Goal: Task Accomplishment & Management: Complete application form

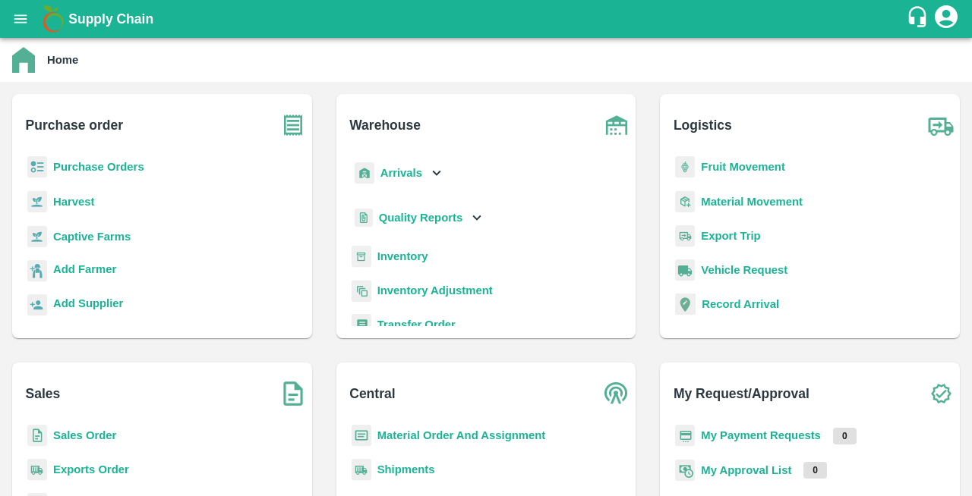
click at [67, 167] on b "Purchase Orders" at bounding box center [98, 167] width 91 height 12
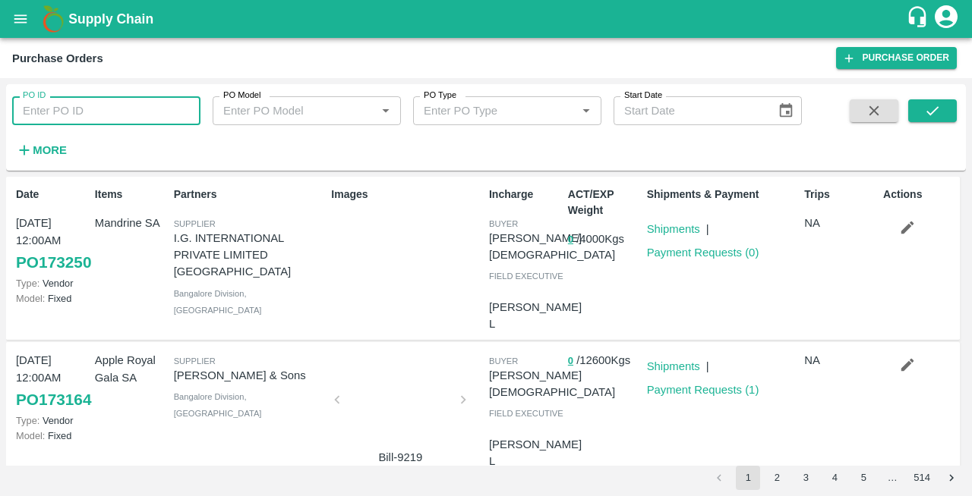
click at [58, 108] on input "PO ID" at bounding box center [106, 110] width 188 height 29
click at [931, 111] on icon "submit" at bounding box center [932, 110] width 17 height 17
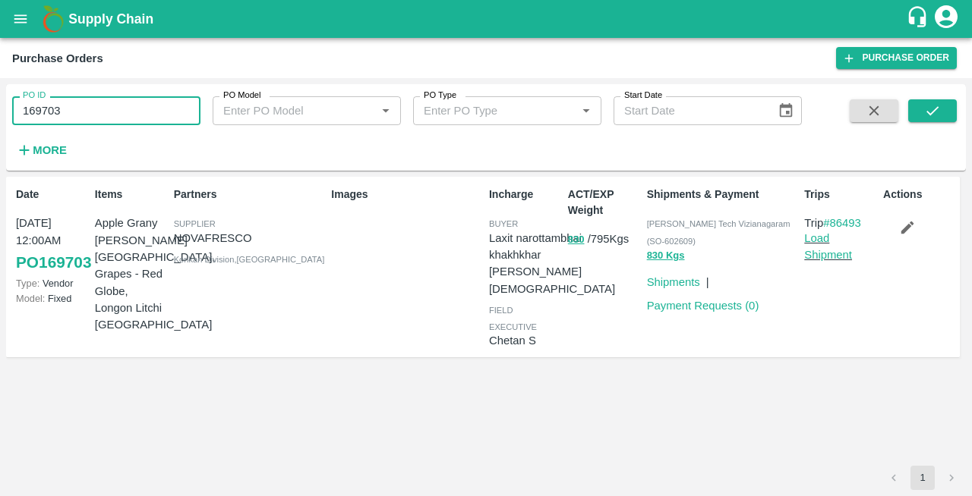
click at [118, 120] on input "169703" at bounding box center [106, 110] width 188 height 29
type input "1"
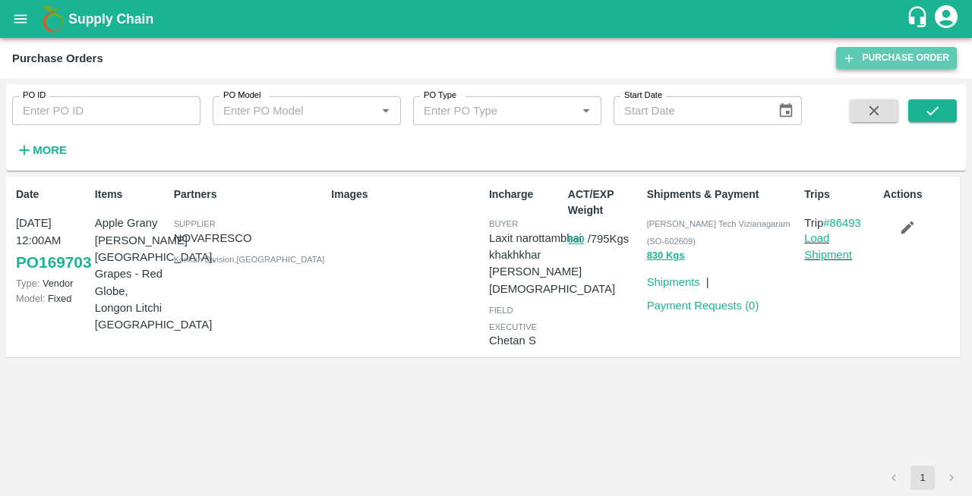
click at [887, 61] on link "Purchase Order" at bounding box center [896, 58] width 121 height 22
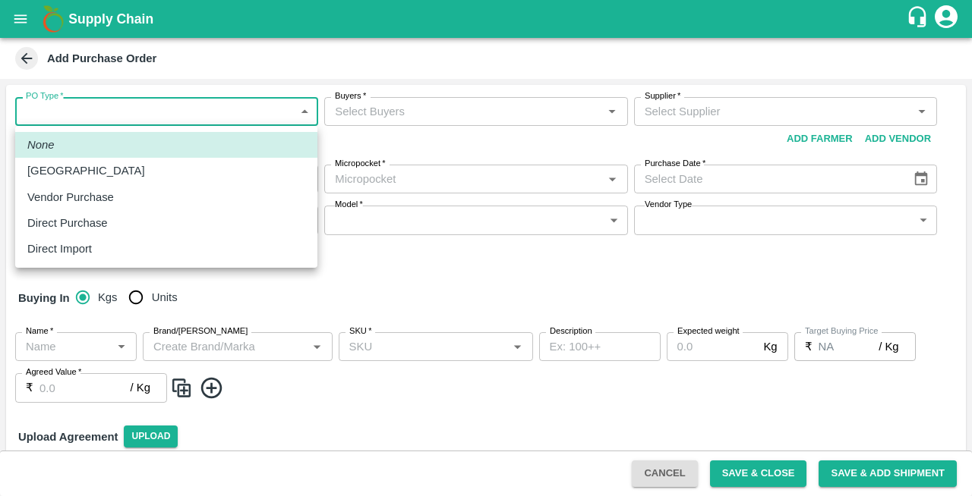
click at [85, 112] on body "Supply Chain Add Purchase Order PO Type   * ​ PO Type Buyers   * Buyers   * Sup…" at bounding box center [486, 248] width 972 height 496
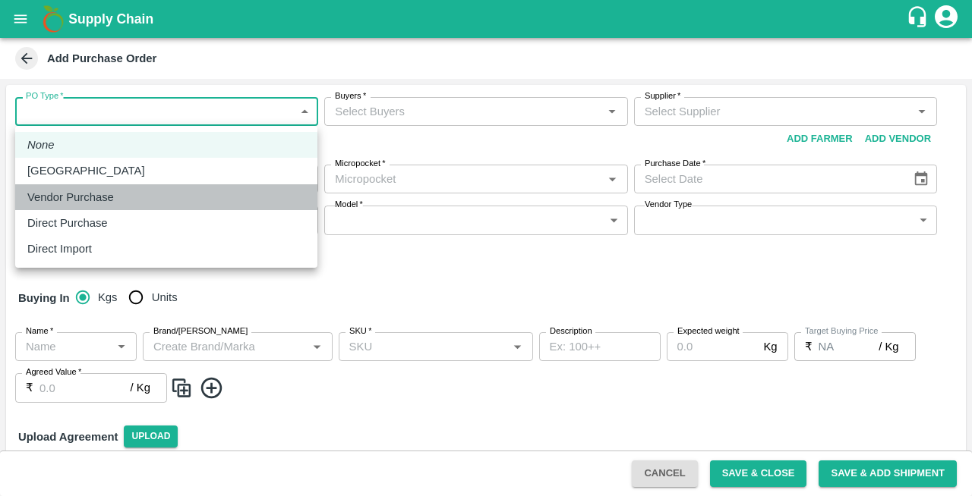
click at [67, 202] on p "Vendor Purchase" at bounding box center [70, 197] width 87 height 17
type input "2"
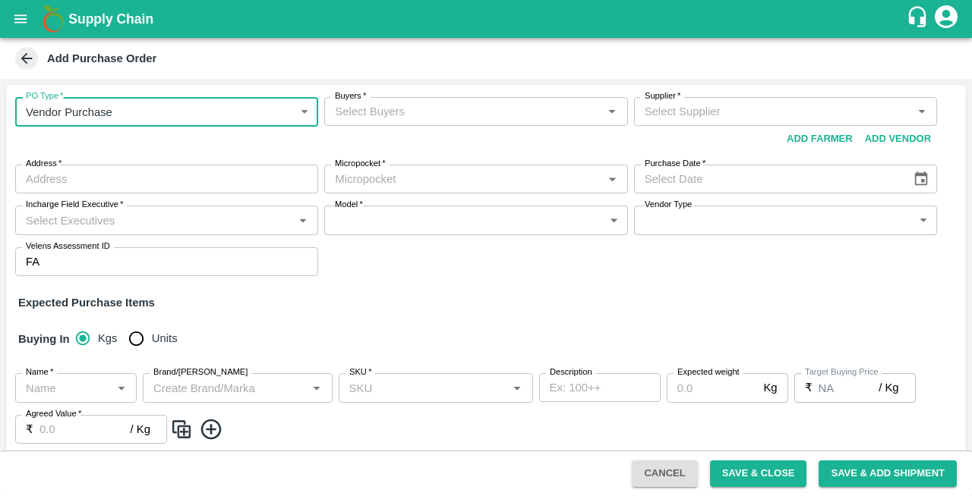
click at [366, 112] on input "Buyers   *" at bounding box center [463, 112] width 269 height 20
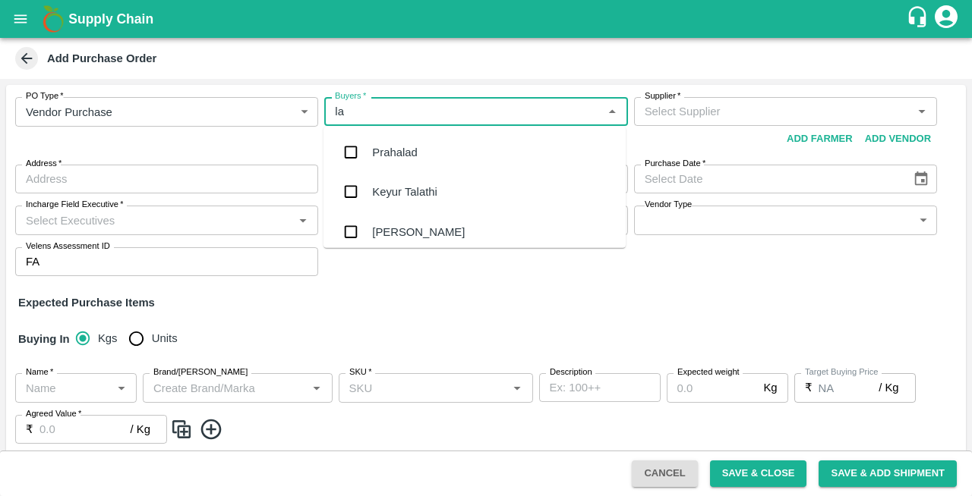
type input "lax"
click at [413, 228] on div "Laxit narottambhai khakhkhar" at bounding box center [446, 231] width 148 height 17
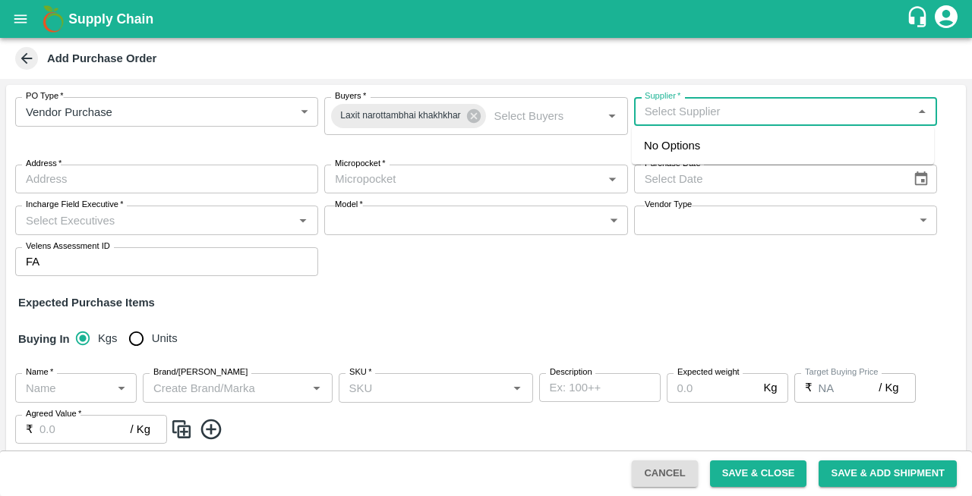
click at [738, 118] on input "Supplier   *" at bounding box center [772, 112] width 269 height 20
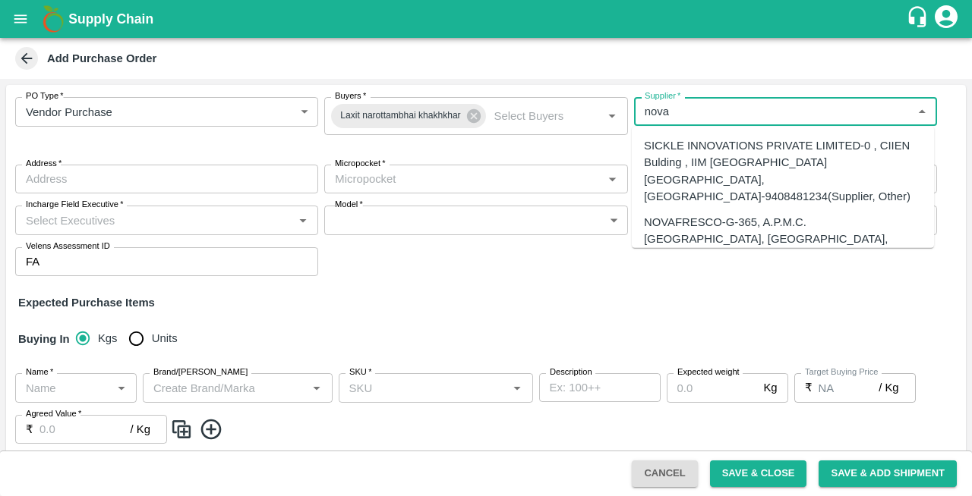
click at [679, 217] on div "NOVAFRESCO-G-365, A.P.M.C. [GEOGRAPHIC_DATA], [GEOGRAPHIC_DATA], [GEOGRAPHIC_DA…" at bounding box center [783, 265] width 278 height 102
type input "NOVAFRESCO-G-365, A.P.M.C. [GEOGRAPHIC_DATA], [GEOGRAPHIC_DATA], [GEOGRAPHIC_DA…"
type input "G-365, A.P.M.C. [GEOGRAPHIC_DATA], SECTOR 19, [GEOGRAPHIC_DATA], [GEOGRAPHIC_DA…"
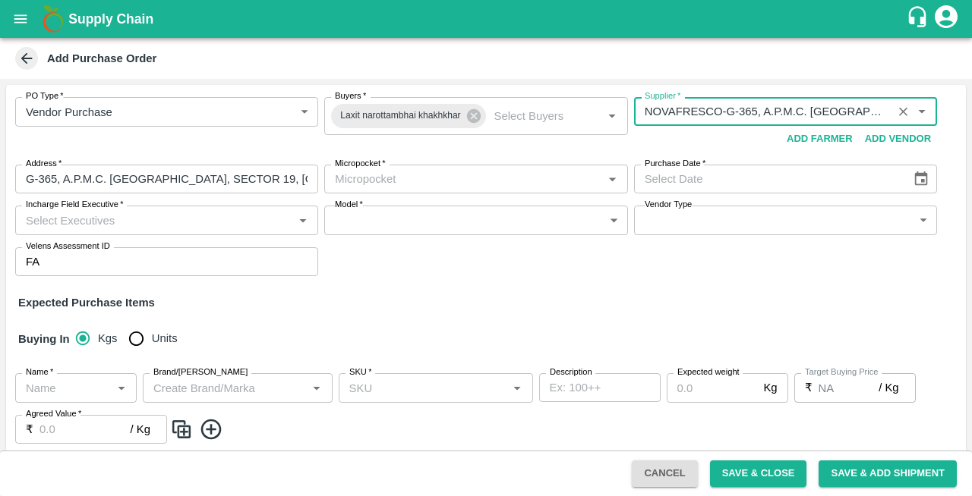
type input "NOVAFRESCO-G-365, A.P.M.C. [GEOGRAPHIC_DATA], [GEOGRAPHIC_DATA], [GEOGRAPHIC_DA…"
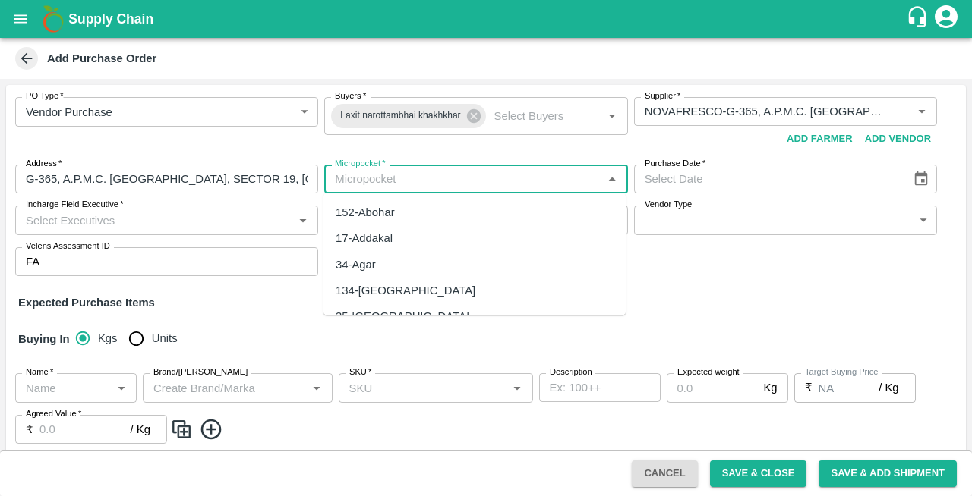
click at [440, 187] on input "Micropocket   *" at bounding box center [463, 179] width 269 height 20
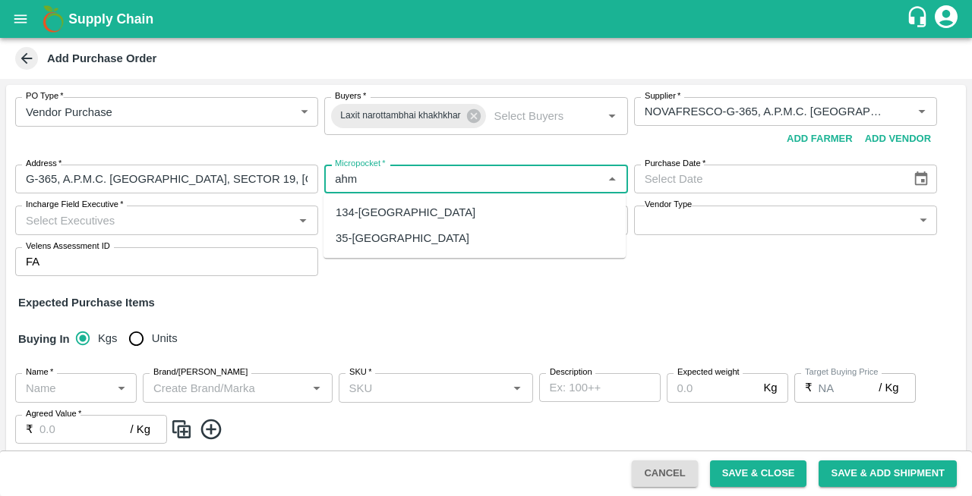
click at [378, 213] on div "134-[GEOGRAPHIC_DATA]" at bounding box center [406, 212] width 140 height 17
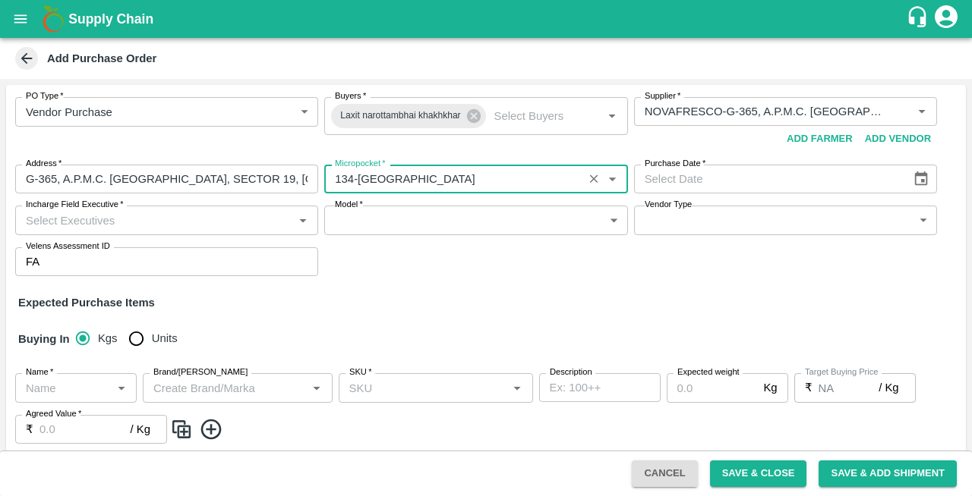
type input "134-[GEOGRAPHIC_DATA]"
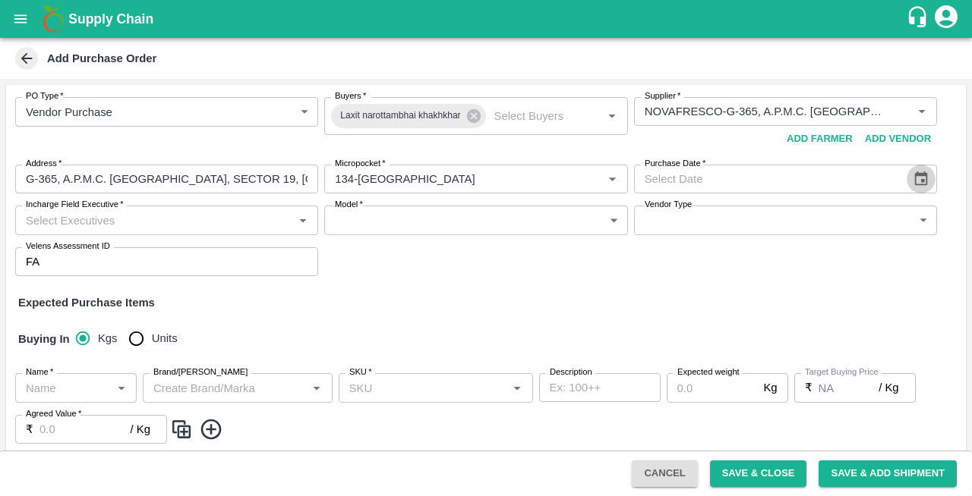
click at [922, 180] on icon "Choose date" at bounding box center [921, 179] width 17 height 17
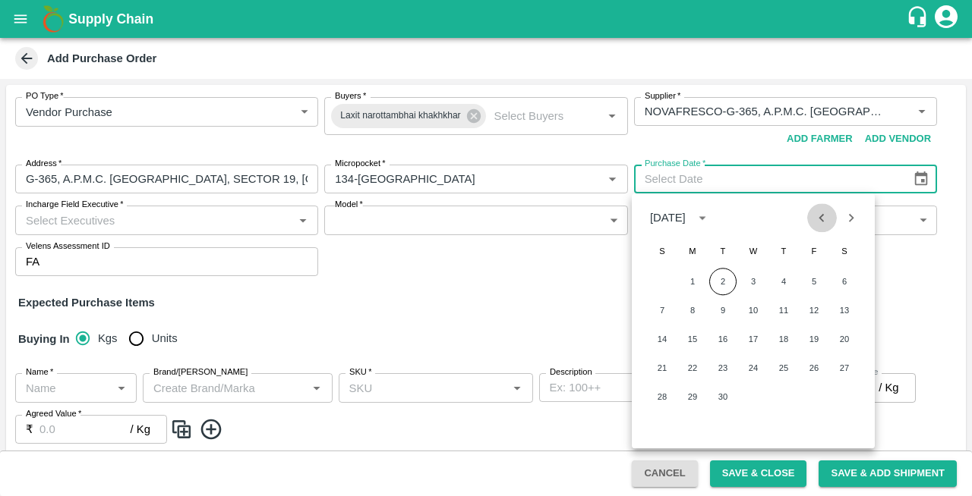
click at [821, 216] on icon "Previous month" at bounding box center [821, 218] width 17 height 17
click at [843, 281] on button "2" at bounding box center [844, 281] width 27 height 27
type input "02/08/2025"
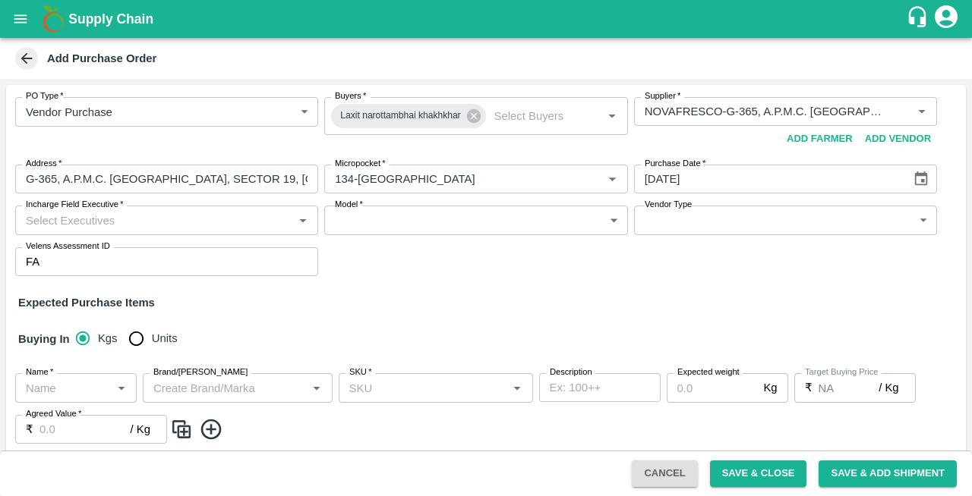
click at [119, 217] on input "Incharge Field Executive   *" at bounding box center [154, 220] width 269 height 20
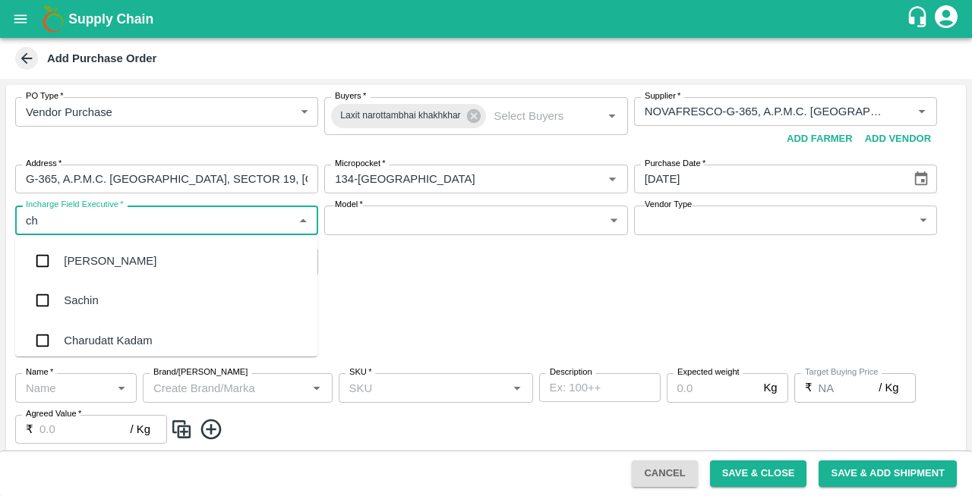
type input "che"
click at [95, 297] on div "Chetan S" at bounding box center [87, 300] width 47 height 17
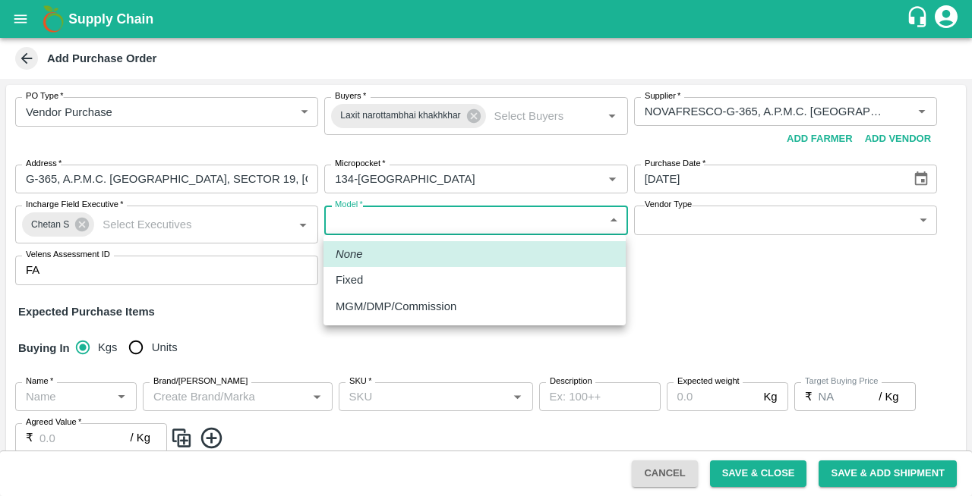
click at [477, 213] on body "Supply Chain Add Purchase Order PO Type   * Vendor Purchase 2 PO Type Buyers   …" at bounding box center [486, 248] width 972 height 496
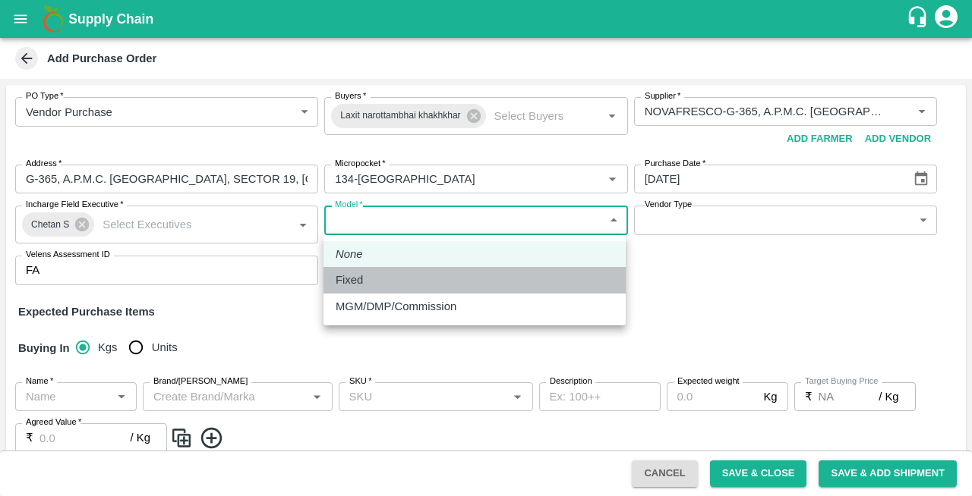
click at [342, 285] on p "Fixed" at bounding box center [349, 280] width 27 height 17
type input "Fixed"
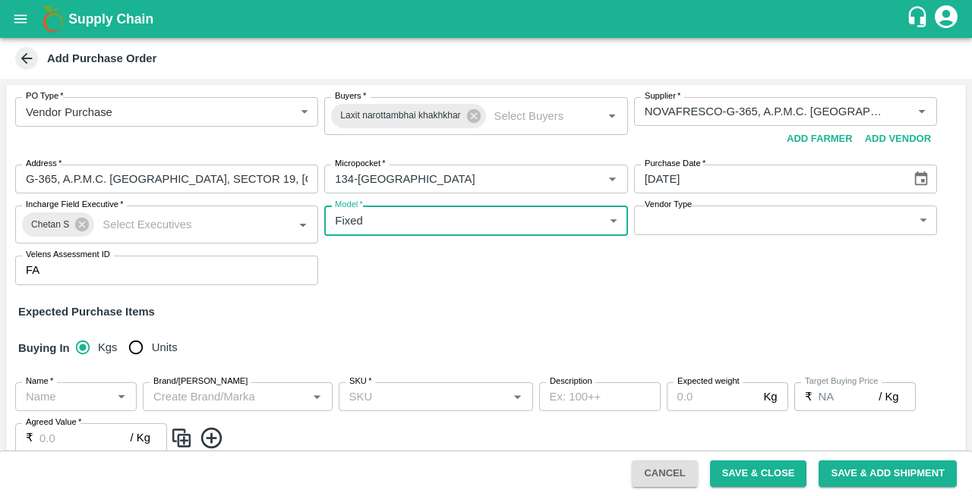
click at [132, 343] on input "Units" at bounding box center [136, 348] width 30 height 30
radio input "true"
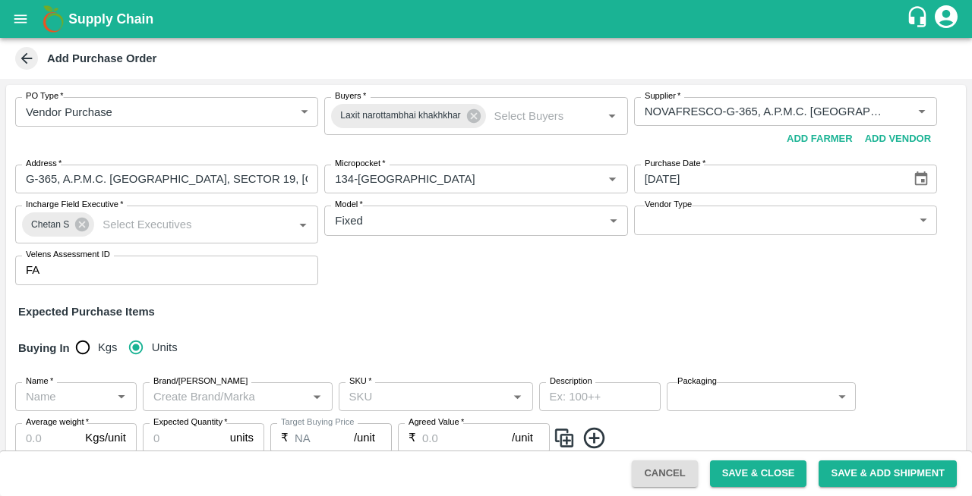
scroll to position [117, 0]
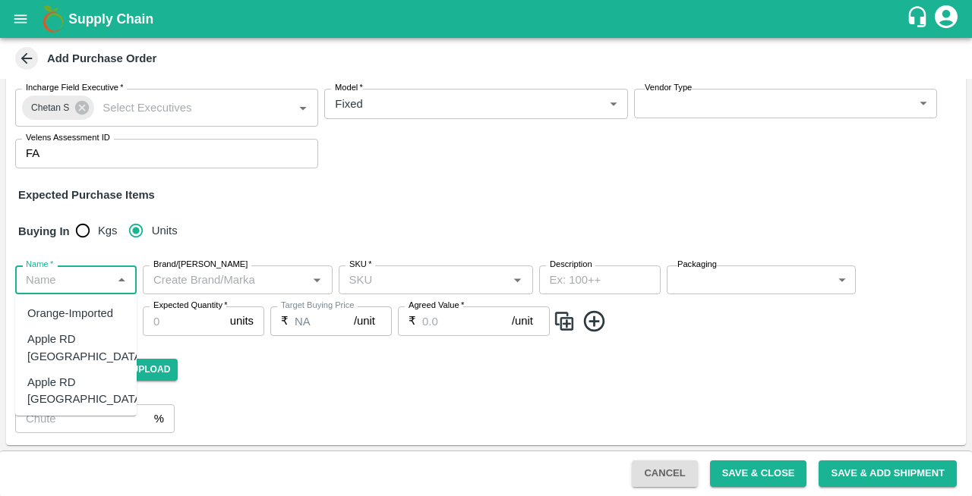
click at [64, 278] on input "Name   *" at bounding box center [63, 280] width 87 height 20
click at [53, 415] on div "Green Apple" at bounding box center [58, 423] width 63 height 17
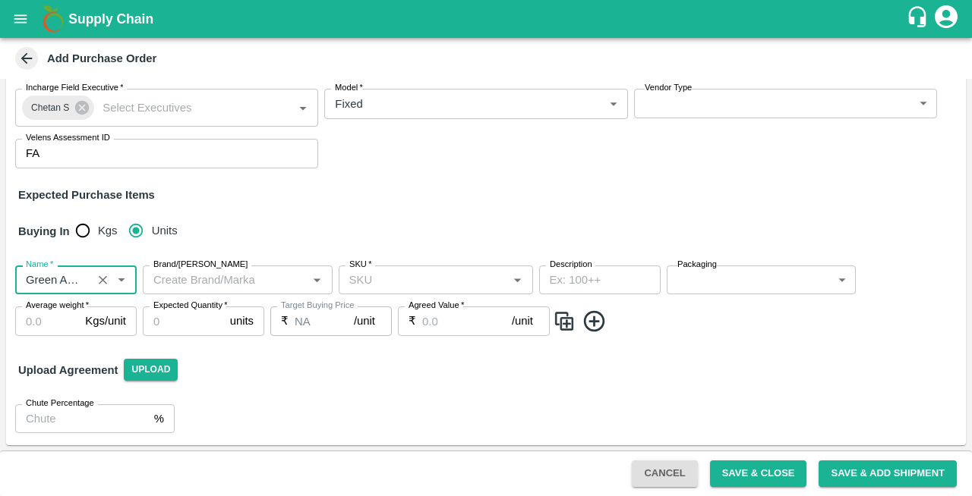
type input "Green Apple"
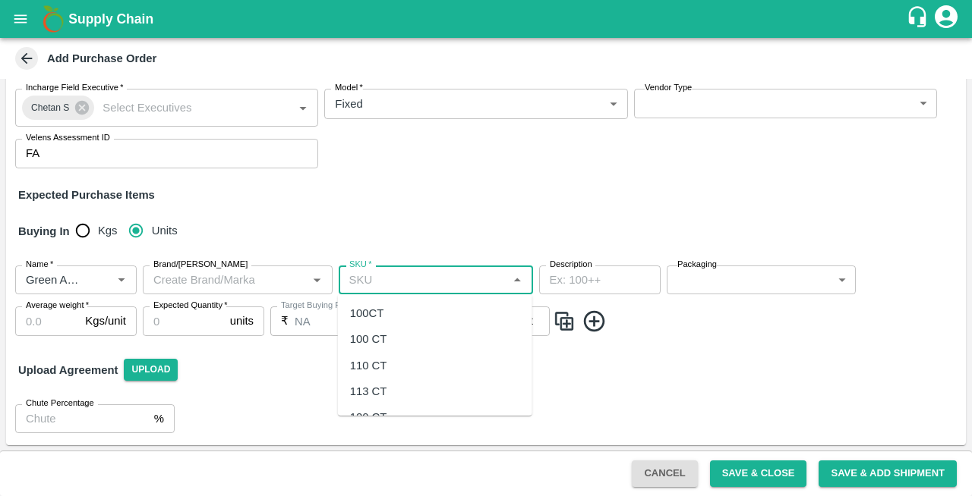
click at [396, 285] on input "SKU   *" at bounding box center [423, 280] width 160 height 20
click at [366, 316] on div "113 CT" at bounding box center [368, 313] width 37 height 17
type input "113 CT"
click at [700, 273] on body "Supply Chain Add Purchase Order PO Type   * Vendor Purchase 2 PO Type Buyers   …" at bounding box center [486, 248] width 972 height 496
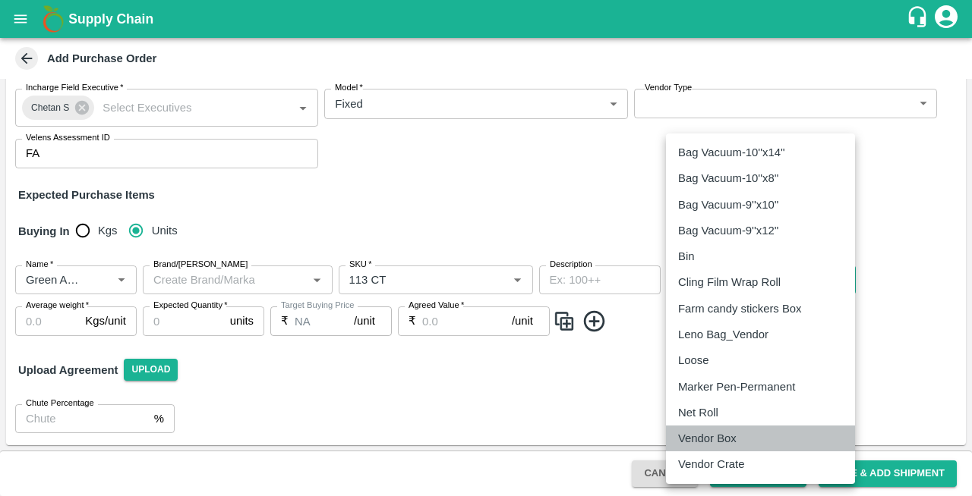
click at [692, 443] on p "Vendor Box" at bounding box center [707, 438] width 58 height 17
type input "276"
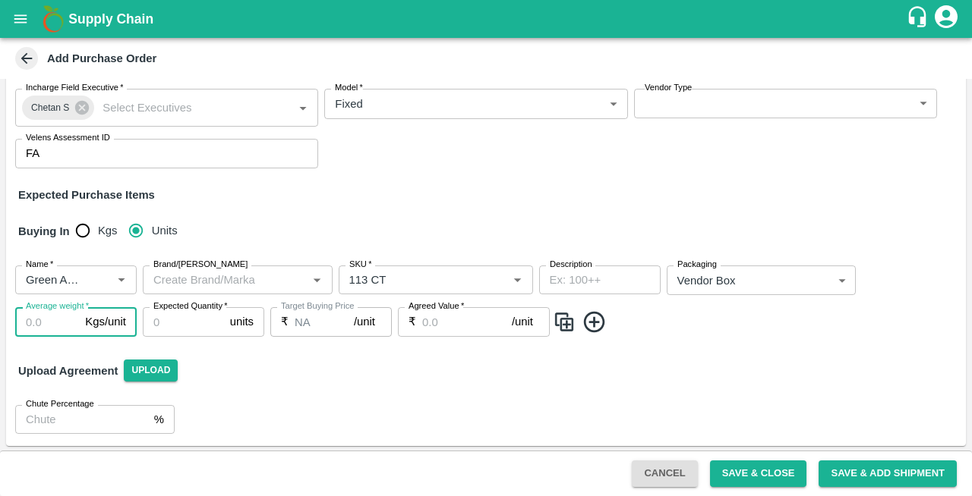
click at [48, 324] on input "Average weight   *" at bounding box center [47, 321] width 64 height 29
type input "18"
click at [181, 320] on input "Expected Quantity   *" at bounding box center [183, 321] width 81 height 29
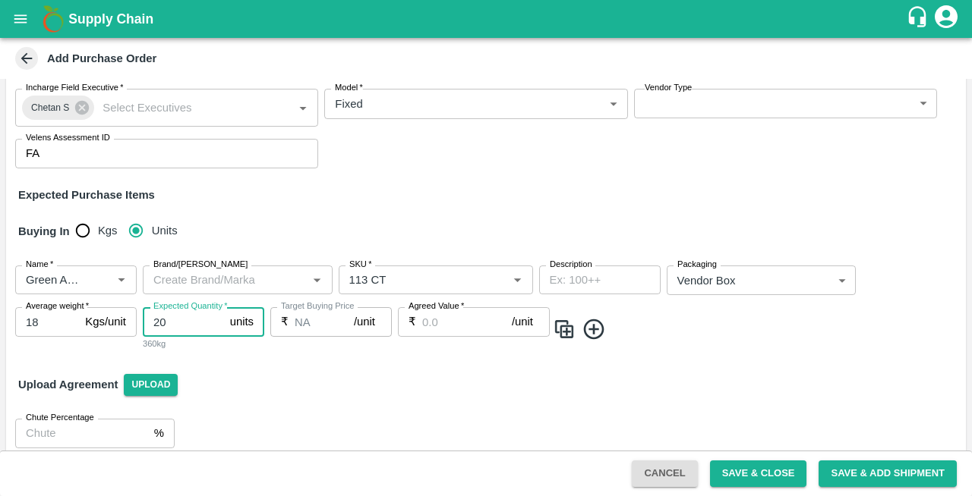
type input "20"
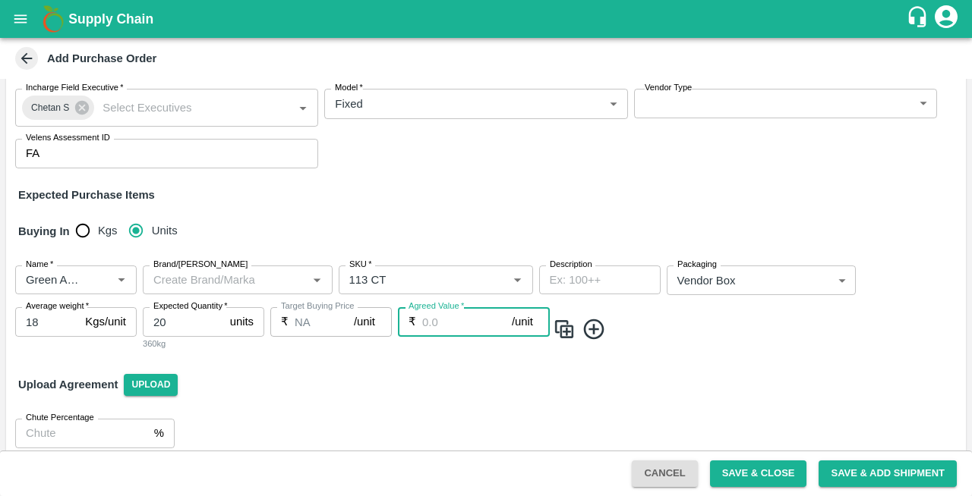
click at [429, 321] on input "Agreed Value   *" at bounding box center [467, 321] width 90 height 29
type input "2900"
click at [588, 333] on icon at bounding box center [594, 329] width 25 height 25
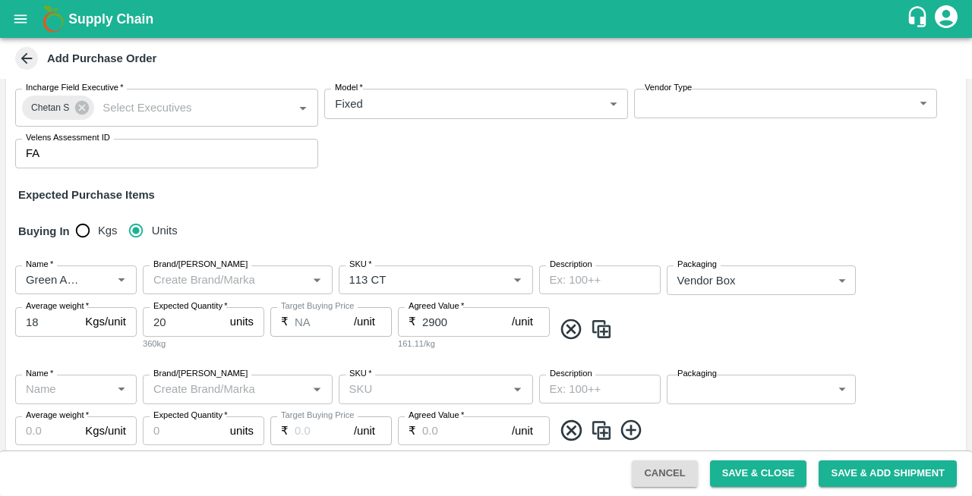
scroll to position [226, 0]
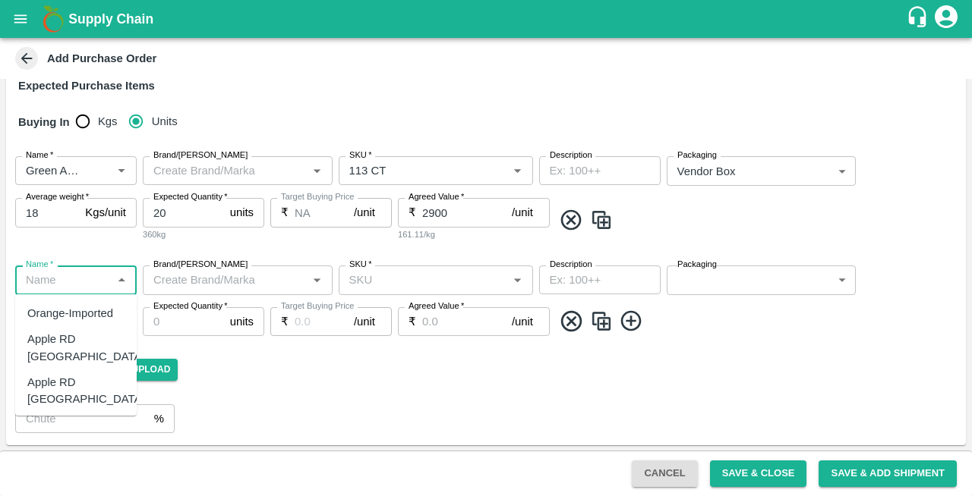
click at [64, 284] on input "Name   *" at bounding box center [63, 280] width 87 height 20
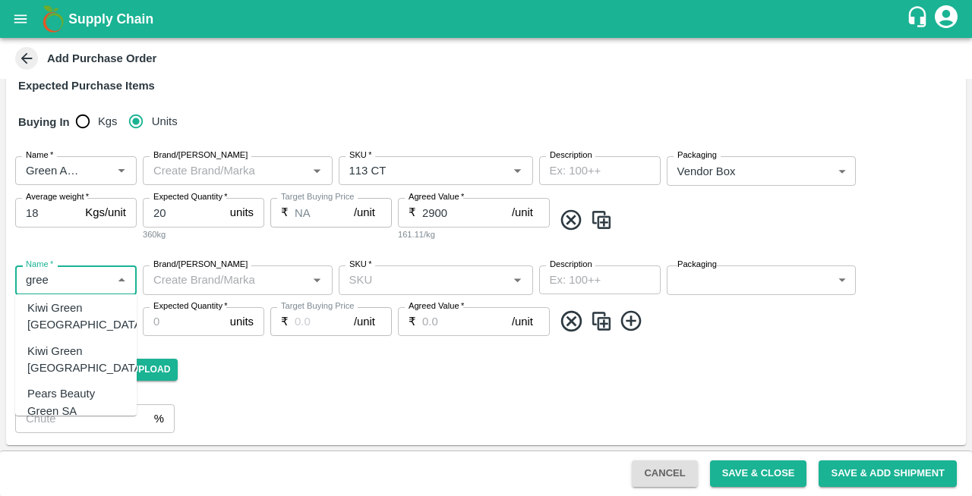
scroll to position [93, 0]
click at [71, 427] on div "Green Apple" at bounding box center [58, 435] width 63 height 17
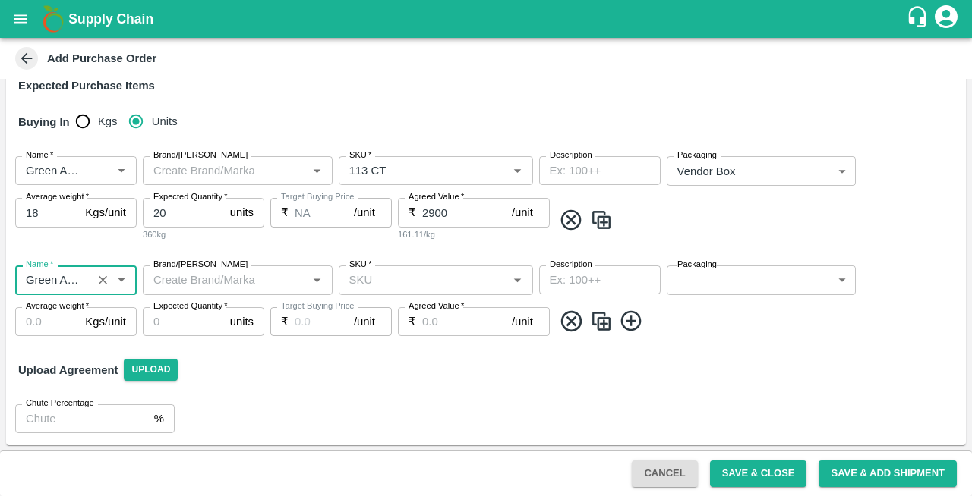
type input "Green Apple"
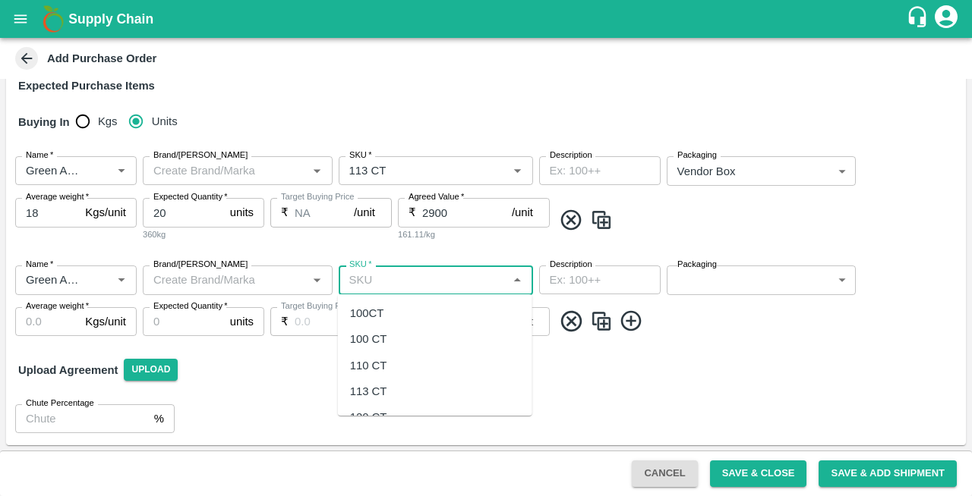
click at [416, 285] on input "SKU   *" at bounding box center [423, 280] width 160 height 20
click at [364, 317] on div "125 CT" at bounding box center [368, 313] width 37 height 17
type input "125 CT"
type input "NA"
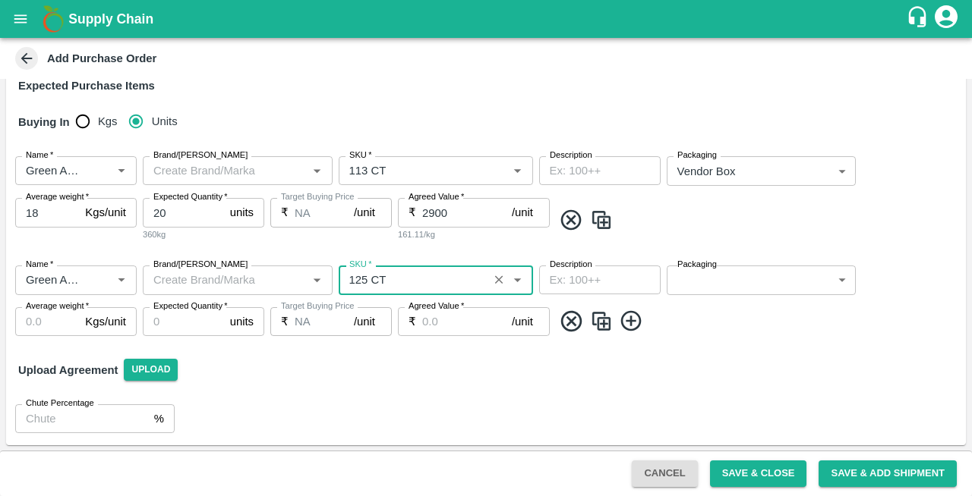
type input "125 CT"
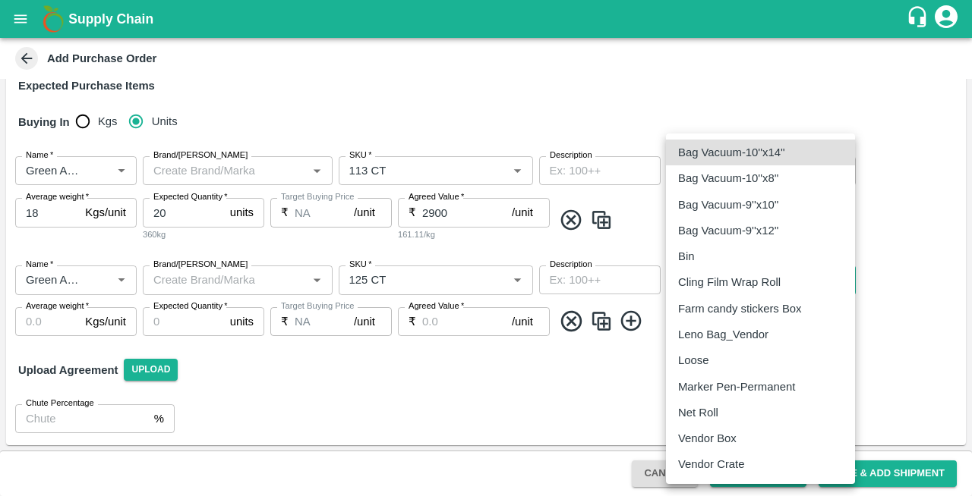
click at [722, 281] on body "Supply Chain Add Purchase Order PO Type   * Vendor Purchase 2 PO Type Buyers   …" at bounding box center [486, 248] width 972 height 496
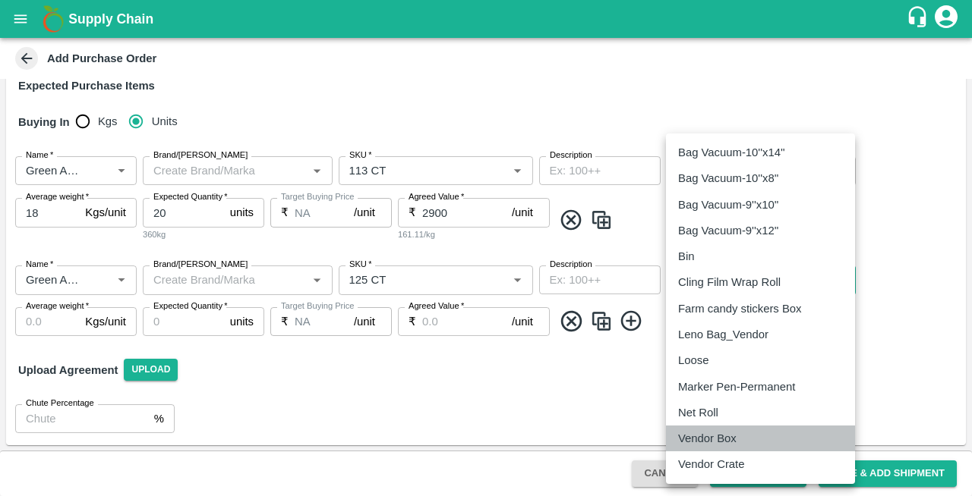
click at [699, 448] on li "Vendor Box" at bounding box center [760, 439] width 189 height 26
type input "276"
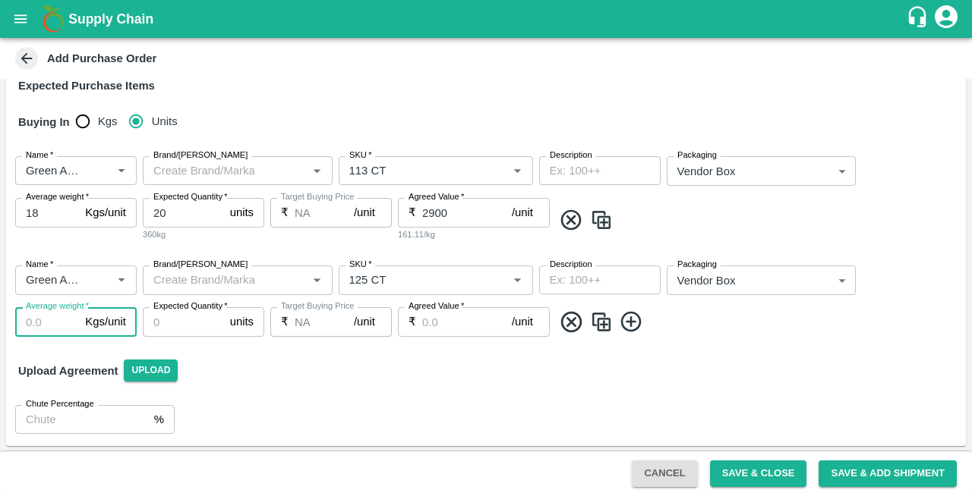
click at [33, 321] on input "Average weight   *" at bounding box center [47, 321] width 64 height 29
type input "18"
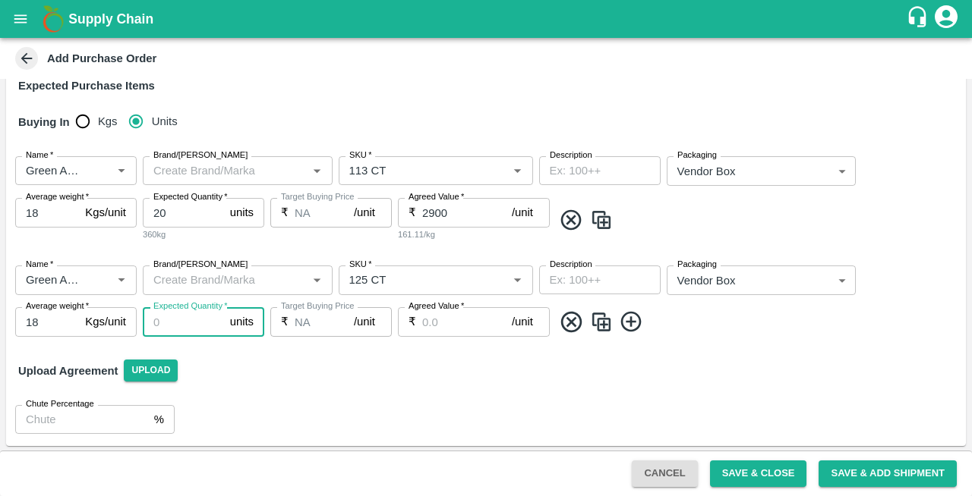
click at [173, 333] on input "Expected Quantity   *" at bounding box center [183, 321] width 81 height 29
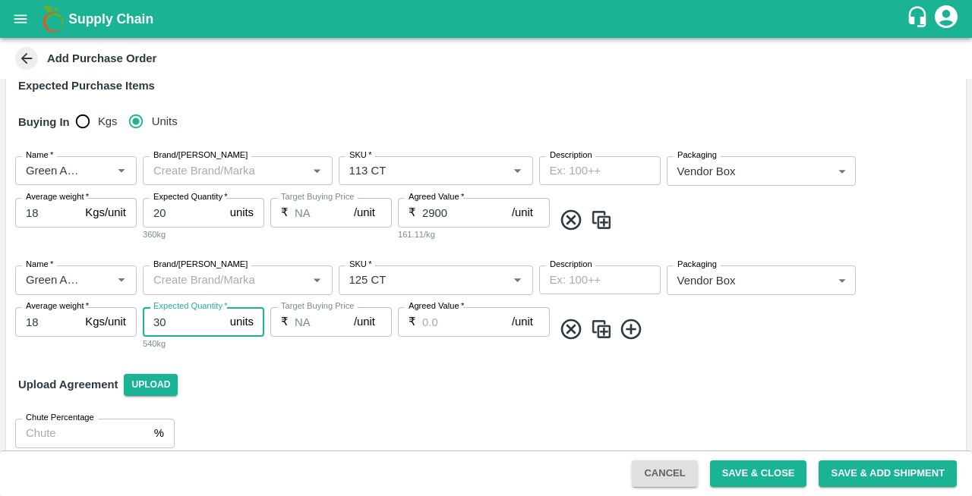
type input "30"
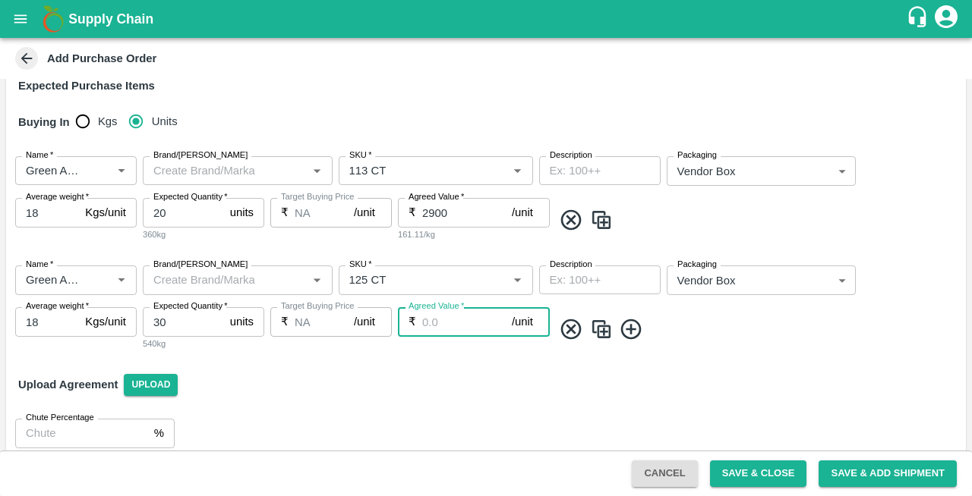
click at [449, 323] on input "Agreed Value   *" at bounding box center [467, 321] width 90 height 29
type input "2900"
click at [624, 329] on icon at bounding box center [631, 329] width 25 height 25
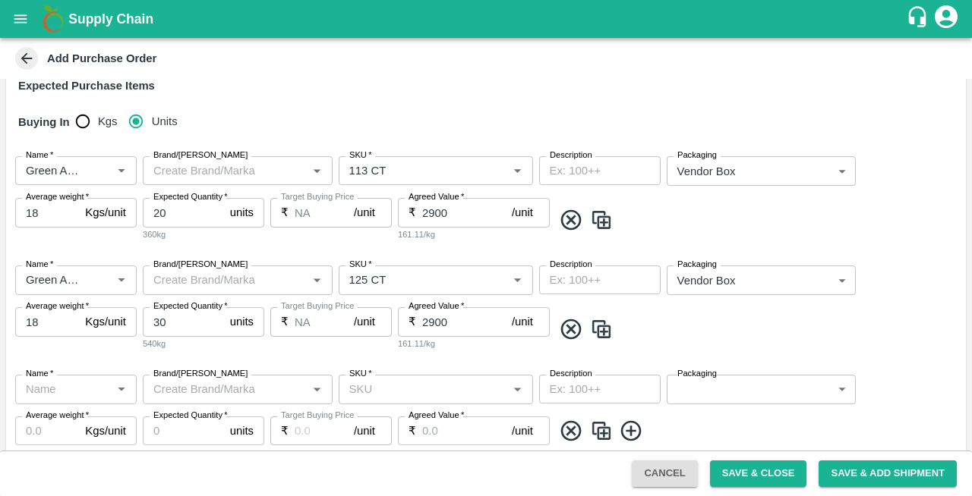
scroll to position [336, 0]
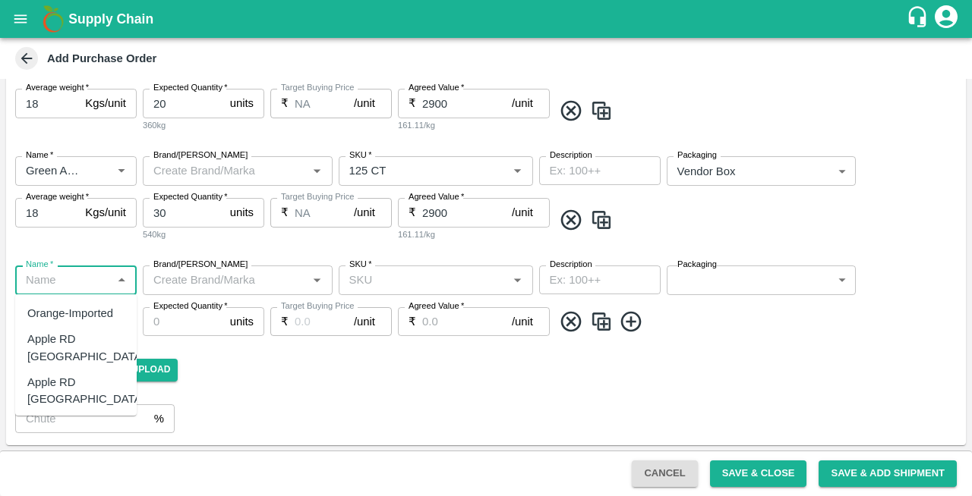
click at [52, 275] on input "Name   *" at bounding box center [63, 280] width 87 height 20
click at [52, 359] on div "Grapes - Red Globe" at bounding box center [75, 365] width 97 height 34
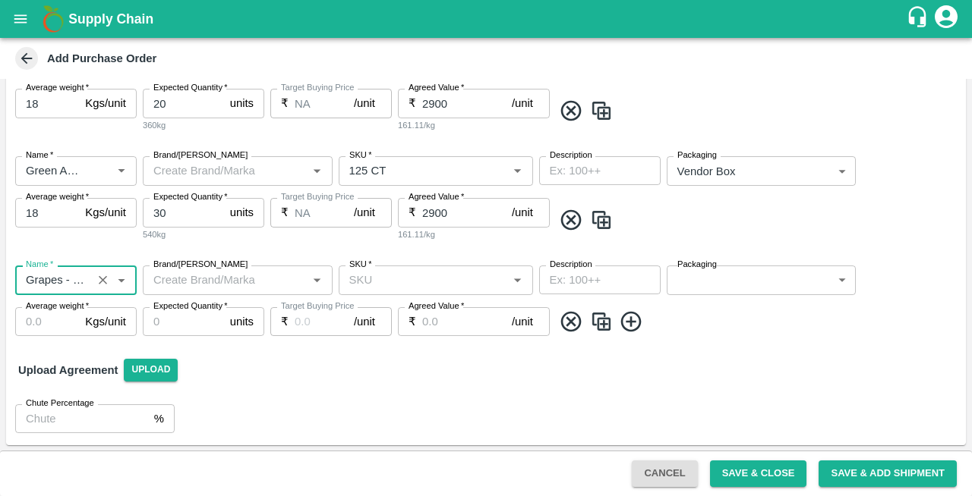
type input "Grapes - Red Globe"
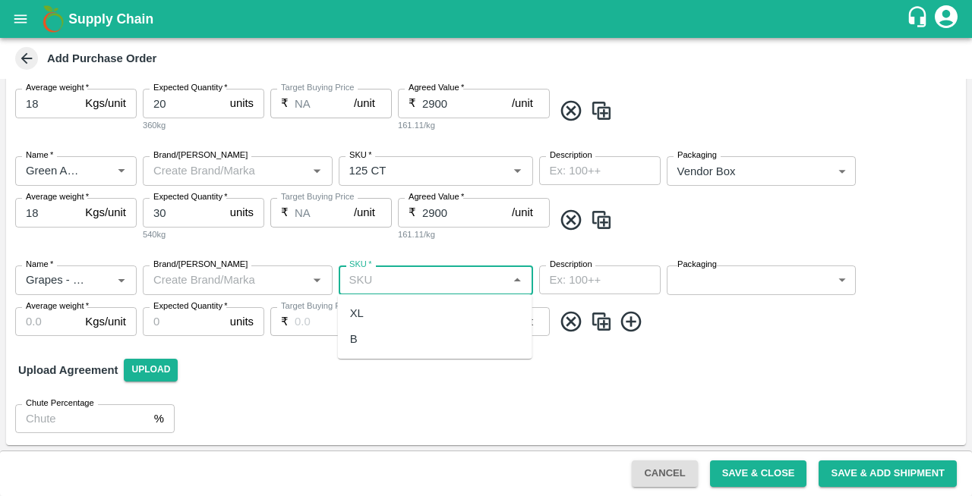
click at [412, 288] on input "SKU   *" at bounding box center [423, 280] width 160 height 20
click at [374, 314] on div "XL" at bounding box center [435, 314] width 194 height 26
type input "XL"
type input "NA"
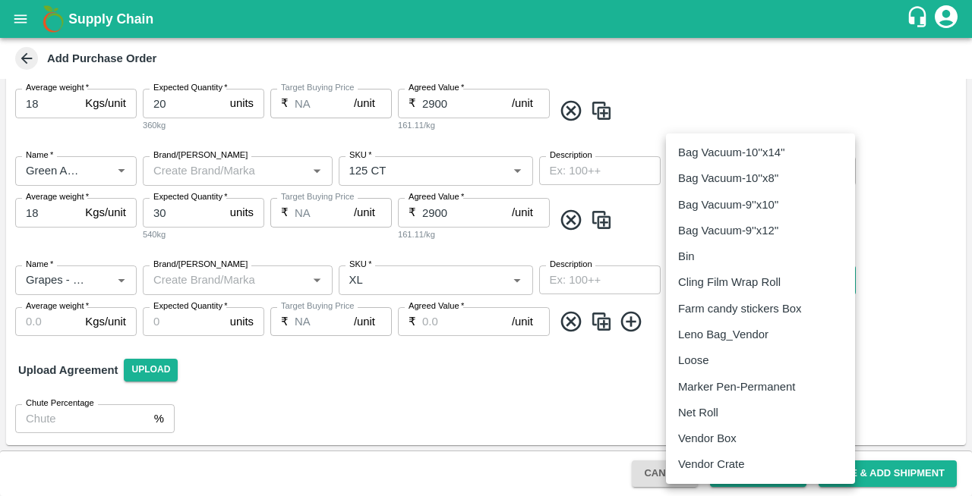
click at [717, 275] on body "Supply Chain Add Purchase Order PO Type   * Vendor Purchase 2 PO Type Buyers   …" at bounding box center [486, 248] width 972 height 496
click at [704, 438] on p "Vendor Box" at bounding box center [707, 438] width 58 height 17
type input "276"
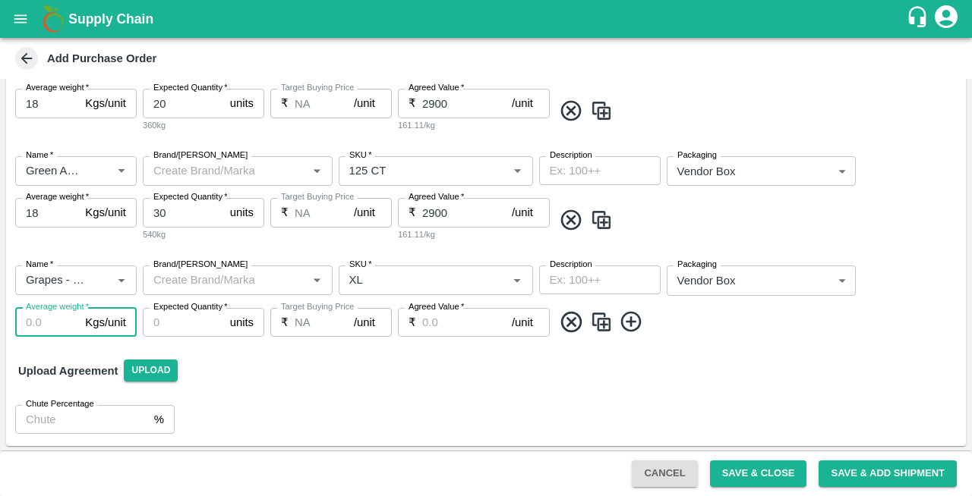
click at [41, 323] on input "Average weight   *" at bounding box center [47, 322] width 64 height 29
type input "6"
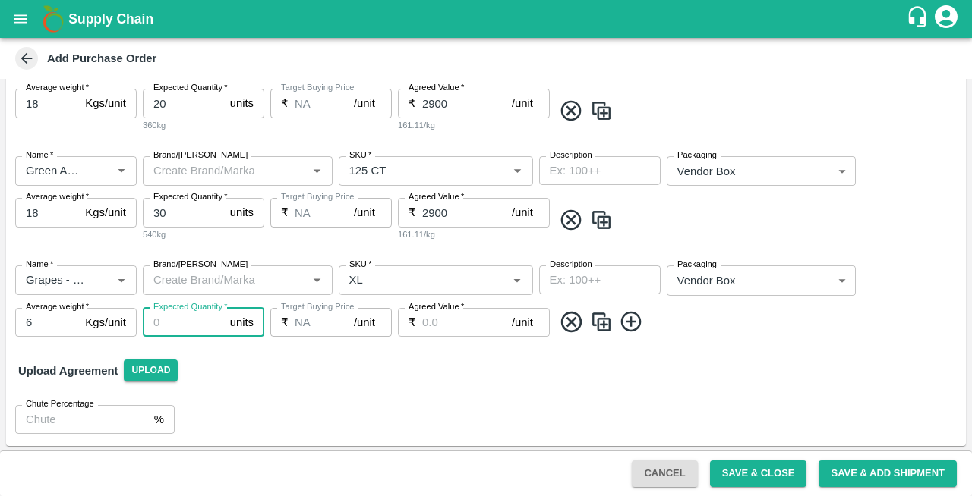
click at [187, 324] on input "Expected Quantity   *" at bounding box center [183, 322] width 81 height 29
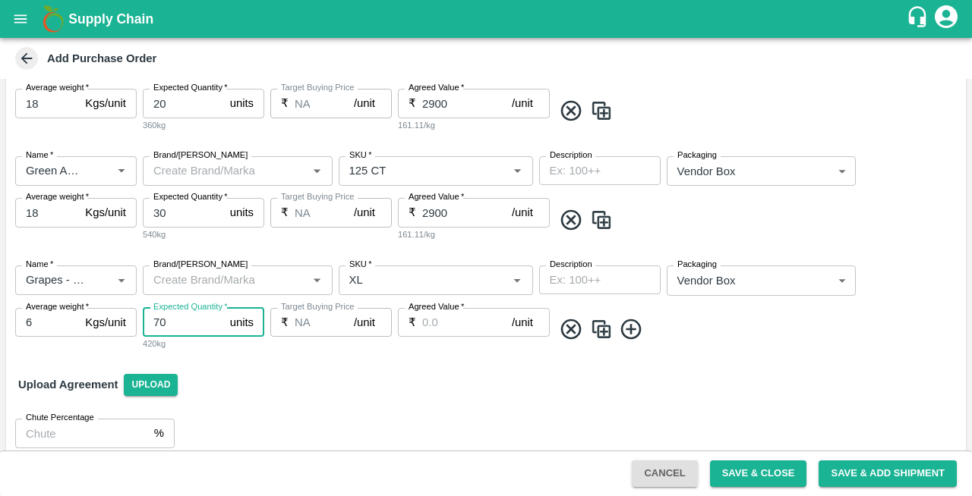
type input "70"
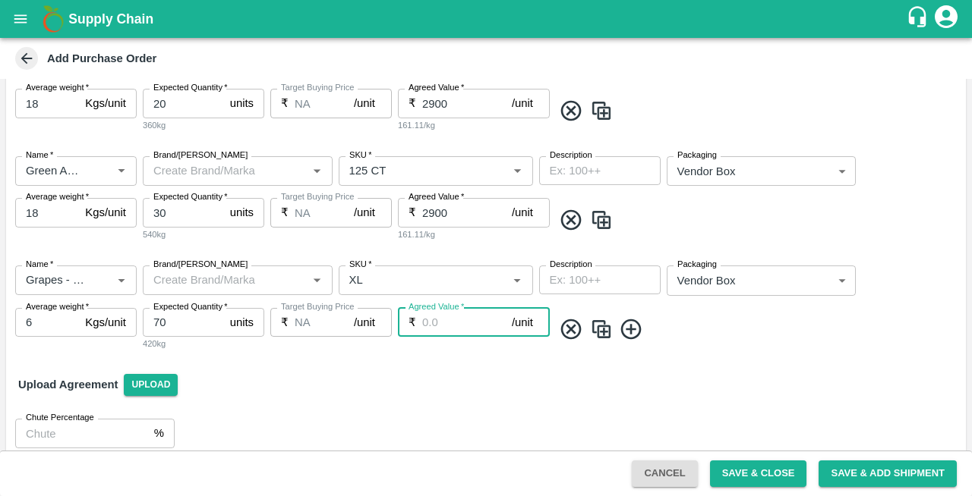
click at [455, 329] on input "Agreed Value   *" at bounding box center [467, 322] width 90 height 29
type input "790"
click at [632, 326] on icon at bounding box center [630, 329] width 20 height 20
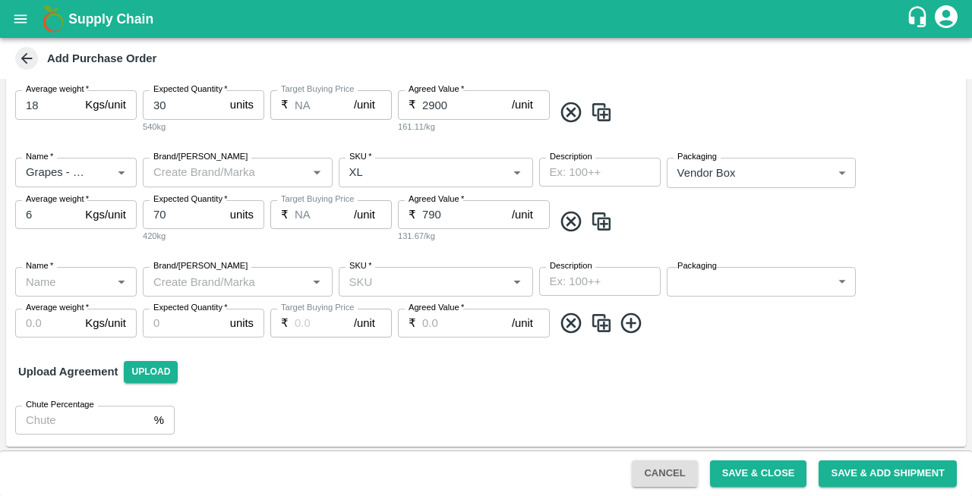
scroll to position [445, 0]
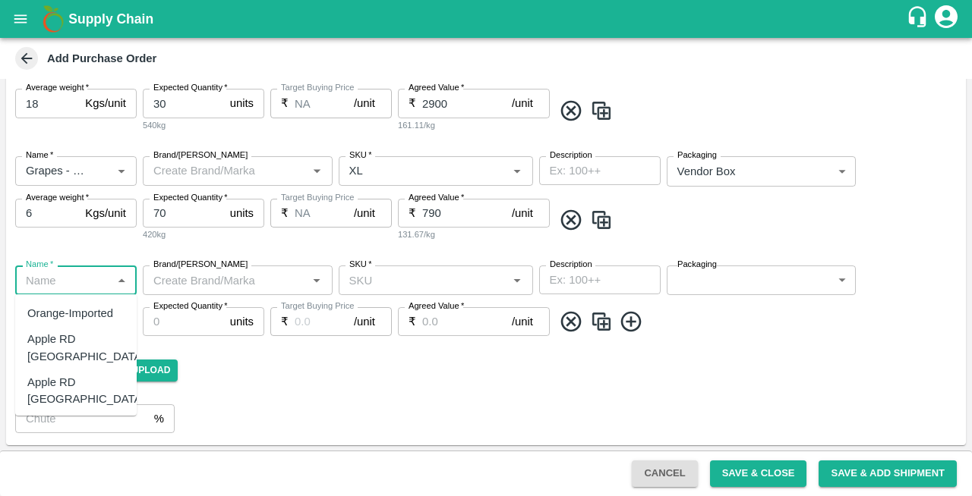
click at [53, 284] on input "Name   *" at bounding box center [63, 280] width 87 height 20
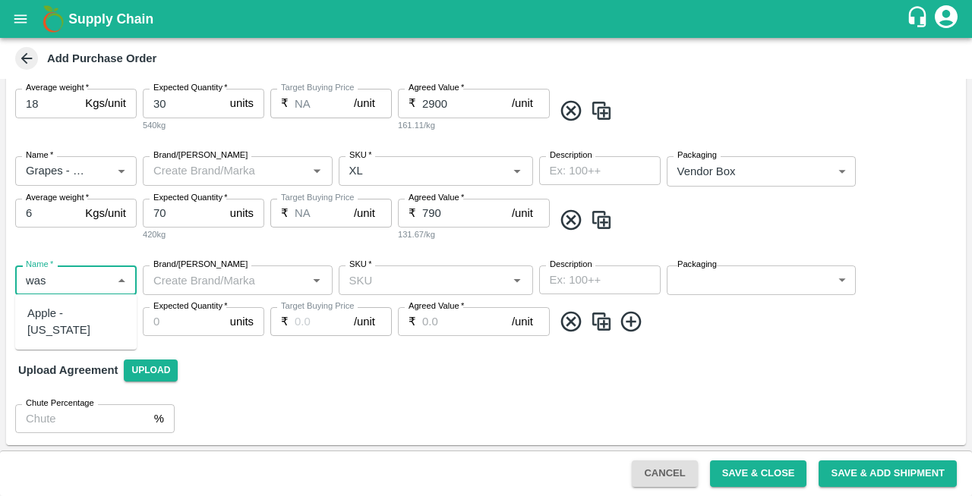
click at [47, 322] on div "Apple - Washington" at bounding box center [75, 322] width 97 height 34
type input "Apple - Washington"
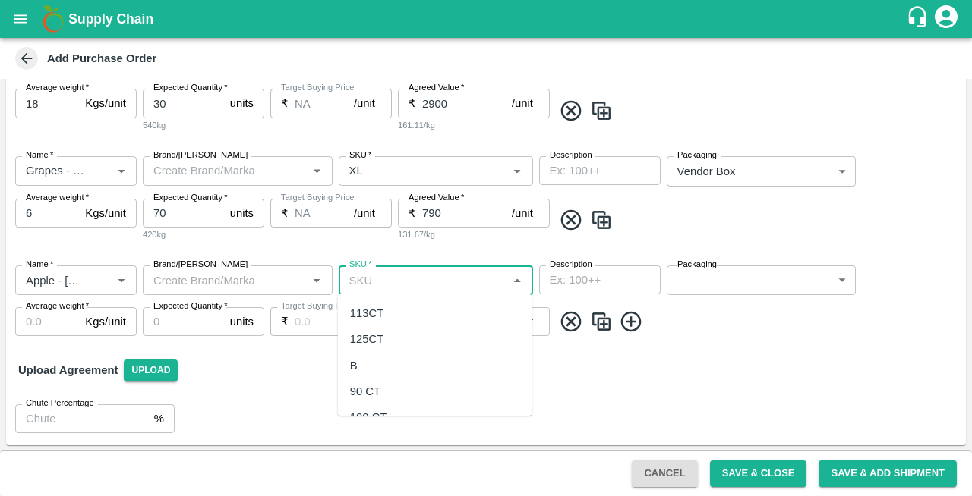
click at [415, 282] on input "SKU   *" at bounding box center [423, 280] width 160 height 20
click at [375, 317] on div "125CT" at bounding box center [367, 313] width 34 height 17
type input "125CT"
type input "NA"
type input "125CT"
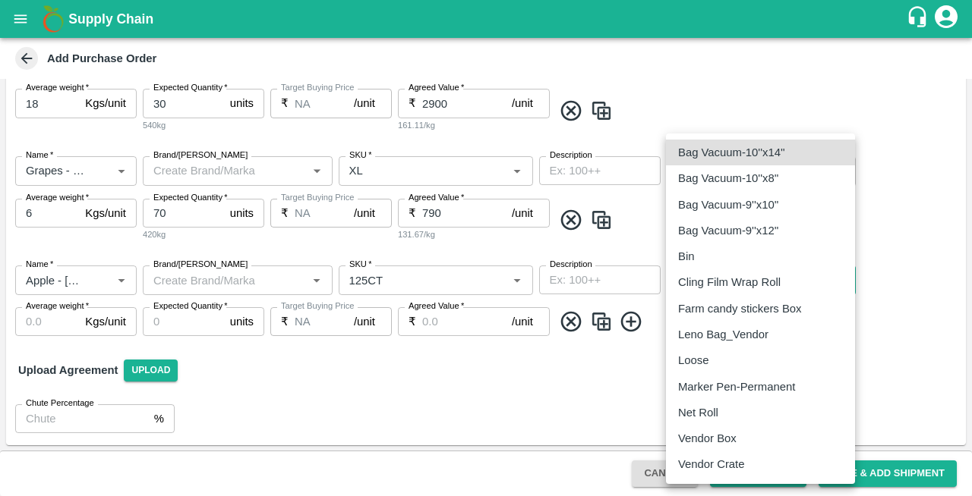
click at [716, 282] on body "Supply Chain Add Purchase Order PO Type   * Vendor Purchase 2 PO Type Buyers   …" at bounding box center [486, 248] width 972 height 496
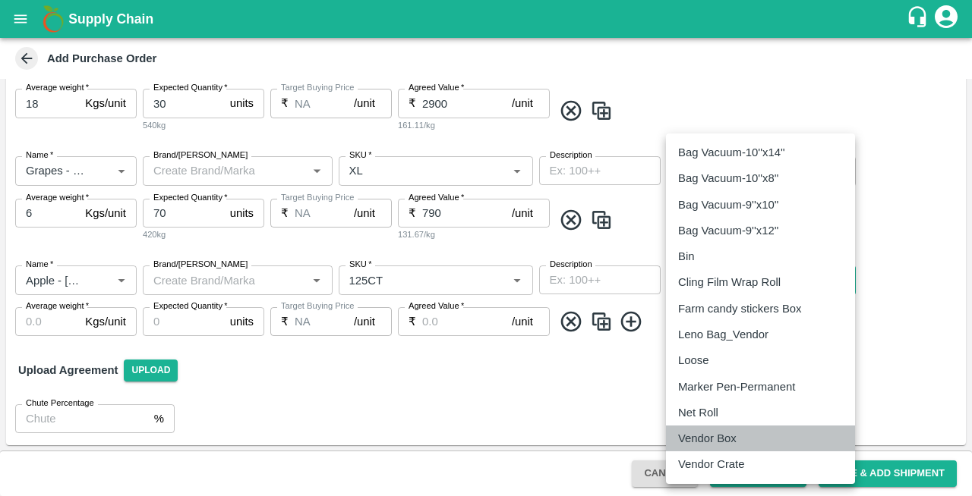
click at [712, 440] on p "Vendor Box" at bounding box center [707, 438] width 58 height 17
type input "276"
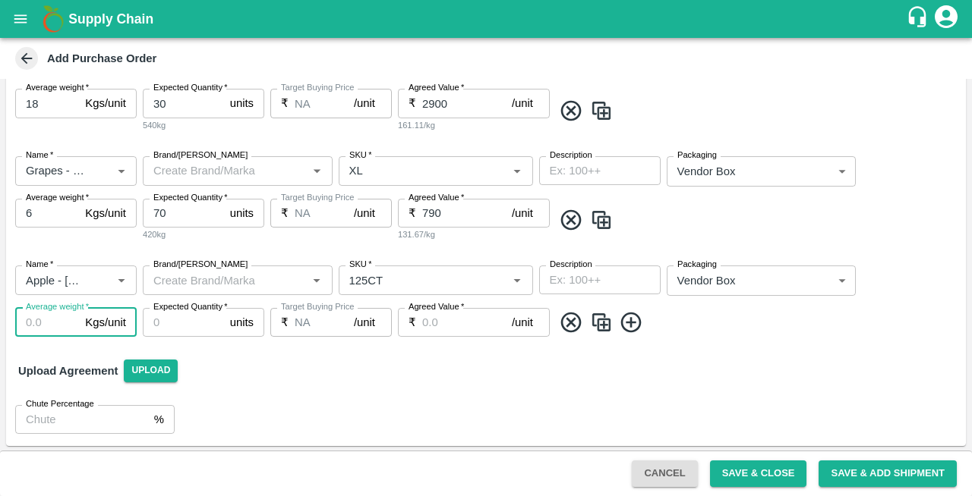
click at [49, 320] on input "Average weight   *" at bounding box center [47, 322] width 64 height 29
type input "20"
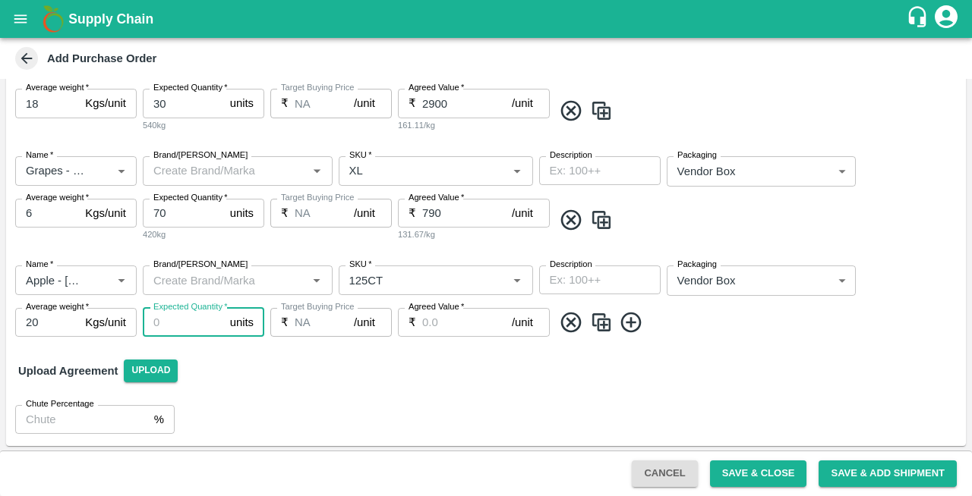
click at [180, 330] on input "Expected Quantity   *" at bounding box center [183, 322] width 81 height 29
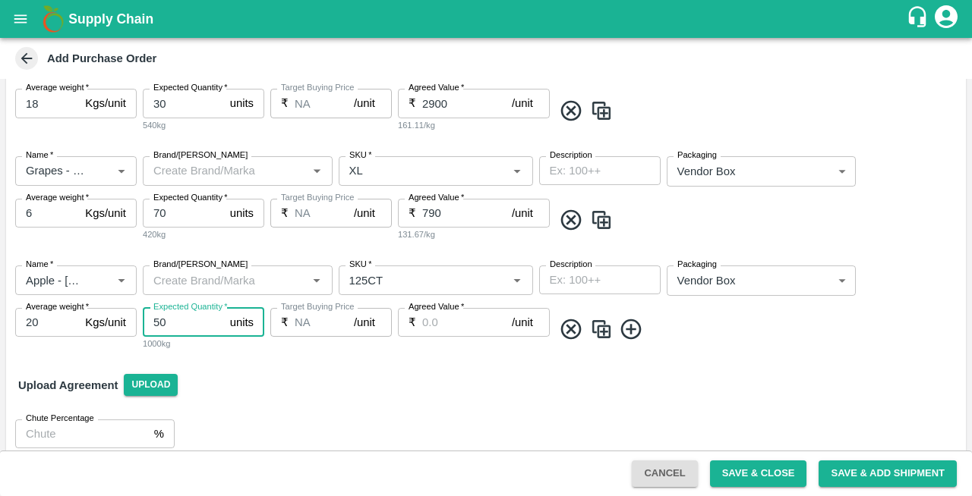
type input "50"
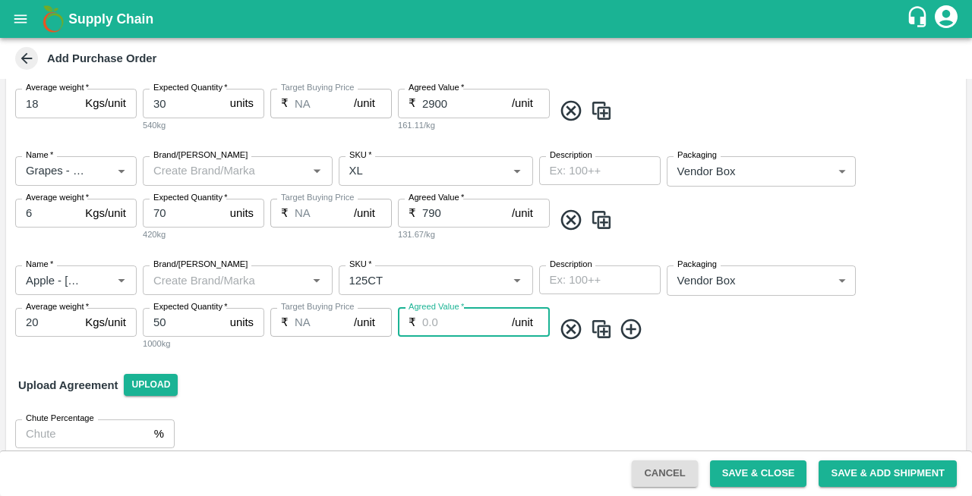
click at [454, 317] on input "Agreed Value   *" at bounding box center [467, 322] width 90 height 29
type input "4150"
click at [634, 333] on icon at bounding box center [631, 329] width 25 height 25
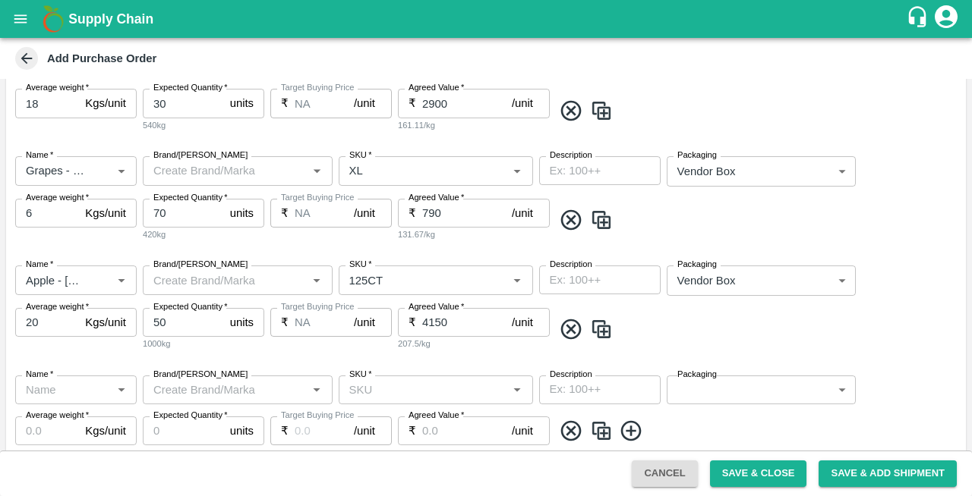
scroll to position [555, 0]
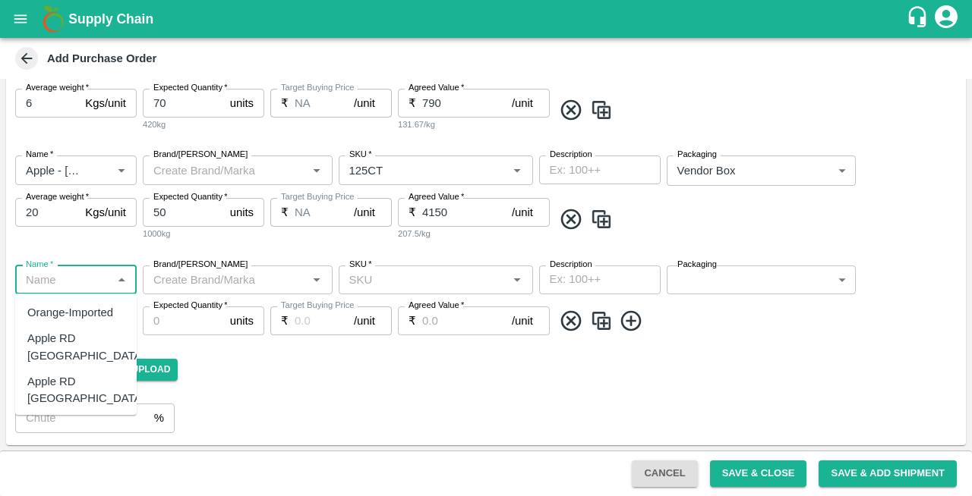
click at [53, 282] on input "Name   *" at bounding box center [63, 280] width 87 height 20
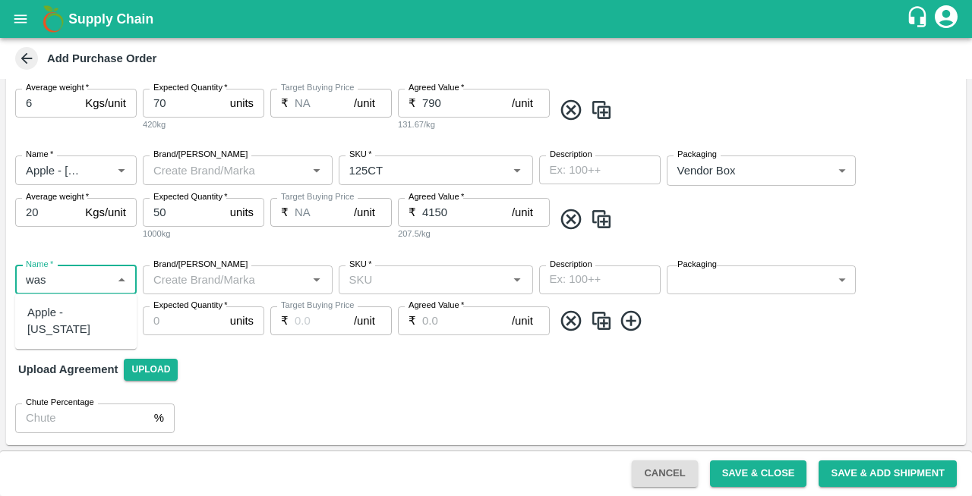
click at [40, 326] on div "Apple - Washington" at bounding box center [75, 321] width 97 height 34
type input "Apple - Washington"
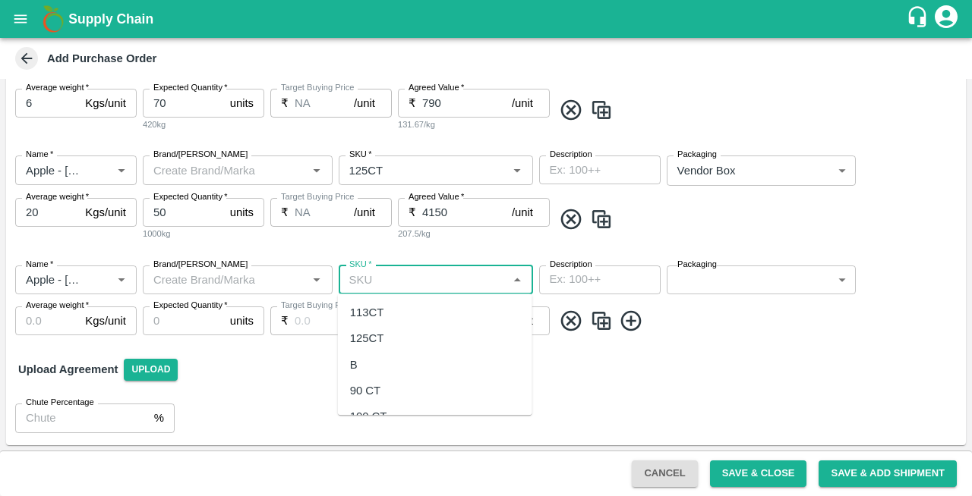
click at [384, 282] on input "SKU   *" at bounding box center [423, 280] width 160 height 20
click at [354, 301] on div "135 CT" at bounding box center [435, 313] width 194 height 26
type input "135 CT"
type input "NA"
type input "135 CT"
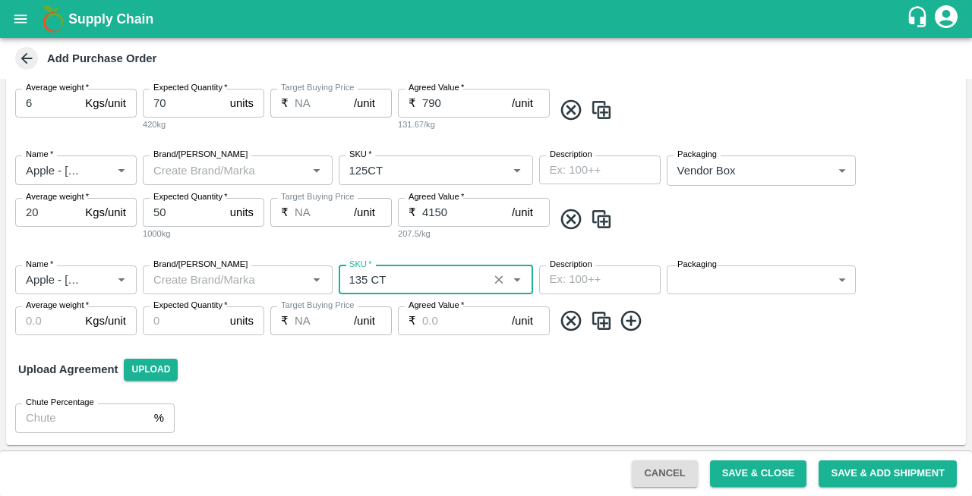
click at [733, 276] on body "Supply Chain Add Purchase Order PO Type   * Vendor Purchase 2 PO Type Buyers   …" at bounding box center [486, 248] width 972 height 496
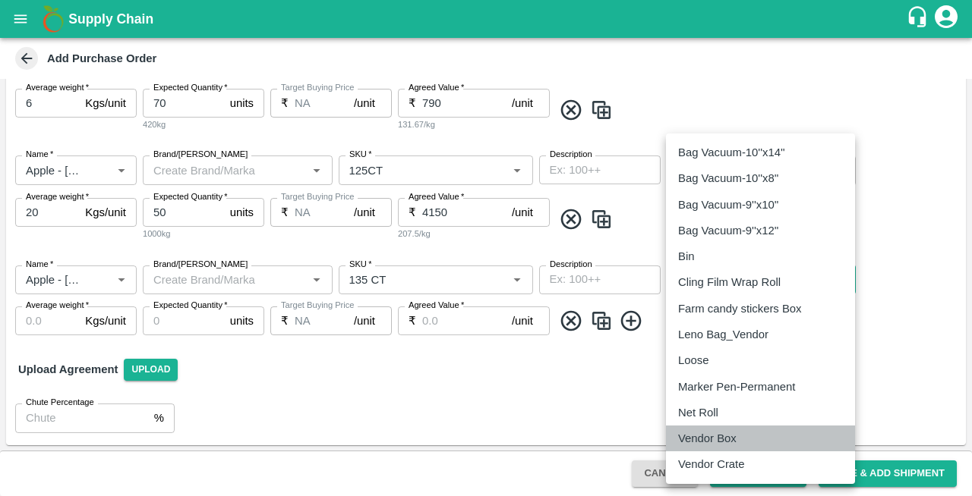
click at [701, 438] on p "Vendor Box" at bounding box center [707, 438] width 58 height 17
type input "276"
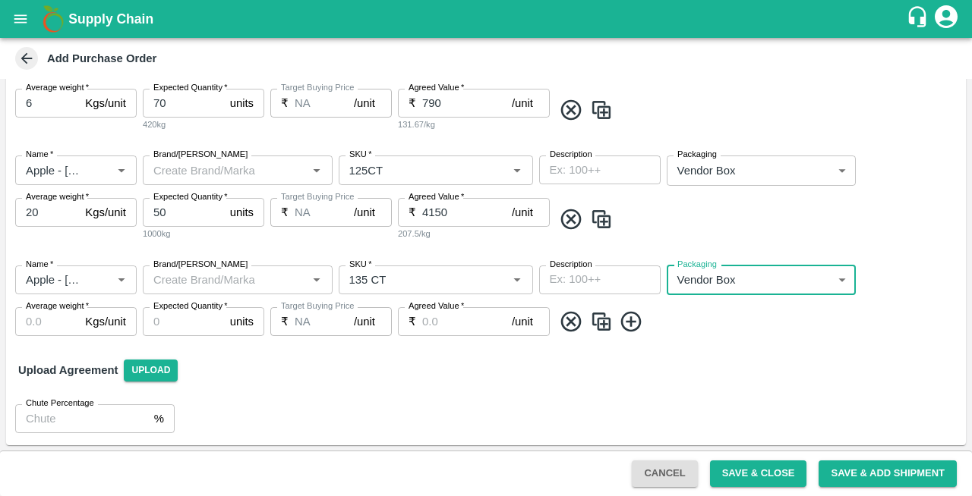
click at [47, 322] on input "Average weight   *" at bounding box center [47, 321] width 64 height 29
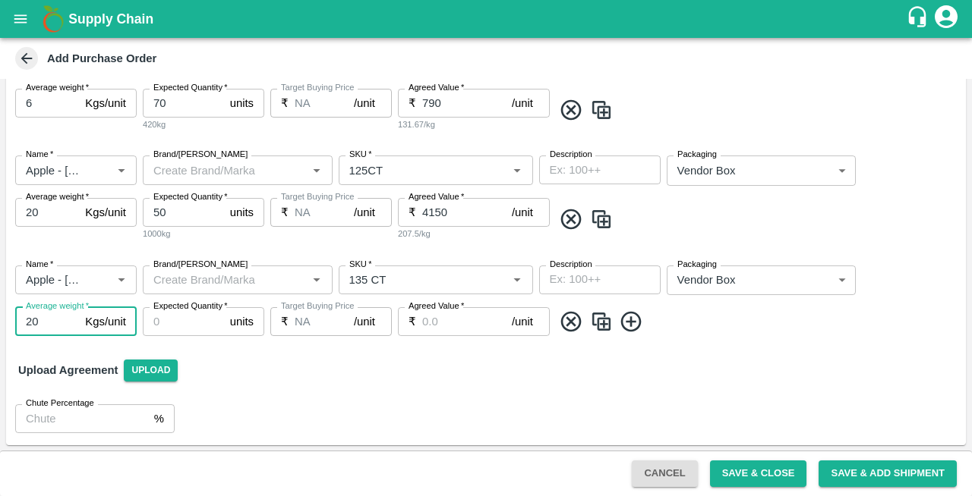
type input "20"
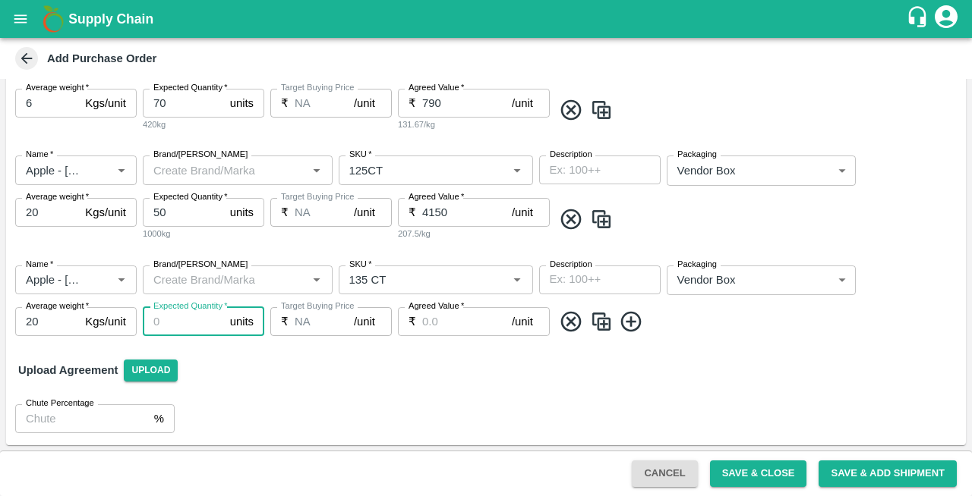
click at [190, 322] on input "Expected Quantity   *" at bounding box center [183, 321] width 81 height 29
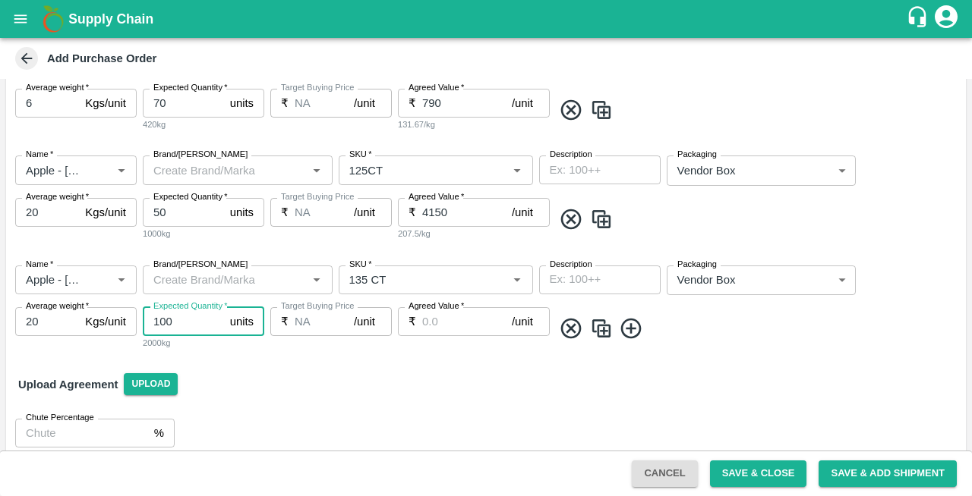
type input "100"
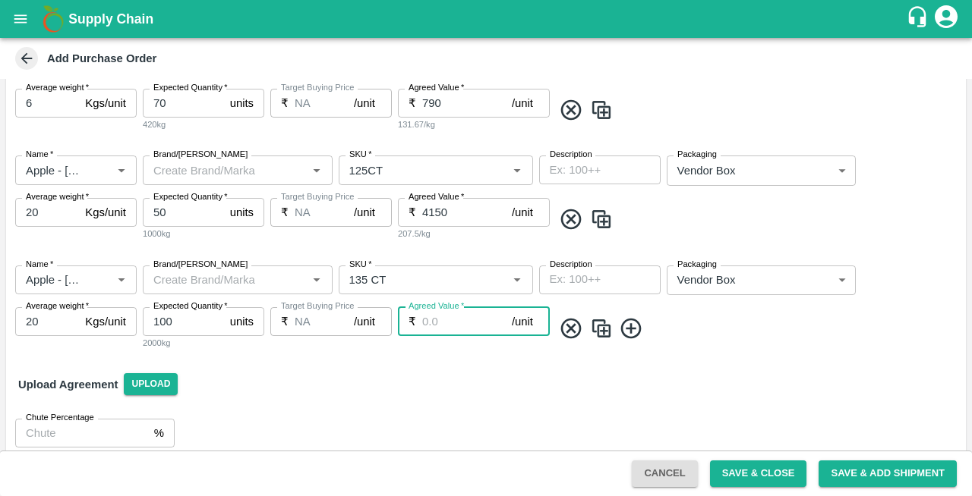
click at [457, 321] on input "Agreed Value   *" at bounding box center [467, 321] width 90 height 29
type input "4050"
click at [636, 328] on icon at bounding box center [631, 329] width 25 height 25
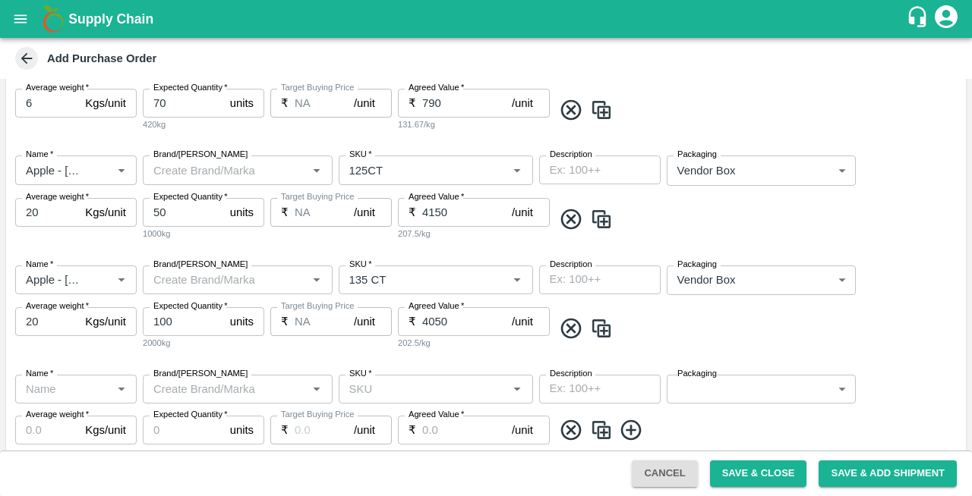
scroll to position [664, 0]
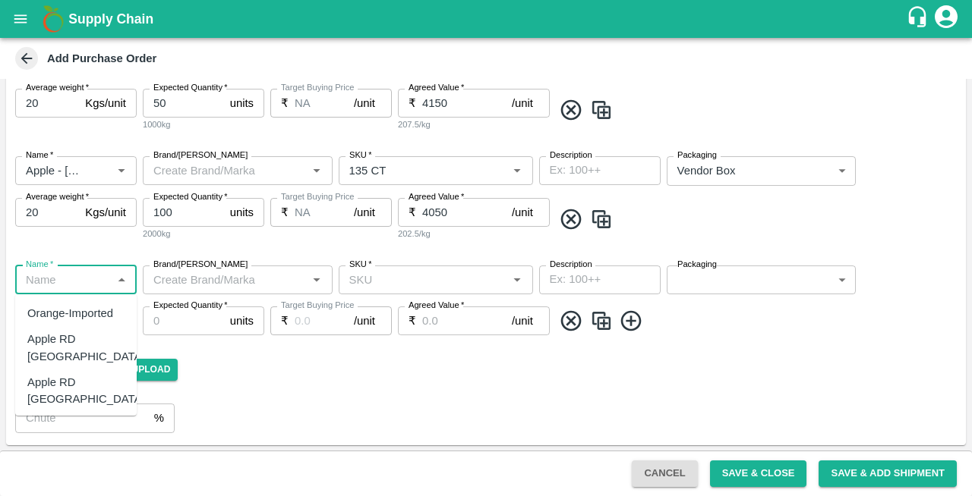
click at [70, 275] on input "Name   *" at bounding box center [63, 280] width 87 height 20
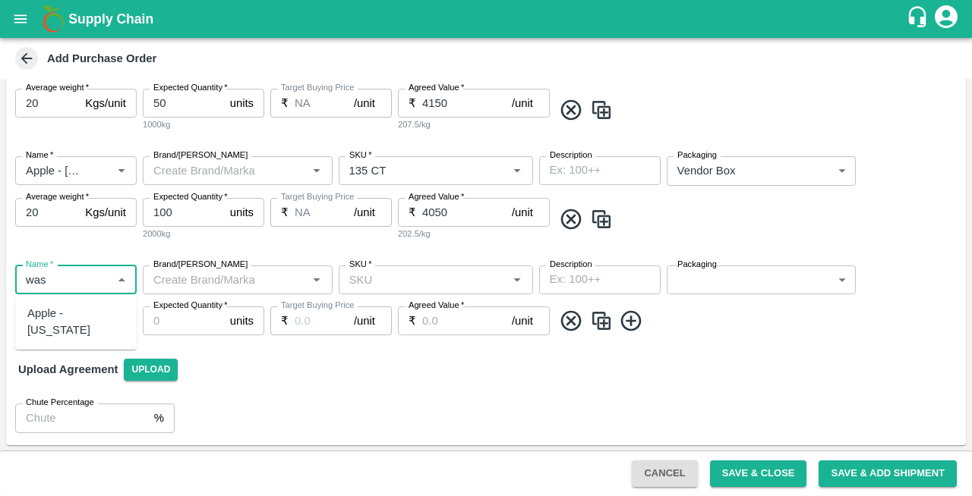
click at [33, 335] on div "Apple - Washington" at bounding box center [75, 322] width 97 height 34
type input "Apple - Washington"
click at [370, 287] on input "SKU   *" at bounding box center [423, 280] width 160 height 20
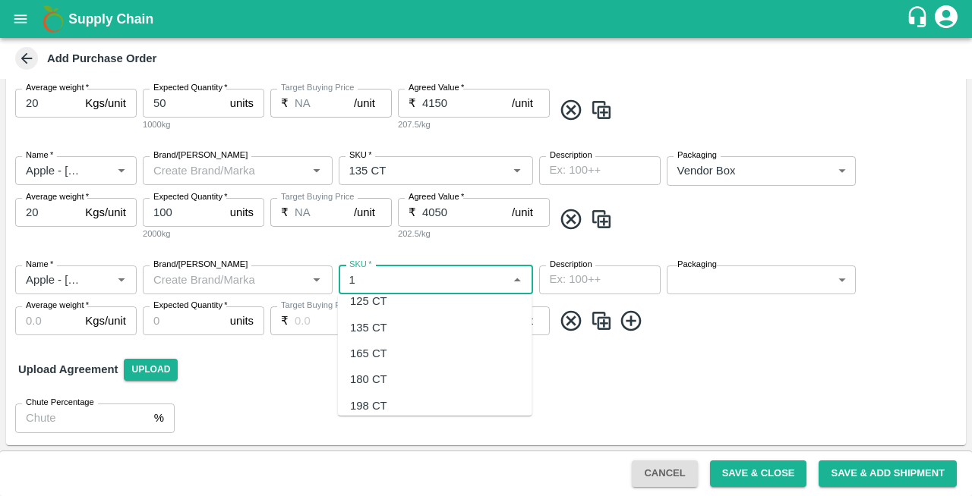
scroll to position [154, 0]
click at [374, 337] on div "165 CT" at bounding box center [368, 341] width 37 height 17
type input "165 CT"
type input "NA"
type input "165 CT"
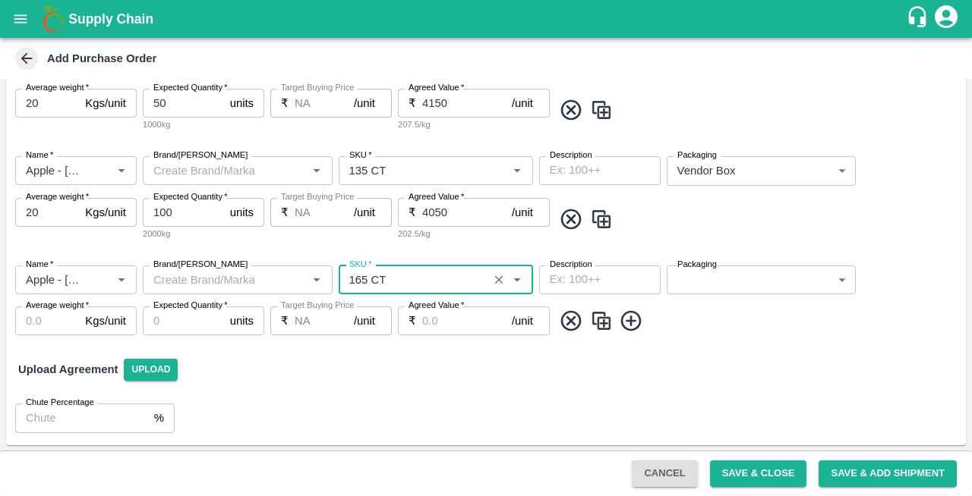
click at [740, 281] on body "Supply Chain Add Purchase Order PO Type   * Vendor Purchase 2 PO Type Buyers   …" at bounding box center [486, 248] width 972 height 496
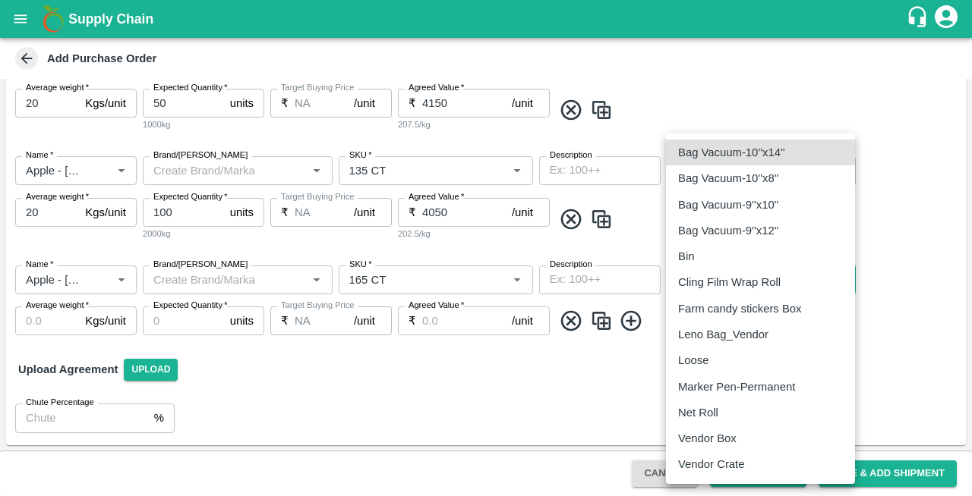
click at [708, 442] on p "Vendor Box" at bounding box center [707, 438] width 58 height 17
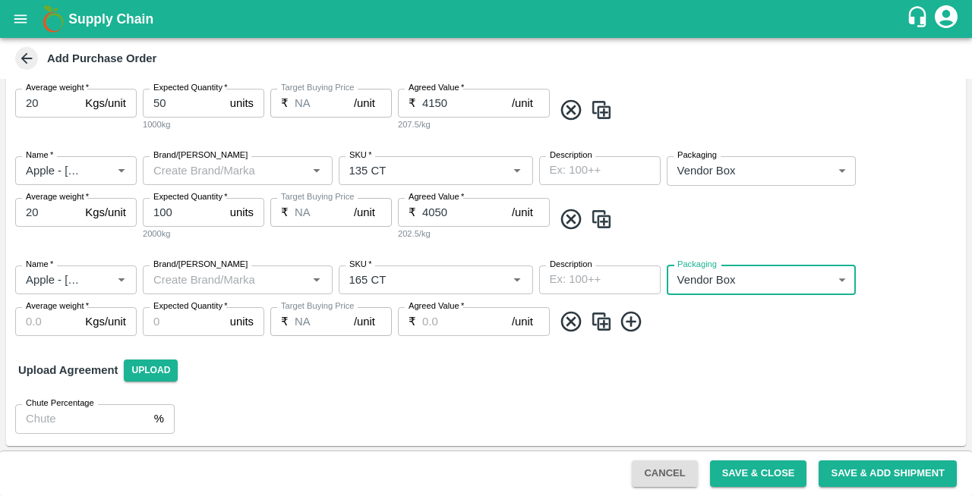
type input "276"
click at [40, 322] on input "Average weight   *" at bounding box center [47, 321] width 64 height 29
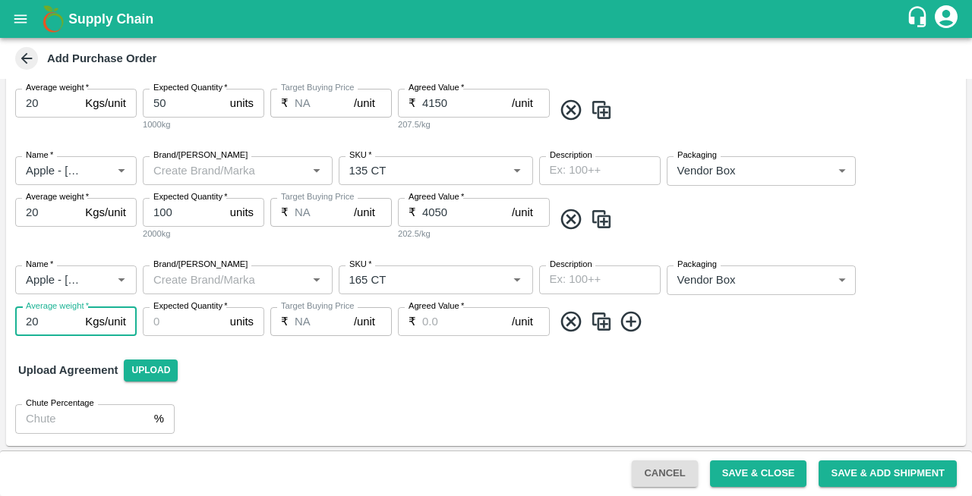
type input "20"
click at [175, 323] on input "Expected Quantity   *" at bounding box center [183, 321] width 81 height 29
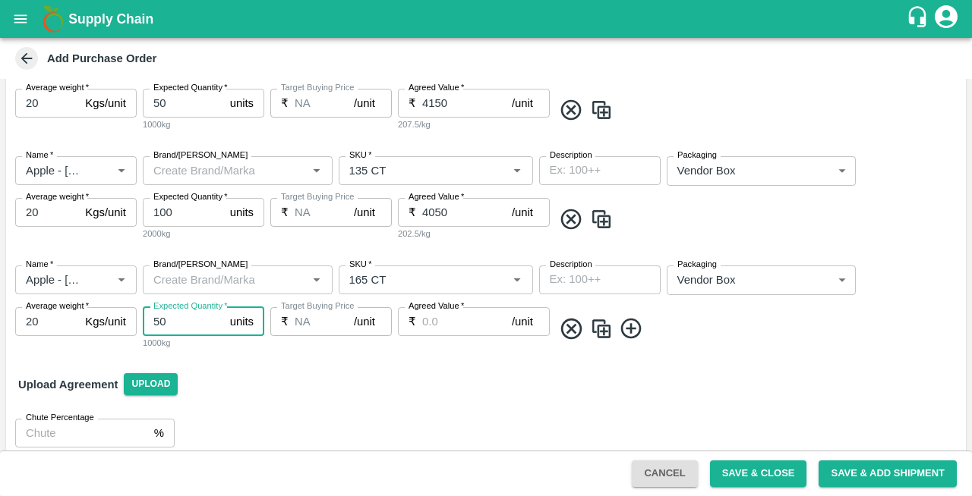
type input "50"
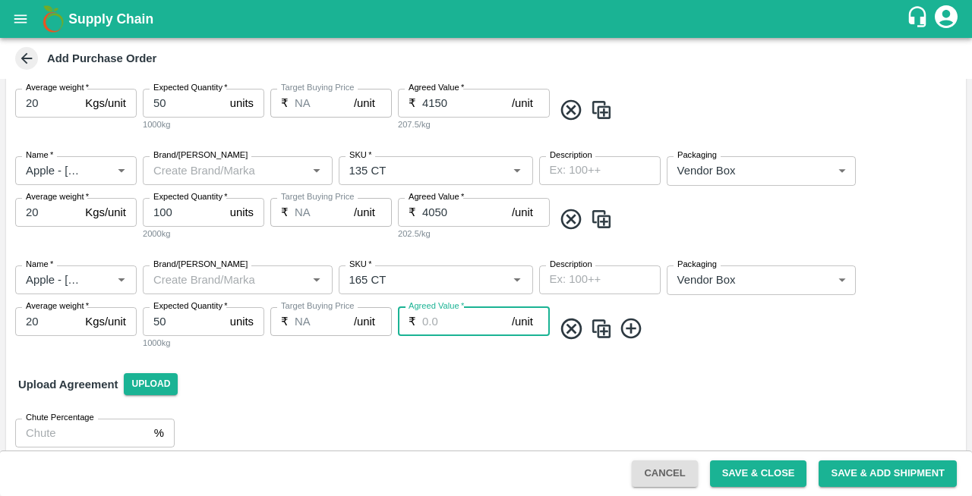
click at [454, 320] on input "Agreed Value   *" at bounding box center [467, 321] width 90 height 29
type input "4000"
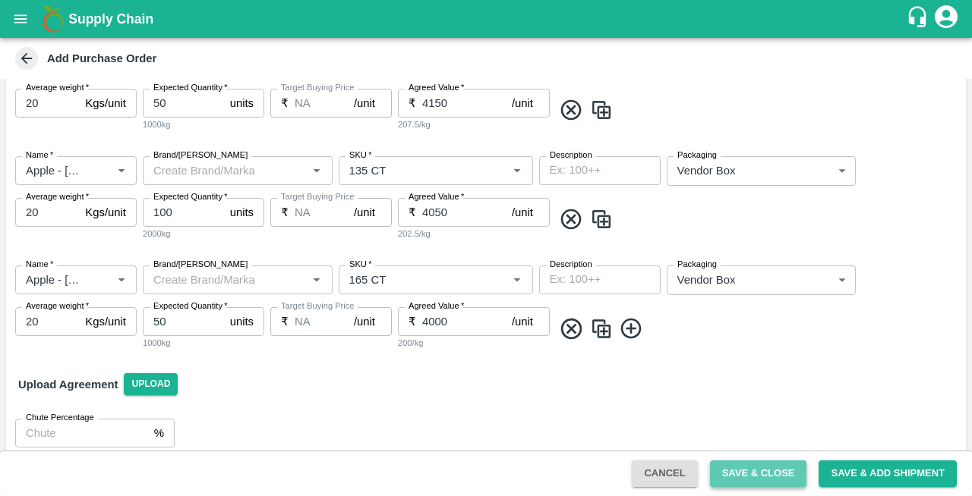
click at [742, 471] on button "Save & Close" at bounding box center [758, 474] width 97 height 27
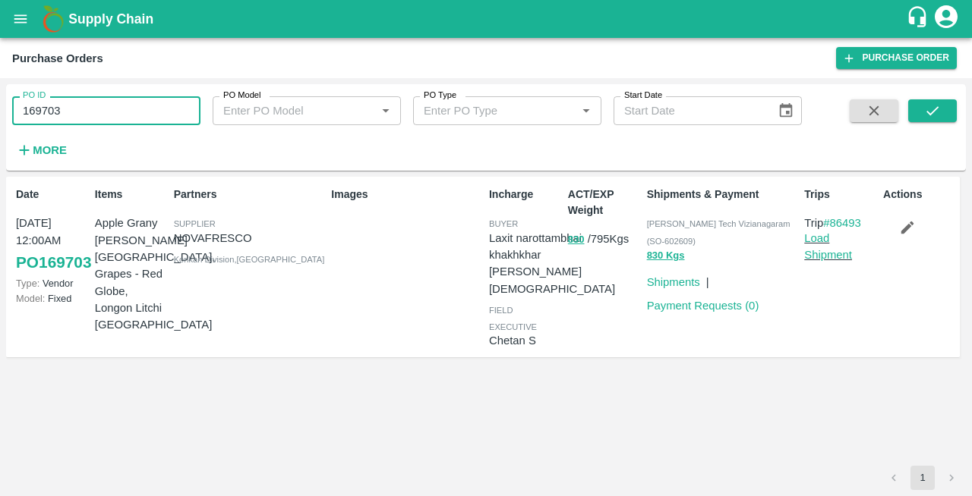
click at [131, 107] on input "169703" at bounding box center [106, 110] width 188 height 29
type input "1"
click at [931, 106] on icon "submit" at bounding box center [932, 110] width 17 height 17
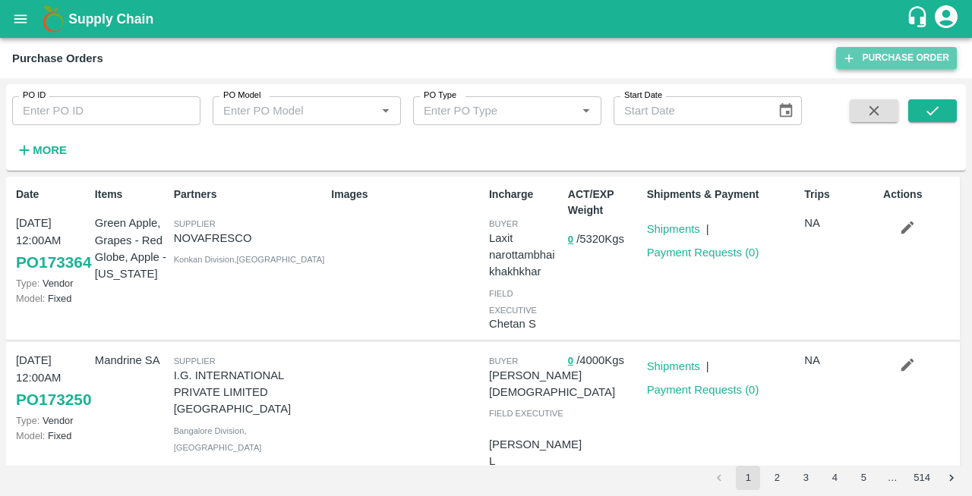
click at [881, 56] on link "Purchase Order" at bounding box center [896, 58] width 121 height 22
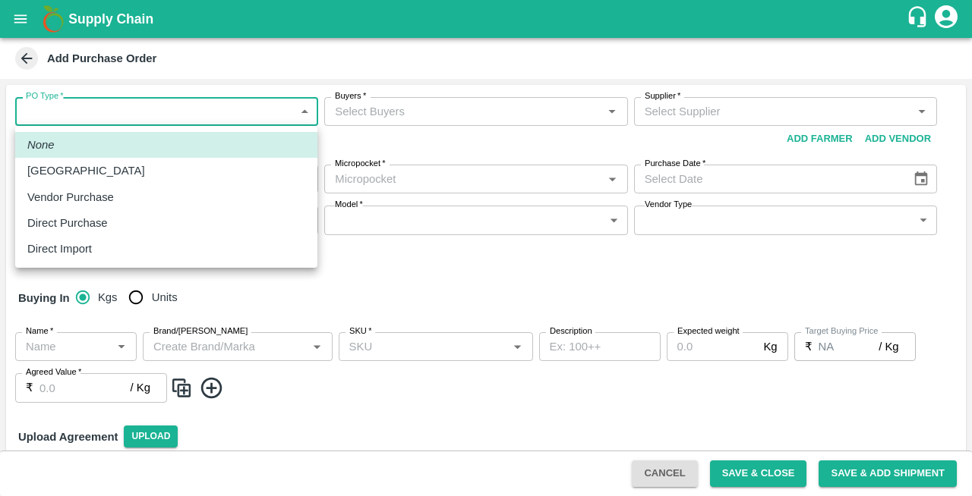
click at [55, 118] on body "Supply Chain Add Purchase Order PO Type   * ​ PO Type Buyers   * Buyers   * Sup…" at bounding box center [486, 248] width 972 height 496
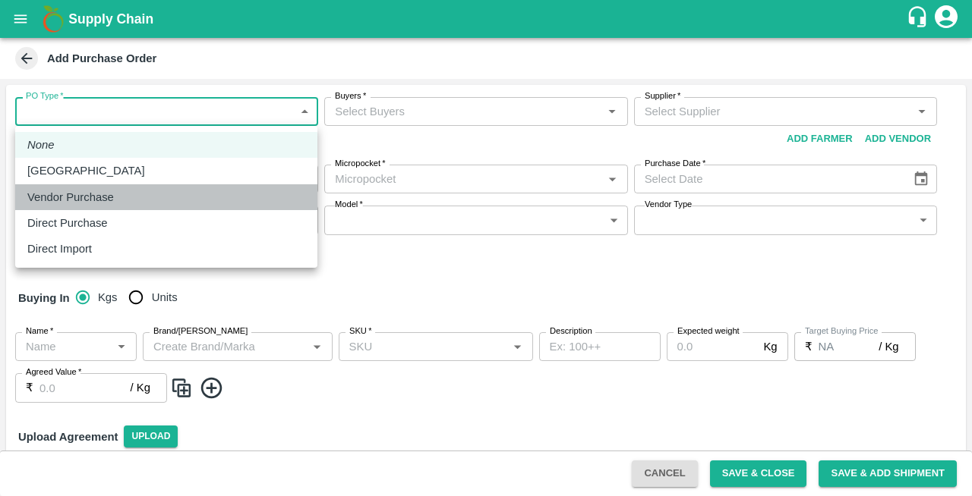
click at [65, 200] on p "Vendor Purchase" at bounding box center [70, 197] width 87 height 17
type input "2"
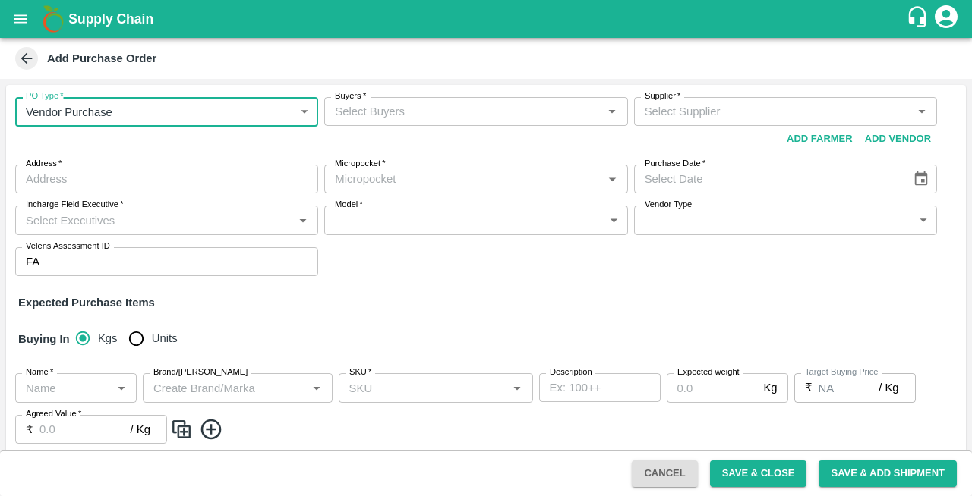
click at [377, 106] on input "Buyers   *" at bounding box center [463, 112] width 269 height 20
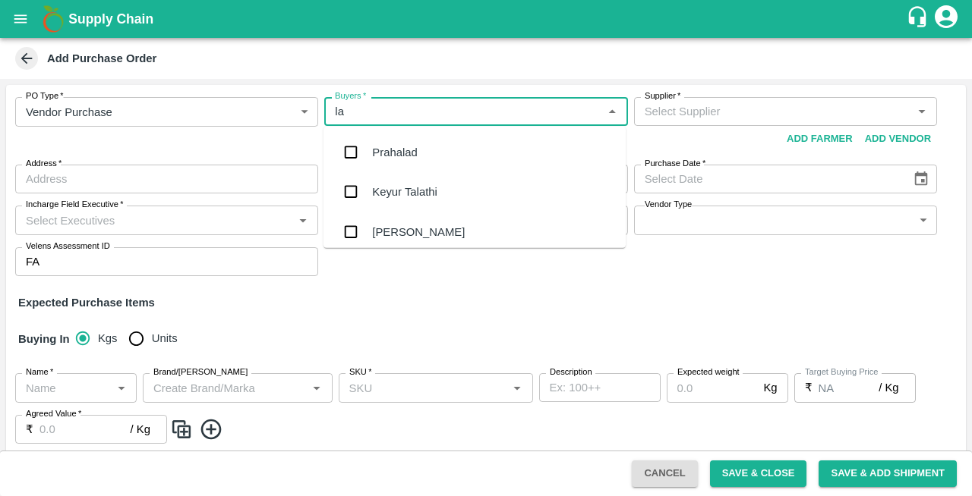
type input "lax"
click at [418, 227] on div "Laxit narottambhai khakhkhar" at bounding box center [446, 231] width 148 height 17
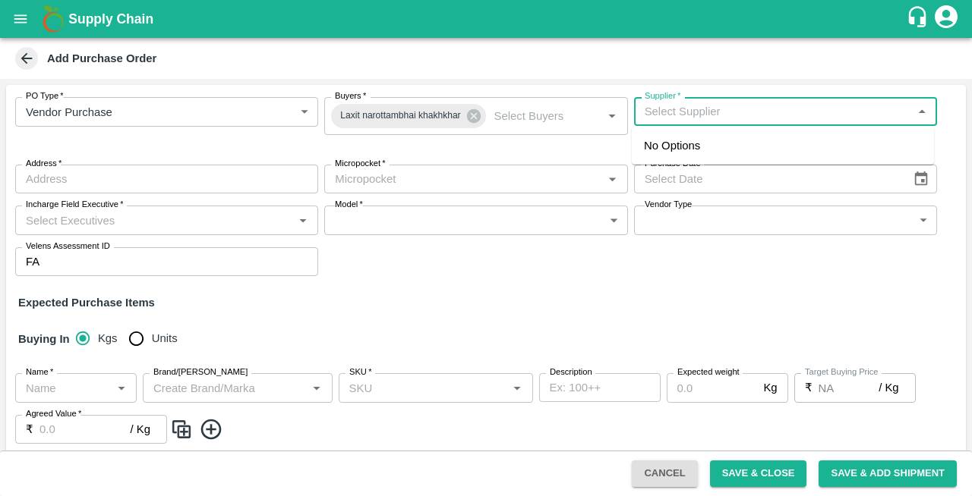
click at [678, 112] on input "Supplier   *" at bounding box center [772, 112] width 269 height 20
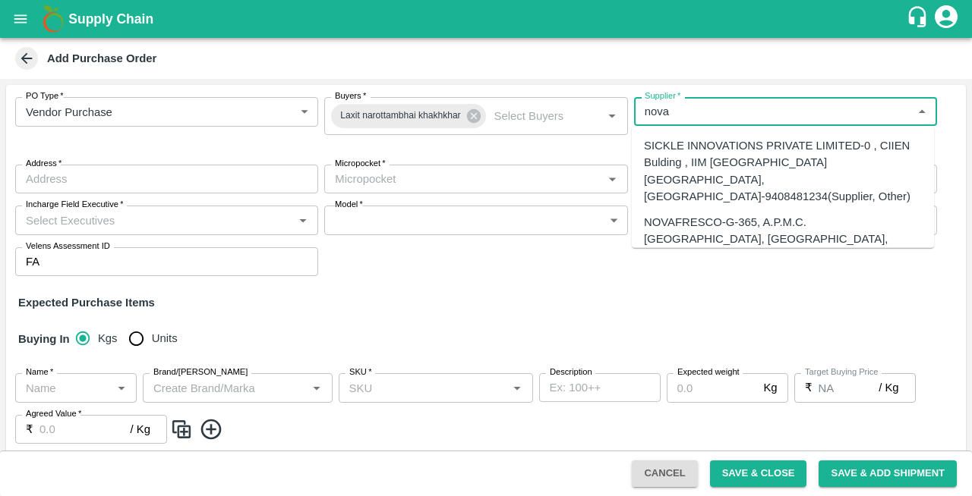
click at [674, 214] on div "NOVAFRESCO-G-365, A.P.M.C. [GEOGRAPHIC_DATA], [GEOGRAPHIC_DATA], [GEOGRAPHIC_DA…" at bounding box center [783, 265] width 278 height 102
type input "NOVAFRESCO-G-365, A.P.M.C. [GEOGRAPHIC_DATA], [GEOGRAPHIC_DATA], [GEOGRAPHIC_DA…"
type input "G-365, A.P.M.C. [GEOGRAPHIC_DATA], SECTOR 19, [GEOGRAPHIC_DATA], [GEOGRAPHIC_DA…"
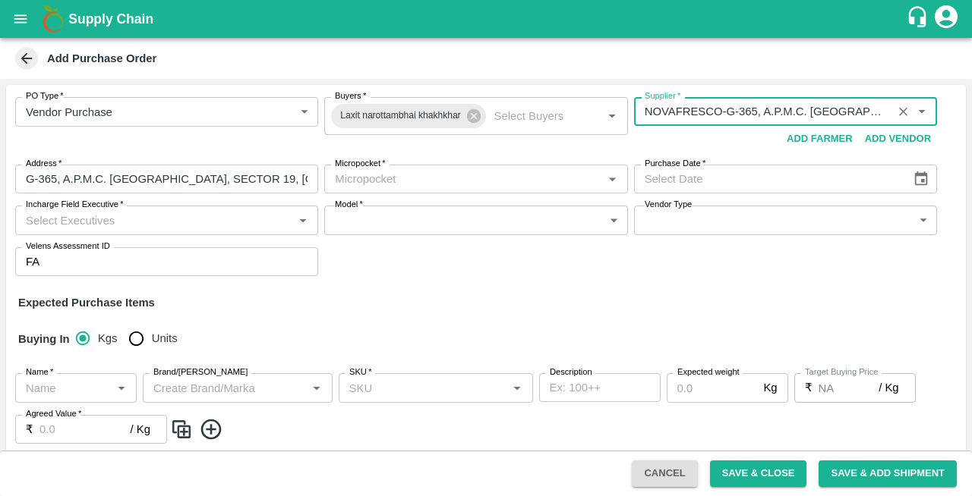
type input "NOVAFRESCO-G-365, A.P.M.C. [GEOGRAPHIC_DATA], [GEOGRAPHIC_DATA], [GEOGRAPHIC_DA…"
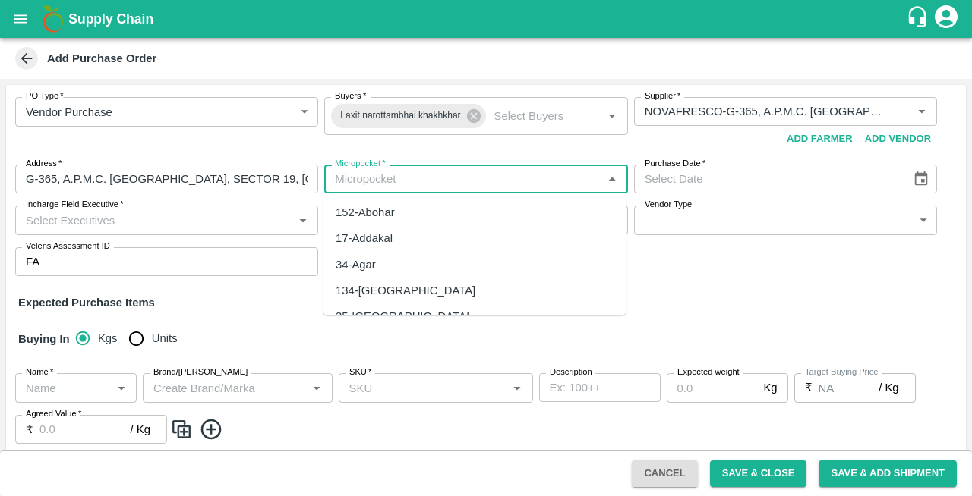
click at [428, 185] on input "Micropocket   *" at bounding box center [463, 179] width 269 height 20
click at [374, 211] on div "134-[GEOGRAPHIC_DATA]" at bounding box center [406, 212] width 140 height 17
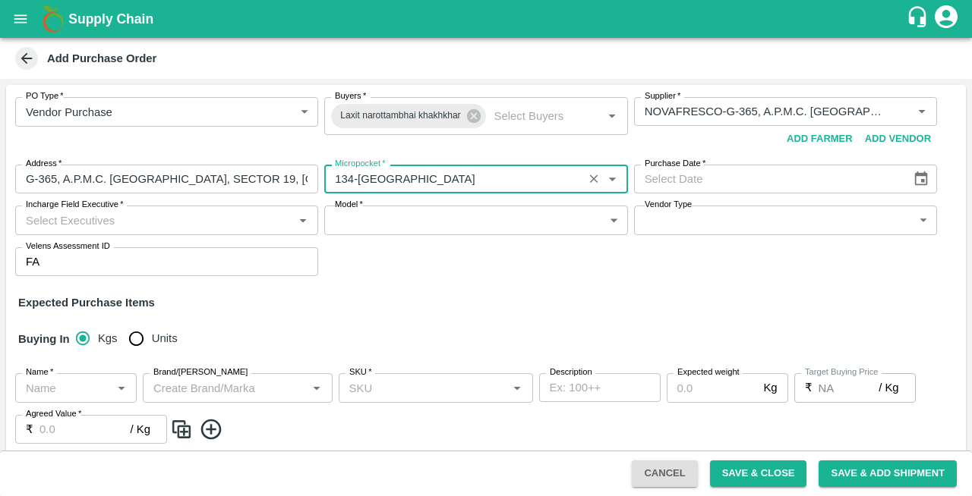
type input "134-[GEOGRAPHIC_DATA]"
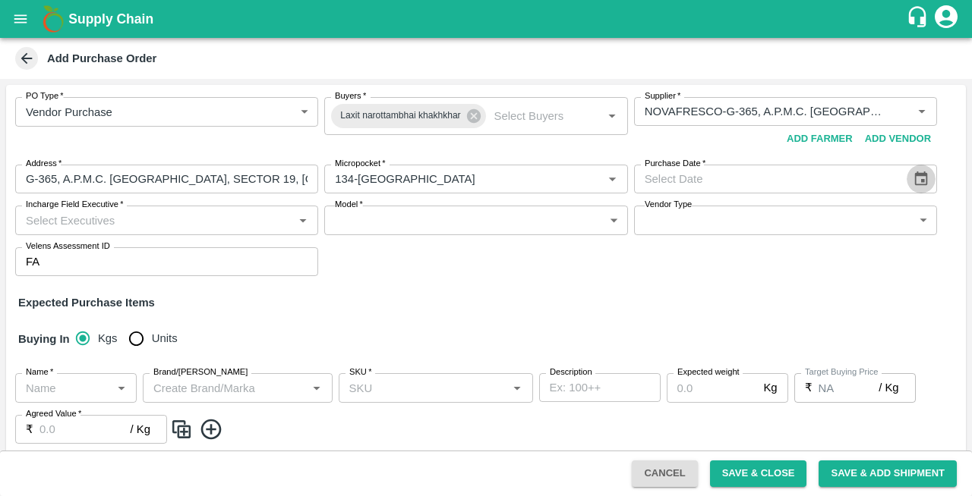
click at [919, 179] on icon "Choose date" at bounding box center [921, 179] width 13 height 14
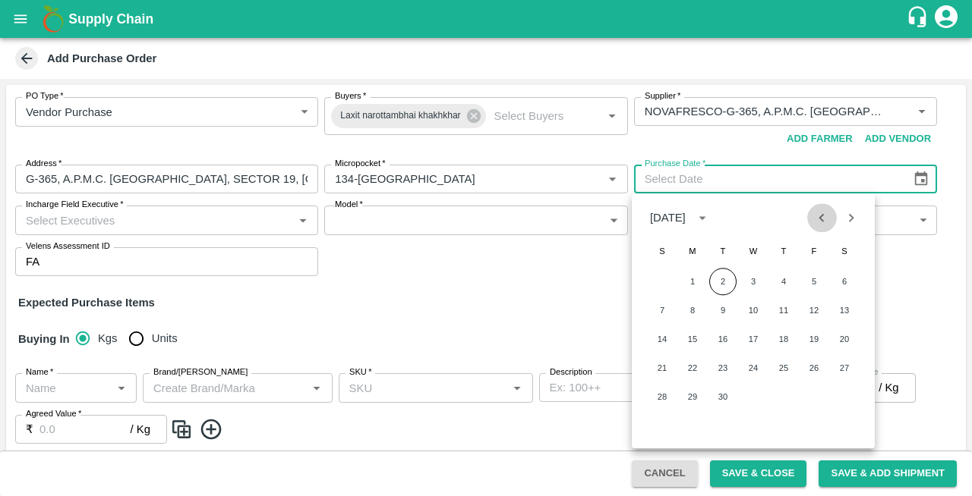
click at [818, 221] on icon "Previous month" at bounding box center [821, 218] width 17 height 17
click at [689, 395] on button "25" at bounding box center [692, 396] width 27 height 27
type input "25/08/2025"
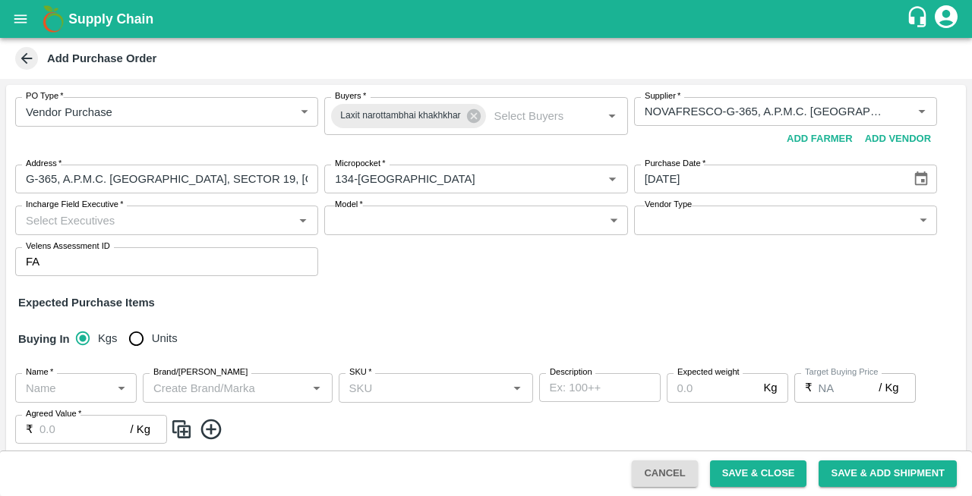
click at [111, 223] on input "Incharge Field Executive   *" at bounding box center [154, 220] width 269 height 20
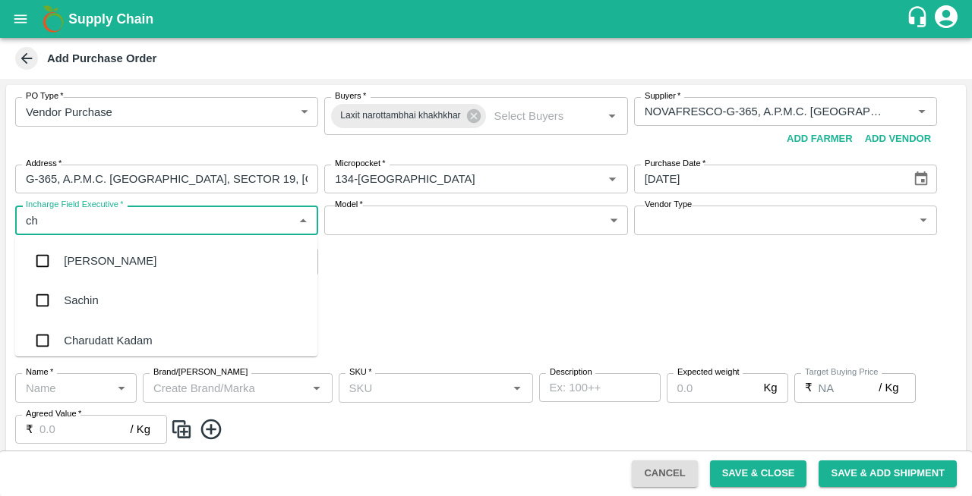
type input "che"
click at [87, 304] on div "Chetan S" at bounding box center [87, 300] width 47 height 17
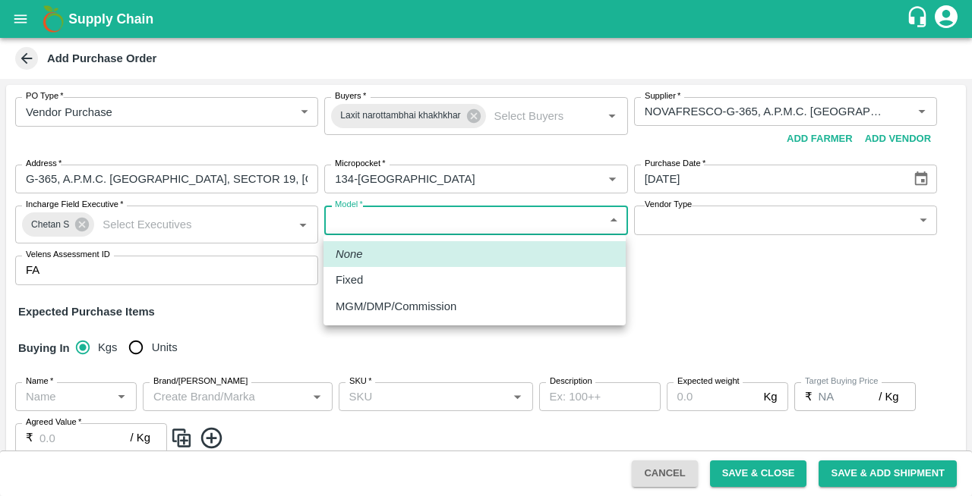
click at [427, 211] on body "Supply Chain Add Purchase Order PO Type   * Vendor Purchase 2 PO Type Buyers   …" at bounding box center [486, 248] width 972 height 496
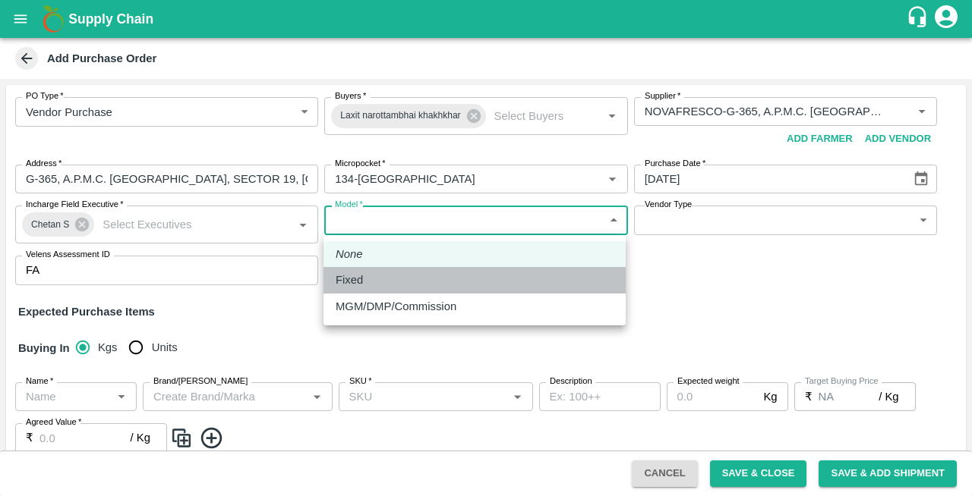
click at [372, 278] on div "Fixed" at bounding box center [475, 280] width 278 height 17
type input "Fixed"
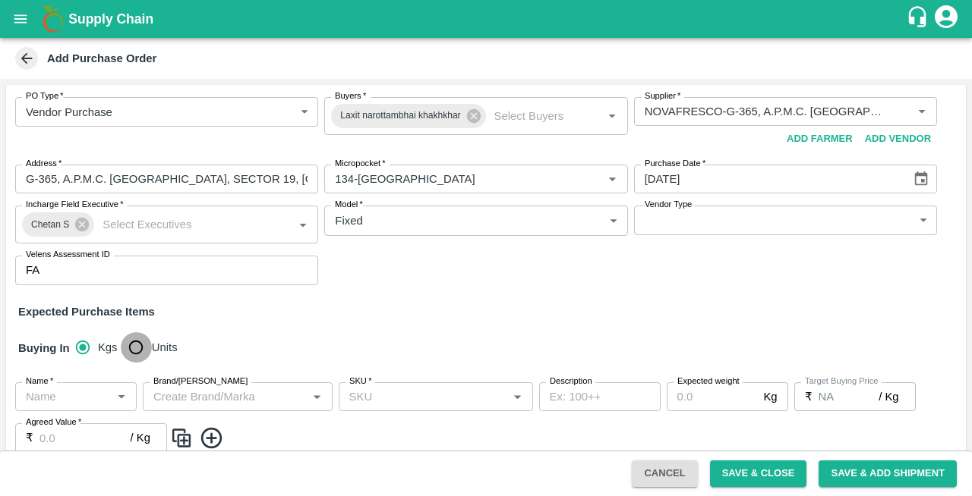
click at [143, 343] on input "Units" at bounding box center [136, 348] width 30 height 30
radio input "true"
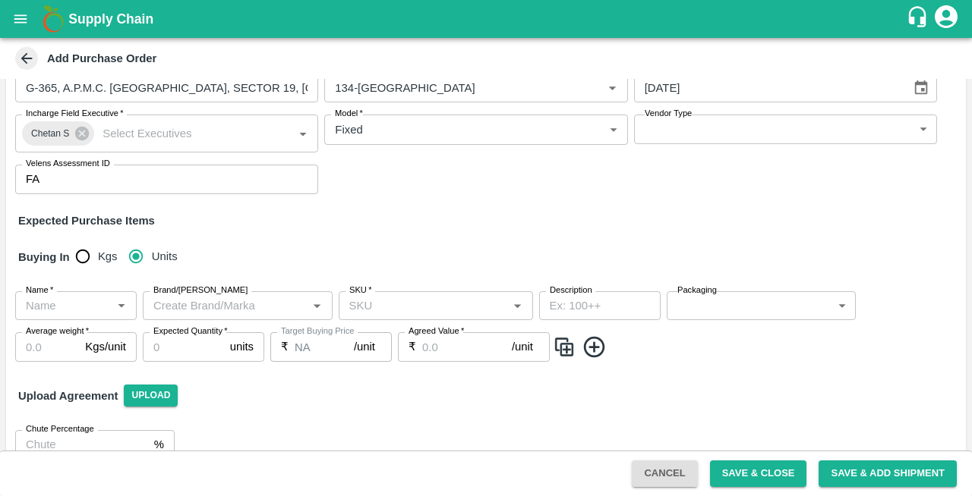
scroll to position [117, 0]
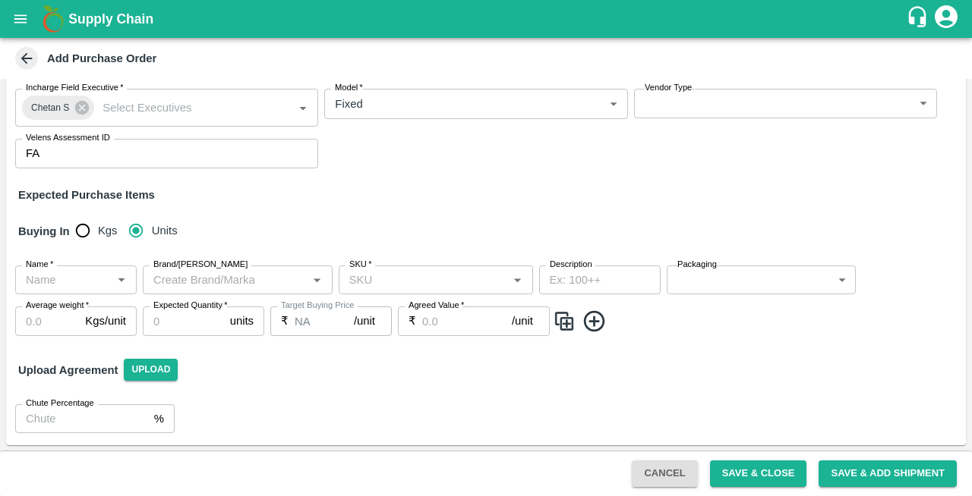
click at [50, 290] on div "Name   *" at bounding box center [75, 280] width 121 height 29
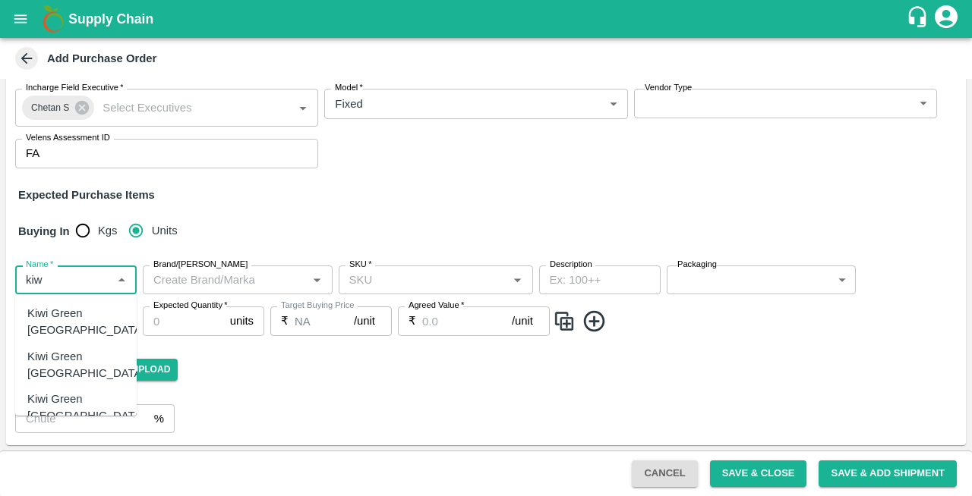
click at [68, 391] on div "Kiwi Green Chile" at bounding box center [86, 408] width 118 height 34
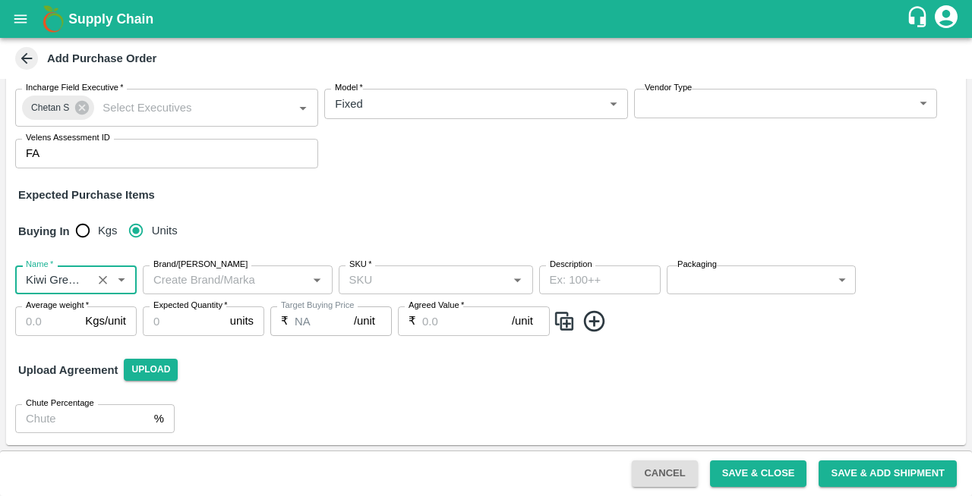
type input "Kiwi Green Chile"
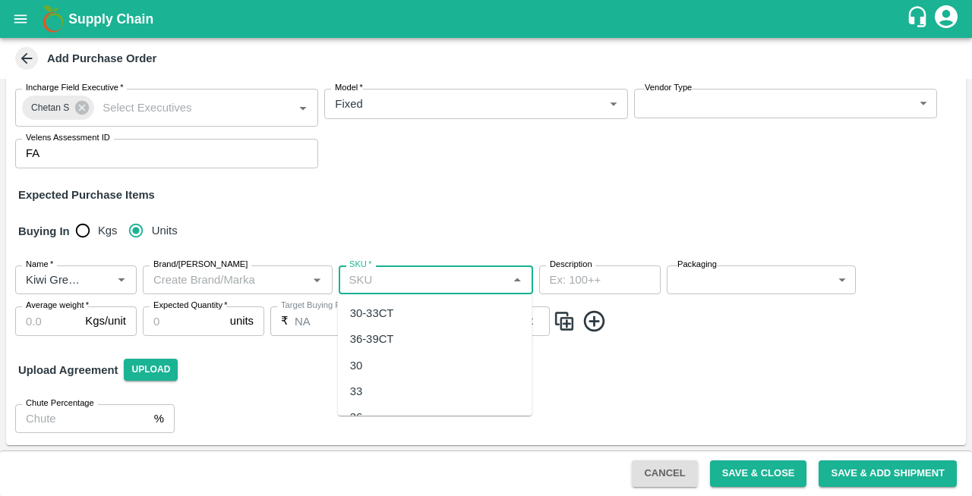
click at [382, 279] on input "SKU   *" at bounding box center [423, 280] width 160 height 20
click at [358, 352] on div "36" at bounding box center [356, 353] width 13 height 17
type input "36"
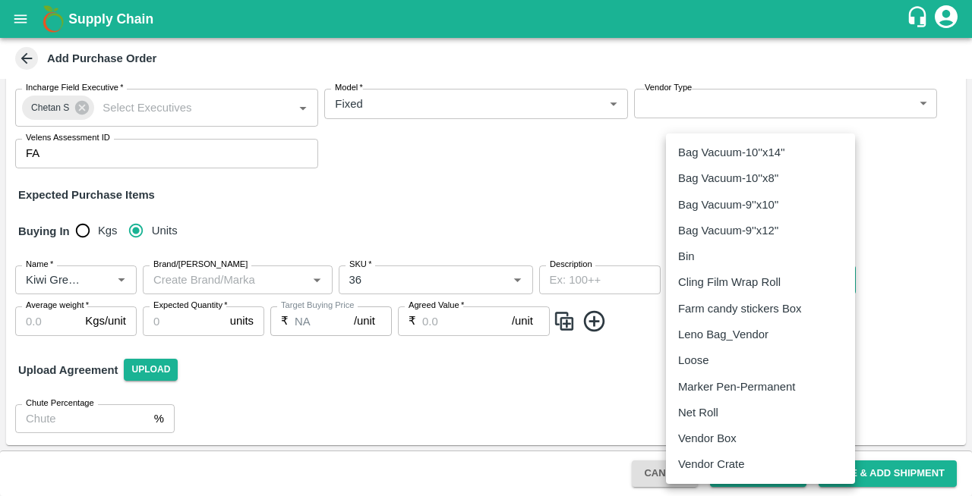
click at [742, 280] on body "Supply Chain Add Purchase Order PO Type   * Vendor Purchase 2 PO Type Buyers   …" at bounding box center [486, 248] width 972 height 496
click at [705, 445] on p "Vendor Box" at bounding box center [707, 438] width 58 height 17
type input "276"
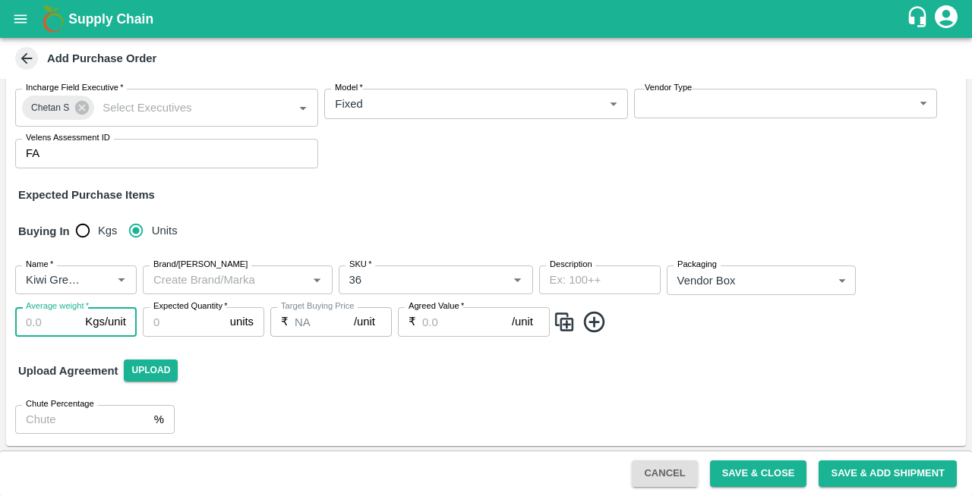
click at [35, 318] on input "Average weight   *" at bounding box center [47, 321] width 64 height 29
type input "10"
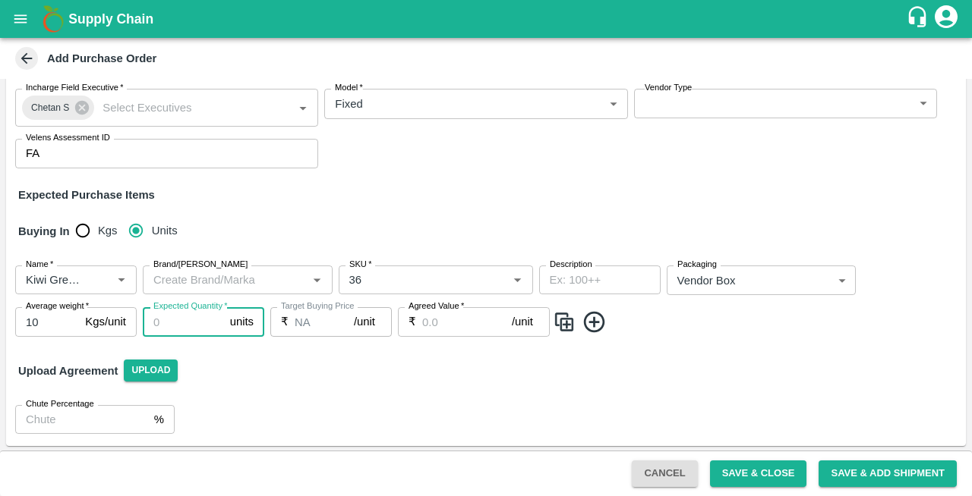
click at [165, 336] on input "Expected Quantity   *" at bounding box center [183, 321] width 81 height 29
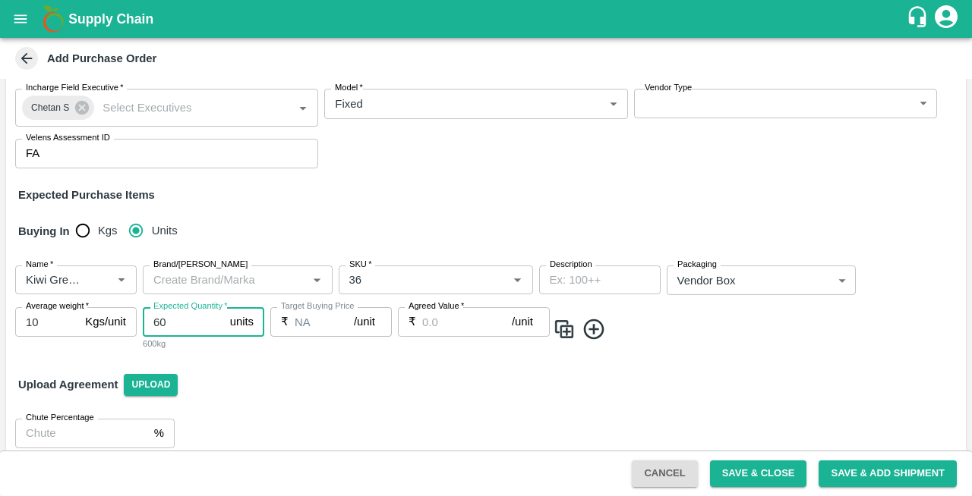
type input "60"
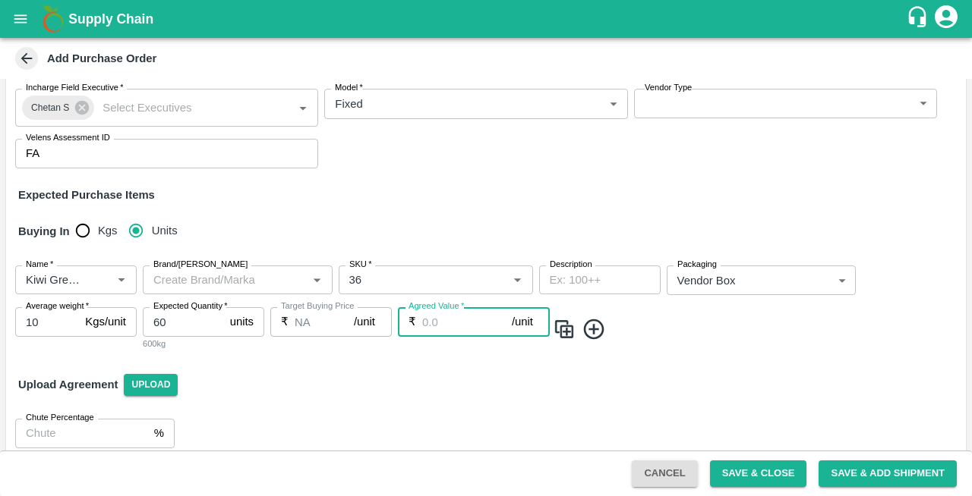
click at [444, 329] on input "Agreed Value   *" at bounding box center [467, 321] width 90 height 29
type input "900"
click at [591, 331] on icon at bounding box center [594, 329] width 25 height 25
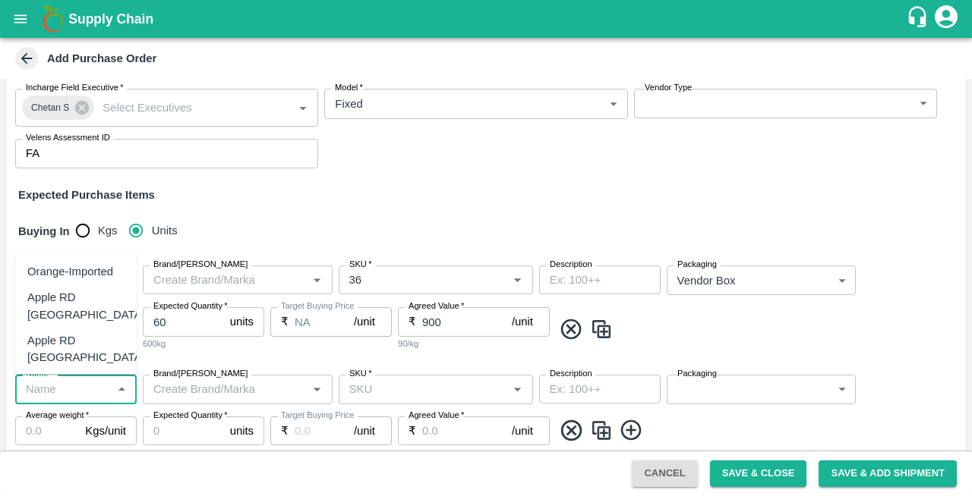
click at [65, 390] on input "Name   *" at bounding box center [63, 390] width 87 height 20
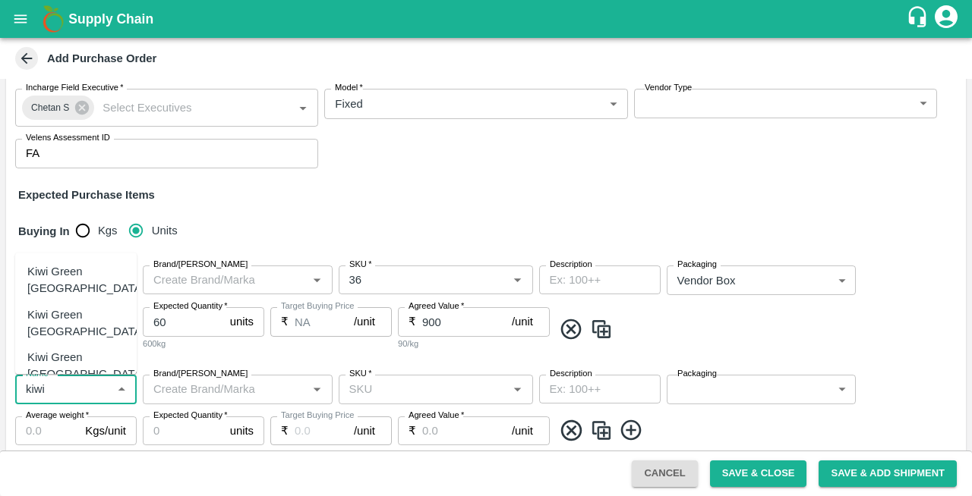
click at [78, 349] on div "Kiwi Green [GEOGRAPHIC_DATA]" at bounding box center [86, 366] width 118 height 34
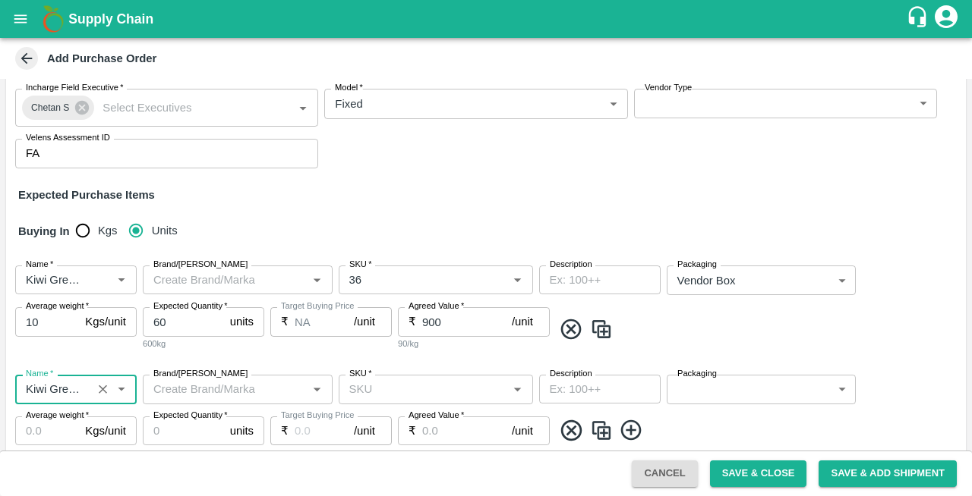
type input "Kiwi Green [GEOGRAPHIC_DATA]"
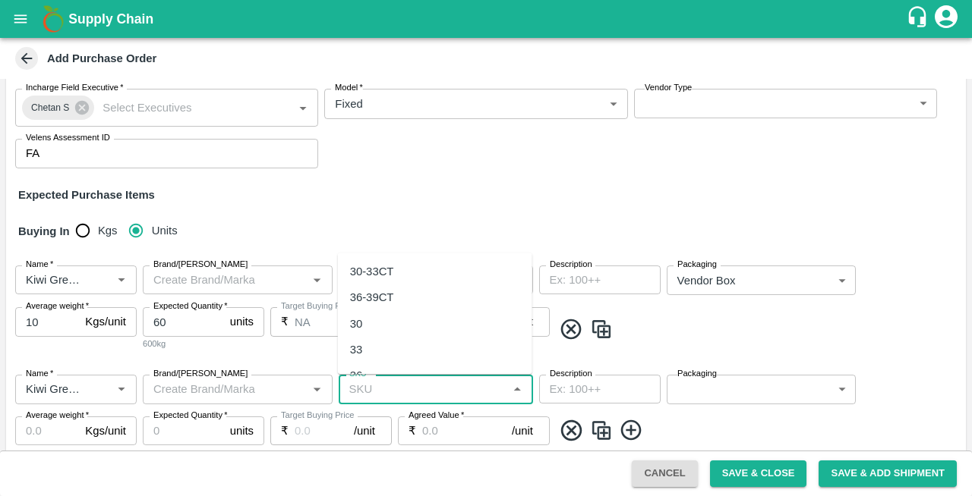
click at [378, 393] on input "SKU   *" at bounding box center [423, 390] width 160 height 20
click at [356, 314] on div "39" at bounding box center [356, 315] width 13 height 17
type input "39"
type input "NA"
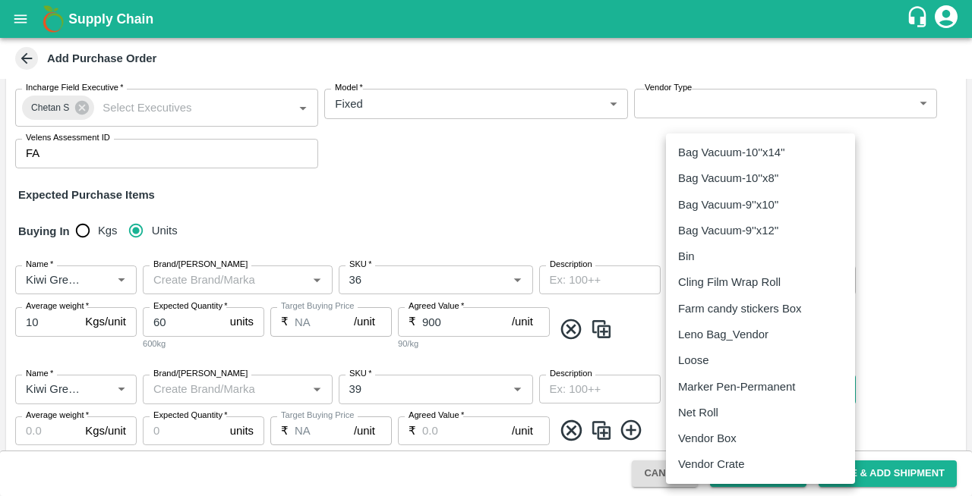
click at [711, 390] on body "Supply Chain Add Purchase Order PO Type   * Vendor Purchase 2 PO Type Buyers   …" at bounding box center [486, 248] width 972 height 496
click at [701, 445] on p "Vendor Box" at bounding box center [707, 438] width 58 height 17
type input "276"
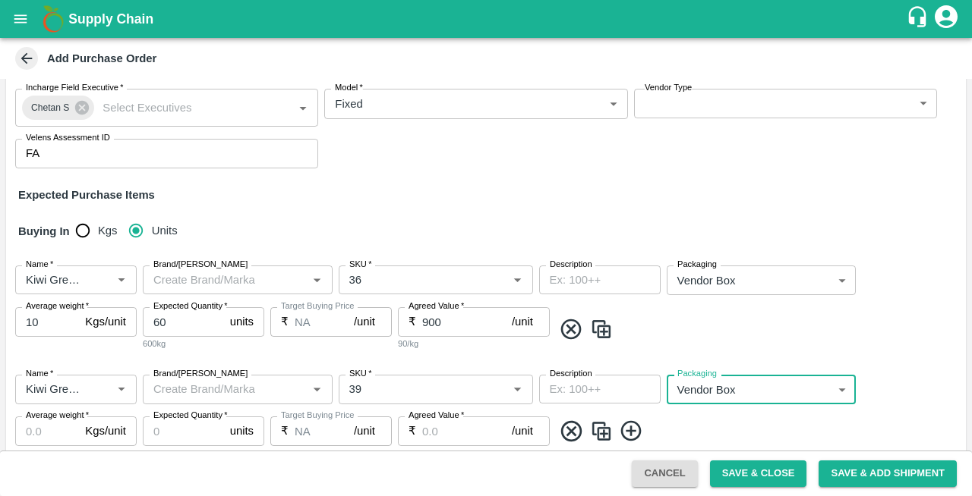
scroll to position [227, 0]
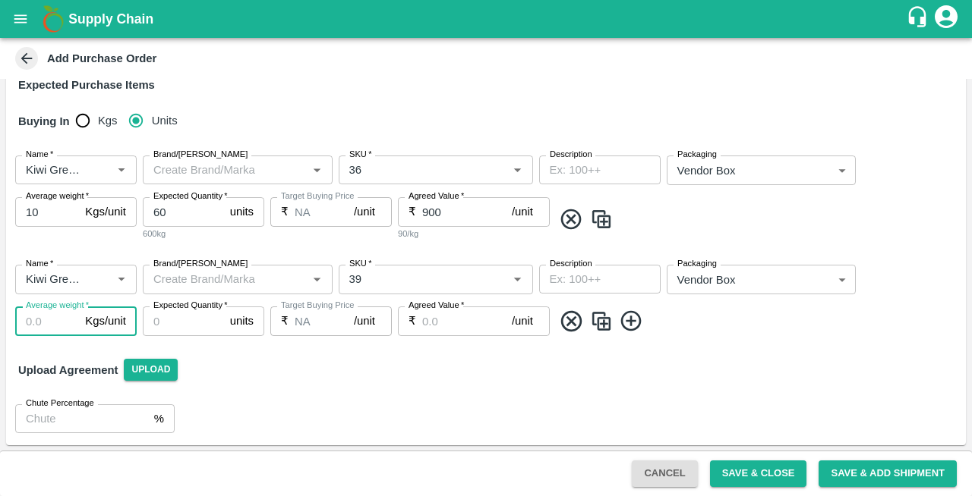
click at [46, 327] on input "Average weight   *" at bounding box center [47, 321] width 64 height 29
type input "10"
click at [176, 311] on label "Expected Quantity   *" at bounding box center [190, 306] width 74 height 12
click at [176, 311] on input "Expected Quantity   *" at bounding box center [183, 321] width 81 height 29
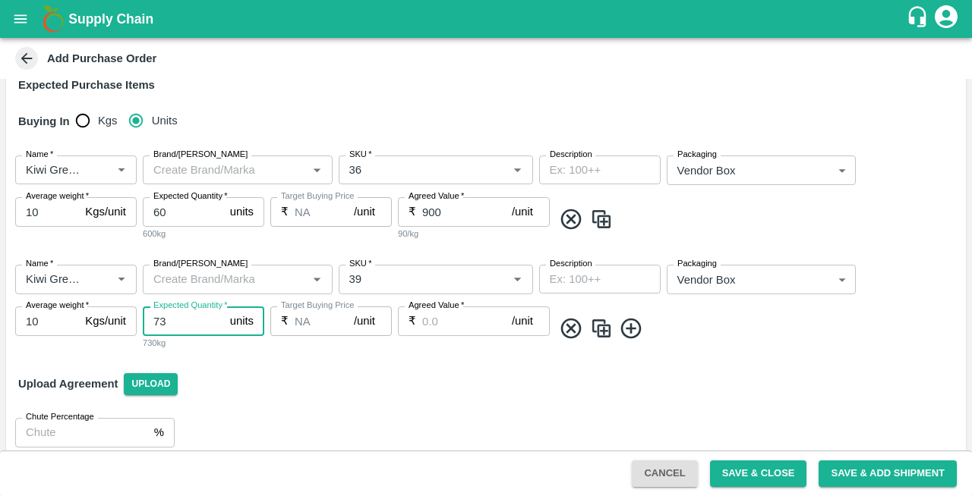
type input "73"
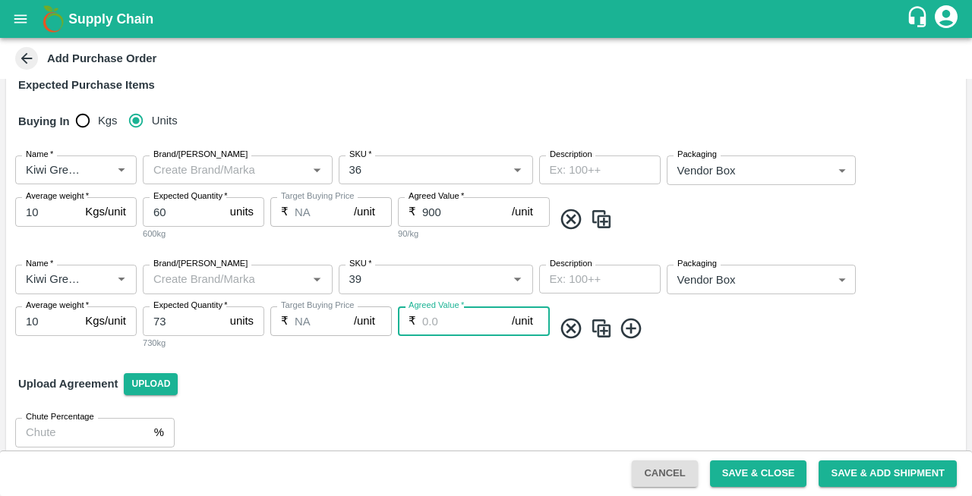
click at [471, 320] on input "Agreed Value   *" at bounding box center [467, 321] width 90 height 29
type input "1000"
click at [632, 331] on icon at bounding box center [631, 329] width 25 height 25
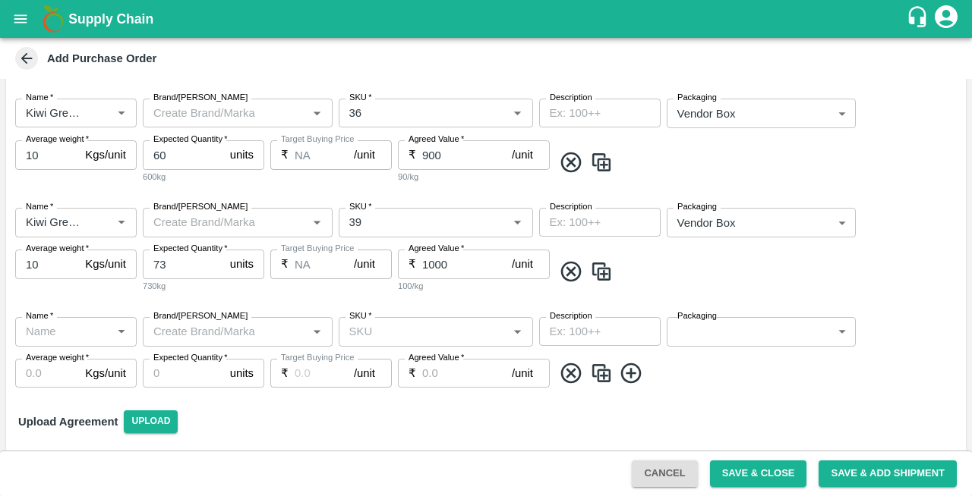
scroll to position [336, 0]
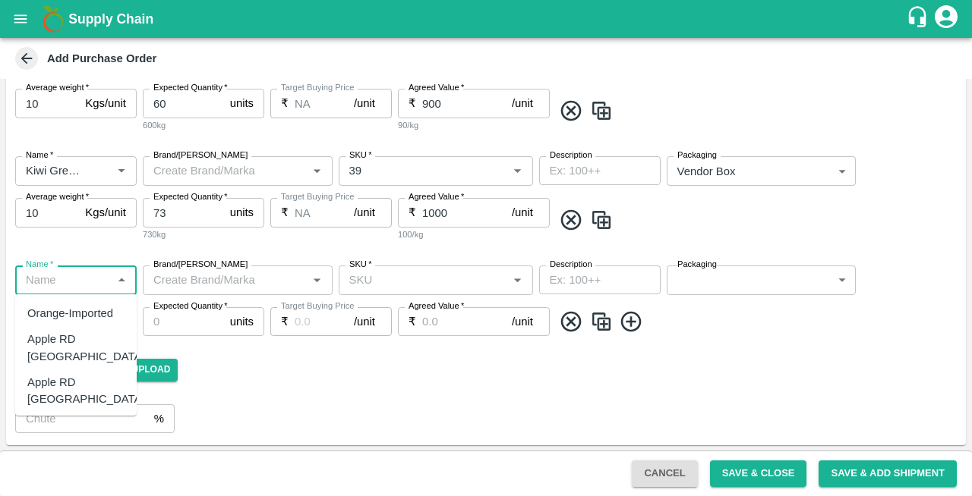
click at [36, 282] on input "Name   *" at bounding box center [63, 280] width 87 height 20
type input "c"
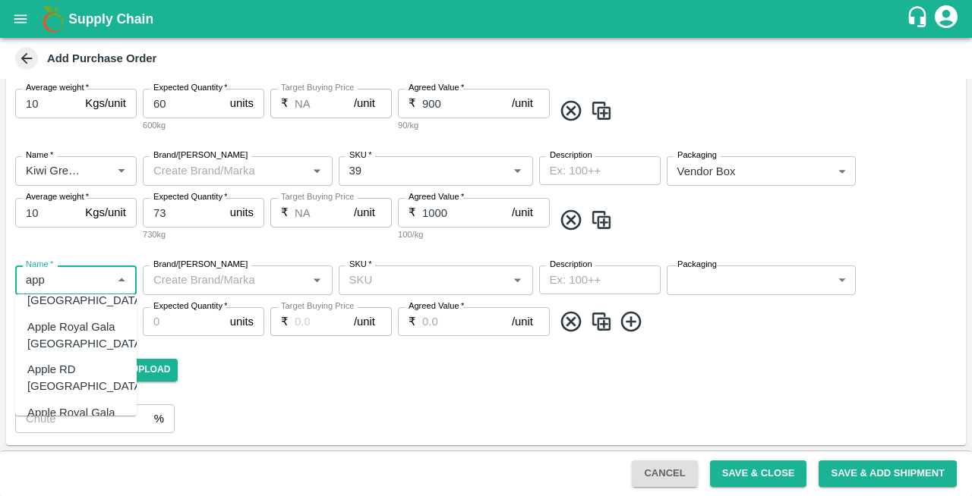
scroll to position [0, 0]
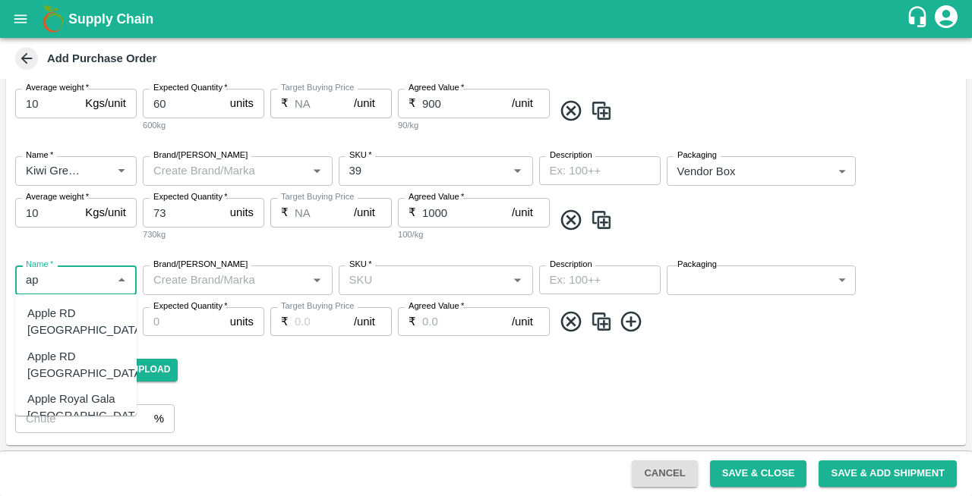
type input "a"
click at [73, 348] on div "Apple RD Turkey" at bounding box center [86, 365] width 118 height 34
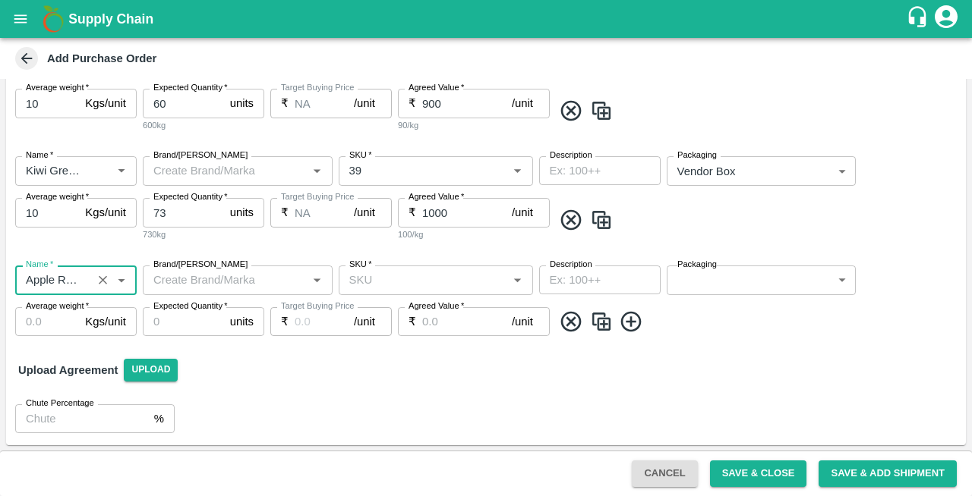
type input "Apple RD Turkey"
click at [422, 270] on input "SKU   *" at bounding box center [423, 280] width 160 height 20
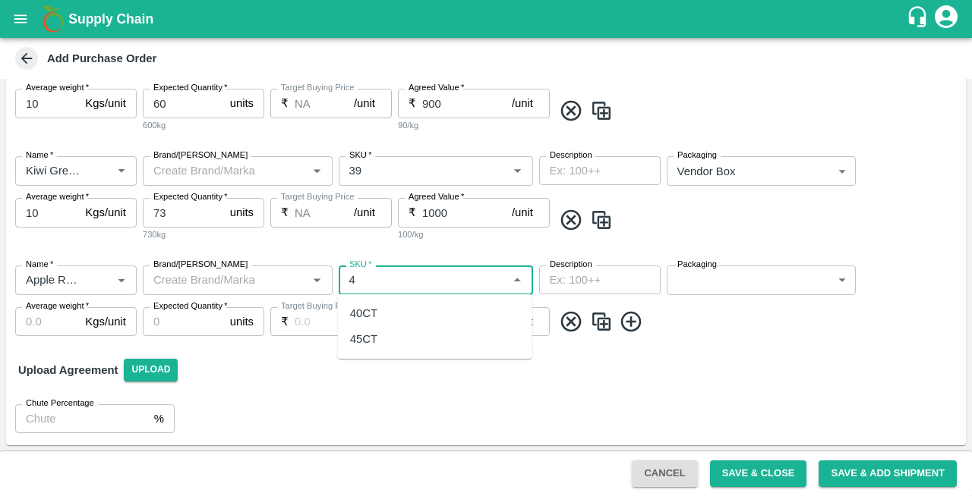
click at [348, 317] on div "40CT" at bounding box center [435, 314] width 194 height 26
type input "40CT"
type input "NA"
type input "40CT"
click at [689, 279] on body "Supply Chain Add Purchase Order PO Type   * Vendor Purchase 2 PO Type Buyers   …" at bounding box center [486, 248] width 972 height 496
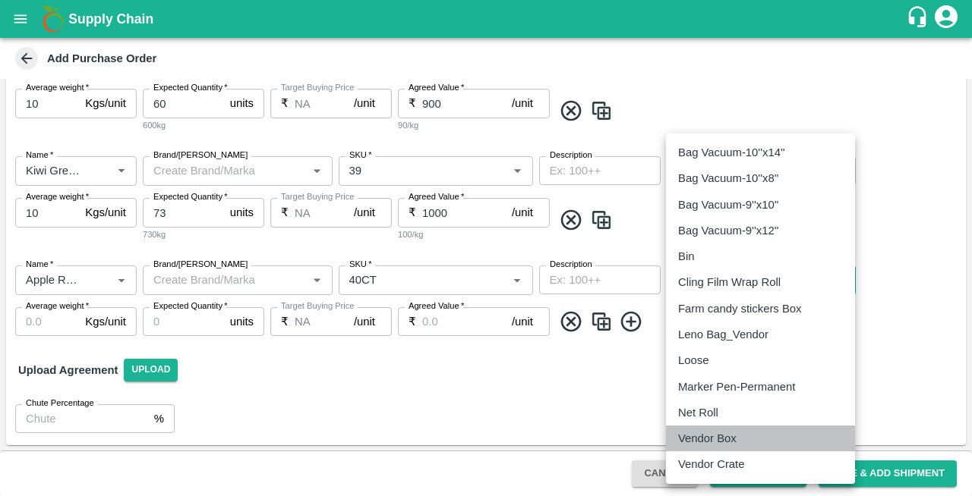
click at [709, 443] on p "Vendor Box" at bounding box center [707, 438] width 58 height 17
type input "276"
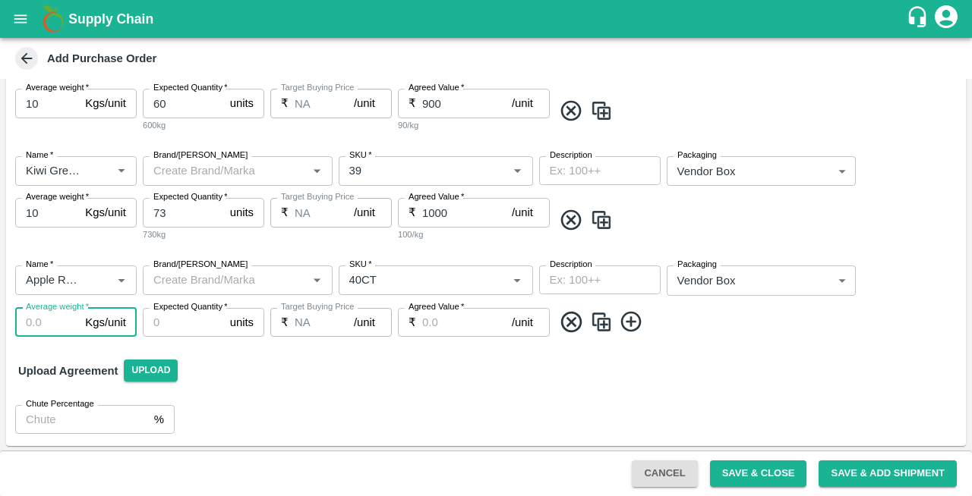
click at [46, 317] on input "Average weight   *" at bounding box center [47, 322] width 64 height 29
type input "10"
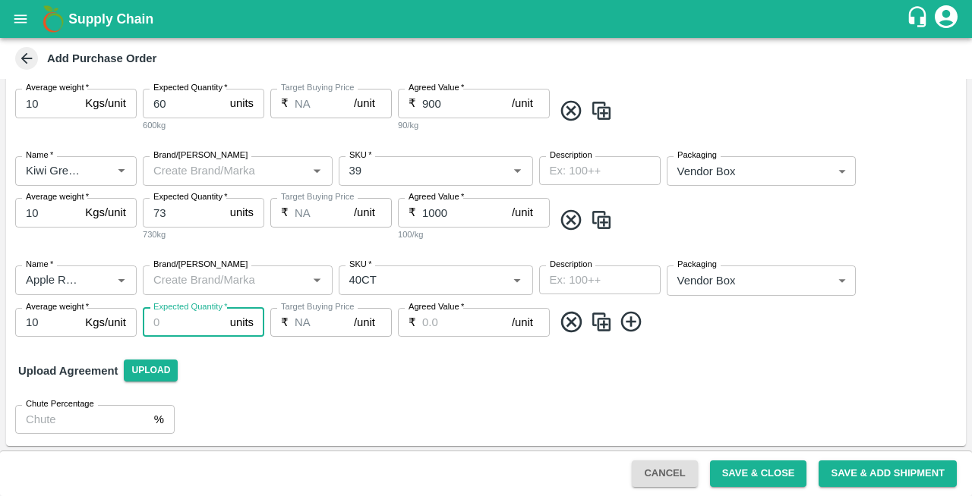
click at [187, 321] on input "Expected Quantity   *" at bounding box center [183, 322] width 81 height 29
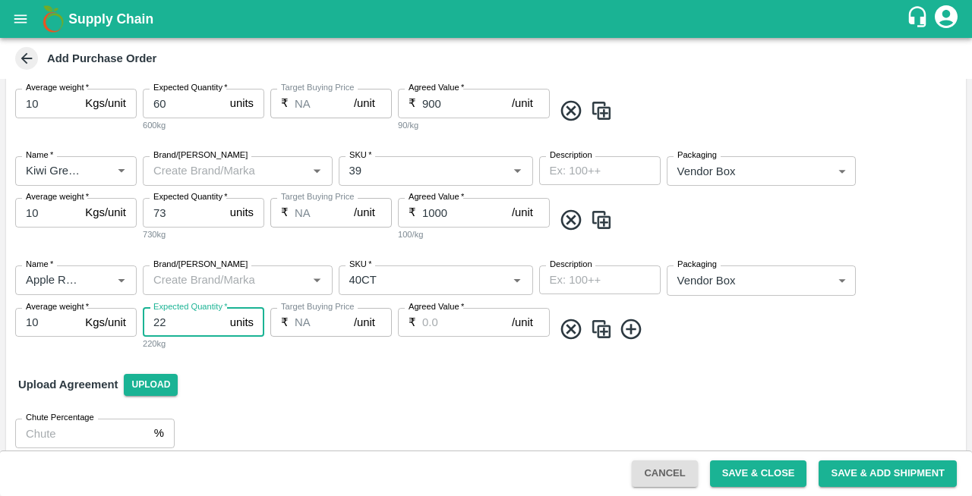
type input "22"
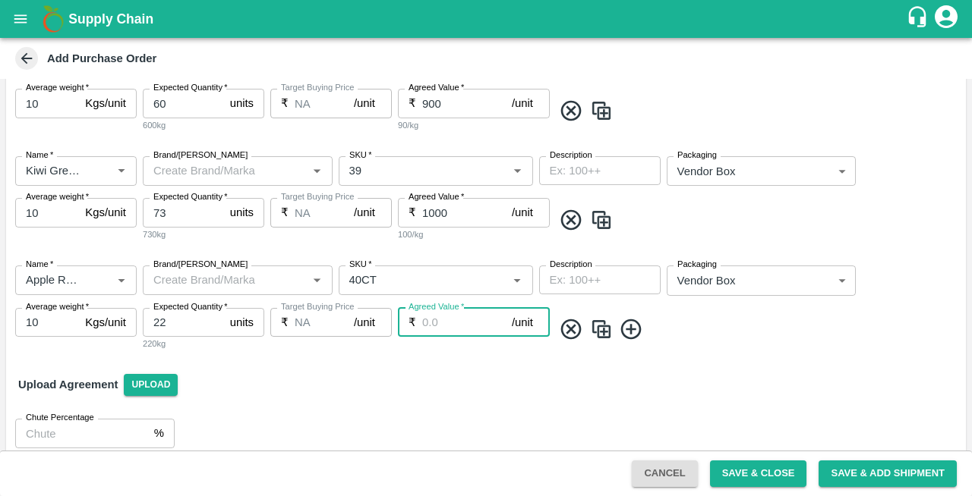
click at [424, 322] on input "Agreed Value   *" at bounding box center [467, 322] width 90 height 29
type input "1450"
click at [629, 331] on icon at bounding box center [631, 329] width 25 height 25
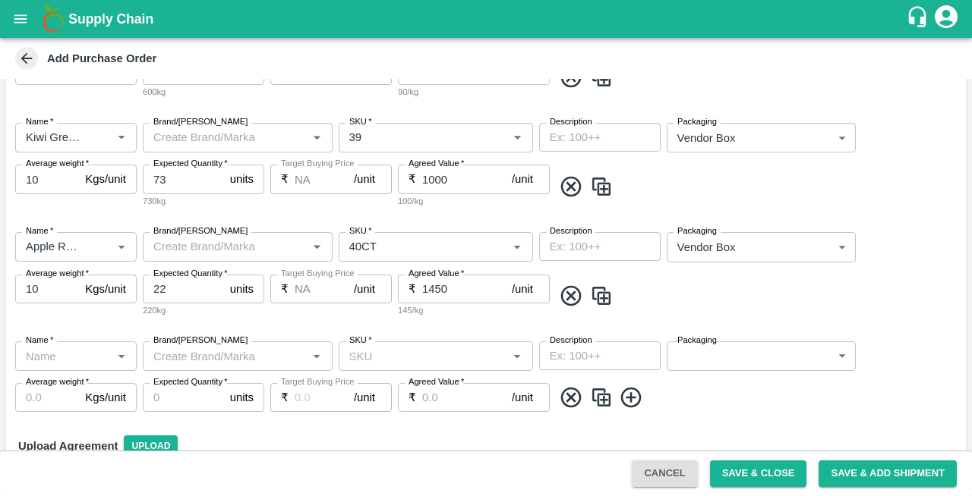
scroll to position [427, 0]
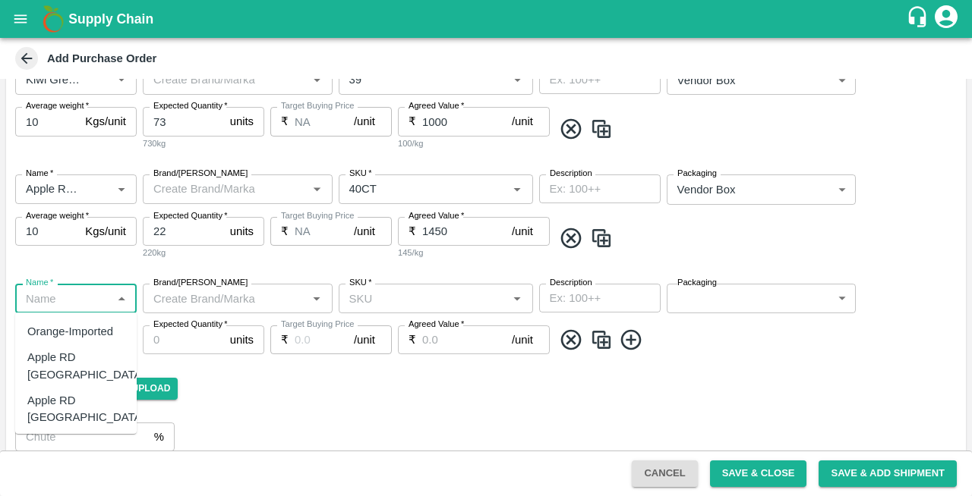
click at [46, 301] on input "Name   *" at bounding box center [63, 298] width 87 height 20
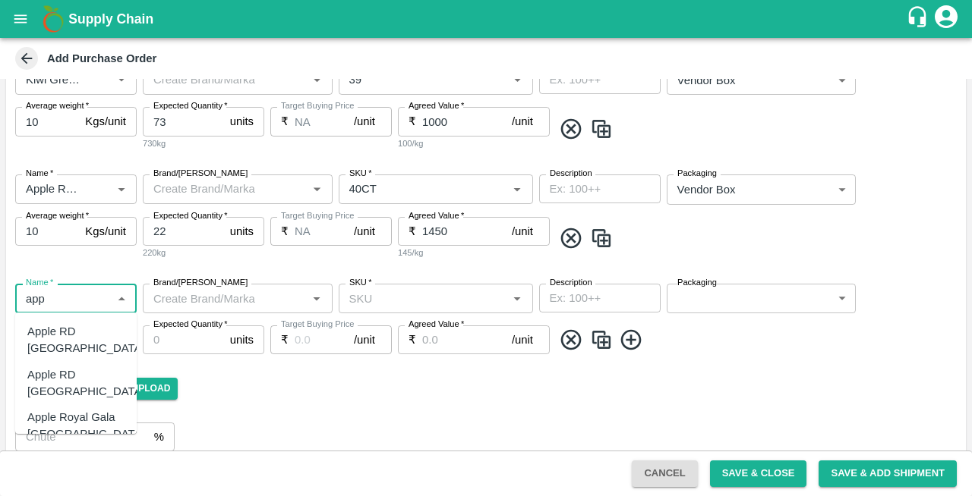
click at [64, 367] on div "Apple RD Turkey" at bounding box center [86, 384] width 118 height 34
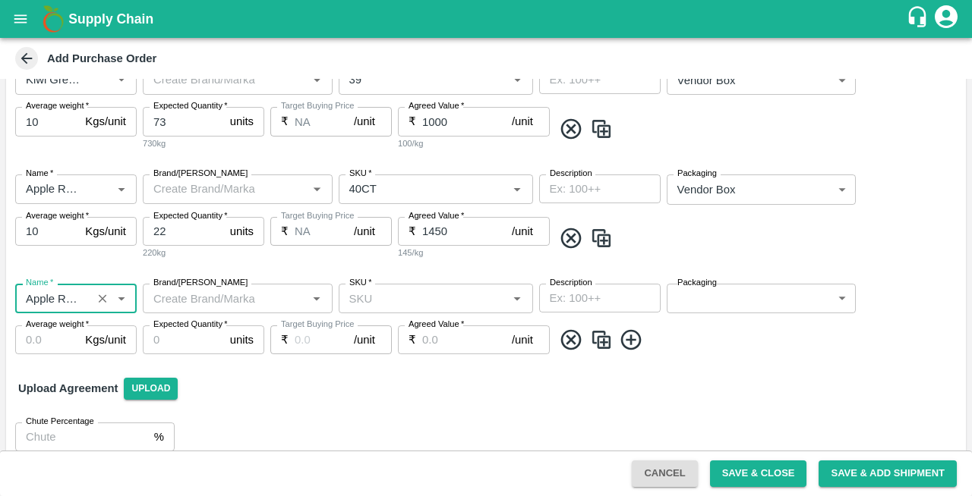
type input "Apple RD Turkey"
click at [386, 301] on input "SKU   *" at bounding box center [423, 298] width 160 height 20
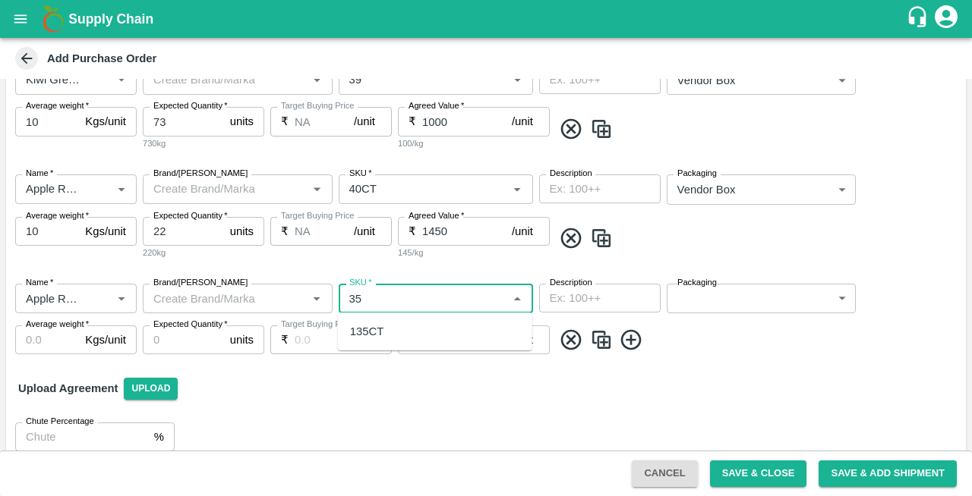
type input "3"
type input "4"
type input "3"
click at [374, 336] on div "40CT" at bounding box center [363, 331] width 27 height 17
type input "40CT"
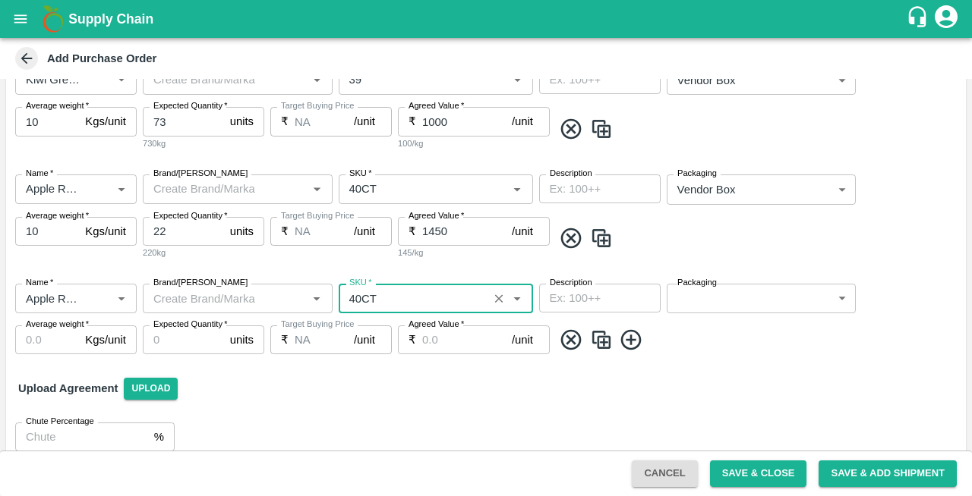
type input "NA"
type input "40CT"
click at [175, 295] on input "Brand/[PERSON_NAME]" at bounding box center [225, 298] width 156 height 20
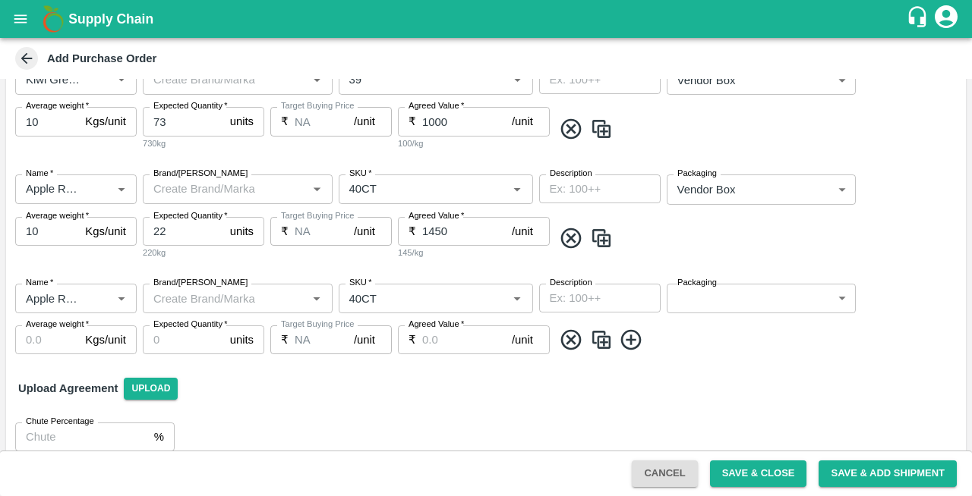
click at [416, 267] on div "Name   * Name   * Brand/Marka Brand/Marka SKU   * SKU   * Description x Descrip…" at bounding box center [486, 216] width 960 height 109
click at [200, 198] on input "Brand/[PERSON_NAME]" at bounding box center [225, 189] width 156 height 20
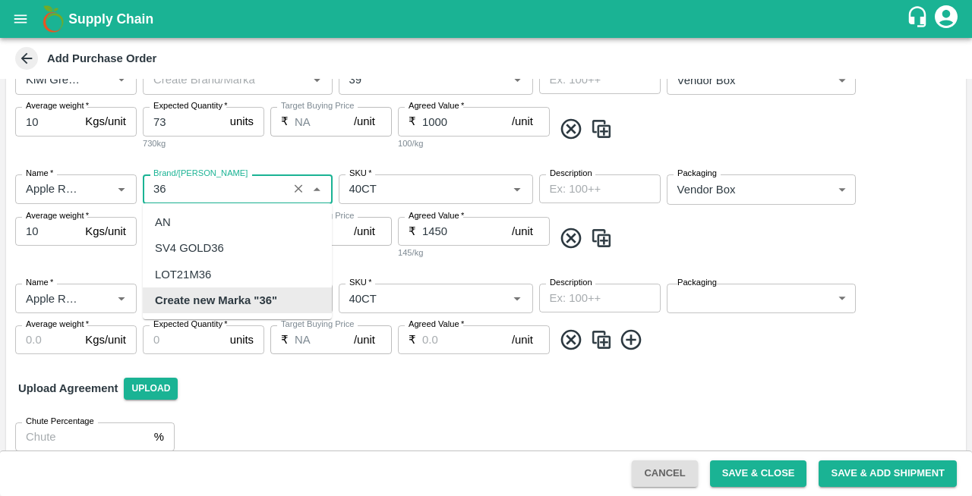
scroll to position [0, 0]
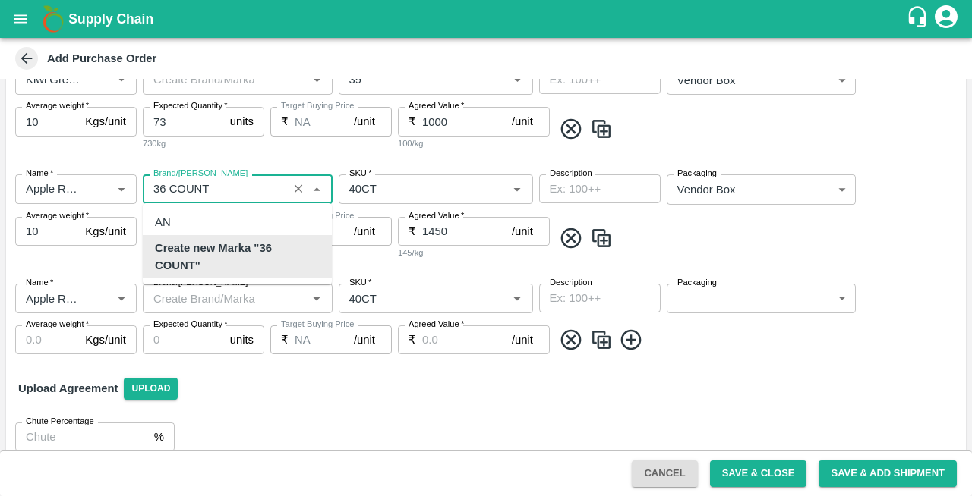
click at [222, 251] on b "Create new Marka "36 COUNT"" at bounding box center [237, 257] width 165 height 34
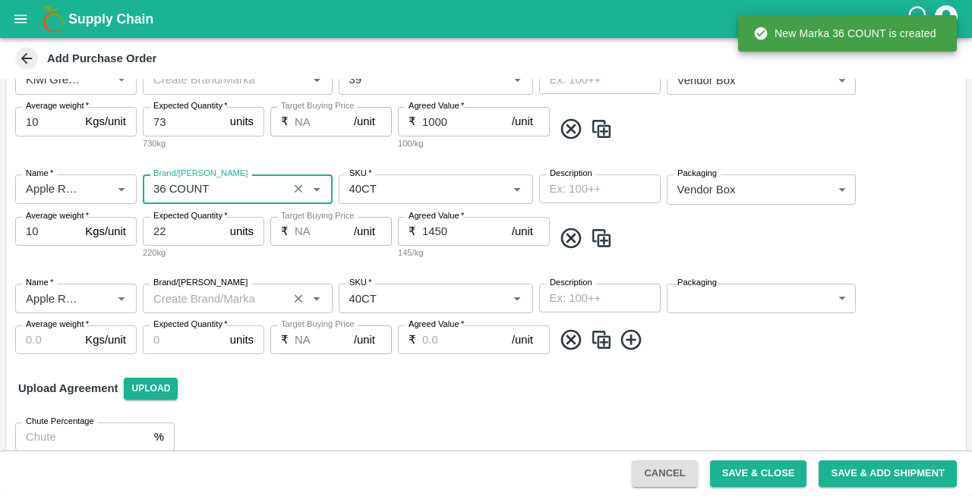
type input "36 COUNT"
click at [214, 302] on input "Brand/[PERSON_NAME]" at bounding box center [215, 298] width 136 height 20
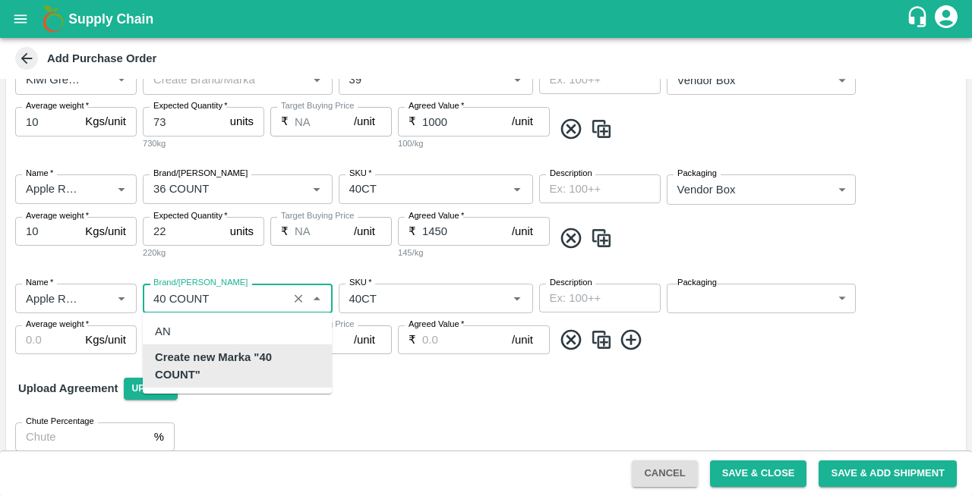
click at [231, 377] on b "Create new Marka "40 COUNT"" at bounding box center [237, 366] width 165 height 34
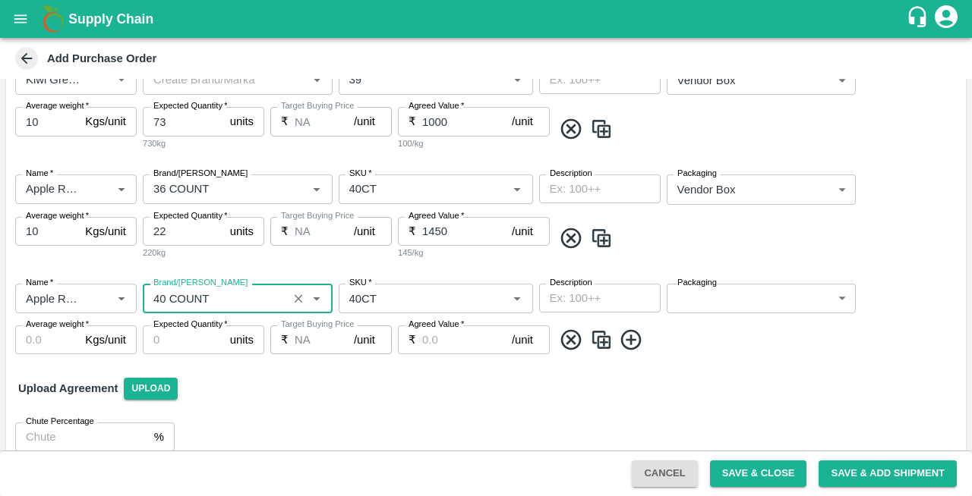
type input "40 COUNT"
click at [701, 301] on body "Supply Chain Add Purchase Order PO Type   * Vendor Purchase 2 PO Type Buyers   …" at bounding box center [486, 248] width 972 height 496
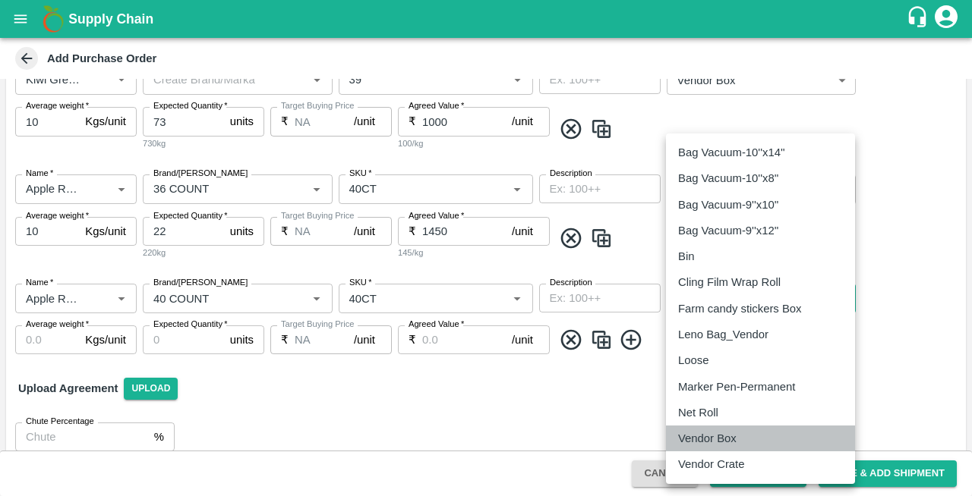
click at [705, 434] on p "Vendor Box" at bounding box center [707, 438] width 58 height 17
type input "276"
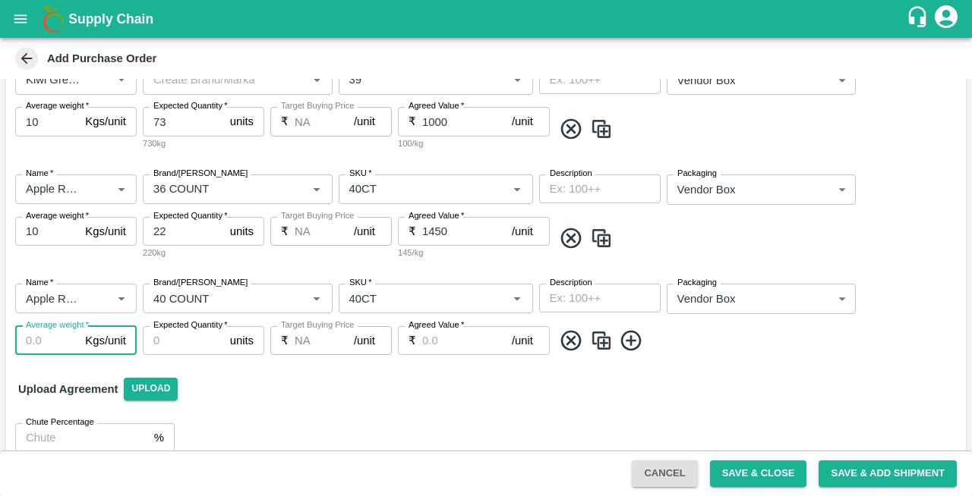
click at [46, 341] on input "Average weight   *" at bounding box center [47, 340] width 64 height 29
type input "10"
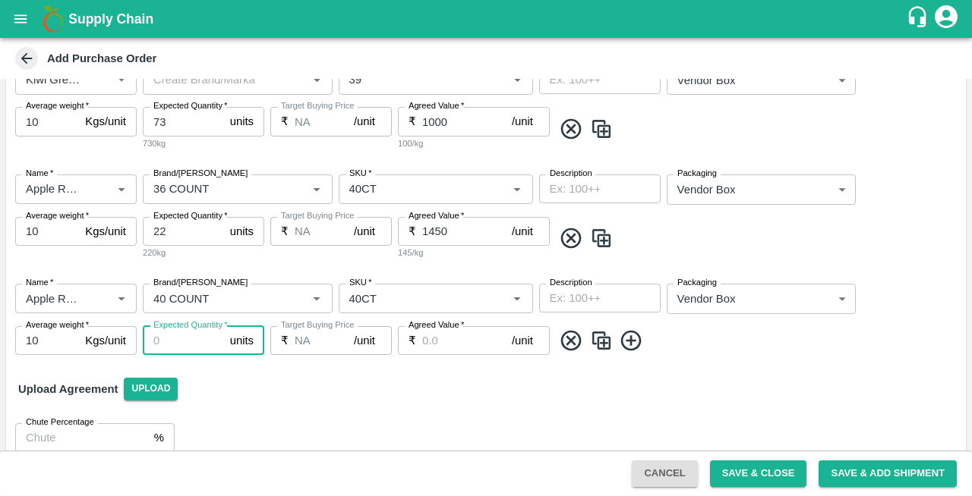
click at [187, 343] on input "Expected Quantity   *" at bounding box center [183, 340] width 81 height 29
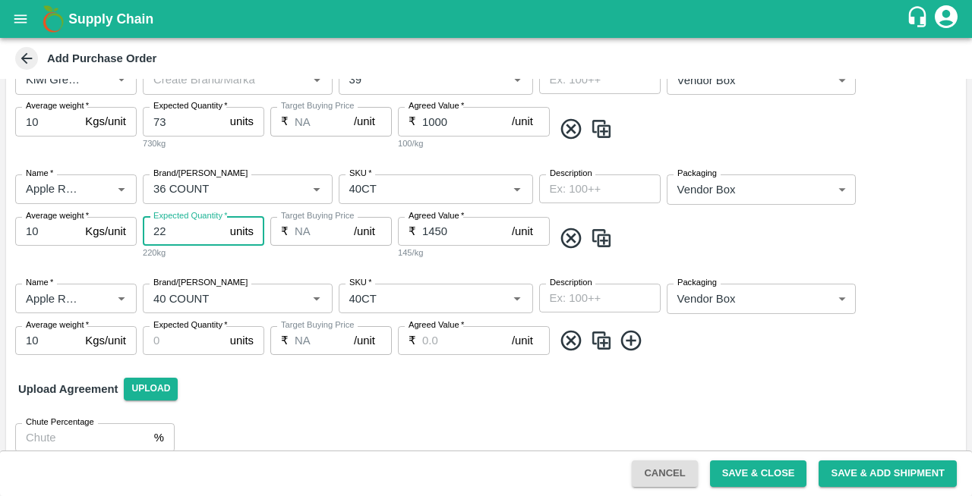
click at [170, 225] on input "22" at bounding box center [183, 231] width 81 height 29
type input "2"
type input "15"
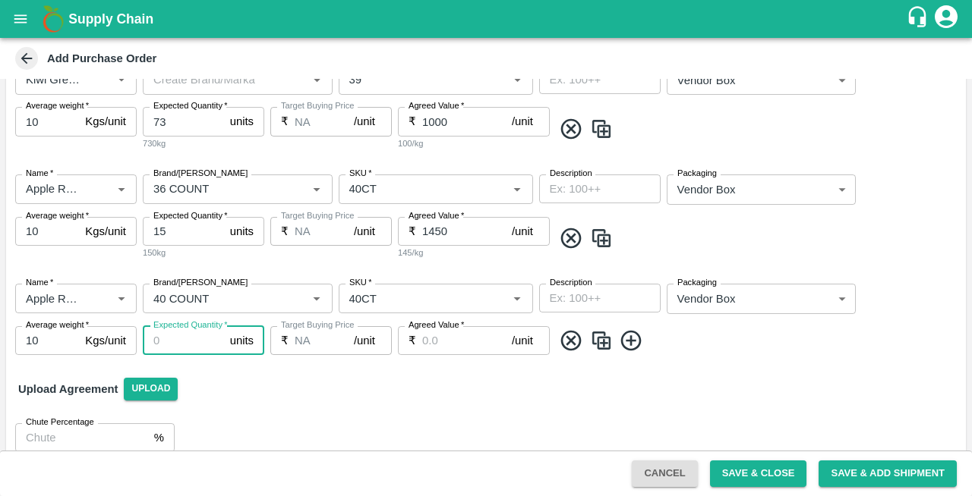
click at [180, 340] on input "Expected Quantity   *" at bounding box center [183, 340] width 81 height 29
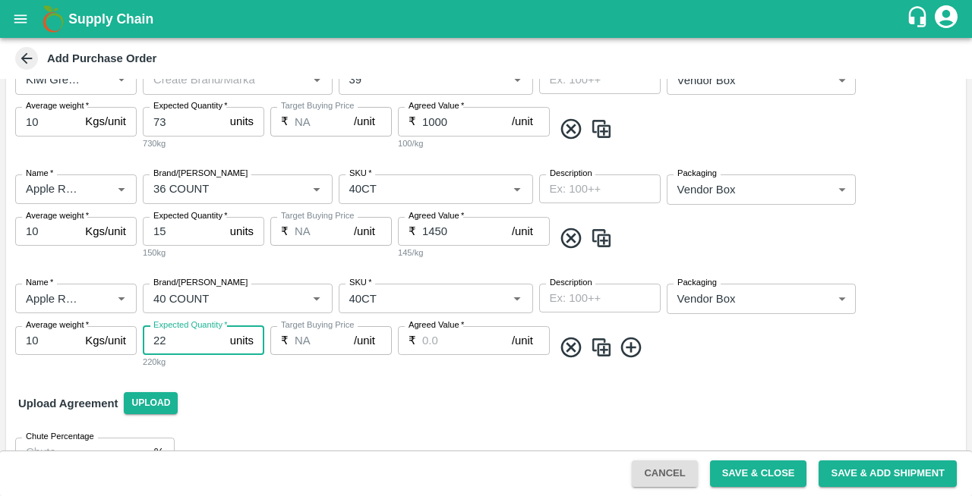
type input "22"
click at [437, 342] on input "Agreed Value   *" at bounding box center [467, 340] width 90 height 29
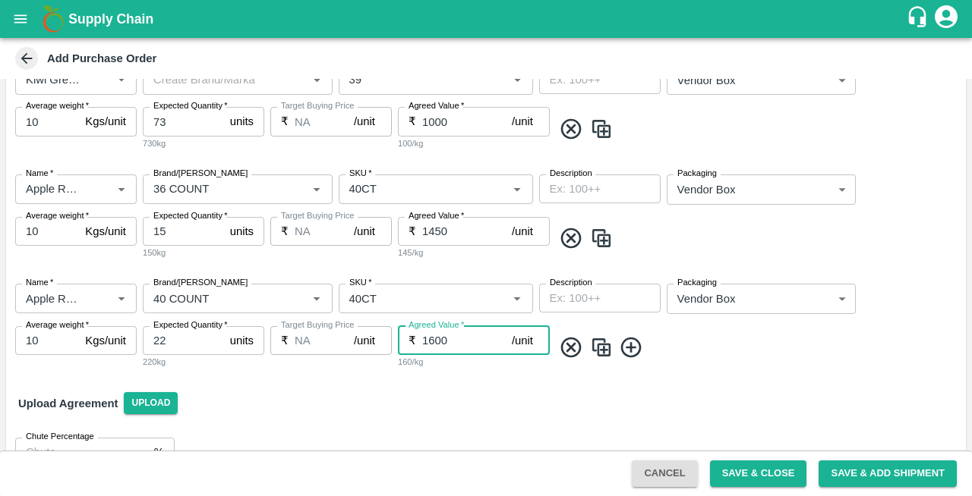
type input "1600"
click at [636, 346] on icon at bounding box center [631, 348] width 25 height 25
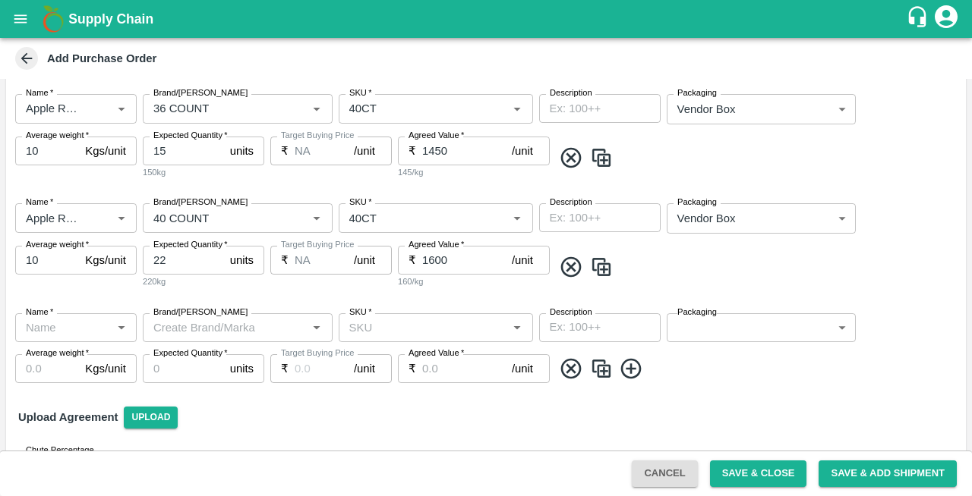
scroll to position [555, 0]
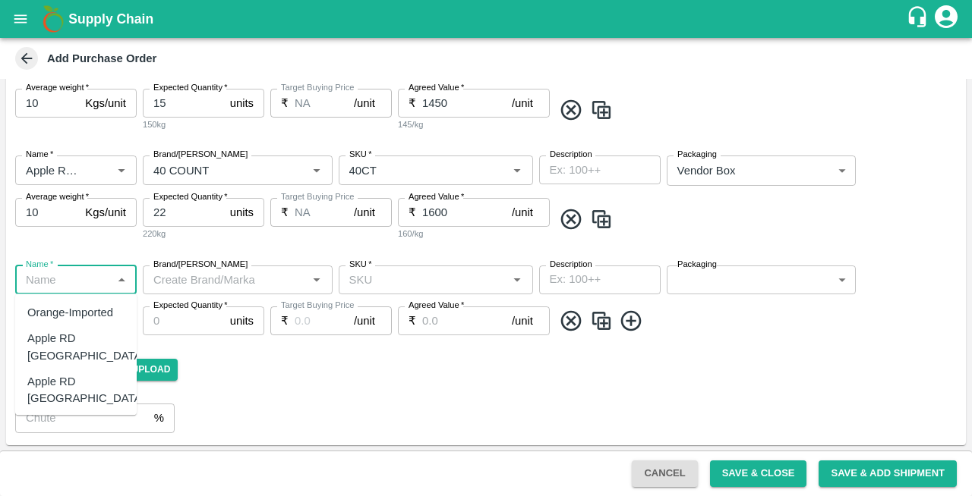
click at [62, 280] on input "Name   *" at bounding box center [63, 280] width 87 height 20
click at [58, 374] on div "Apple RD Turkey" at bounding box center [86, 391] width 118 height 34
type input "Apple RD Turkey"
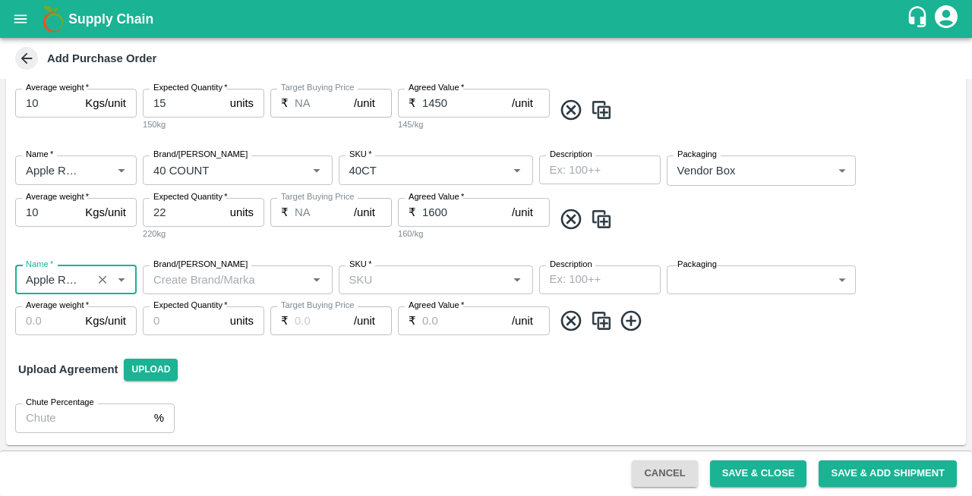
click at [208, 284] on input "Brand/[PERSON_NAME]" at bounding box center [225, 280] width 156 height 20
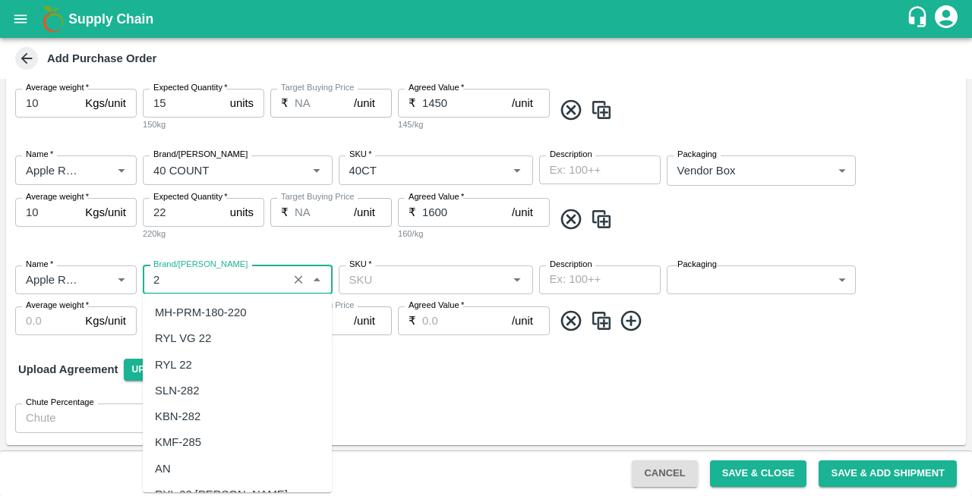
scroll to position [0, 0]
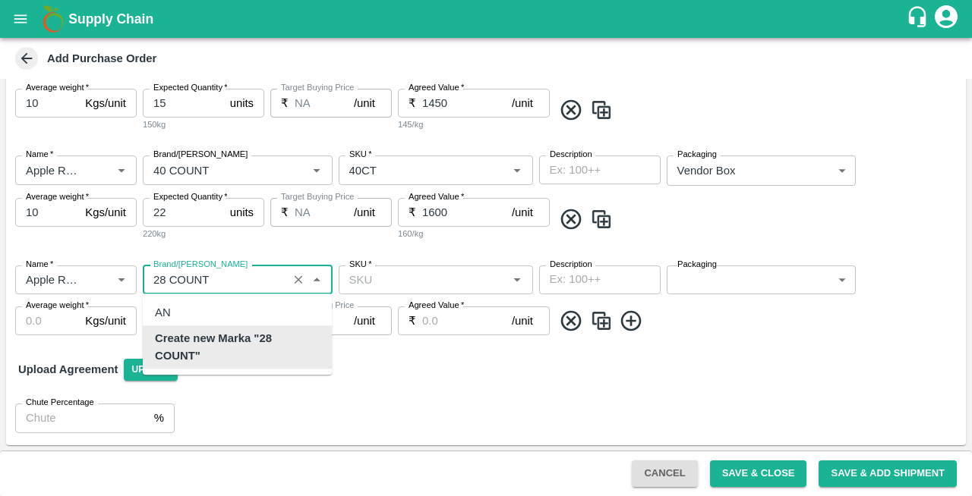
click at [227, 342] on b "Create new Marka "28 COUNT"" at bounding box center [237, 348] width 165 height 34
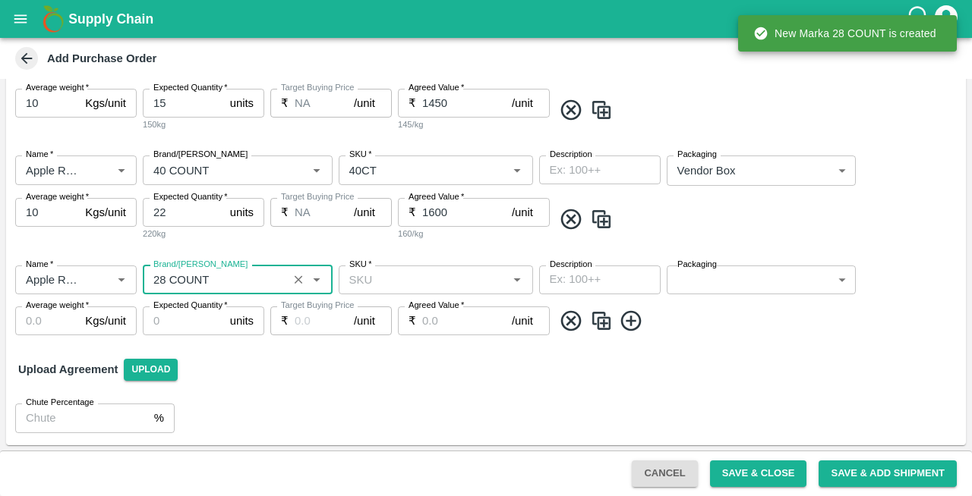
type input "28 COUNT"
click at [384, 278] on input "SKU   *" at bounding box center [423, 280] width 160 height 20
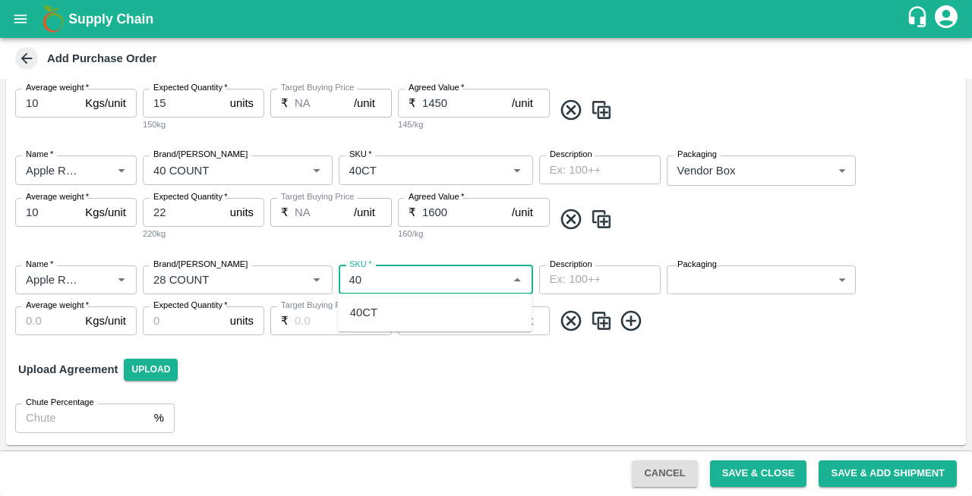
click at [363, 309] on div "40CT" at bounding box center [363, 312] width 27 height 17
type input "40CT"
type input "NA"
type input "40CT"
click at [702, 285] on body "Supply Chain Add Purchase Order PO Type   * Vendor Purchase 2 PO Type Buyers   …" at bounding box center [486, 248] width 972 height 496
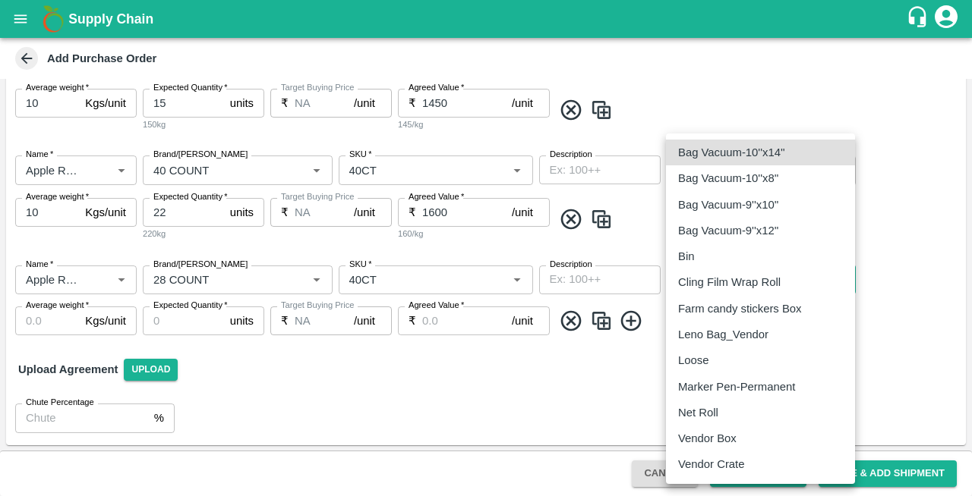
click at [712, 443] on p "Vendor Box" at bounding box center [707, 438] width 58 height 17
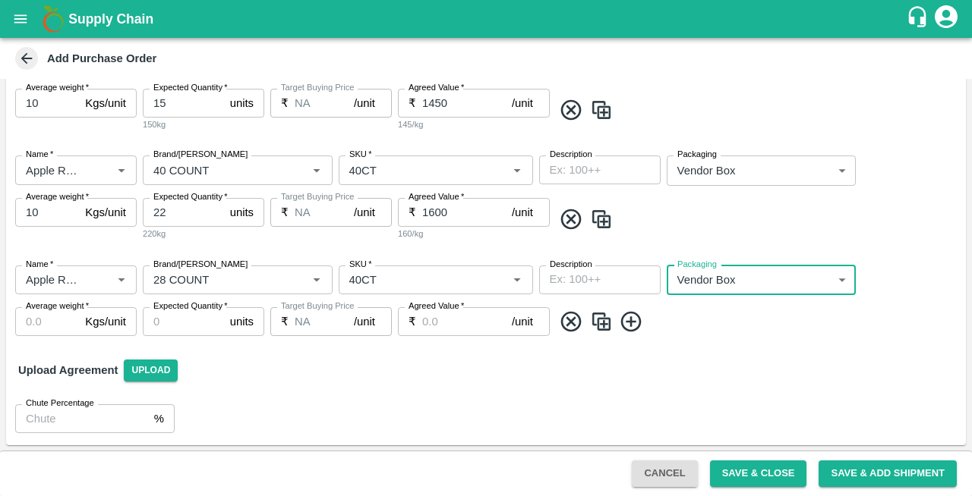
type input "276"
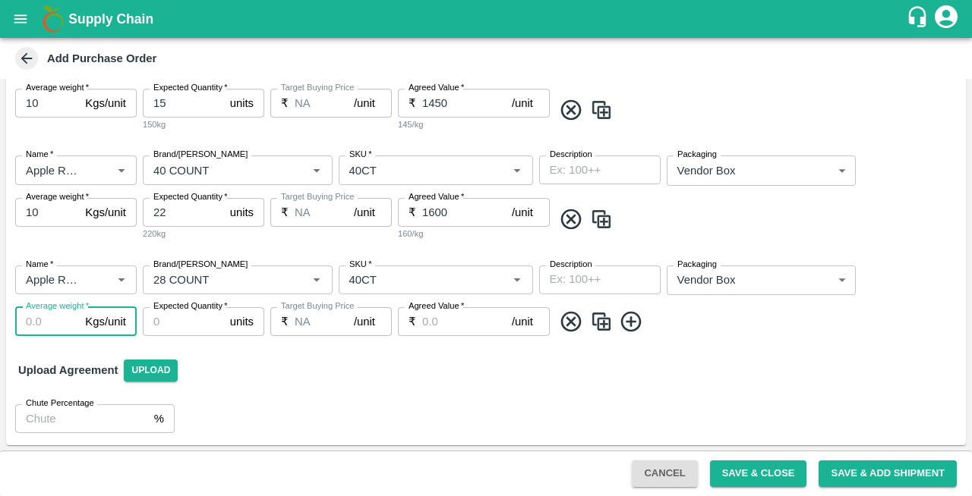
click at [44, 316] on input "Average weight   *" at bounding box center [47, 321] width 64 height 29
type input "10"
click at [171, 323] on input "Expected Quantity   *" at bounding box center [183, 321] width 81 height 29
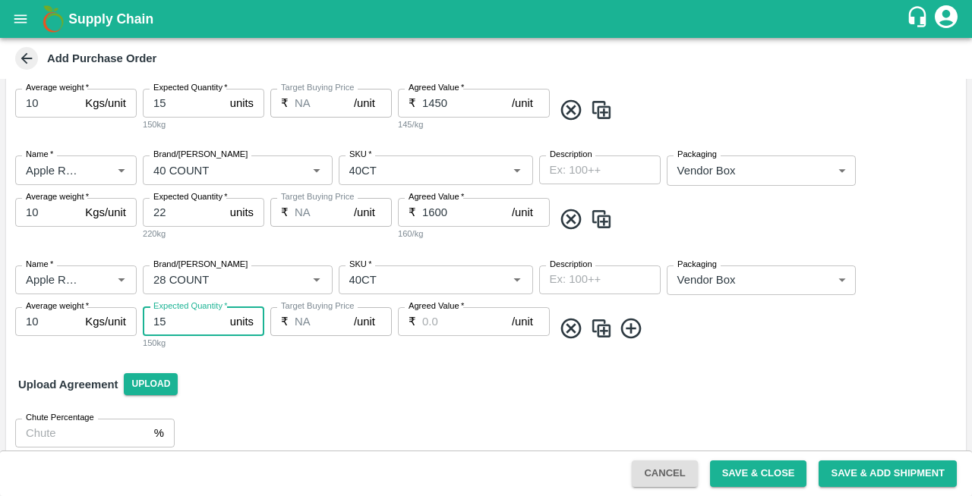
type input "15"
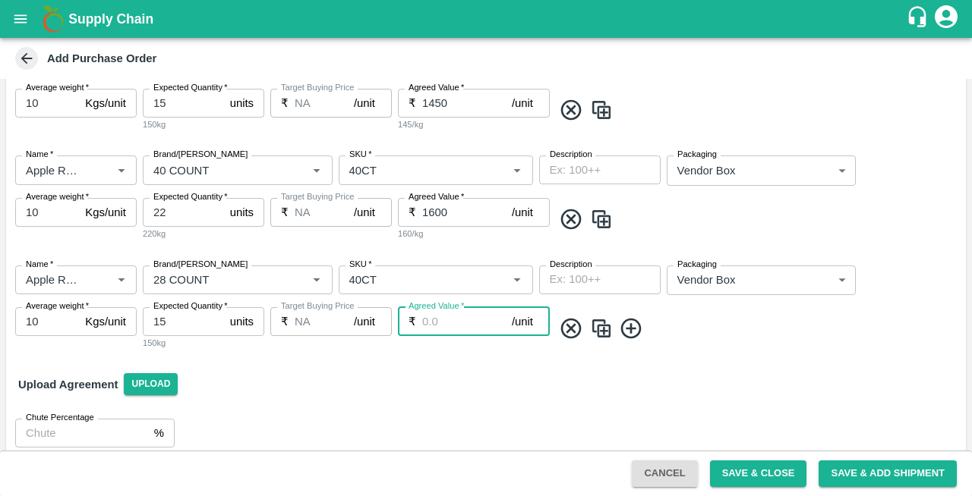
click at [446, 326] on input "Agreed Value   *" at bounding box center [467, 321] width 90 height 29
type input "1250"
click at [627, 326] on icon at bounding box center [631, 329] width 25 height 25
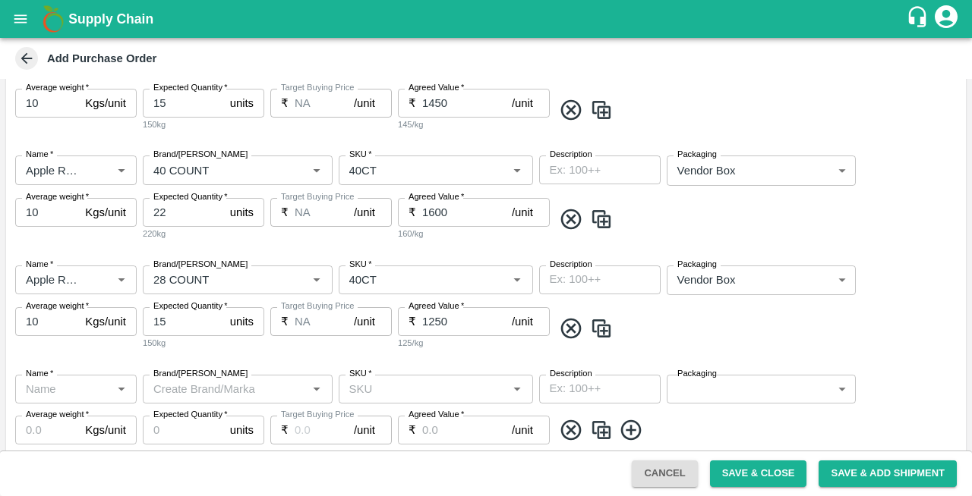
scroll to position [664, 0]
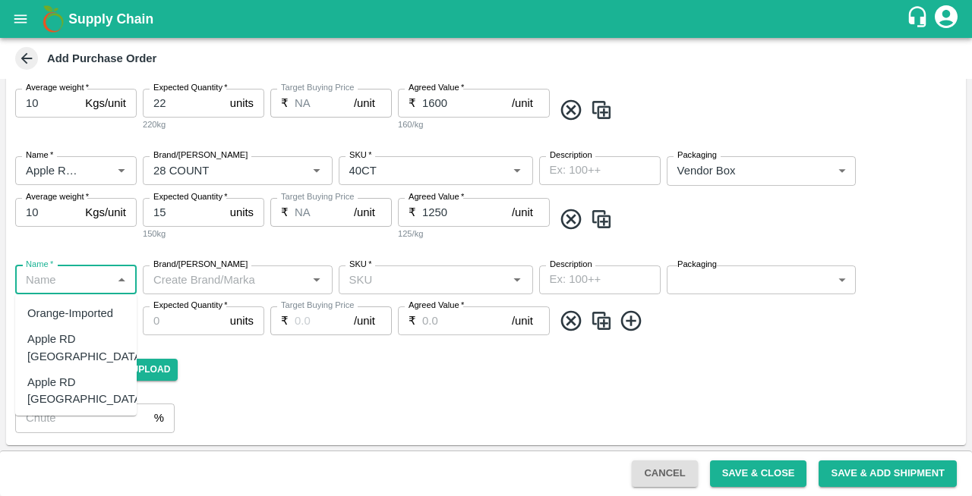
click at [59, 278] on input "Name   *" at bounding box center [63, 280] width 87 height 20
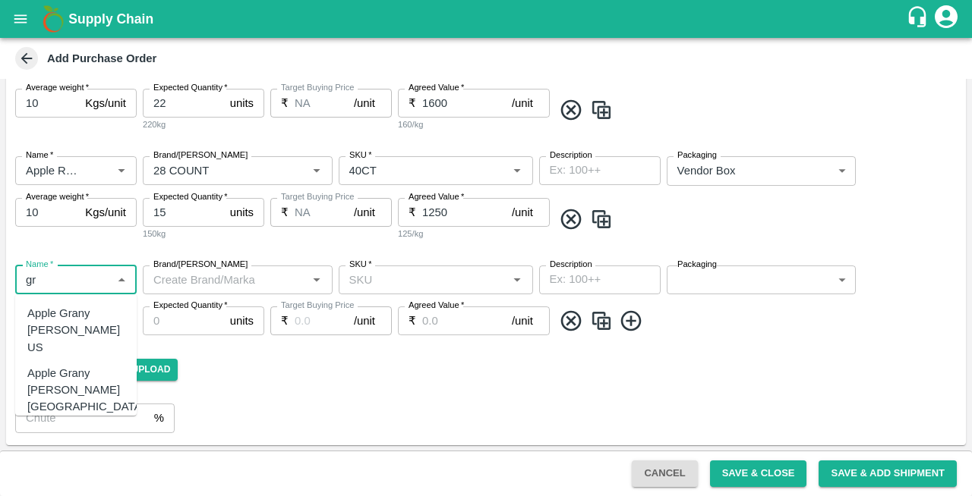
type input "g"
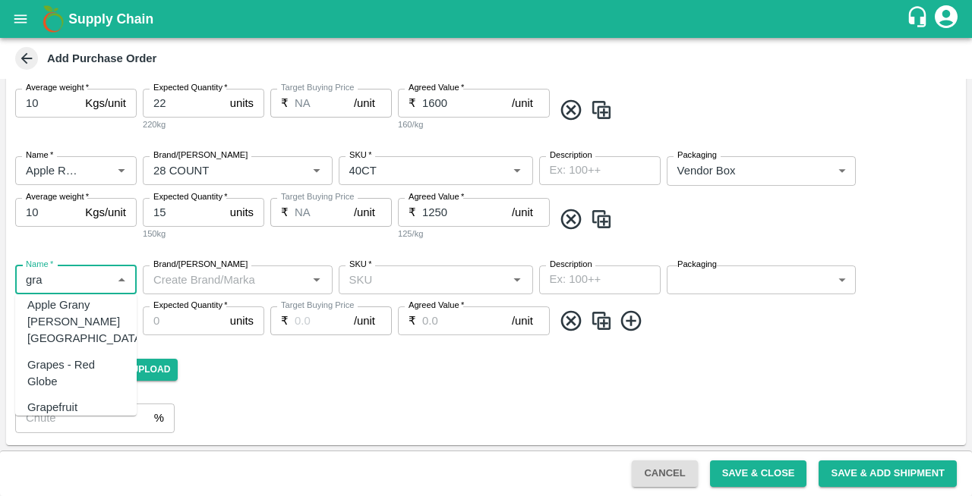
click at [35, 357] on div "Grapes - Red Globe" at bounding box center [75, 374] width 97 height 34
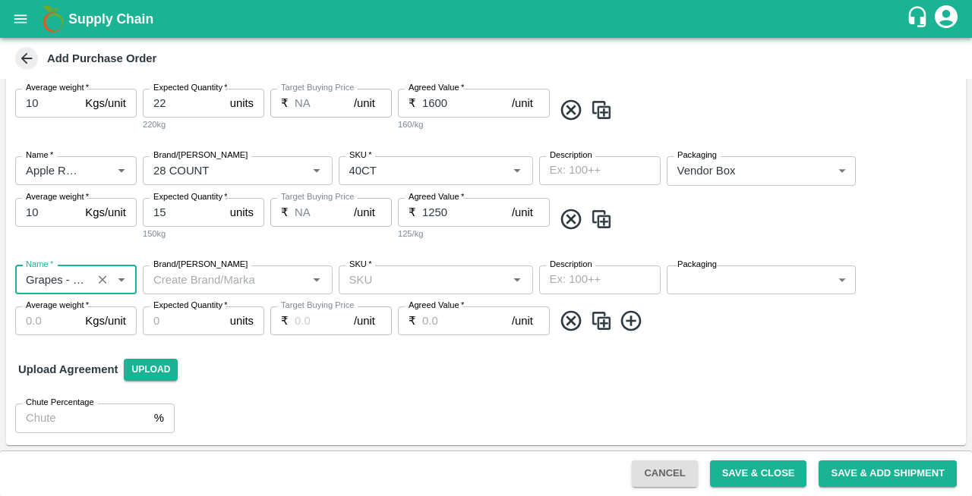
type input "Grapes - Red Globe"
click at [206, 282] on input "Brand/[PERSON_NAME]" at bounding box center [225, 280] width 156 height 20
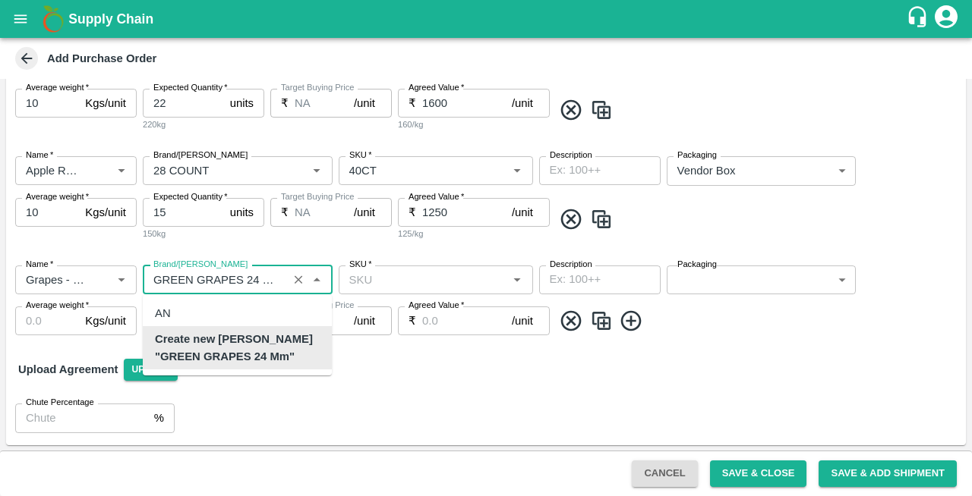
scroll to position [0, 2]
type input "GREEN GRAPES 24 MM"
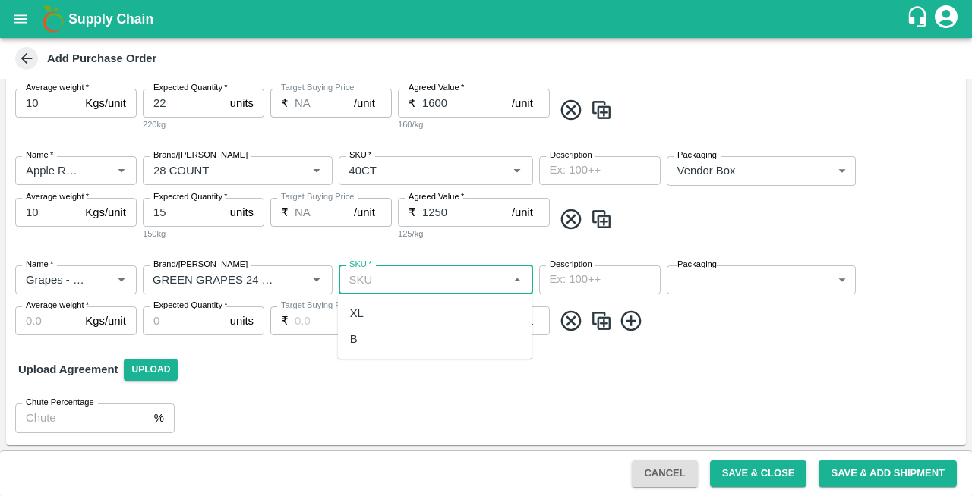
click at [452, 285] on input "SKU   *" at bounding box center [423, 280] width 160 height 20
click at [356, 317] on div "XL" at bounding box center [357, 313] width 14 height 17
type input "XL"
type input "NA"
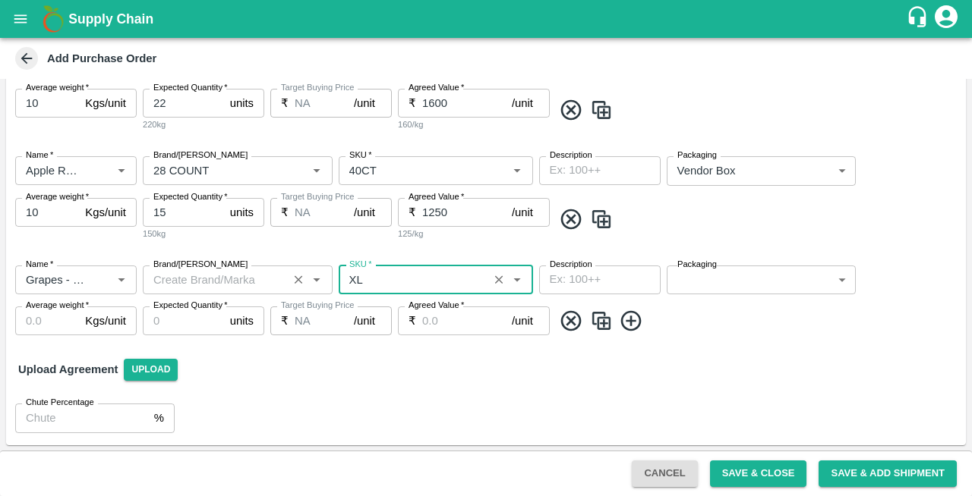
click at [224, 273] on input "Brand/[PERSON_NAME]" at bounding box center [215, 280] width 136 height 20
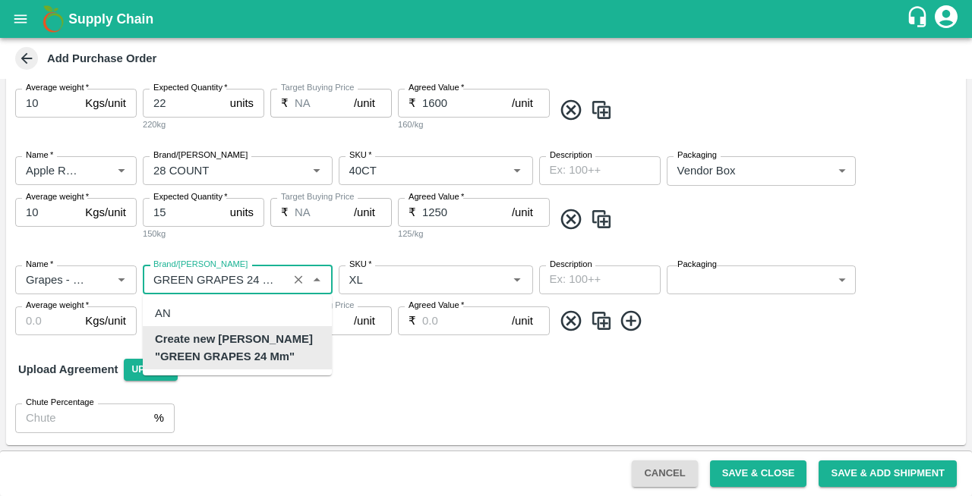
scroll to position [0, 2]
click at [224, 342] on b "Create new Marka "GREEN GRAPES 24 MM"" at bounding box center [237, 348] width 165 height 34
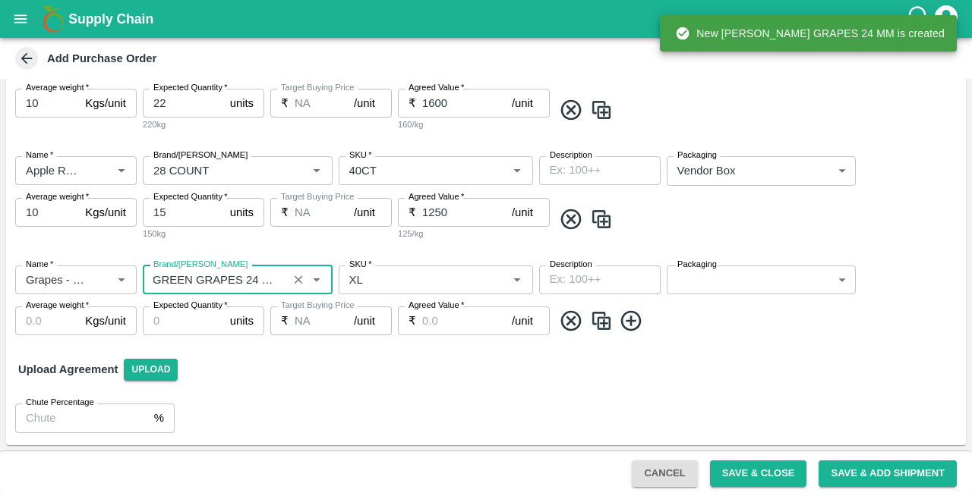
type input "GREEN GRAPES 24 MM"
click at [758, 282] on body "Supply Chain Add Purchase Order PO Type   * Vendor Purchase 2 PO Type Buyers   …" at bounding box center [486, 248] width 972 height 496
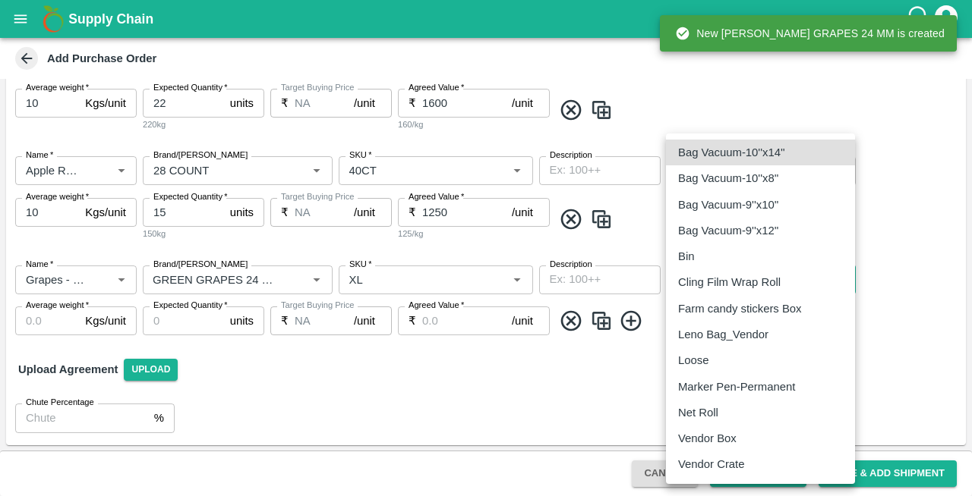
scroll to position [0, 0]
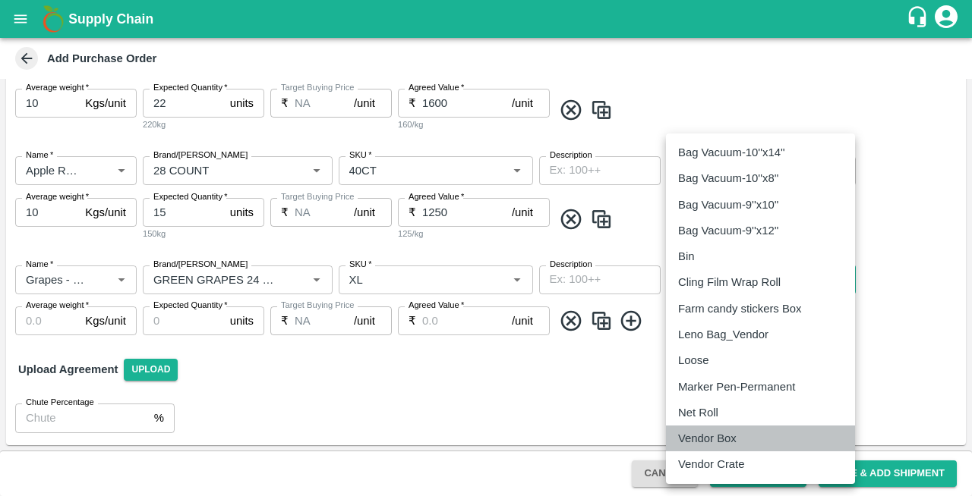
click at [716, 443] on p "Vendor Box" at bounding box center [707, 438] width 58 height 17
type input "276"
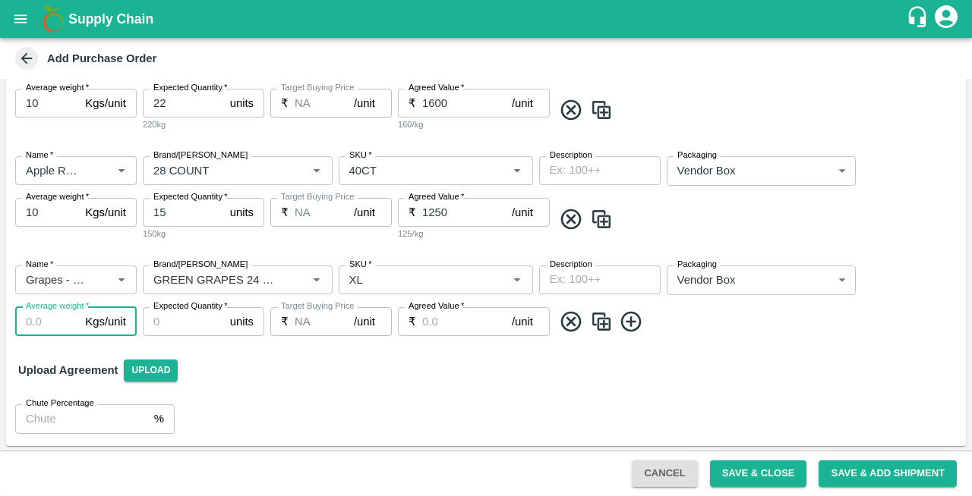
click at [36, 326] on input "Average weight   *" at bounding box center [47, 321] width 64 height 29
type input "5"
click at [164, 326] on input "Expected Quantity   *" at bounding box center [183, 321] width 81 height 29
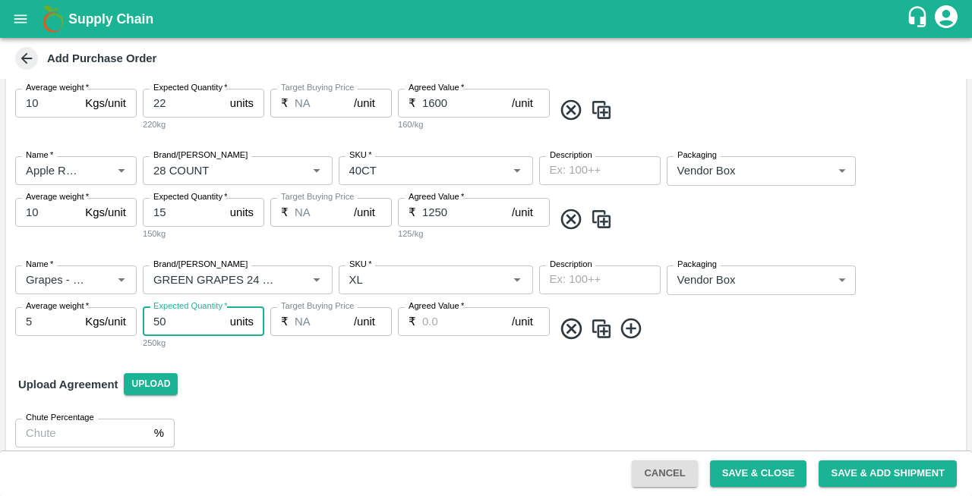
type input "50"
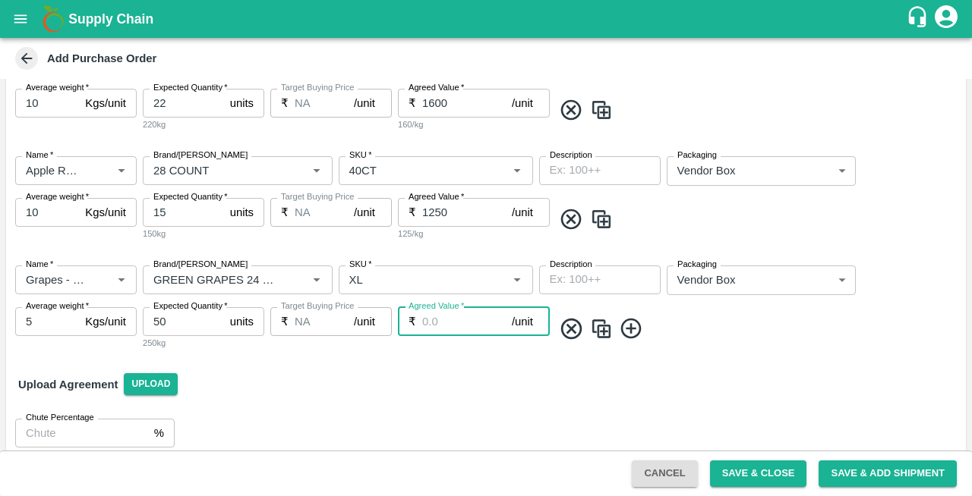
click at [444, 319] on input "Agreed Value   *" at bounding box center [467, 321] width 90 height 29
type input "1500"
click at [641, 324] on icon at bounding box center [631, 329] width 25 height 25
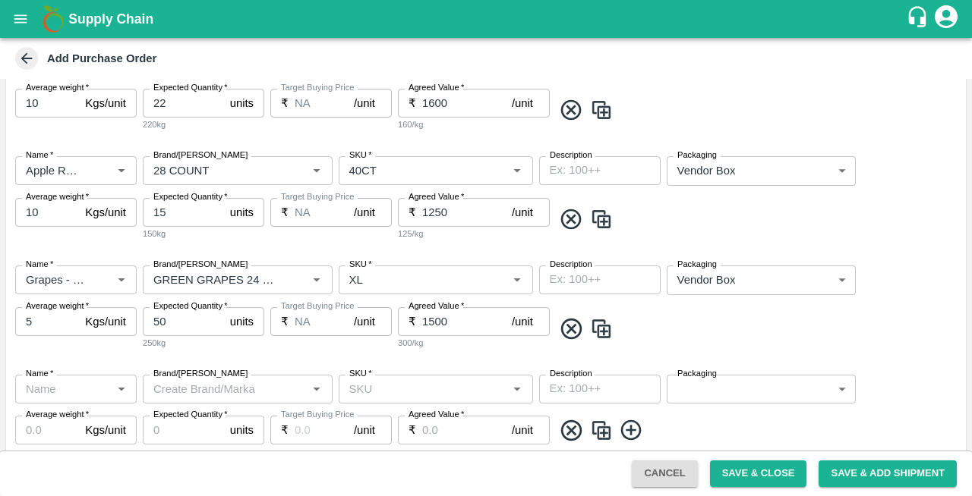
scroll to position [774, 0]
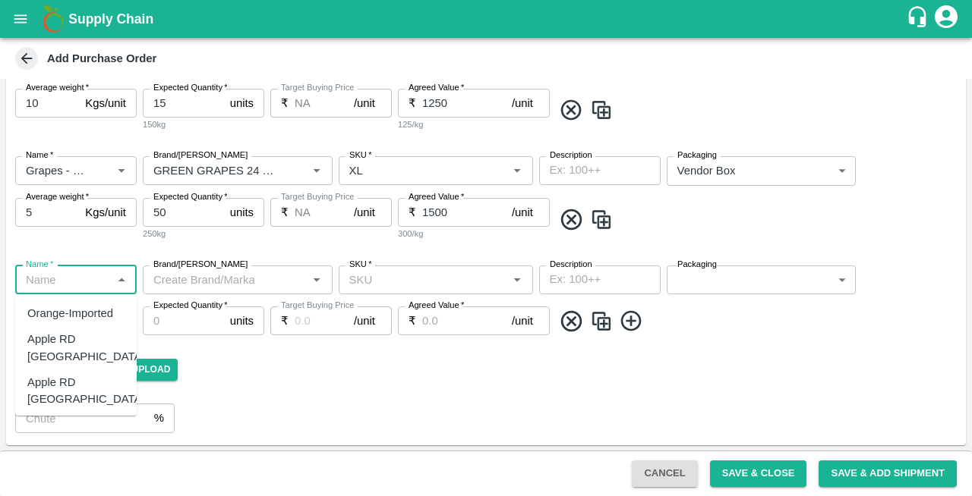
click at [55, 279] on input "Name   *" at bounding box center [63, 280] width 87 height 20
click at [52, 320] on div "Grapes - Red Globe" at bounding box center [75, 322] width 97 height 34
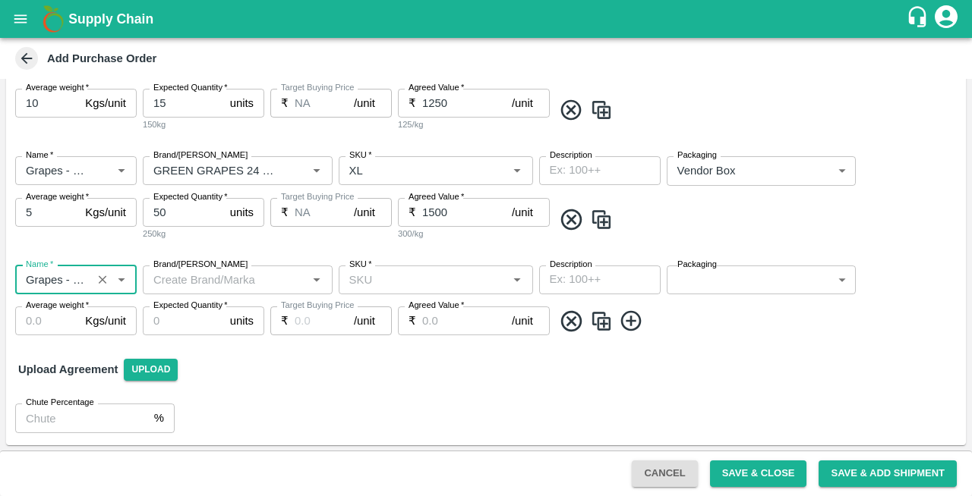
type input "Grapes - Red Globe"
click at [235, 282] on input "Brand/[PERSON_NAME]" at bounding box center [225, 280] width 156 height 20
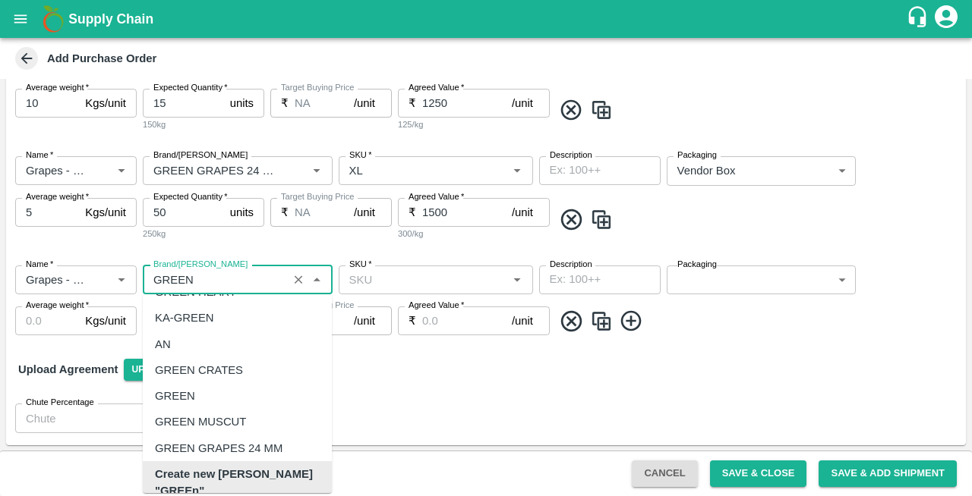
scroll to position [0, 0]
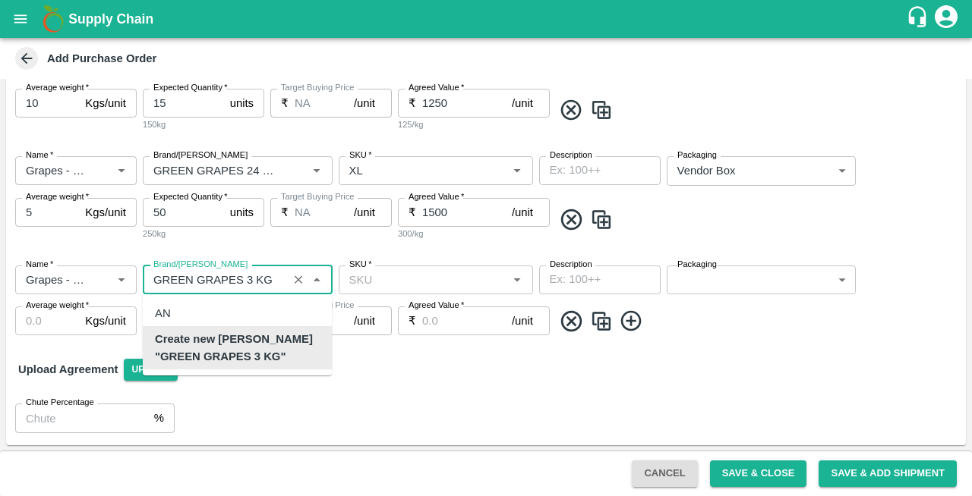
click at [262, 345] on b "Create new Marka "GREEN GRAPES 3 KG"" at bounding box center [237, 348] width 165 height 34
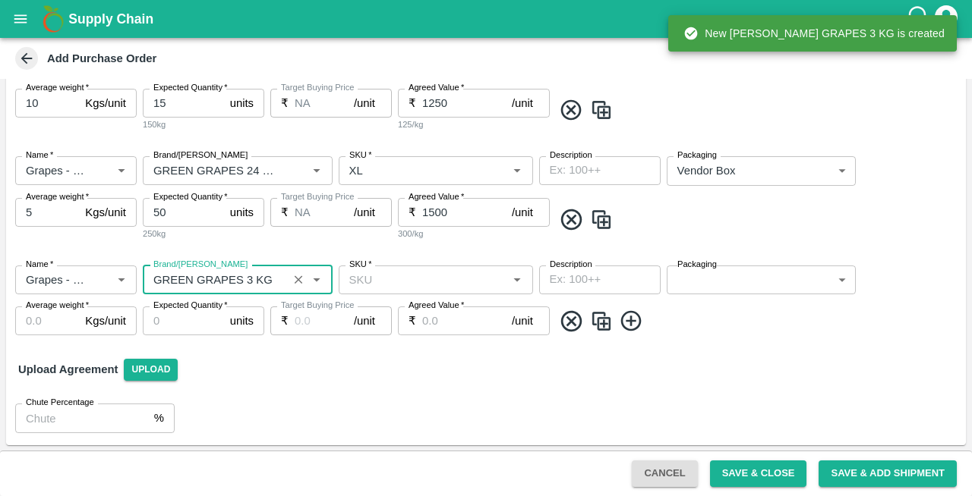
type input "GREEN GRAPES 3 KG"
click at [415, 287] on input "SKU   *" at bounding box center [423, 280] width 160 height 20
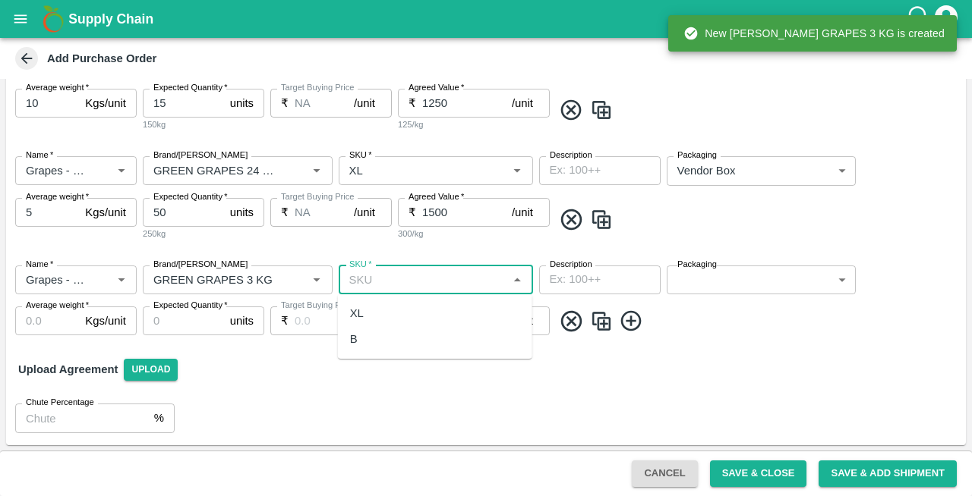
click at [363, 315] on div "XL" at bounding box center [357, 313] width 14 height 17
type input "XL"
type input "NA"
click at [689, 283] on body "Supply Chain Add Purchase Order PO Type   * Vendor Purchase 2 PO Type Buyers   …" at bounding box center [486, 248] width 972 height 496
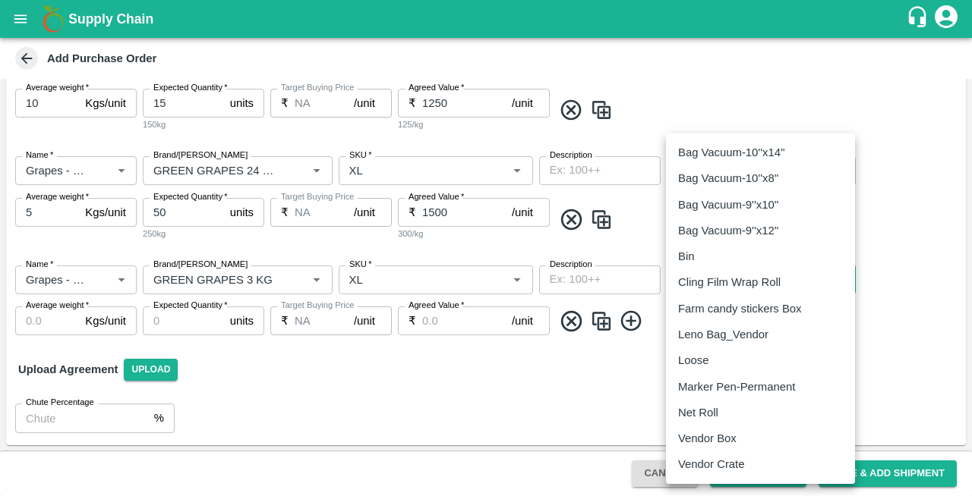
click at [691, 437] on p "Vendor Box" at bounding box center [707, 438] width 58 height 17
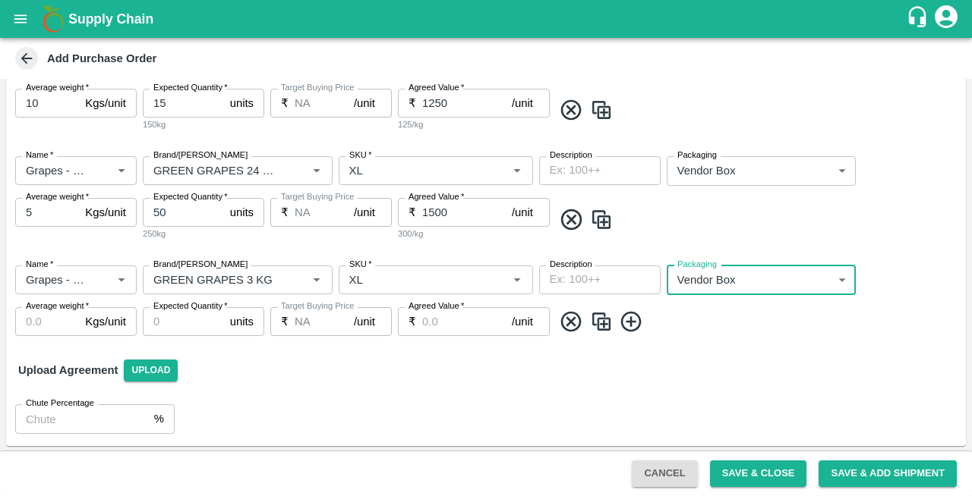
type input "276"
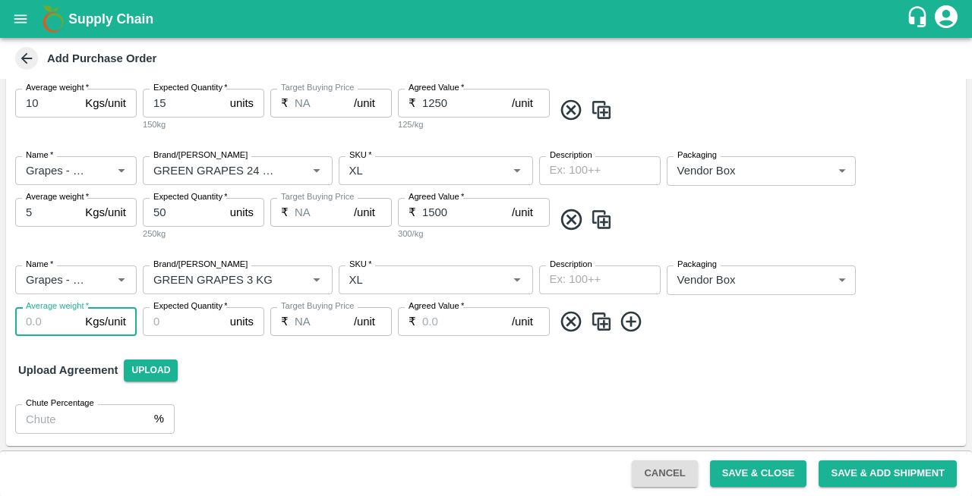
click at [50, 320] on input "Average weight   *" at bounding box center [47, 321] width 64 height 29
type input "3"
click at [172, 329] on input "Expected Quantity   *" at bounding box center [183, 321] width 81 height 29
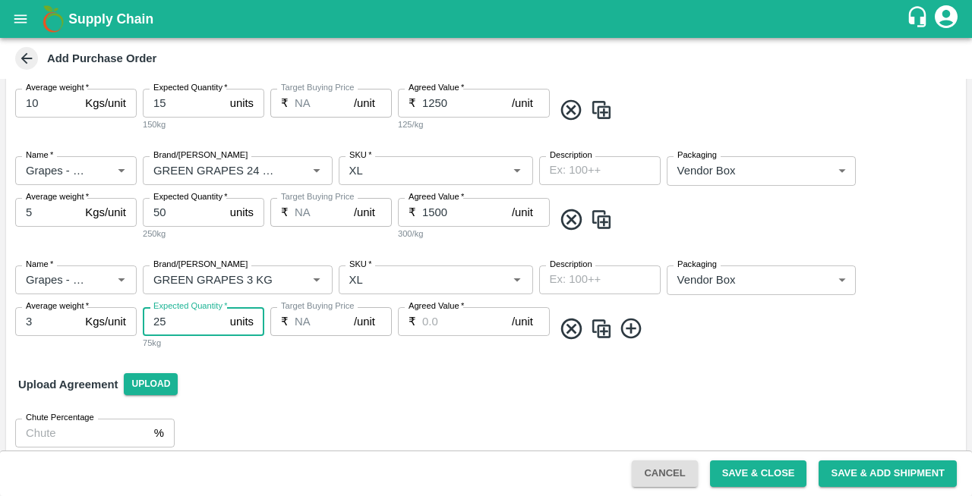
type input "25"
click at [461, 323] on input "Agreed Value   *" at bounding box center [467, 321] width 90 height 29
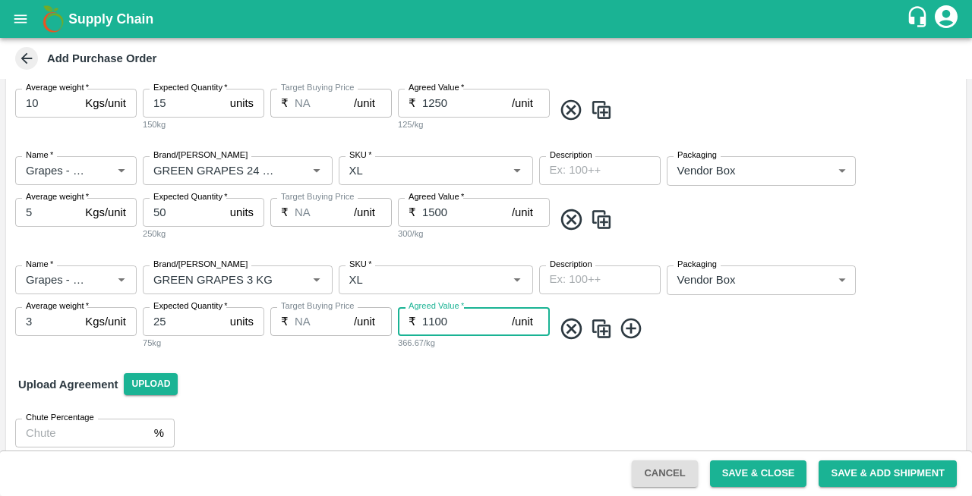
type input "1100"
click at [632, 333] on icon at bounding box center [631, 329] width 25 height 25
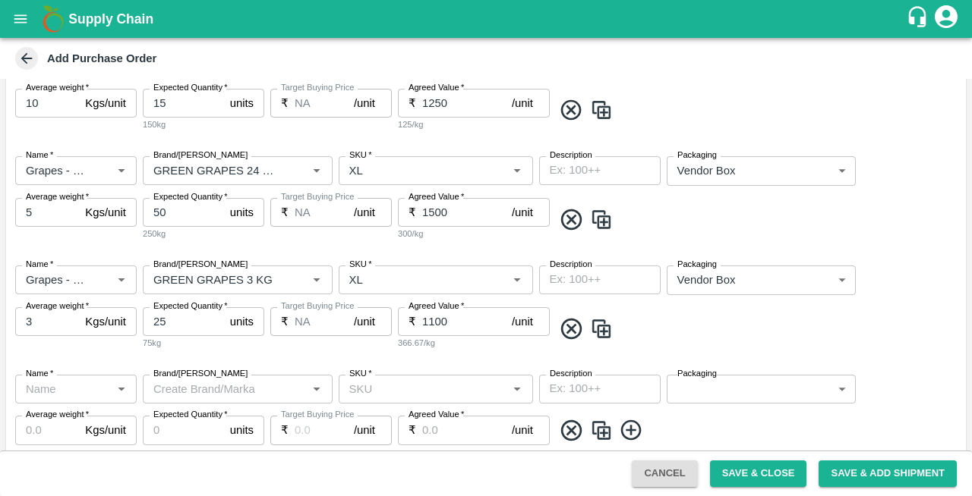
scroll to position [881, 0]
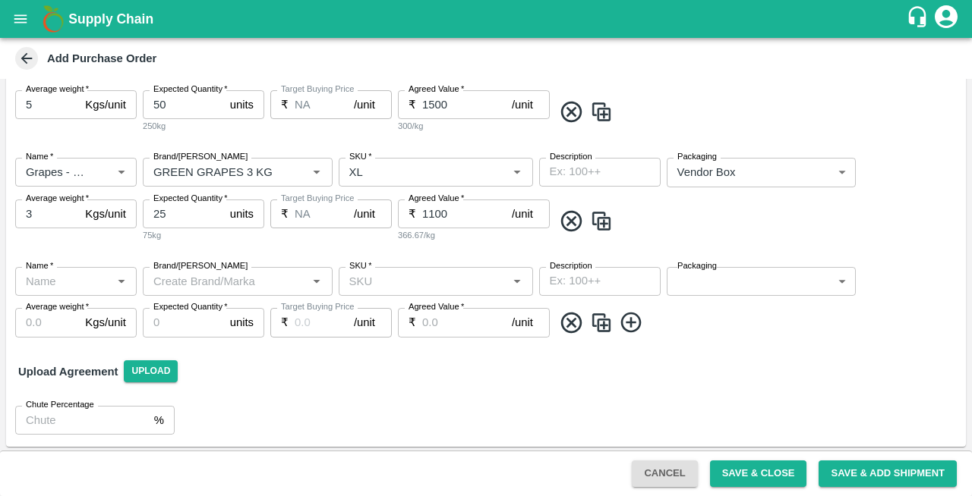
click at [46, 290] on input "Name   *" at bounding box center [63, 282] width 87 height 20
click at [49, 319] on div "Green Apple" at bounding box center [58, 315] width 63 height 17
type input "Green Apple"
click at [415, 284] on input "SKU   *" at bounding box center [423, 282] width 160 height 20
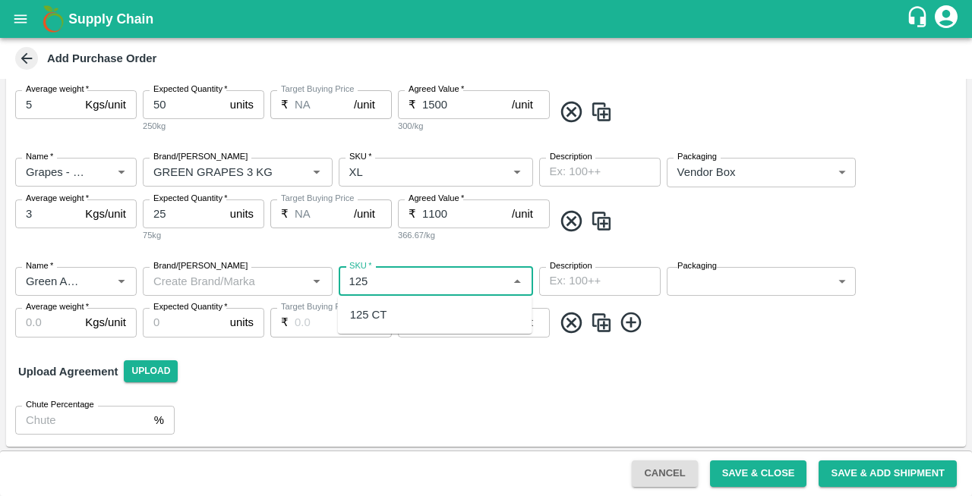
click at [370, 319] on div "125 CT" at bounding box center [368, 315] width 37 height 17
type input "125 CT"
type input "NA"
type input "125 CT"
click at [693, 285] on body "Supply Chain Add Purchase Order PO Type   * Vendor Purchase 2 PO Type Buyers   …" at bounding box center [486, 248] width 972 height 496
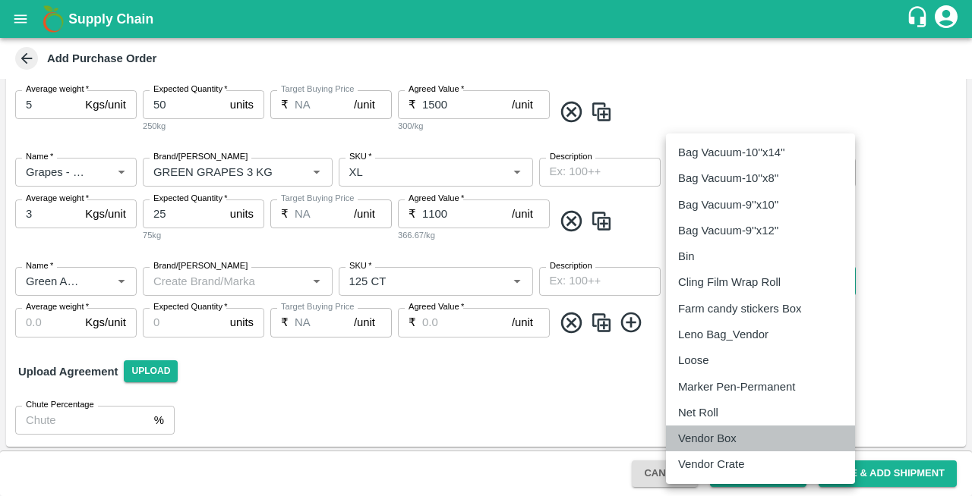
click at [693, 435] on p "Vendor Box" at bounding box center [707, 438] width 58 height 17
type input "276"
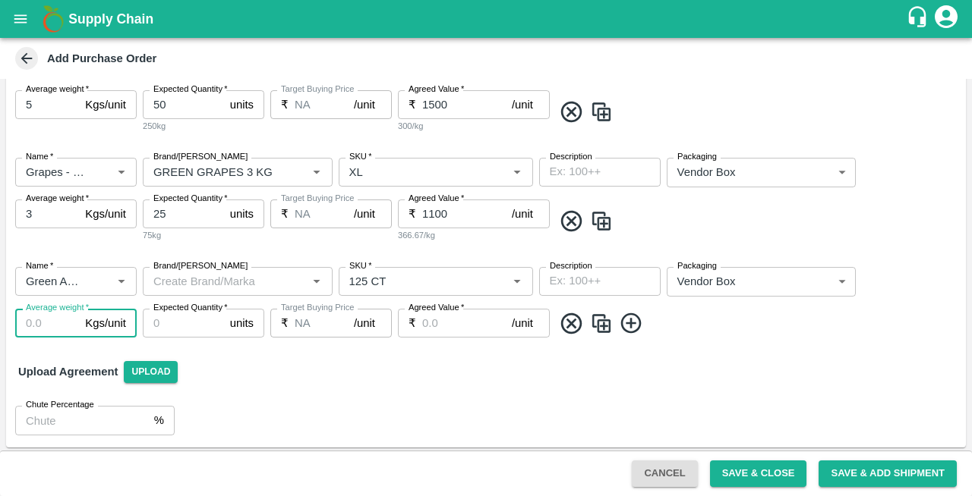
click at [36, 326] on input "Average weight   *" at bounding box center [47, 323] width 64 height 29
type input "18"
click at [193, 319] on input "Expected Quantity   *" at bounding box center [183, 323] width 81 height 29
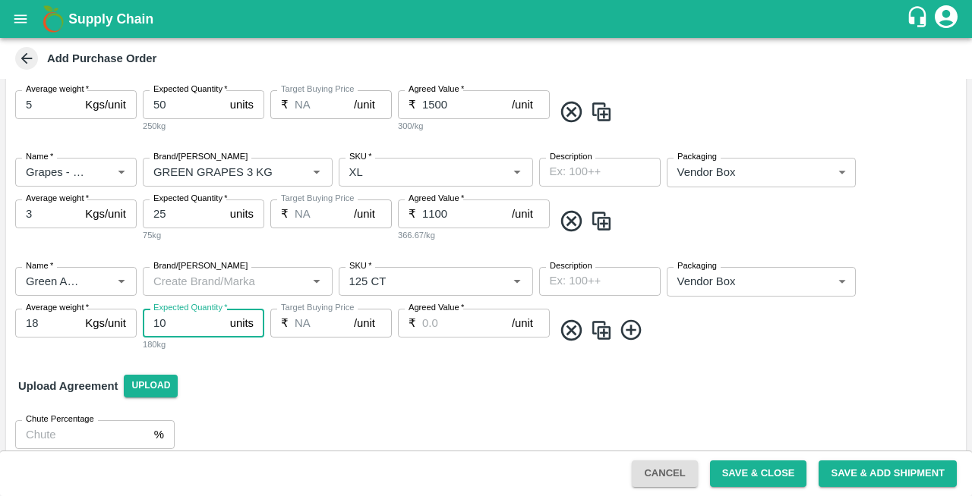
type input "10"
click at [461, 325] on input "Agreed Value   *" at bounding box center [467, 323] width 90 height 29
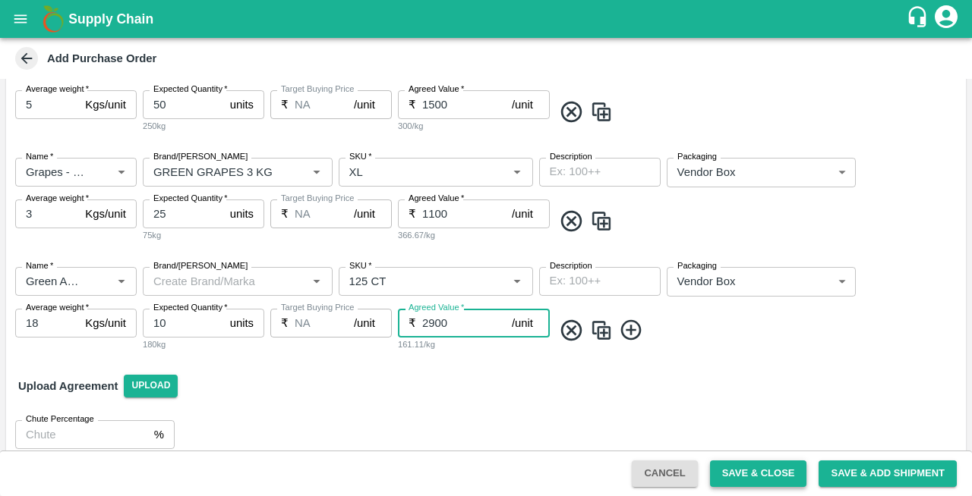
type input "2900"
click at [752, 468] on button "Save & Close" at bounding box center [758, 474] width 97 height 27
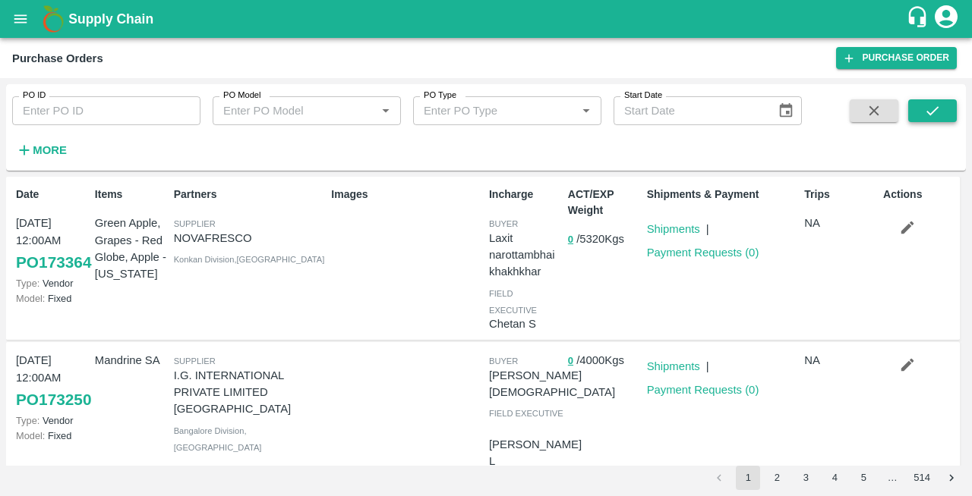
click at [931, 115] on icon "submit" at bounding box center [932, 110] width 17 height 17
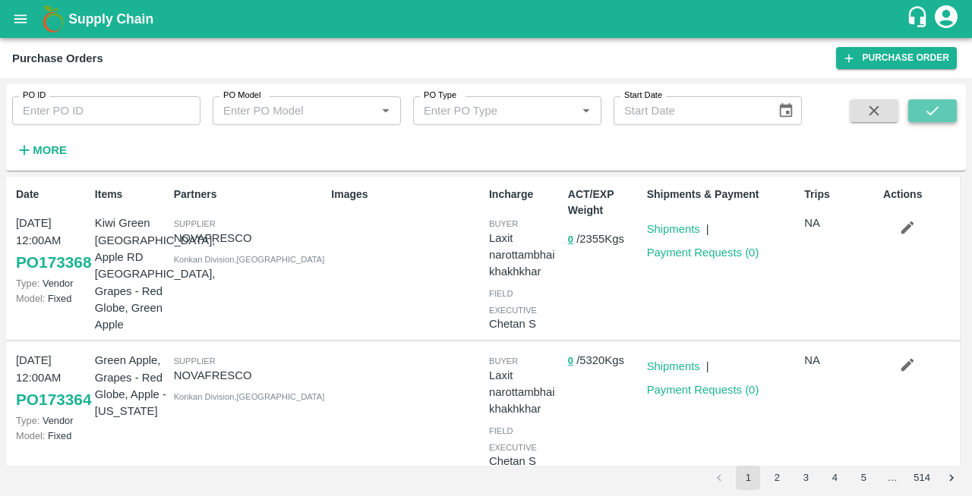
click at [940, 112] on icon "submit" at bounding box center [932, 110] width 17 height 17
click at [900, 50] on link "Purchase Order" at bounding box center [896, 58] width 121 height 22
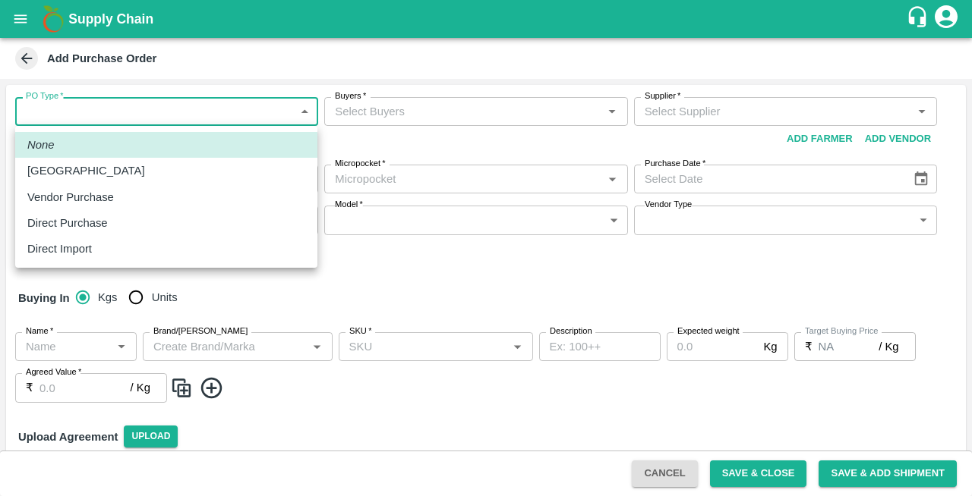
click at [77, 117] on body "Supply Chain Add Purchase Order PO Type   * ​ PO Type Buyers   * Buyers   * Sup…" at bounding box center [486, 248] width 972 height 496
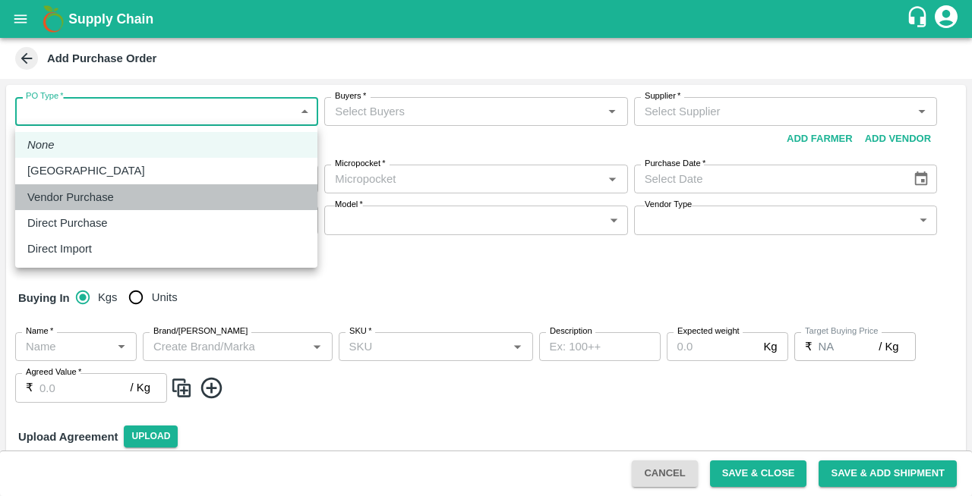
click at [69, 199] on p "Vendor Purchase" at bounding box center [70, 197] width 87 height 17
type input "2"
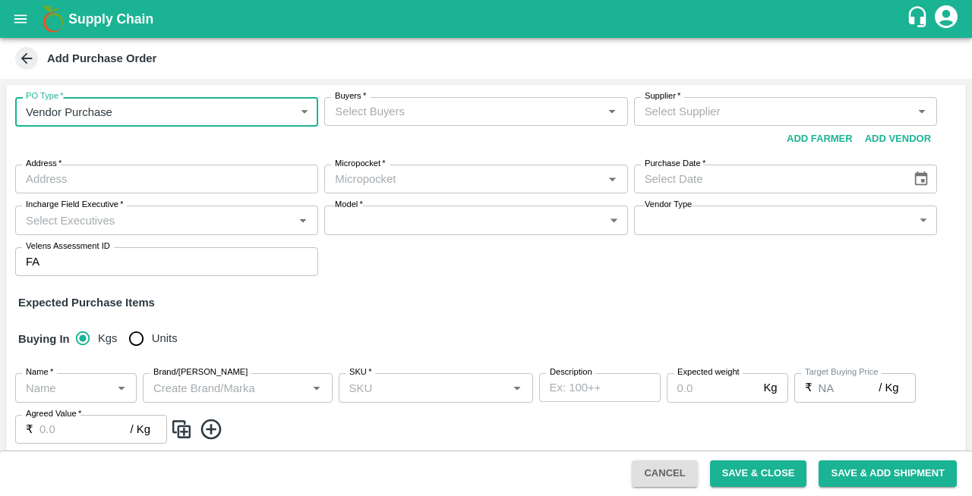
click at [378, 117] on input "Buyers   *" at bounding box center [463, 112] width 269 height 20
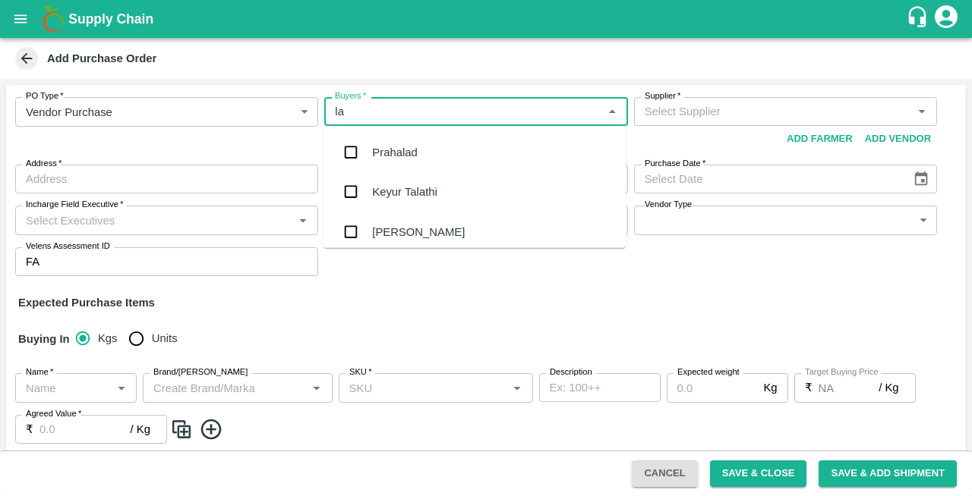
type input "lax"
click at [391, 235] on div "Laxit narottambhai khakhkhar" at bounding box center [446, 231] width 148 height 17
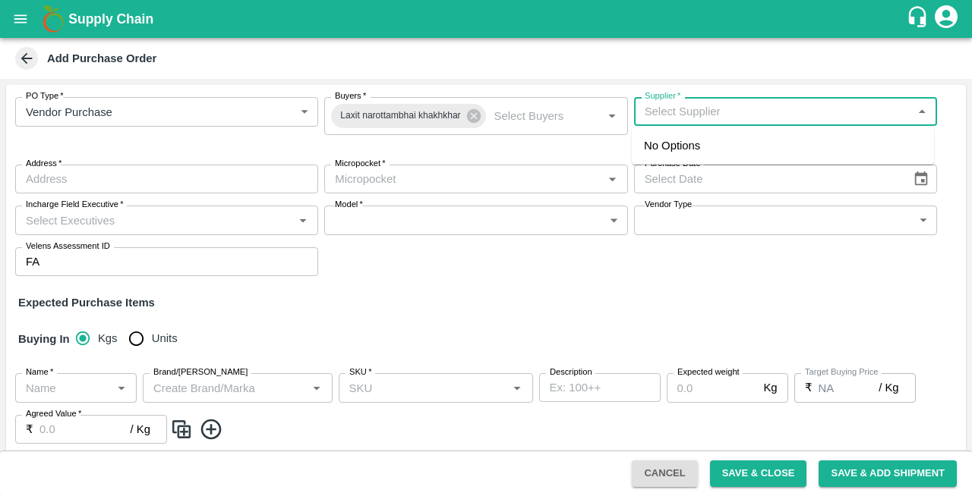
click at [692, 108] on input "Supplier   *" at bounding box center [772, 112] width 269 height 20
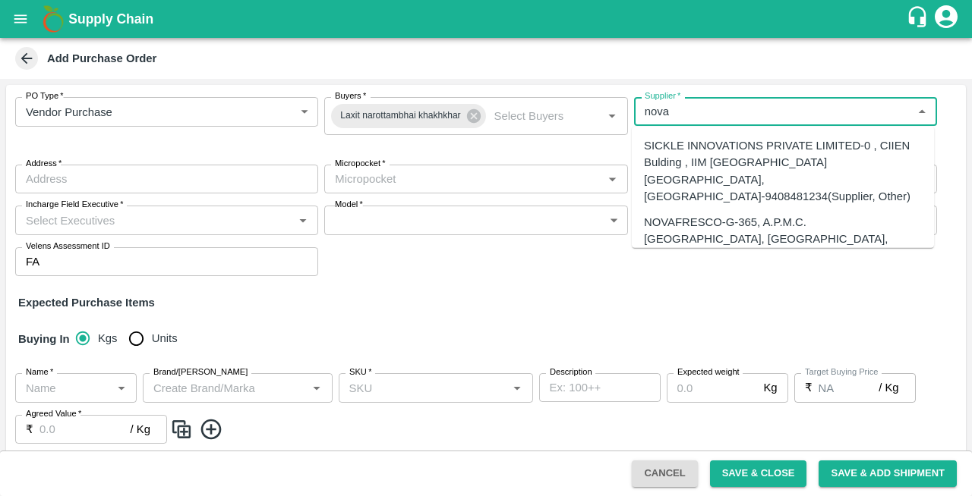
click at [675, 214] on div "NOVAFRESCO-G-365, A.P.M.C. FRUIT MARKET, SECTOR 19, TURBHE, VASHI, NAVI MUMBAI.…" at bounding box center [783, 265] width 278 height 102
type input "NOVAFRESCO-G-365, A.P.M.C. FRUIT MARKET, SECTOR 19, TURBHE, VASHI, NAVI MUMBAI.…"
type input "G-365, A.P.M.C. [GEOGRAPHIC_DATA], SECTOR 19, [GEOGRAPHIC_DATA], [GEOGRAPHIC_DA…"
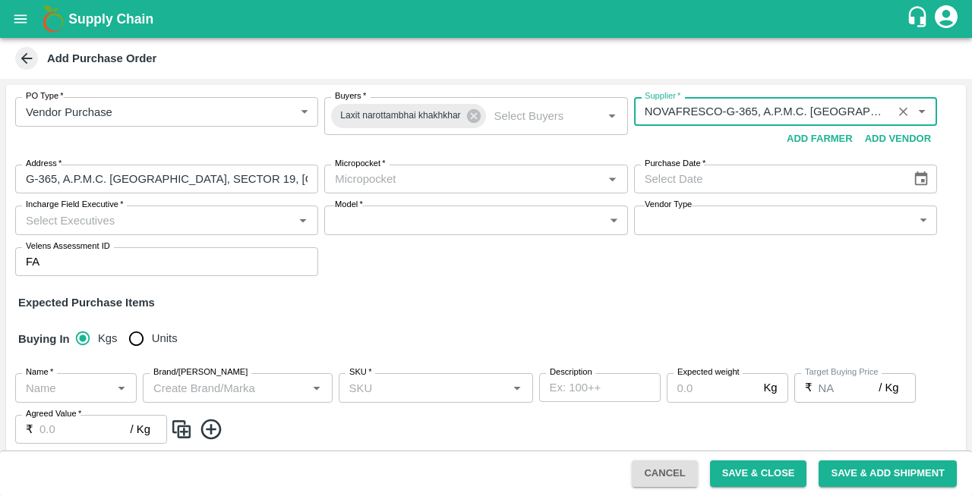
type input "NOVAFRESCO-G-365, A.P.M.C. FRUIT MARKET, SECTOR 19, TURBHE, VASHI, NAVI MUMBAI.…"
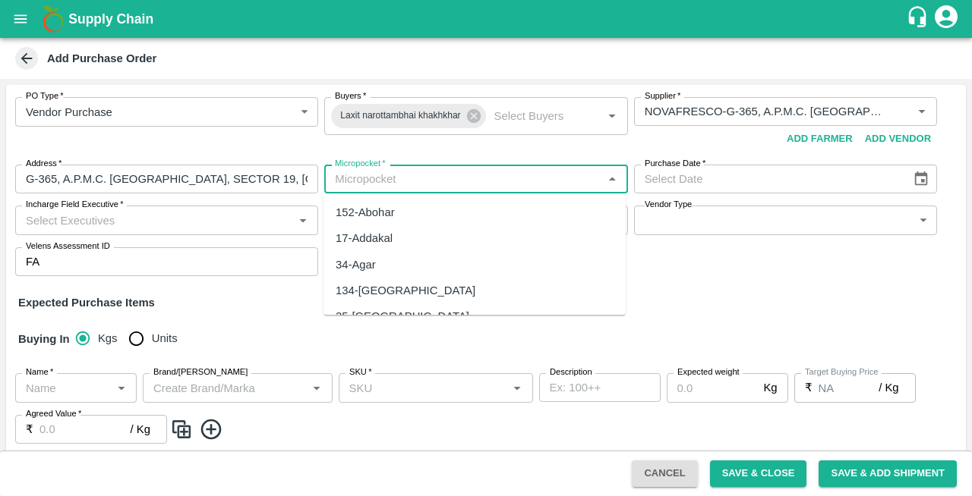
click at [395, 186] on input "Micropocket   *" at bounding box center [463, 179] width 269 height 20
click at [363, 210] on div "134-[GEOGRAPHIC_DATA]" at bounding box center [406, 212] width 140 height 17
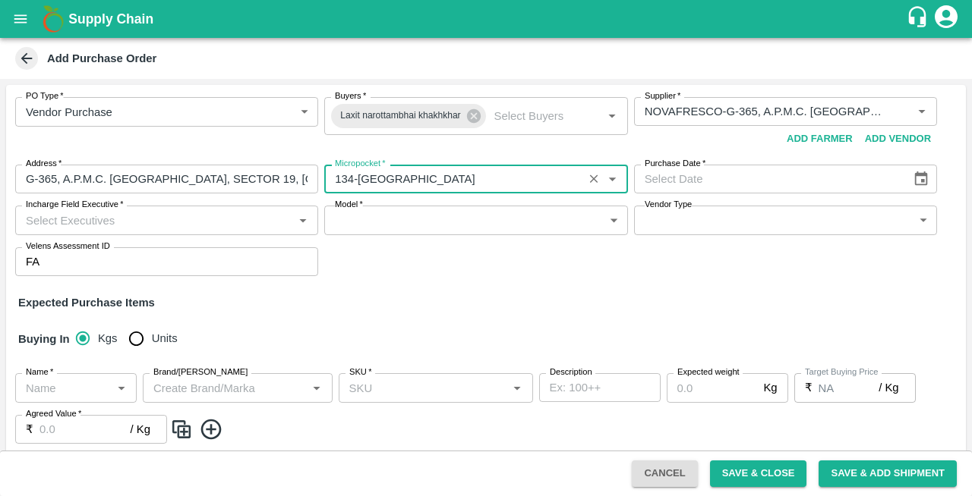
type input "134-[GEOGRAPHIC_DATA]"
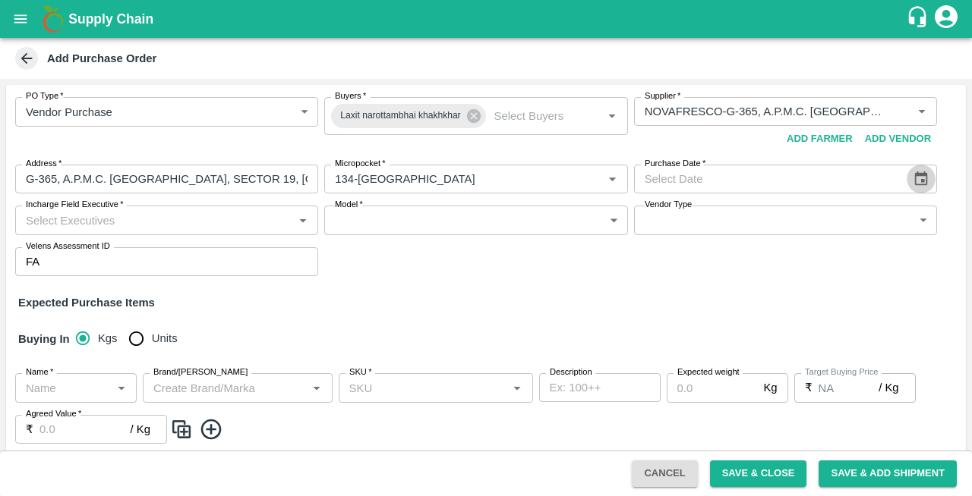
click at [913, 179] on icon "Choose date" at bounding box center [921, 179] width 17 height 17
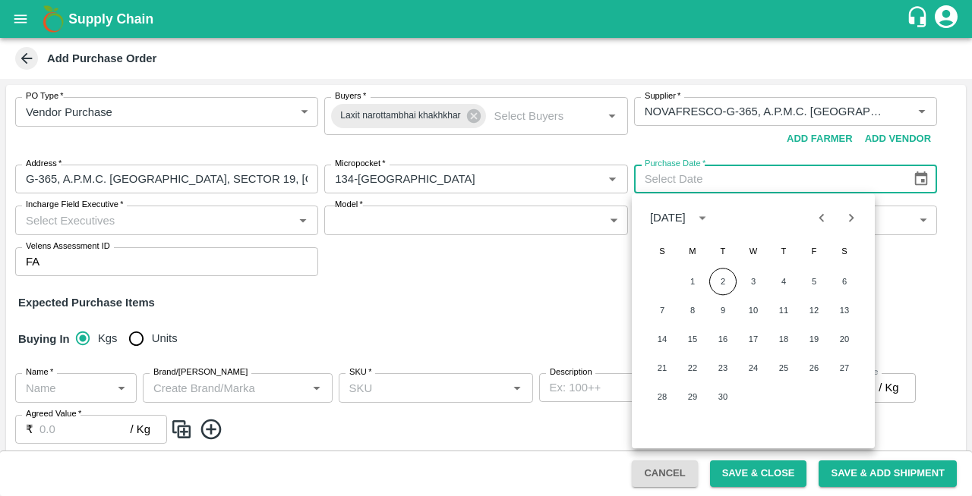
click at [820, 214] on icon "Previous month" at bounding box center [821, 218] width 17 height 17
click at [756, 397] on button "27" at bounding box center [752, 396] width 27 height 27
type input "27/08/2025"
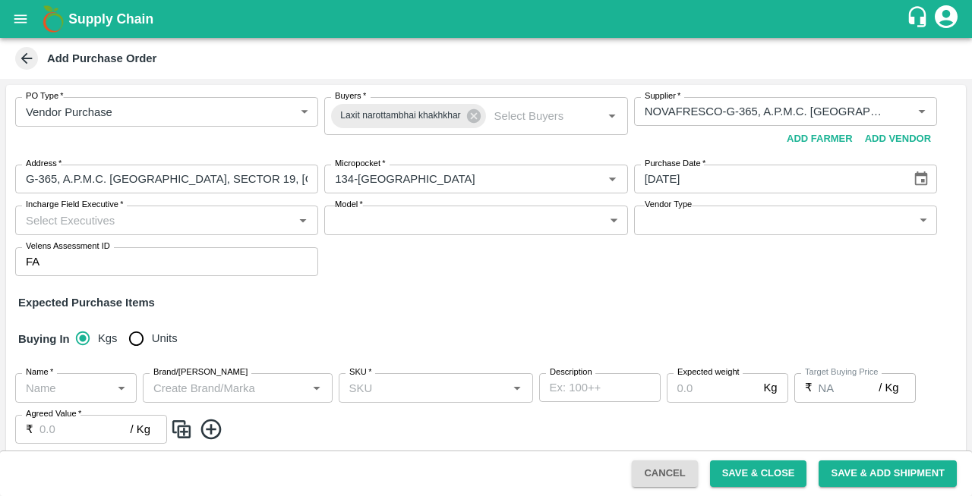
click at [56, 215] on input "Incharge Field Executive   *" at bounding box center [154, 220] width 269 height 20
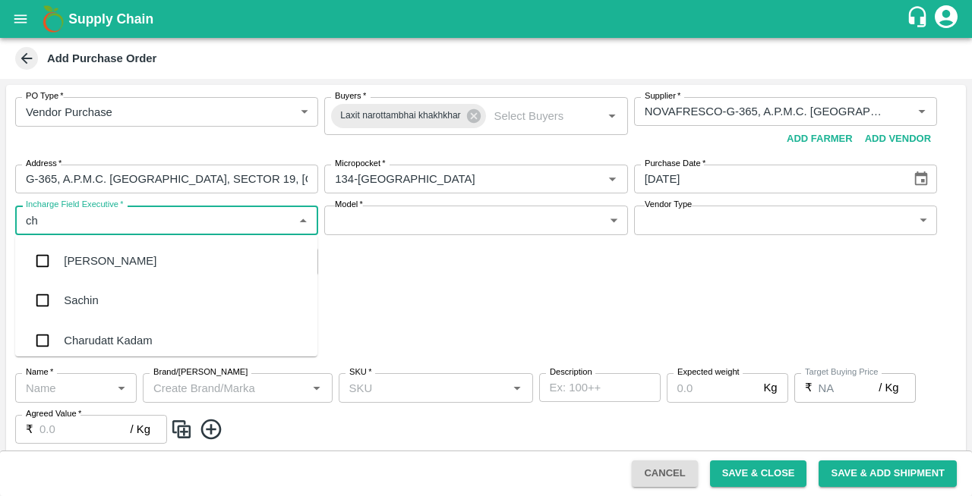
type input "che"
click at [76, 301] on div "Chetan S" at bounding box center [87, 300] width 47 height 17
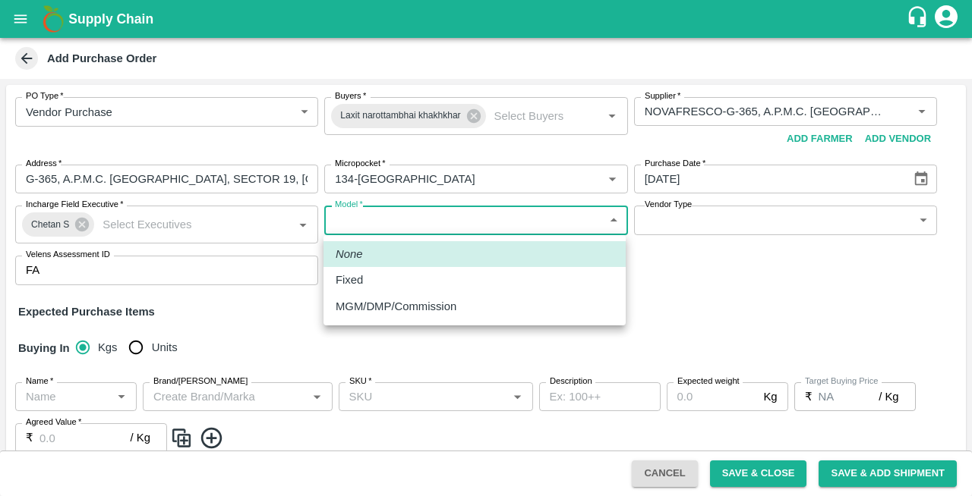
click at [371, 216] on body "Supply Chain Add Purchase Order PO Type   * Vendor Purchase 2 PO Type Buyers   …" at bounding box center [486, 248] width 972 height 496
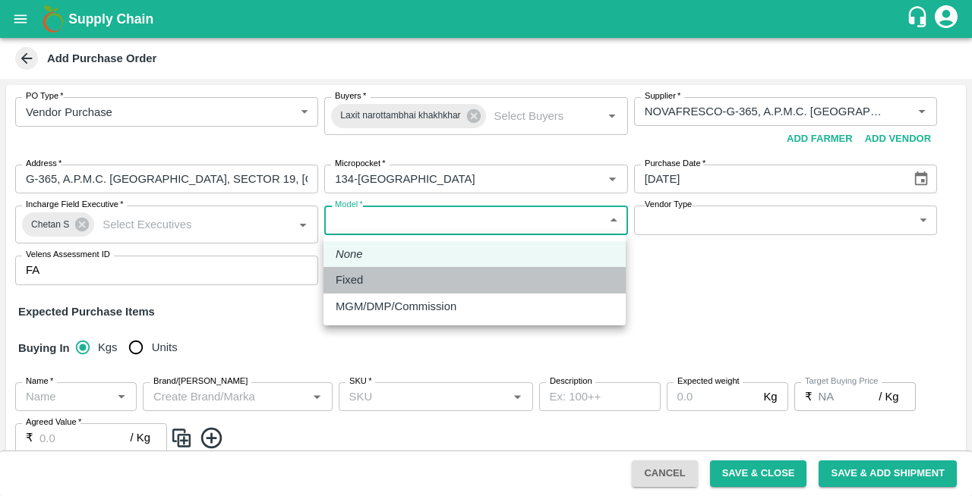
click at [361, 286] on p "Fixed" at bounding box center [349, 280] width 27 height 17
type input "Fixed"
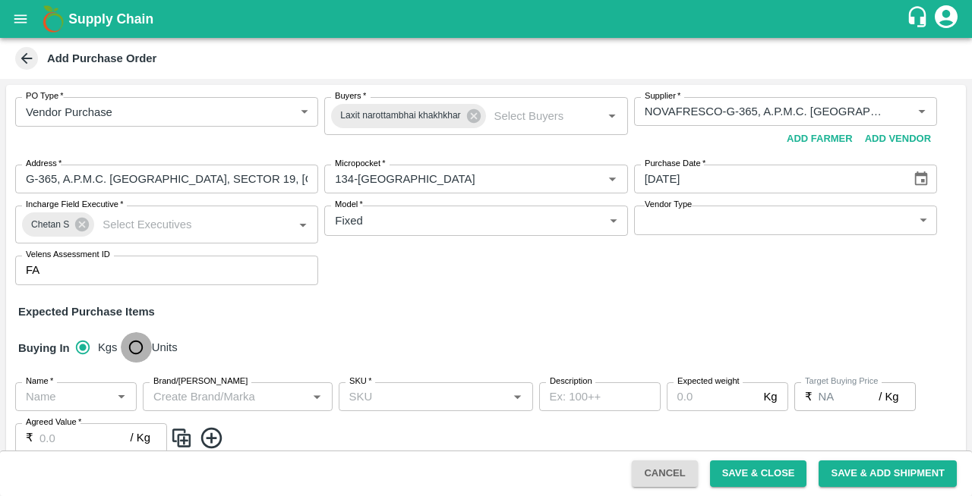
click at [140, 346] on input "Units" at bounding box center [136, 348] width 30 height 30
radio input "true"
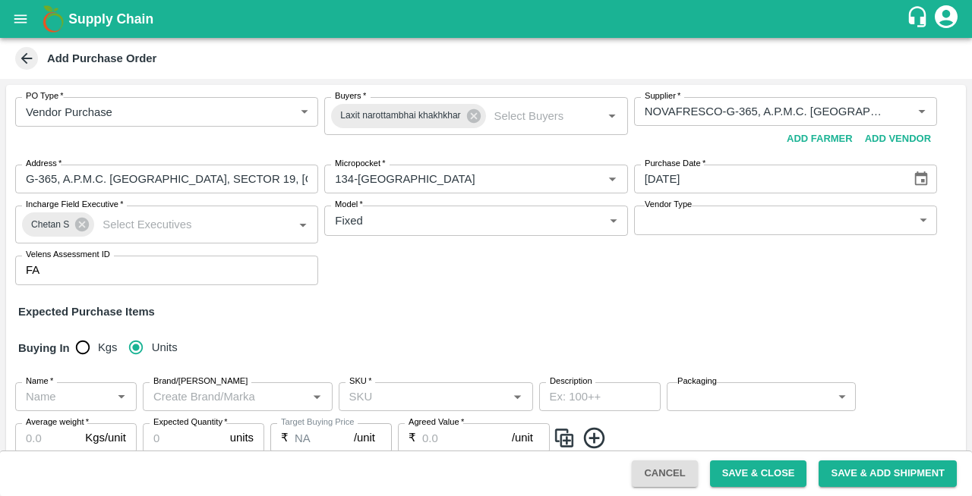
scroll to position [117, 0]
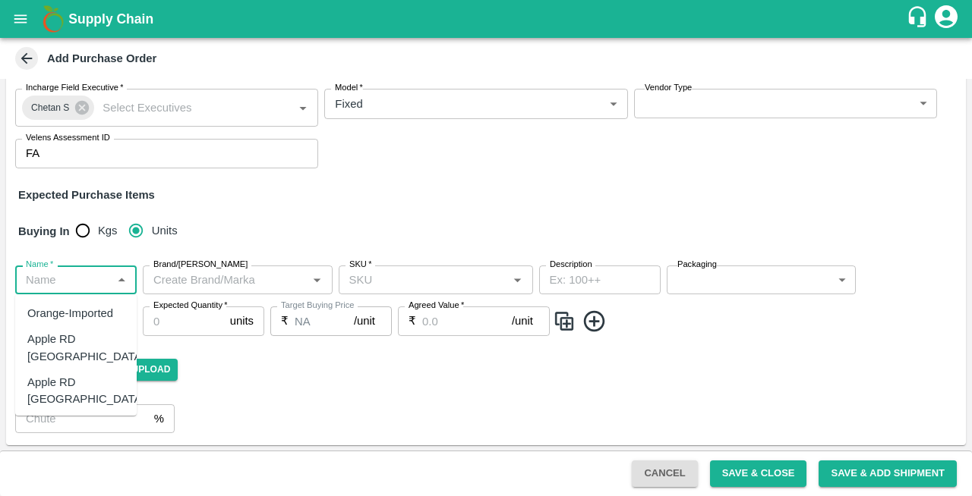
click at [47, 284] on input "Name   *" at bounding box center [63, 280] width 87 height 20
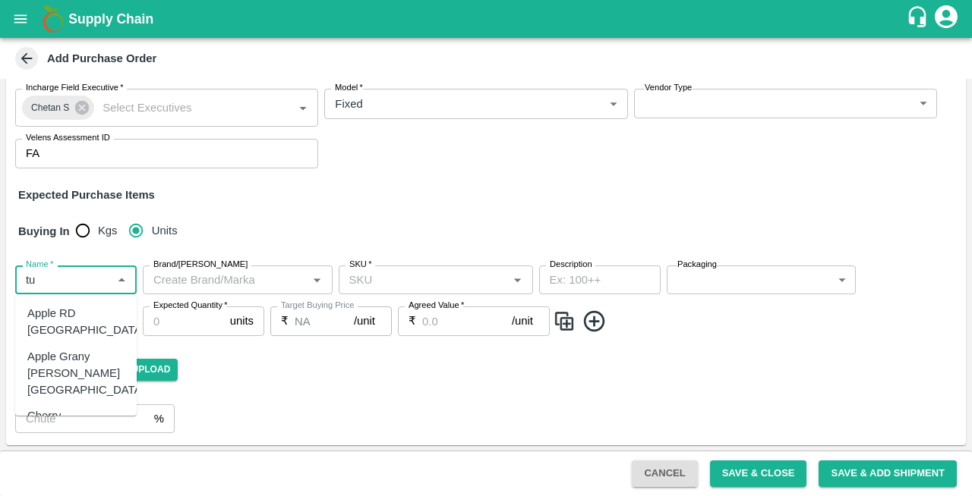
click at [50, 317] on div "Apple RD Turkey" at bounding box center [86, 322] width 118 height 34
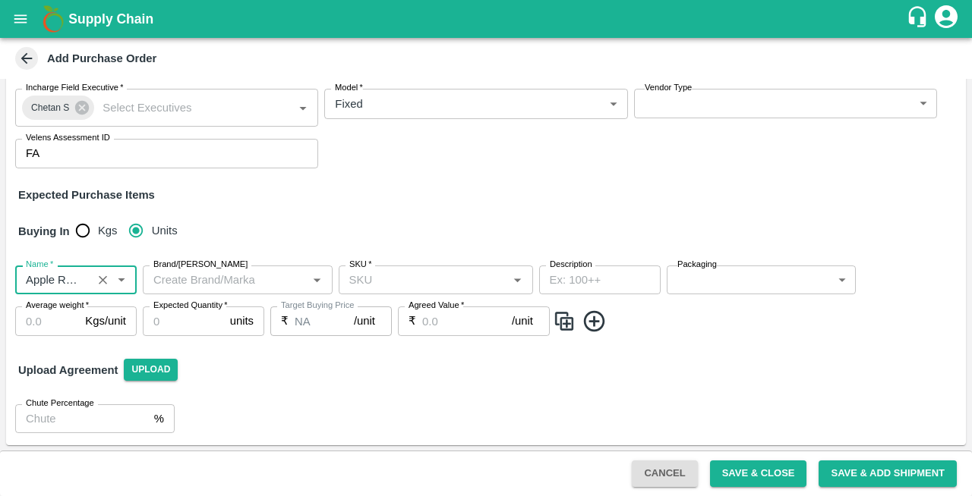
type input "Apple RD Turkey"
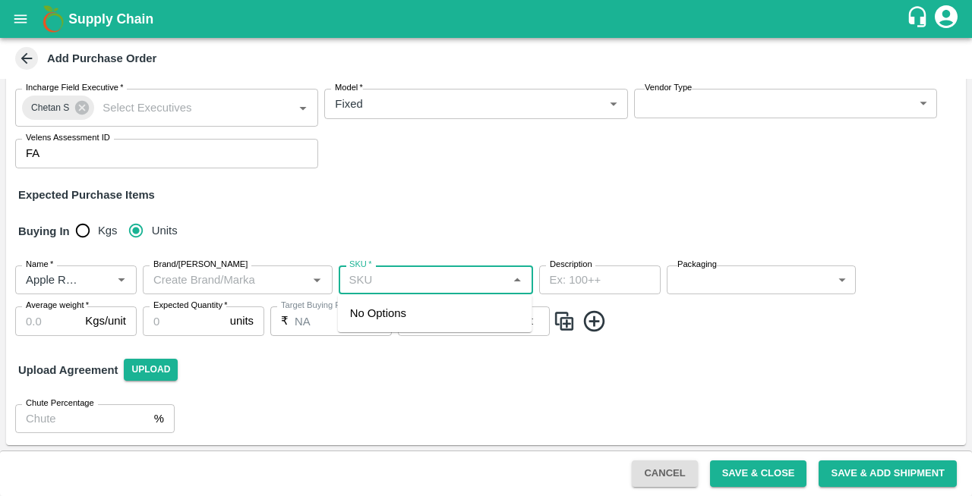
click at [386, 278] on input "SKU   *" at bounding box center [423, 280] width 160 height 20
click at [352, 308] on div "80 CT" at bounding box center [365, 313] width 30 height 17
type input "80 CT"
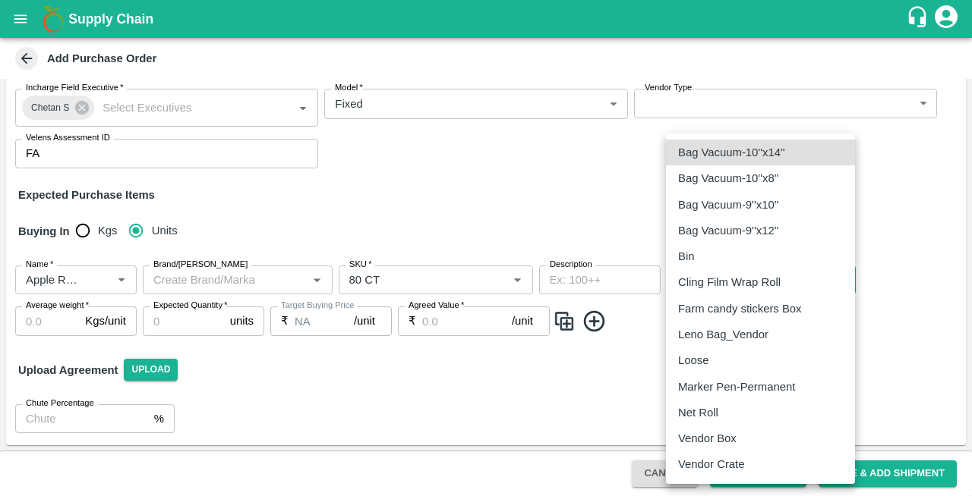
click at [695, 284] on body "Supply Chain Add Purchase Order PO Type   * Vendor Purchase 2 PO Type Buyers   …" at bounding box center [486, 248] width 972 height 496
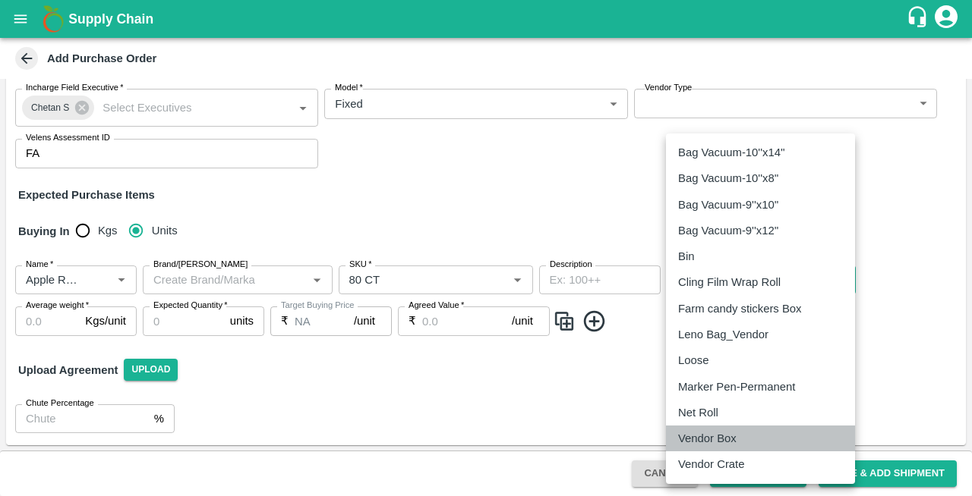
click at [708, 441] on p "Vendor Box" at bounding box center [707, 438] width 58 height 17
type input "276"
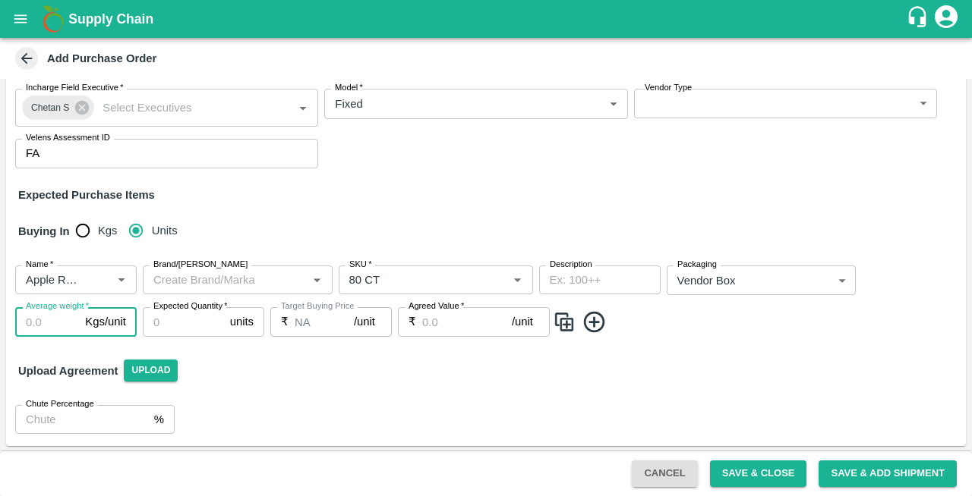
click at [36, 328] on input "Average weight   *" at bounding box center [47, 321] width 64 height 29
type input "18"
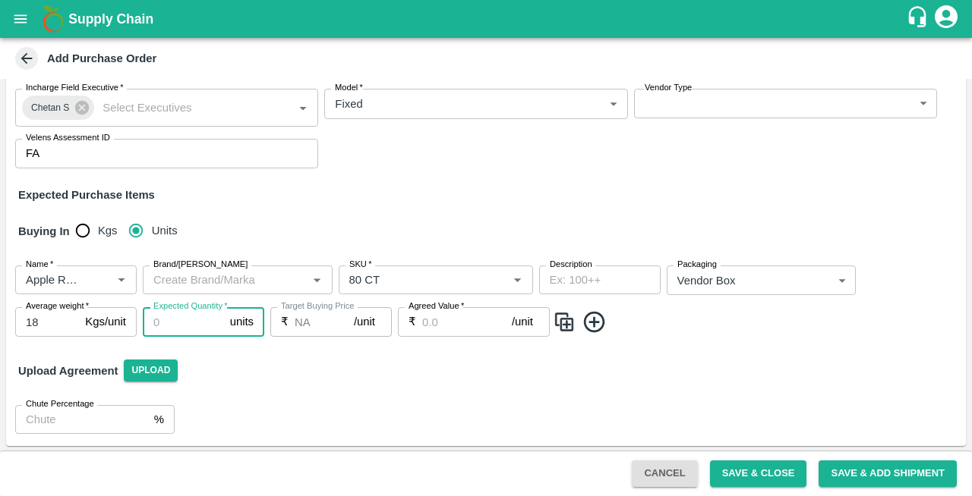
click at [178, 323] on input "Expected Quantity   *" at bounding box center [183, 321] width 81 height 29
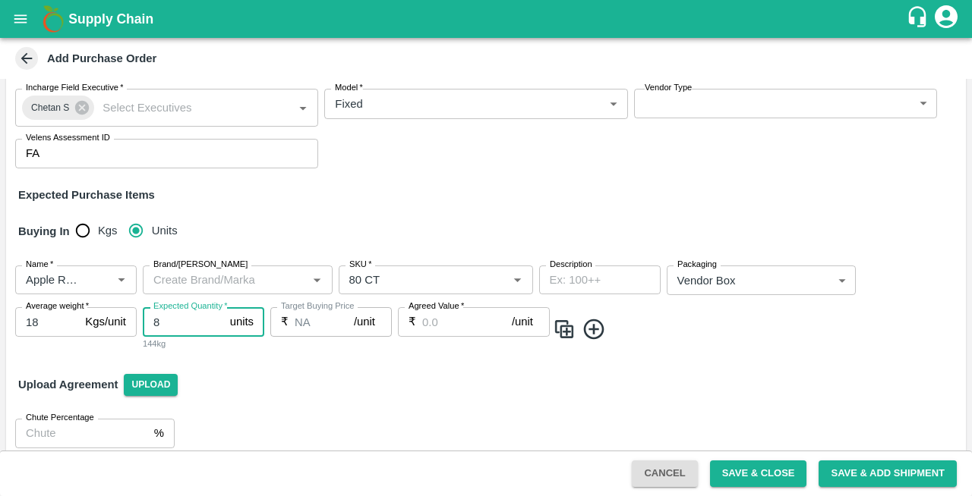
type input "8"
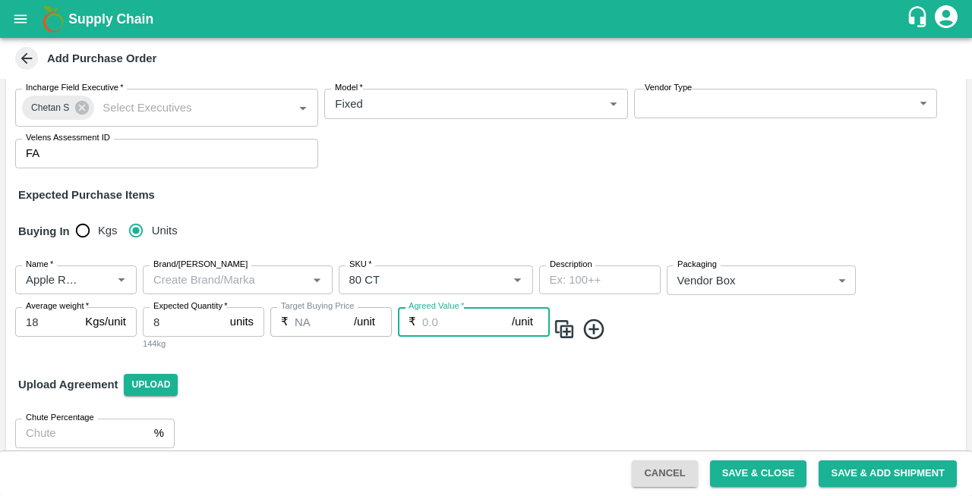
click at [422, 326] on input "Agreed Value   *" at bounding box center [467, 321] width 90 height 29
type input "2800"
click at [599, 328] on icon at bounding box center [594, 329] width 25 height 25
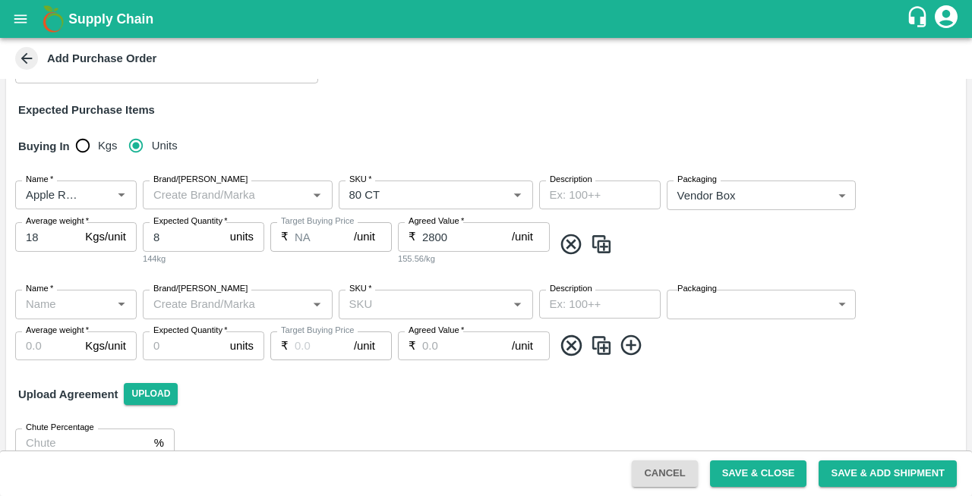
scroll to position [223, 0]
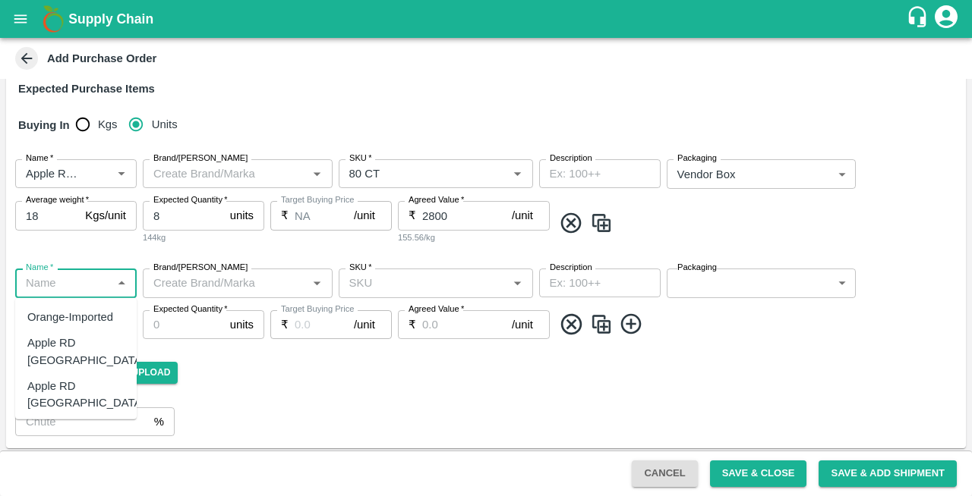
click at [71, 285] on input "Name   *" at bounding box center [63, 283] width 87 height 20
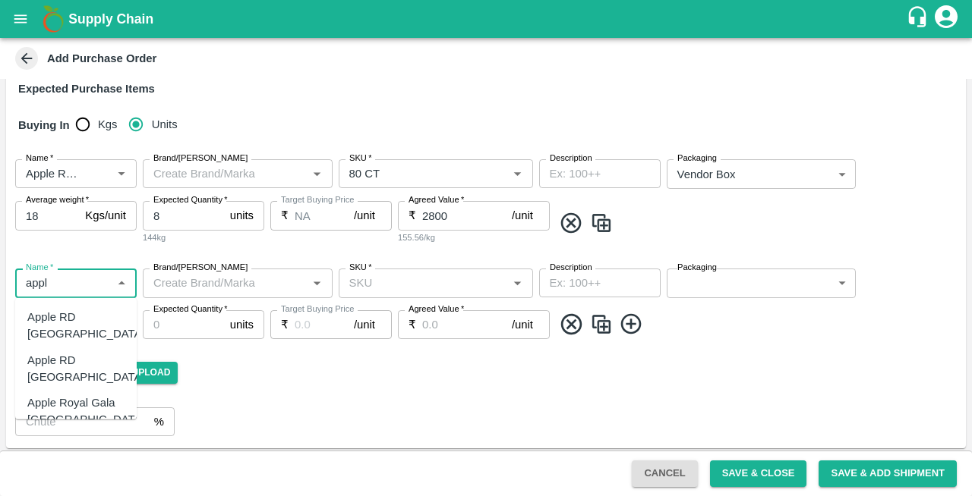
click at [71, 351] on div "Apple RD Turkey" at bounding box center [86, 368] width 118 height 34
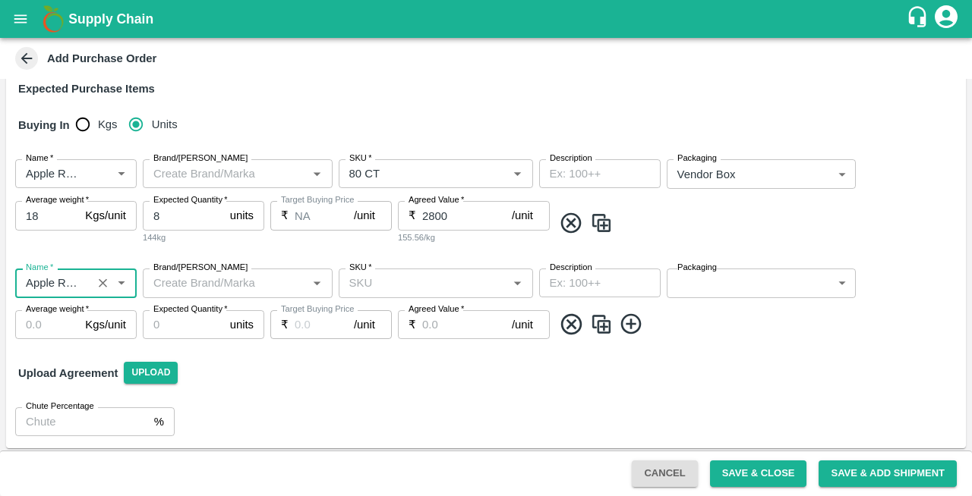
type input "Apple RD Turkey"
click at [411, 279] on input "SKU   *" at bounding box center [423, 283] width 160 height 20
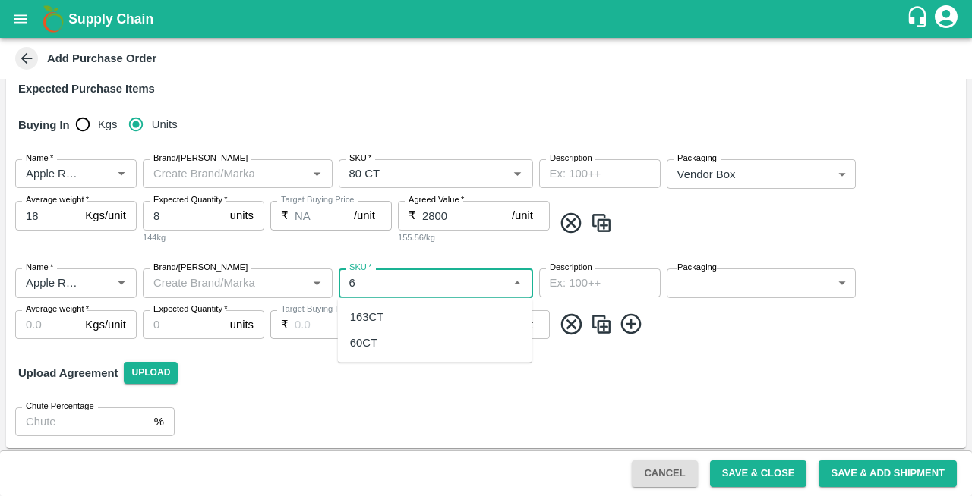
click at [369, 342] on div "60CT" at bounding box center [363, 343] width 27 height 17
type input "60CT"
type input "NA"
type input "60CT"
click at [702, 286] on body "Supply Chain Add Purchase Order PO Type   * Vendor Purchase 2 PO Type Buyers   …" at bounding box center [486, 248] width 972 height 496
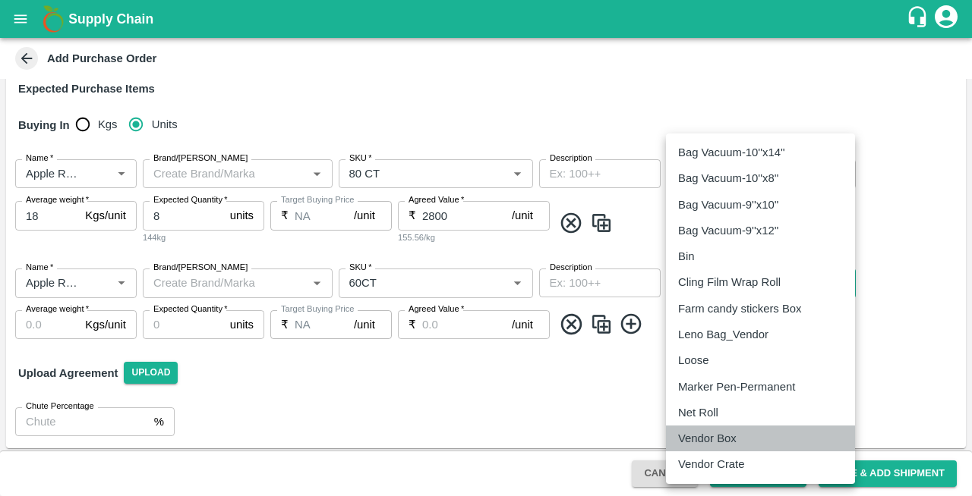
click at [704, 435] on p "Vendor Box" at bounding box center [707, 438] width 58 height 17
type input "276"
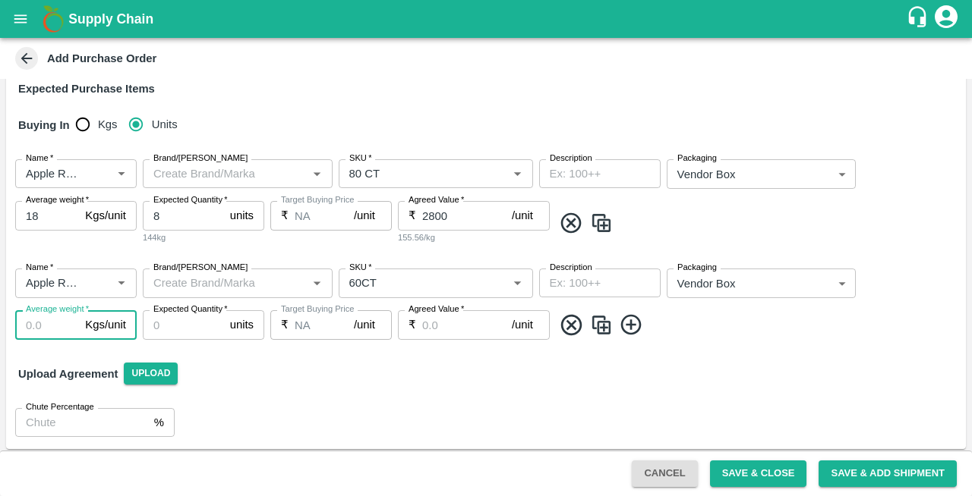
click at [41, 327] on input "Average weight   *" at bounding box center [47, 324] width 64 height 29
type input "10"
click at [185, 328] on input "Expected Quantity   *" at bounding box center [183, 324] width 81 height 29
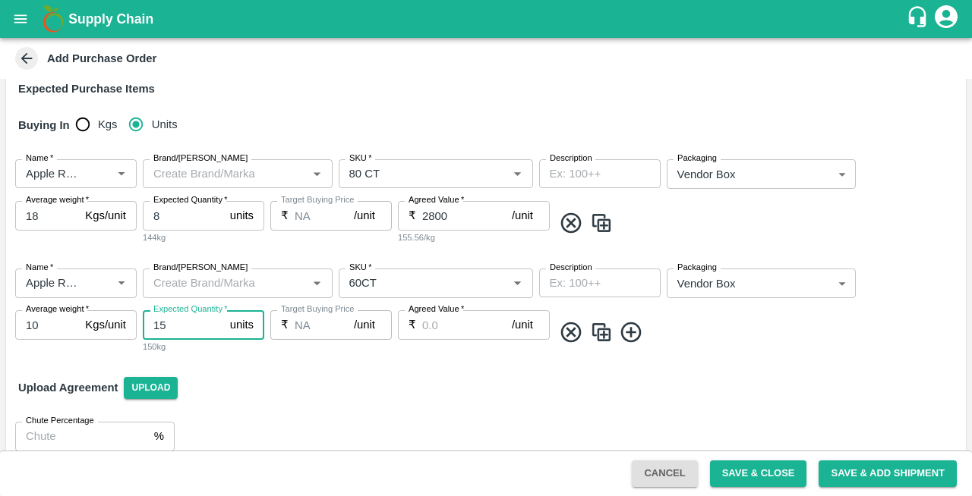
type input "15"
click at [53, 325] on input "10" at bounding box center [47, 324] width 64 height 29
type input "18"
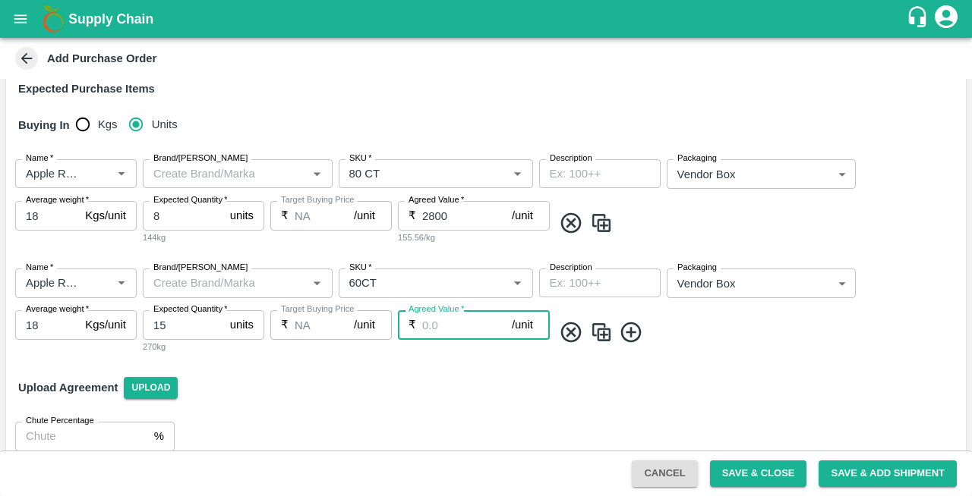
click at [427, 327] on input "Agreed Value   *" at bounding box center [467, 324] width 90 height 29
type input "2500"
click at [638, 333] on icon at bounding box center [631, 332] width 25 height 25
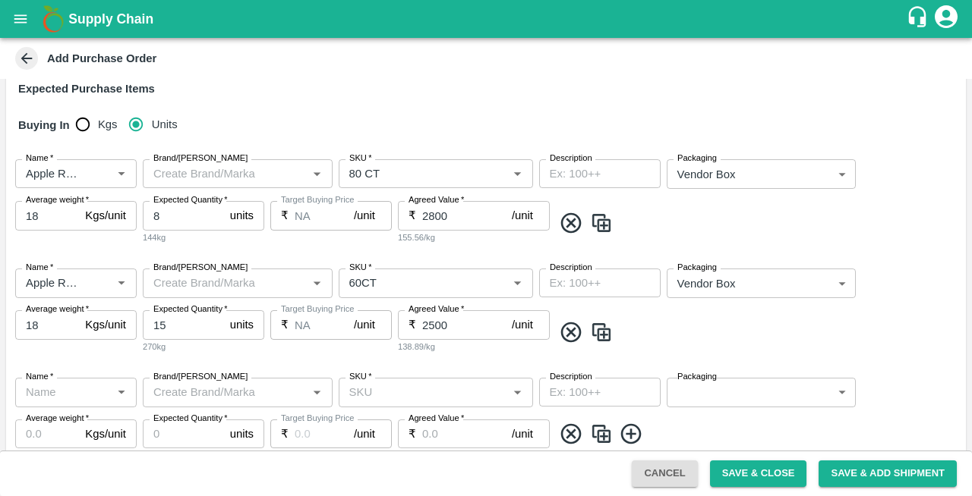
scroll to position [336, 0]
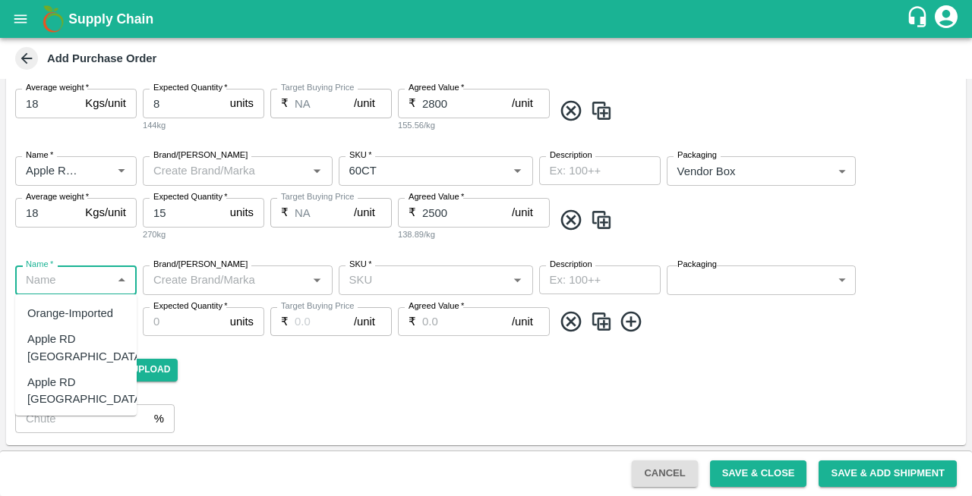
click at [39, 286] on input "Name   *" at bounding box center [63, 280] width 87 height 20
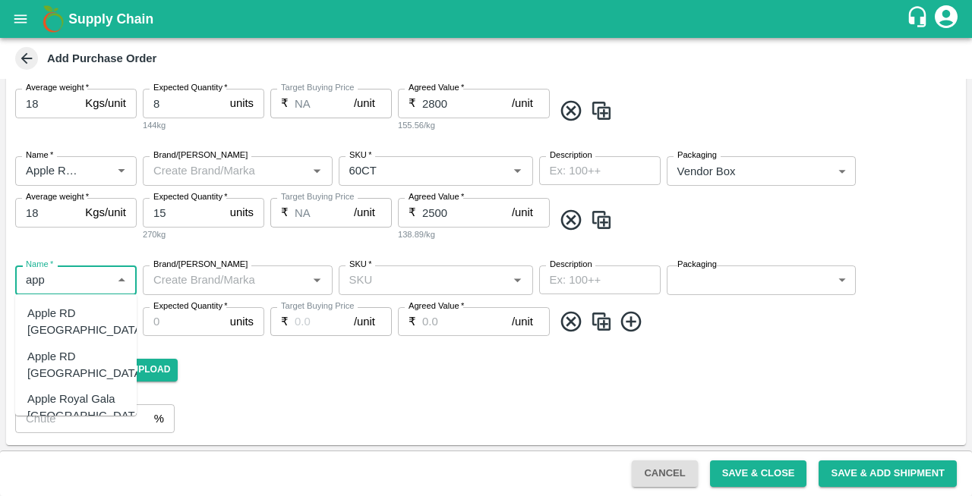
click at [73, 348] on div "Apple RD Turkey" at bounding box center [86, 365] width 118 height 34
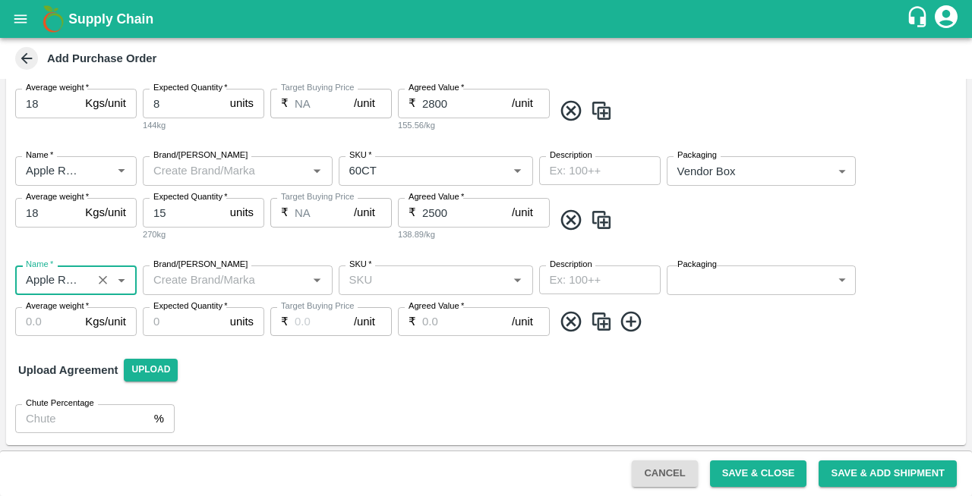
type input "Apple RD Turkey"
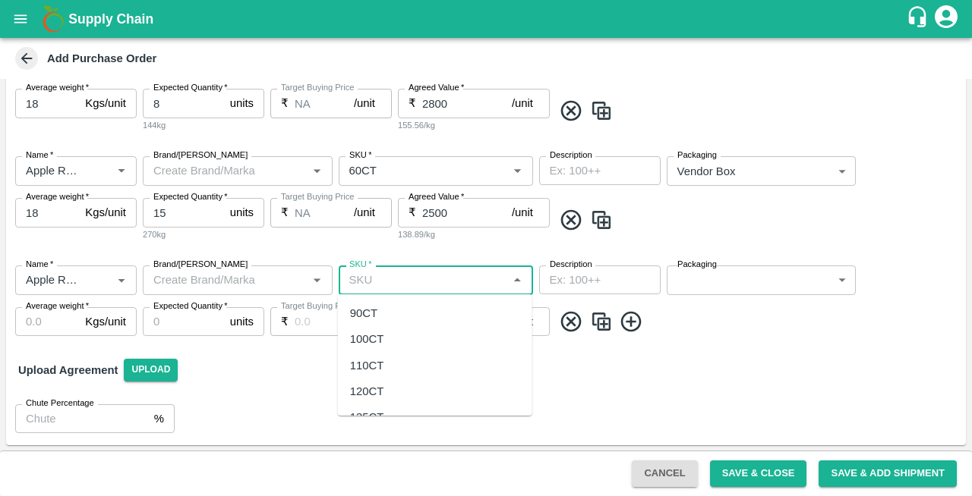
click at [398, 282] on input "SKU   *" at bounding box center [423, 280] width 160 height 20
click at [364, 317] on div "80 CT" at bounding box center [365, 313] width 30 height 17
type input "80 CT"
type input "NA"
type input "80 CT"
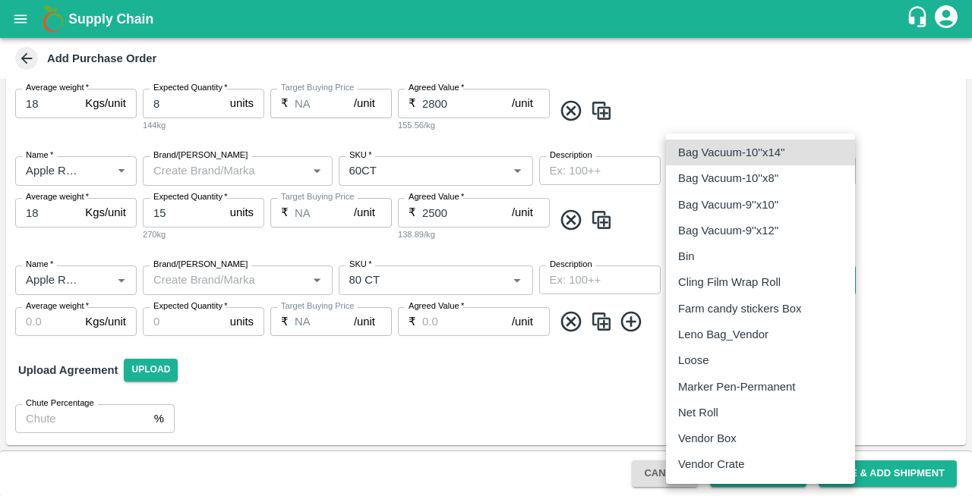
click at [719, 285] on body "Supply Chain Add Purchase Order PO Type   * Vendor Purchase 2 PO Type Buyers   …" at bounding box center [486, 248] width 972 height 496
click at [698, 444] on p "Vendor Box" at bounding box center [707, 438] width 58 height 17
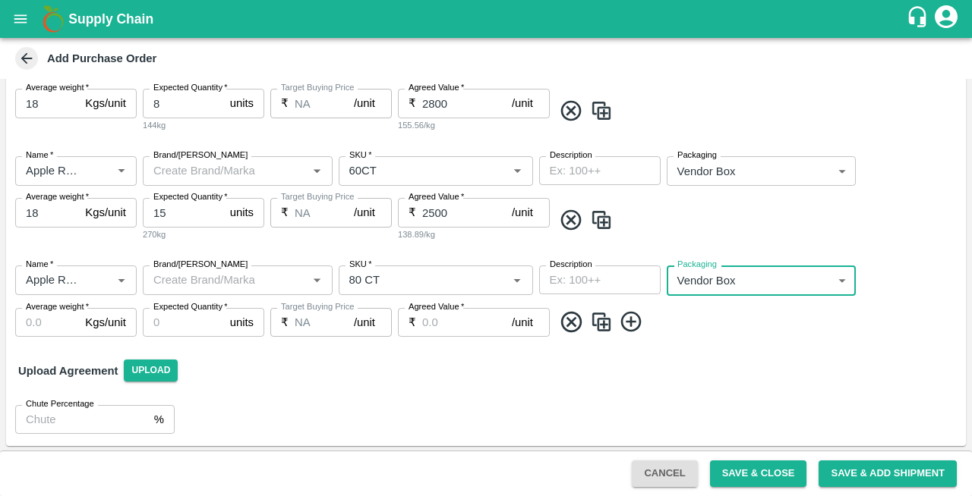
type input "276"
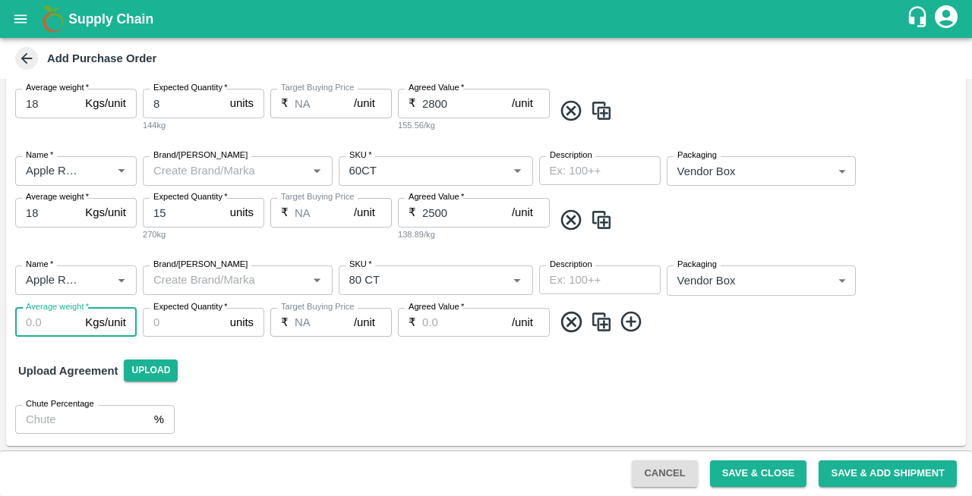
click at [34, 316] on input "Average weight   *" at bounding box center [47, 322] width 64 height 29
type input "18"
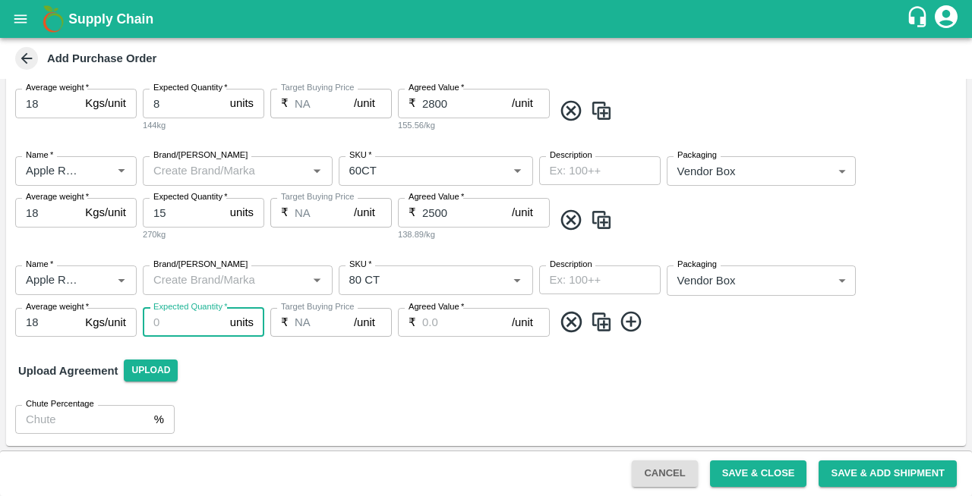
click at [177, 318] on input "Expected Quantity   *" at bounding box center [183, 322] width 81 height 29
click at [184, 320] on input "Expected Quantity   *" at bounding box center [183, 322] width 81 height 29
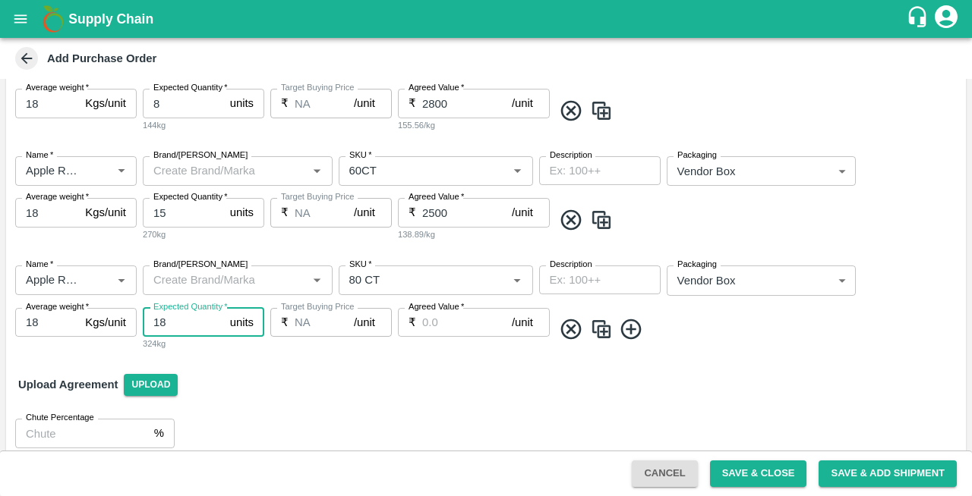
type input "18"
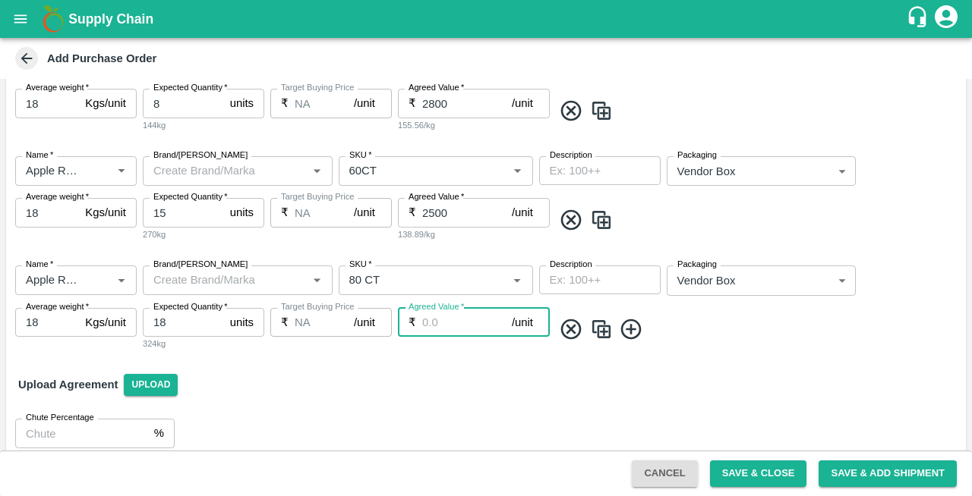
click at [449, 323] on input "Agreed Value   *" at bounding box center [467, 322] width 90 height 29
type input "2750"
click at [626, 333] on icon at bounding box center [631, 329] width 25 height 25
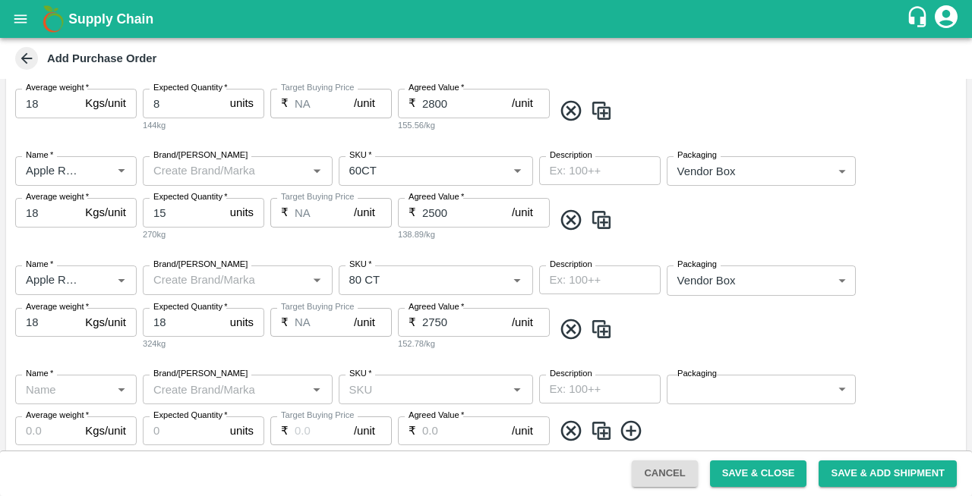
scroll to position [445, 0]
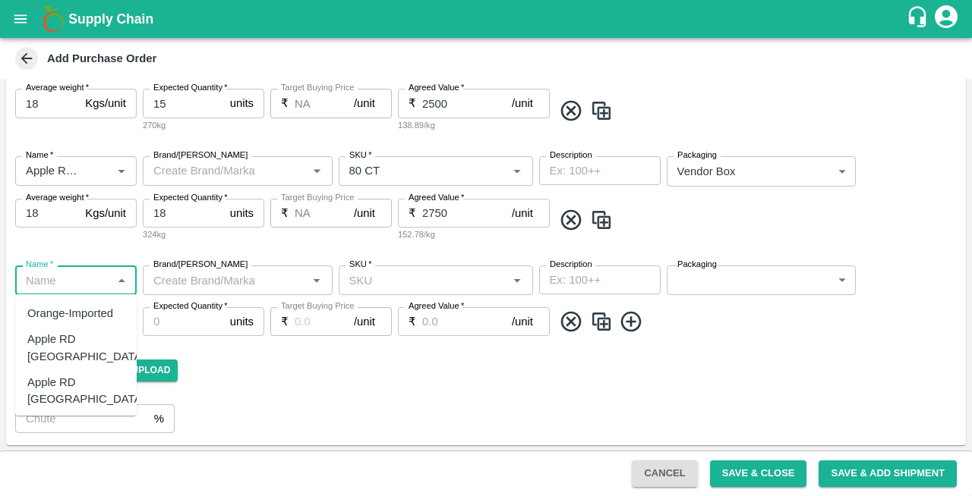
click at [63, 279] on input "Name   *" at bounding box center [63, 280] width 87 height 20
click at [60, 374] on div "Apple RD Turkey" at bounding box center [86, 391] width 118 height 34
type input "Apple RD Turkey"
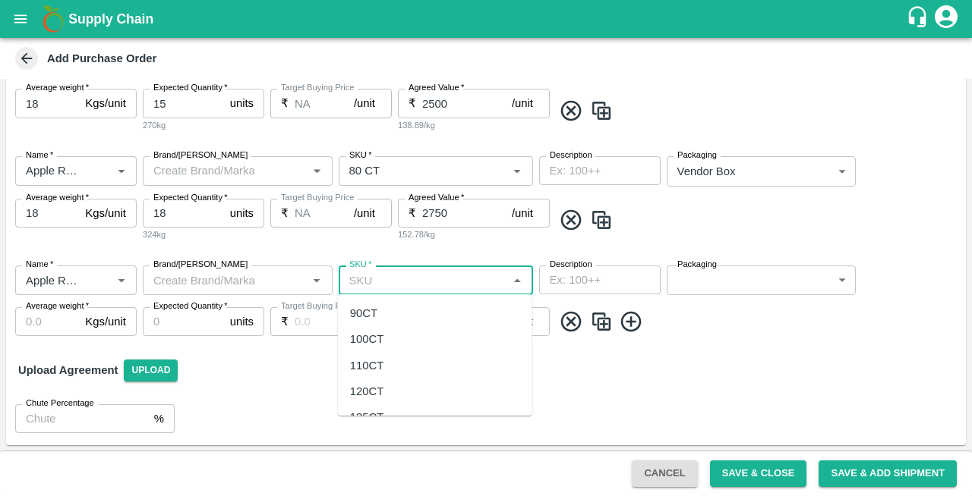
click at [391, 278] on input "SKU   *" at bounding box center [423, 280] width 160 height 20
click at [369, 314] on div "90CT" at bounding box center [363, 313] width 27 height 17
type input "90CT"
type input "NA"
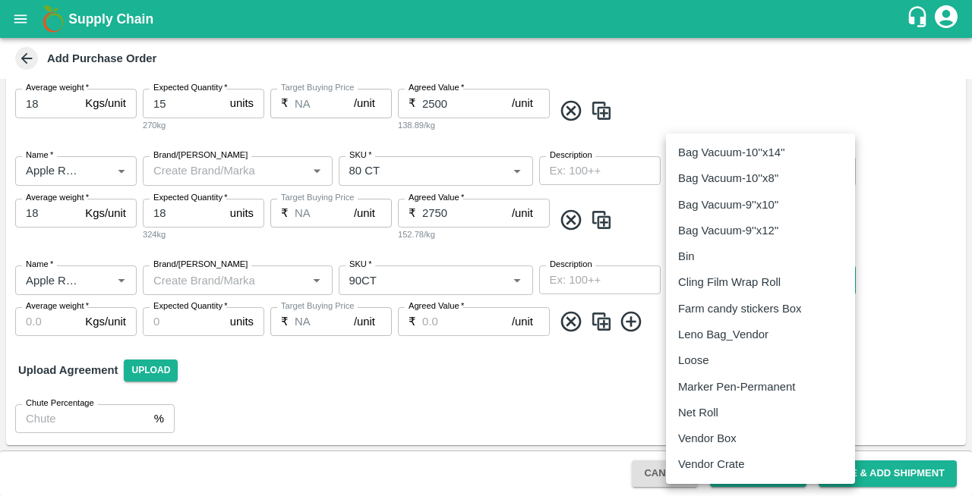
click at [739, 272] on body "Supply Chain Add Purchase Order PO Type   * Vendor Purchase 2 PO Type Buyers   …" at bounding box center [486, 248] width 972 height 496
click at [701, 445] on p "Vendor Box" at bounding box center [707, 438] width 58 height 17
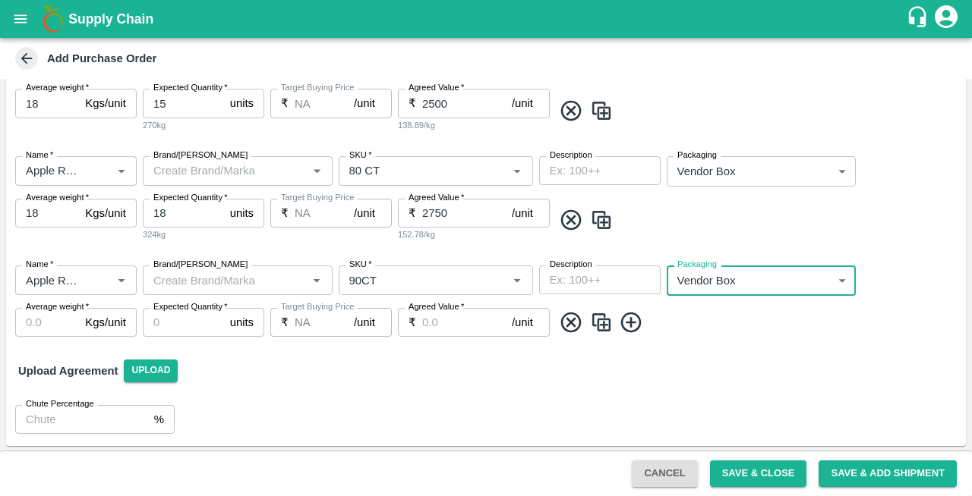
type input "276"
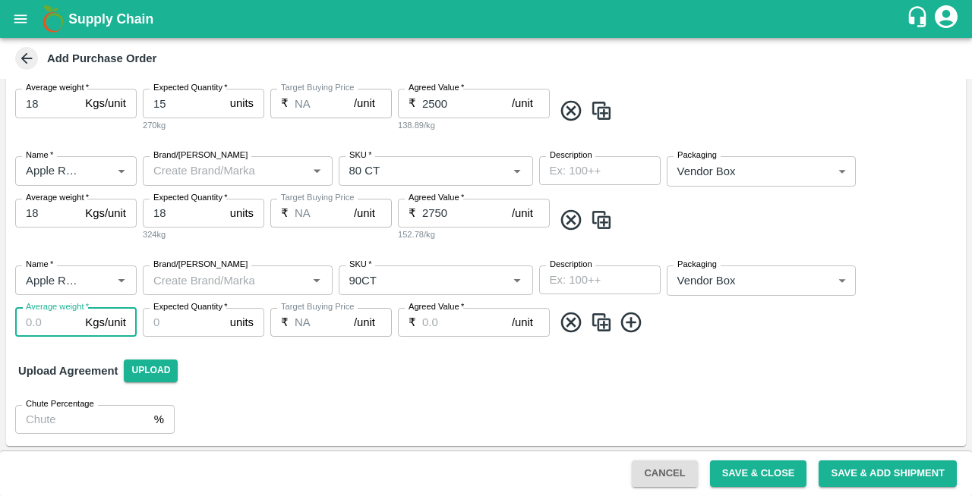
click at [32, 325] on input "Average weight   *" at bounding box center [47, 322] width 64 height 29
type input "18"
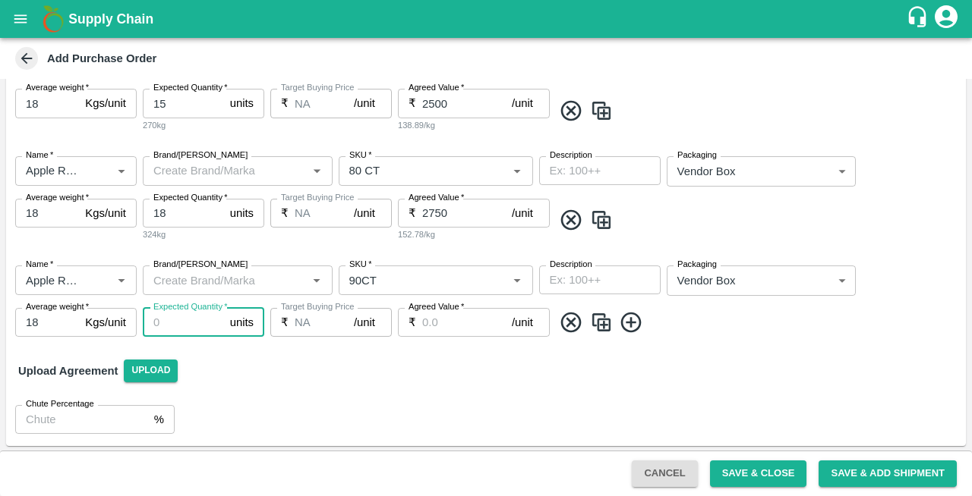
click at [183, 320] on input "Expected Quantity   *" at bounding box center [183, 322] width 81 height 29
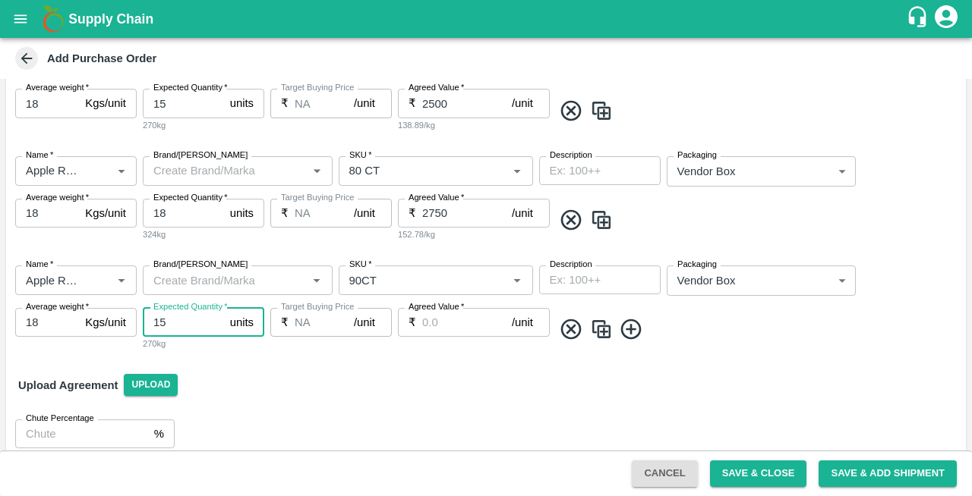
type input "15"
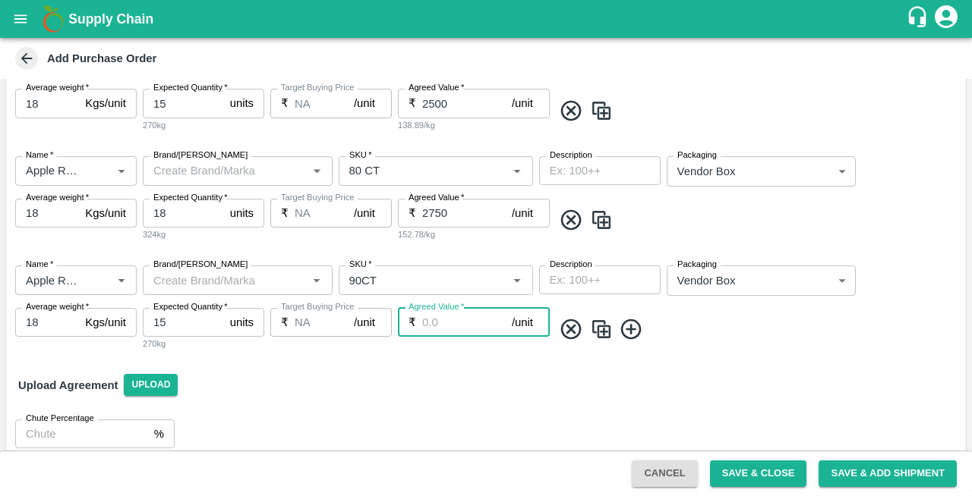
click at [443, 320] on input "Agreed Value   *" at bounding box center [467, 322] width 90 height 29
type input "2800"
click at [633, 331] on icon at bounding box center [631, 329] width 25 height 25
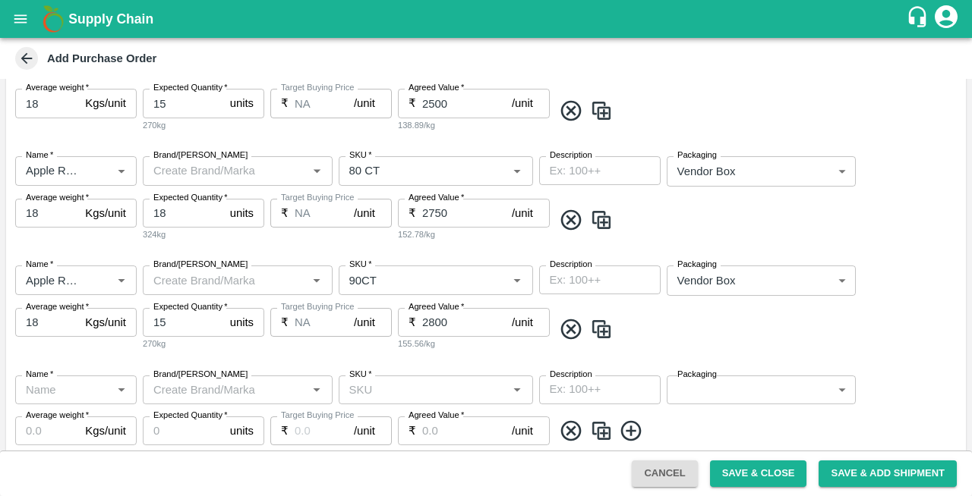
scroll to position [555, 0]
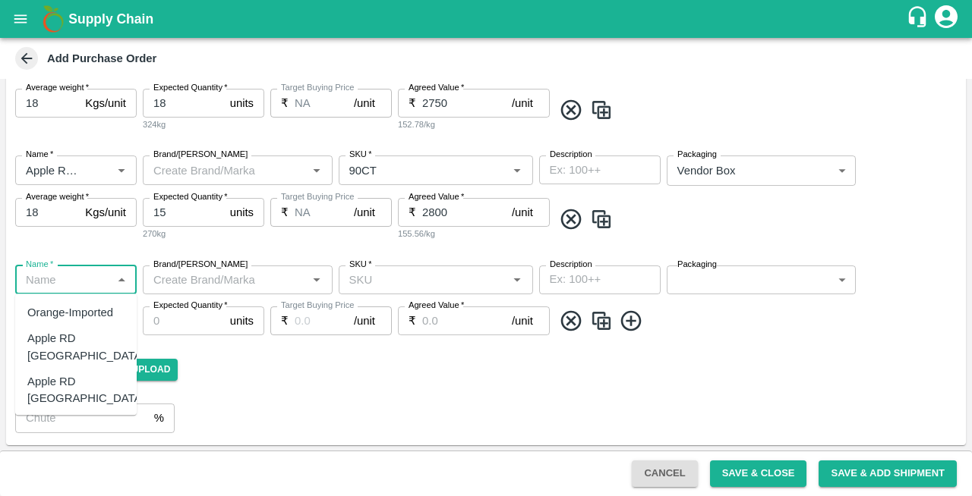
click at [51, 286] on input "Name   *" at bounding box center [63, 280] width 87 height 20
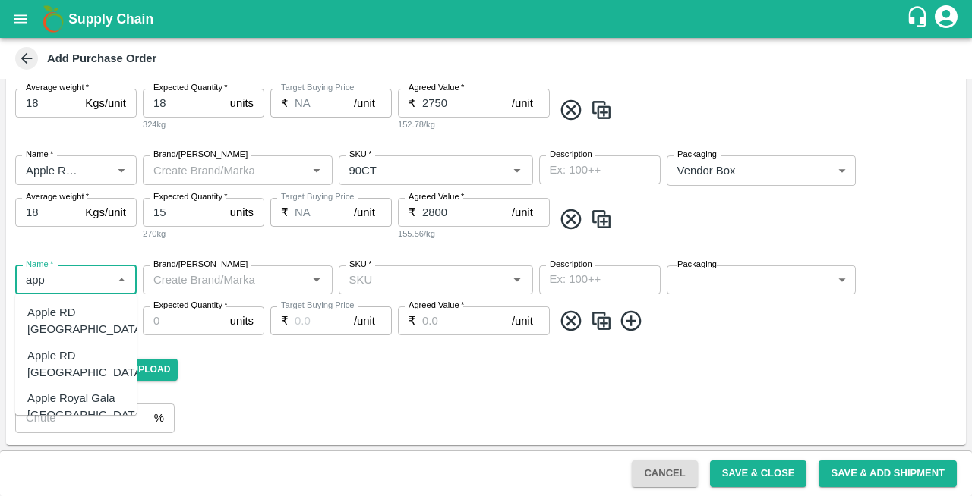
click at [67, 348] on div "Apple RD Turkey" at bounding box center [86, 365] width 118 height 34
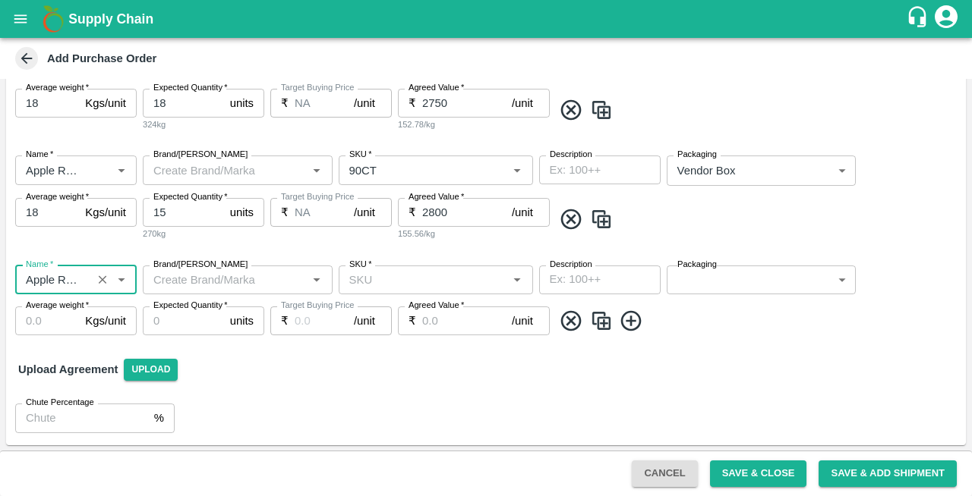
type input "Apple RD Turkey"
click at [379, 288] on input "SKU   *" at bounding box center [423, 280] width 160 height 20
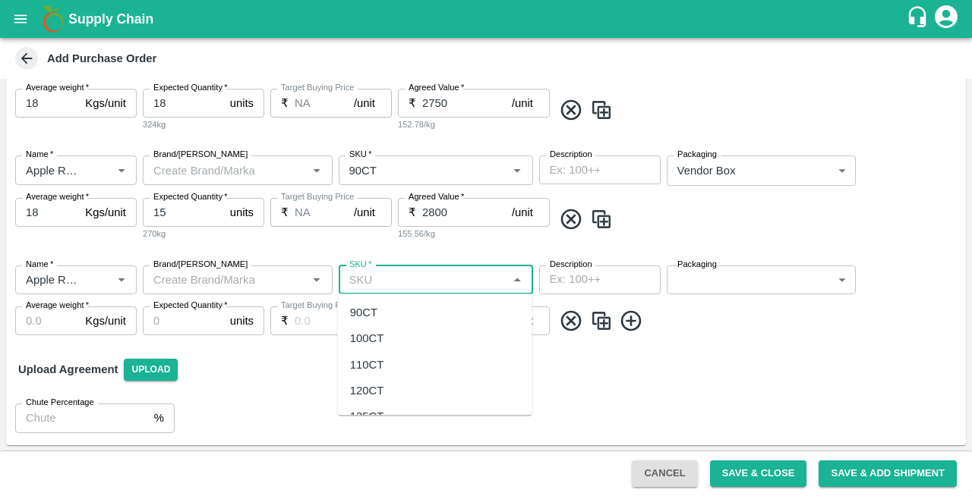
click at [372, 310] on div "90CT" at bounding box center [363, 312] width 27 height 17
type input "90CT"
type input "NA"
click at [702, 281] on body "Supply Chain Add Purchase Order PO Type   * Vendor Purchase 2 PO Type Buyers   …" at bounding box center [486, 248] width 972 height 496
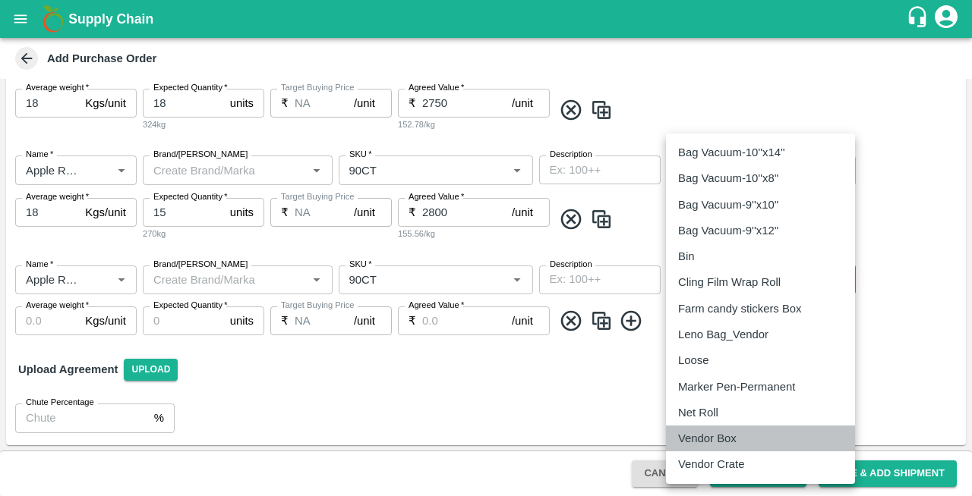
click at [711, 440] on p "Vendor Box" at bounding box center [707, 438] width 58 height 17
type input "276"
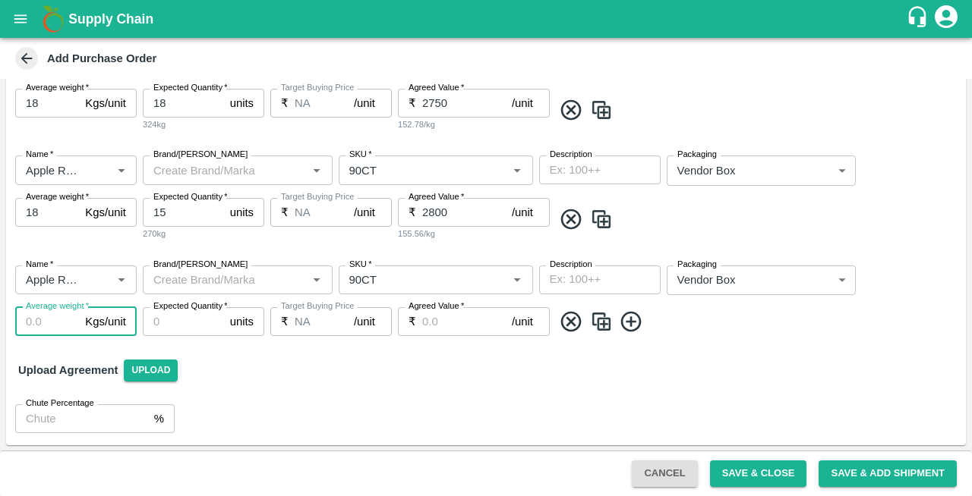
click at [52, 320] on input "Average weight   *" at bounding box center [47, 321] width 64 height 29
type input "18"
click at [172, 322] on input "Expected Quantity   *" at bounding box center [183, 321] width 81 height 29
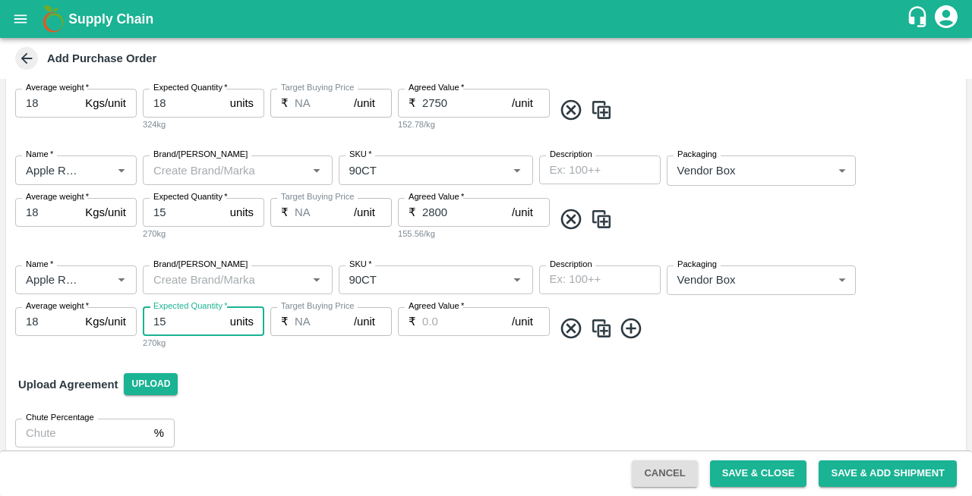
type input "15"
click at [455, 322] on input "Agreed Value   *" at bounding box center [467, 321] width 90 height 29
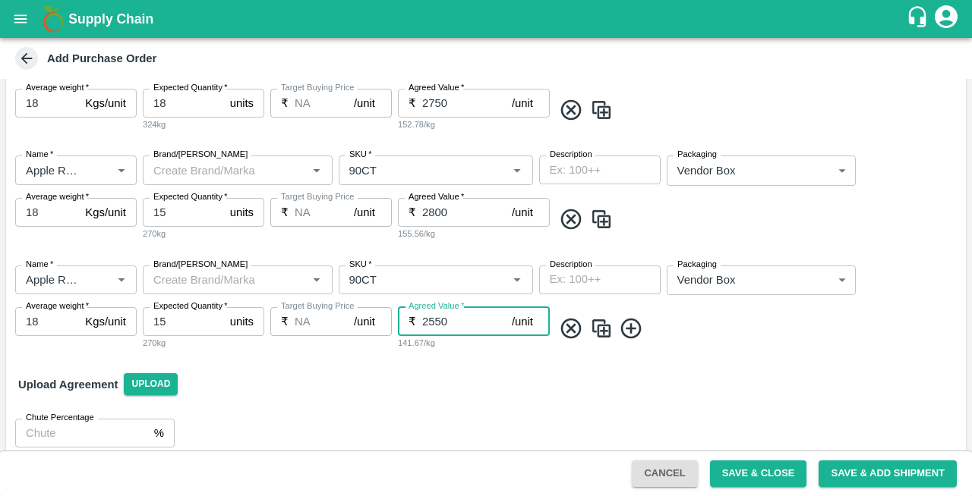
type input "2550"
click at [635, 329] on icon at bounding box center [631, 329] width 25 height 25
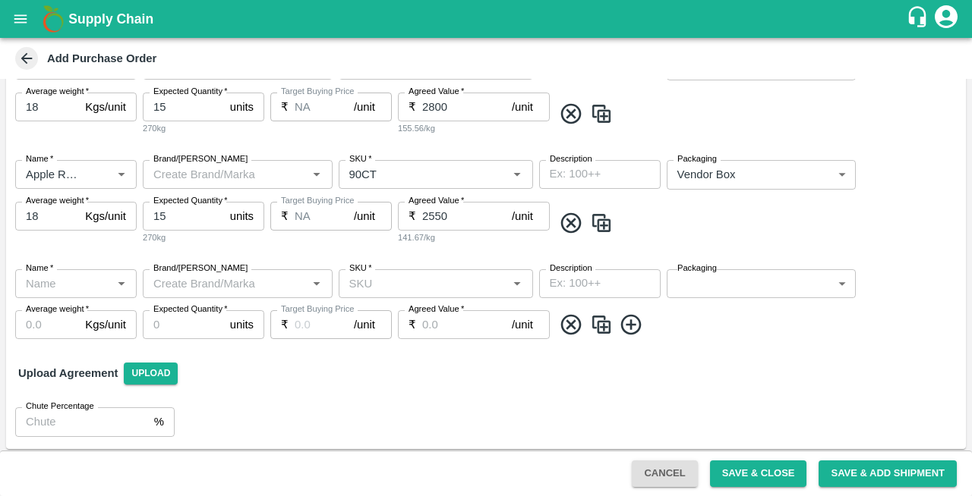
scroll to position [664, 0]
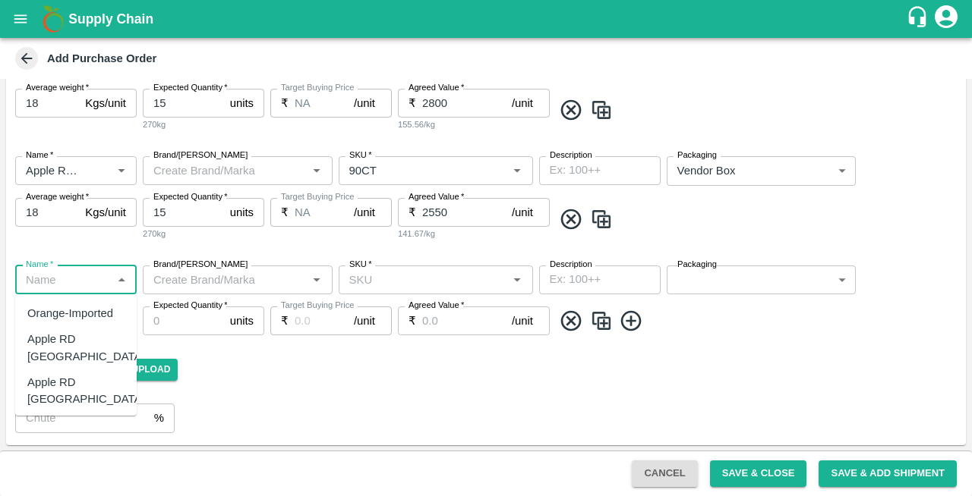
click at [46, 276] on input "Name   *" at bounding box center [63, 280] width 87 height 20
click at [60, 374] on div "Apple RD Turkey" at bounding box center [86, 391] width 118 height 34
type input "Apple RD Turkey"
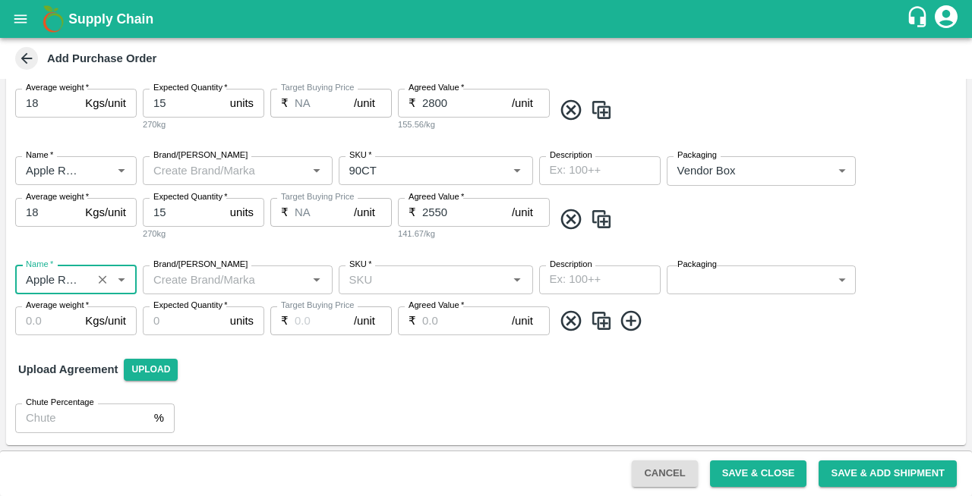
click at [392, 285] on input "SKU   *" at bounding box center [423, 280] width 160 height 20
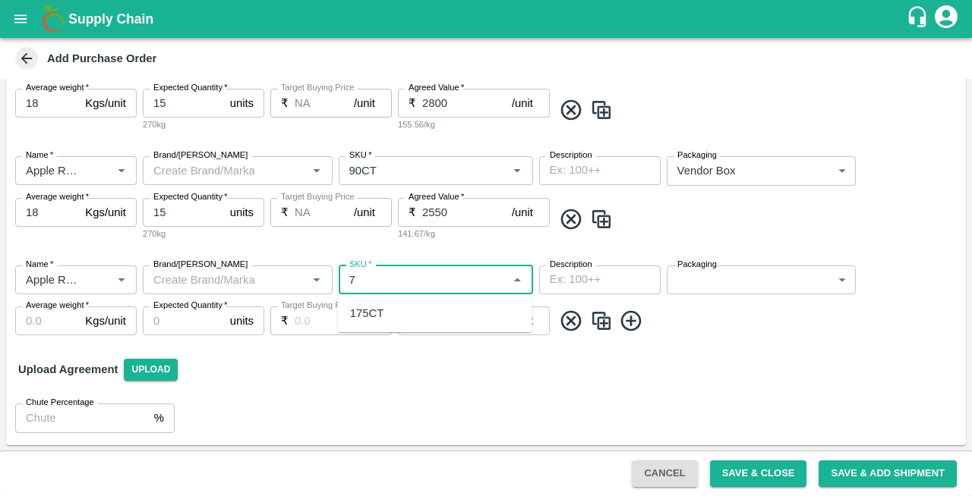
type input "7"
type input "6"
type input "9"
click at [367, 343] on div "80 CT" at bounding box center [365, 339] width 30 height 17
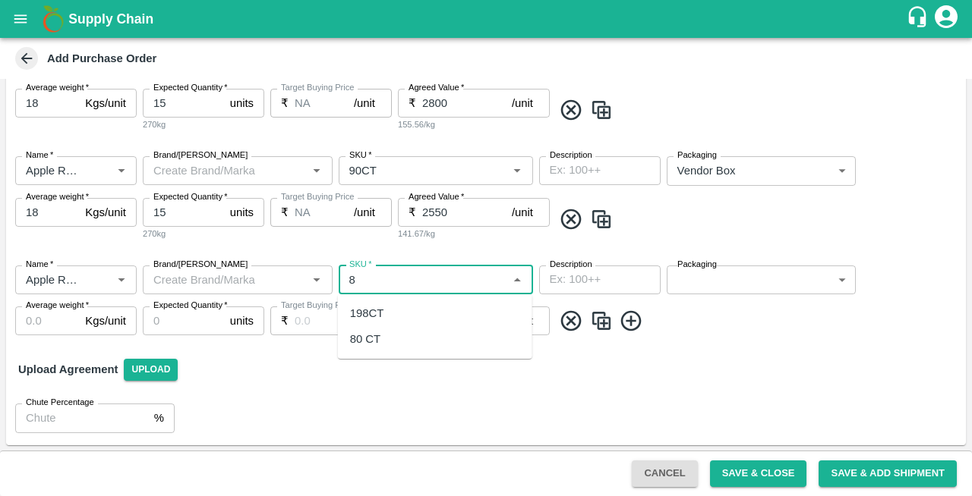
type input "80 CT"
type input "NA"
type input "80 CT"
click at [199, 280] on input "Brand/[PERSON_NAME]" at bounding box center [225, 280] width 156 height 20
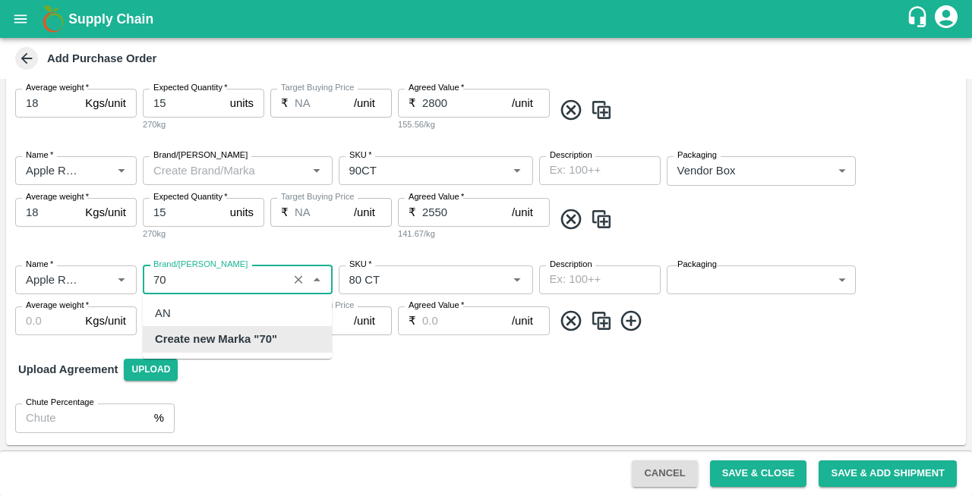
scroll to position [0, 0]
click at [222, 352] on b "Create new Marka "70 COUNT"" at bounding box center [237, 348] width 165 height 34
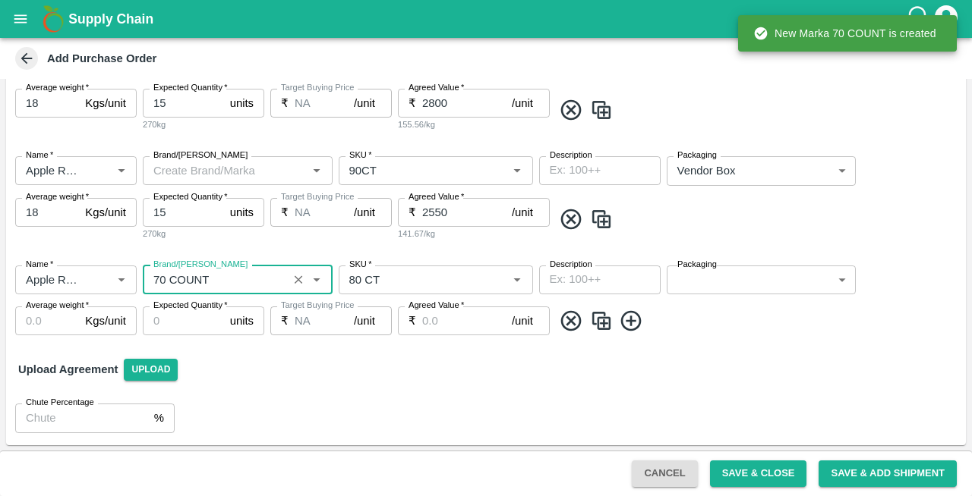
type input "70 COUNT"
click at [689, 287] on body "Supply Chain Add Purchase Order PO Type   * Vendor Purchase 2 PO Type Buyers   …" at bounding box center [486, 248] width 972 height 496
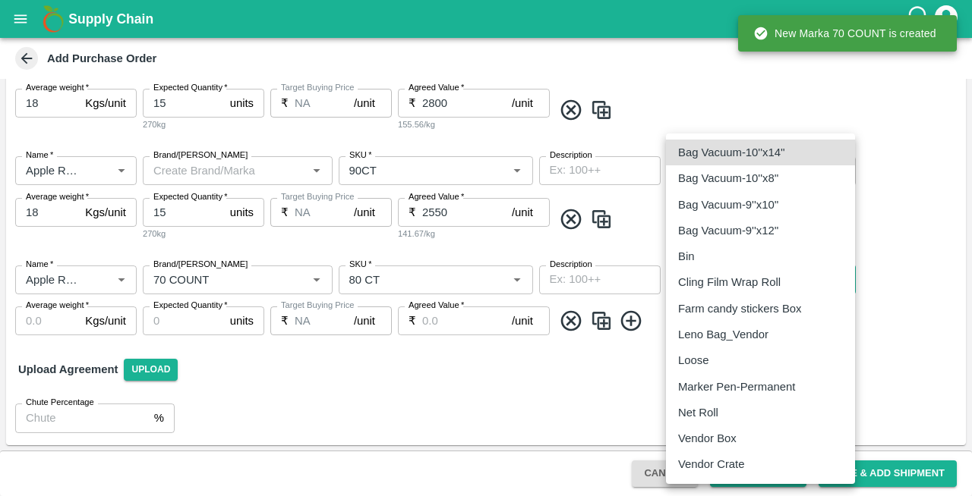
click at [697, 439] on p "Vendor Box" at bounding box center [707, 438] width 58 height 17
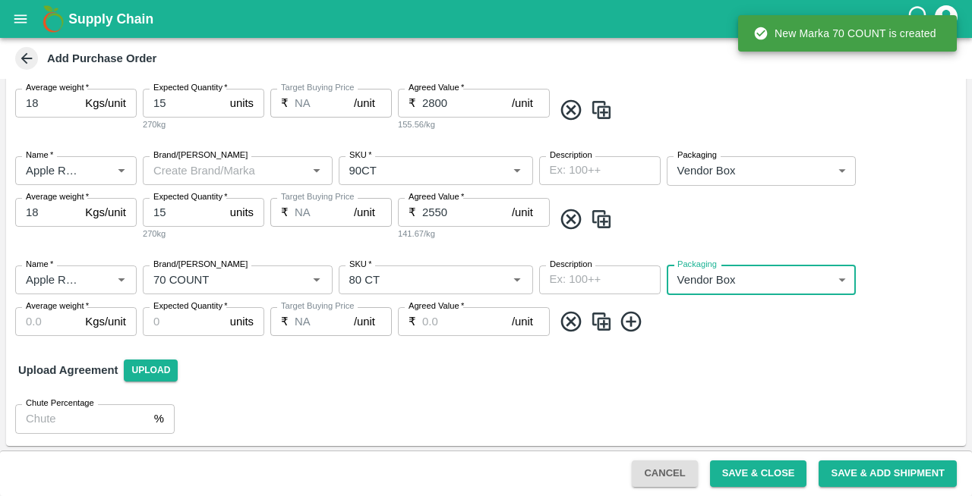
type input "276"
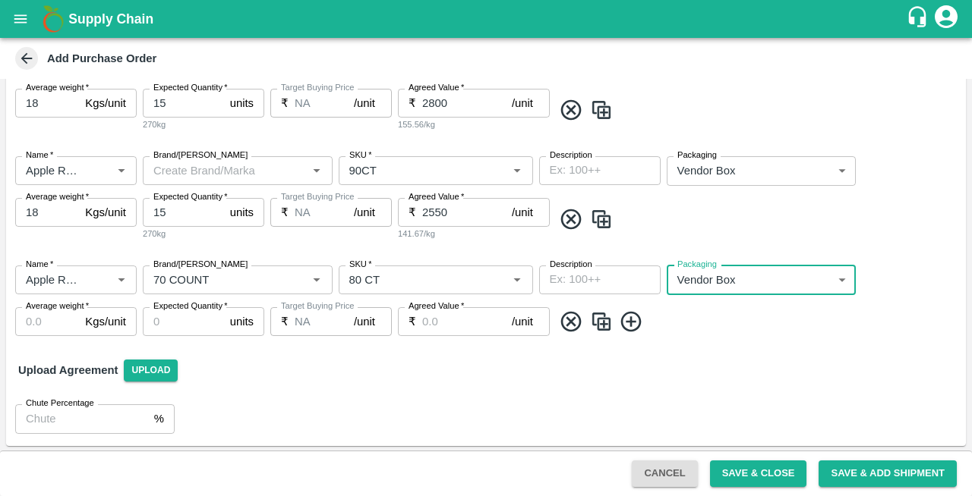
click at [26, 326] on input "Average weight   *" at bounding box center [47, 321] width 64 height 29
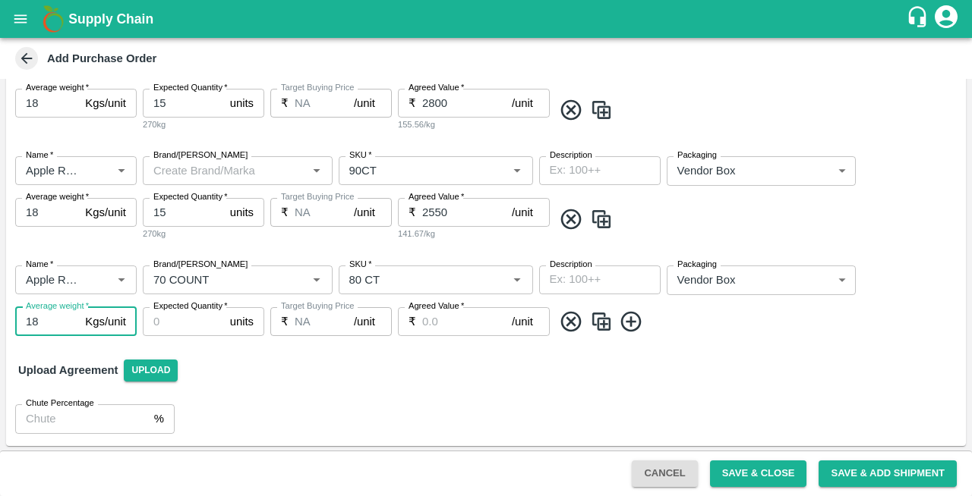
type input "18"
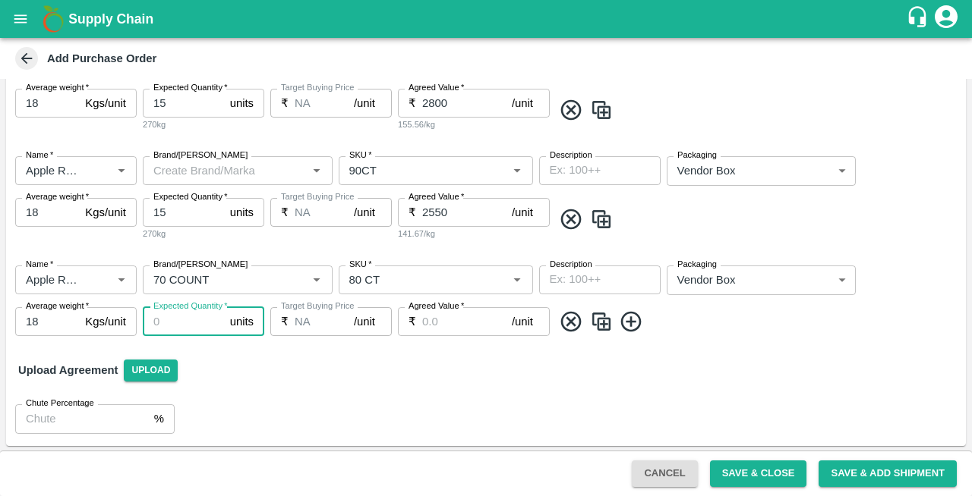
click at [172, 326] on input "Expected Quantity   *" at bounding box center [183, 321] width 81 height 29
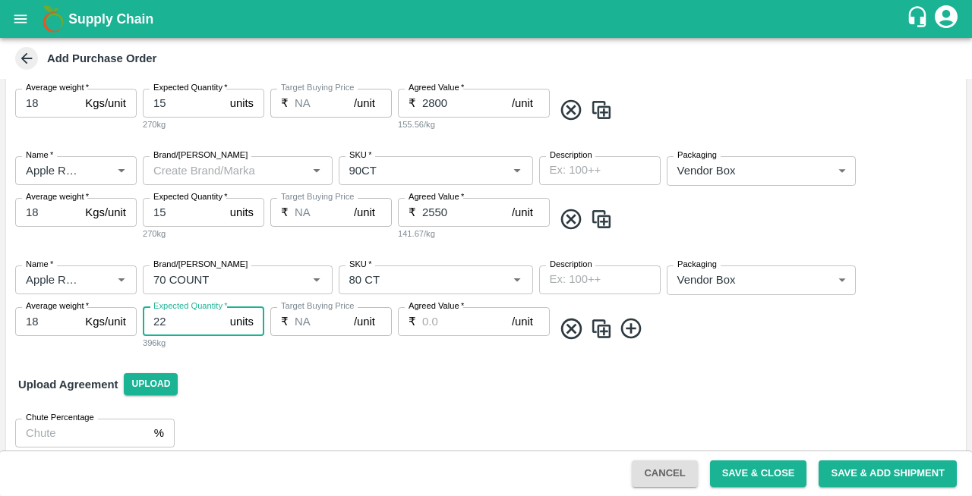
type input "22"
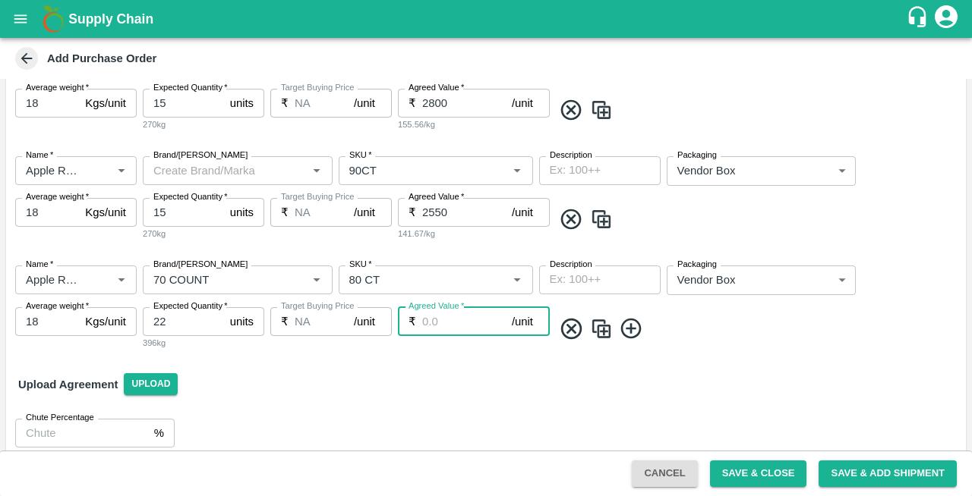
click at [447, 322] on input "Agreed Value   *" at bounding box center [467, 321] width 90 height 29
type input "2500"
click at [630, 331] on icon at bounding box center [630, 329] width 20 height 20
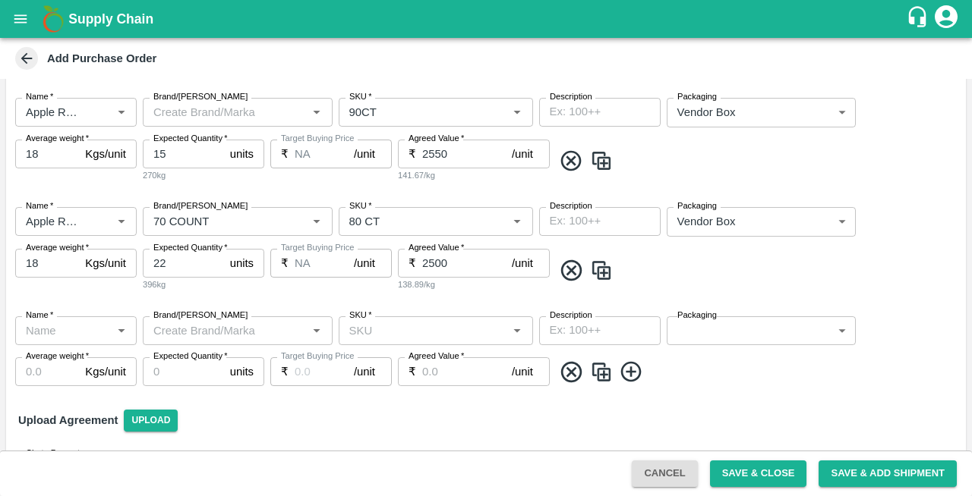
scroll to position [774, 0]
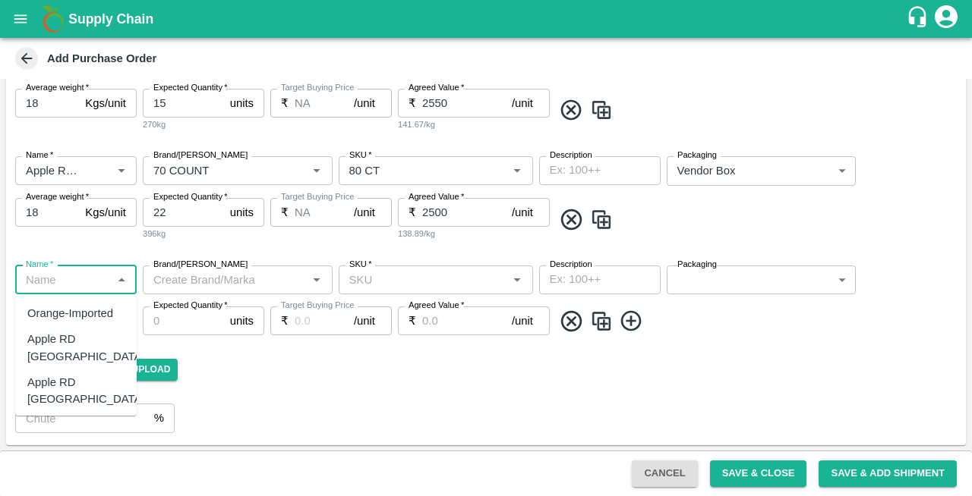
click at [53, 278] on input "Name   *" at bounding box center [63, 280] width 87 height 20
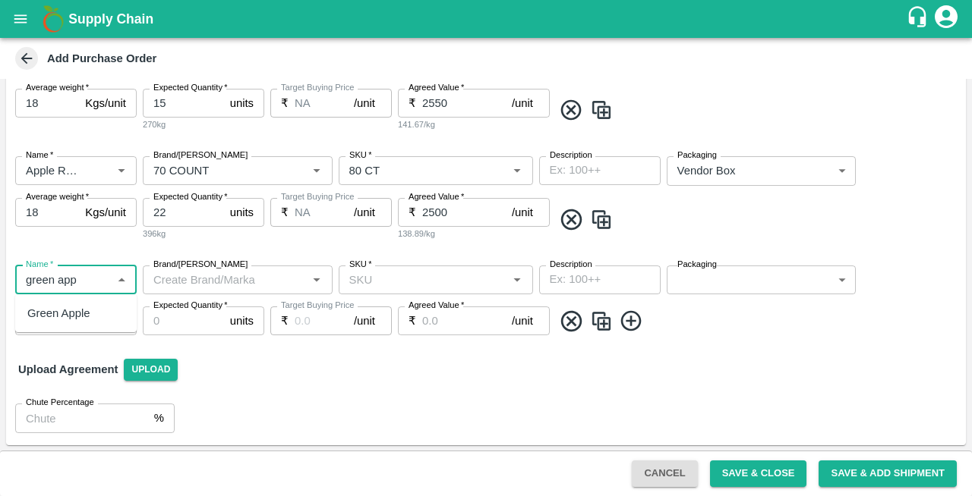
click at [58, 311] on div "Green Apple" at bounding box center [58, 313] width 63 height 17
type input "Green Apple"
click at [376, 287] on input "SKU   *" at bounding box center [423, 280] width 160 height 20
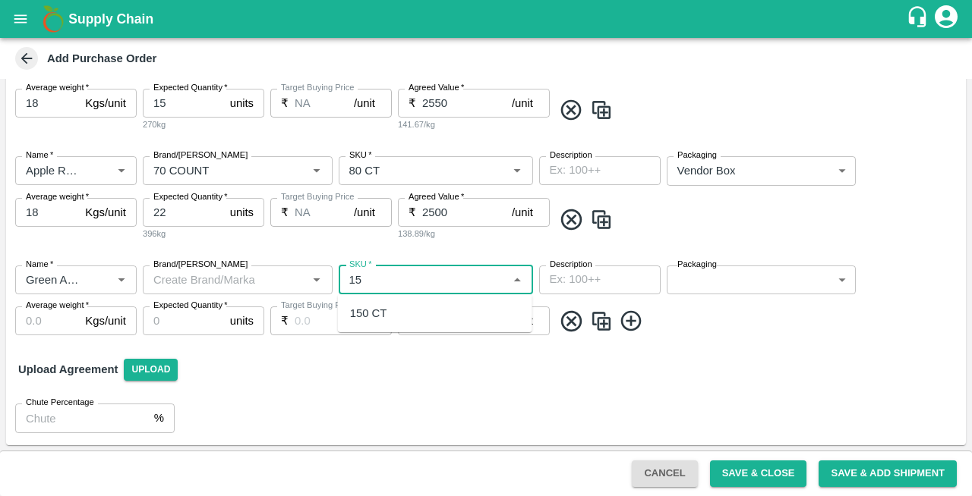
click at [361, 313] on div "150 CT" at bounding box center [368, 313] width 37 height 17
type input "150 CT"
type input "NA"
type input "150 CT"
click at [695, 276] on body "Supply Chain Add Purchase Order PO Type   * Vendor Purchase 2 PO Type Buyers   …" at bounding box center [486, 248] width 972 height 496
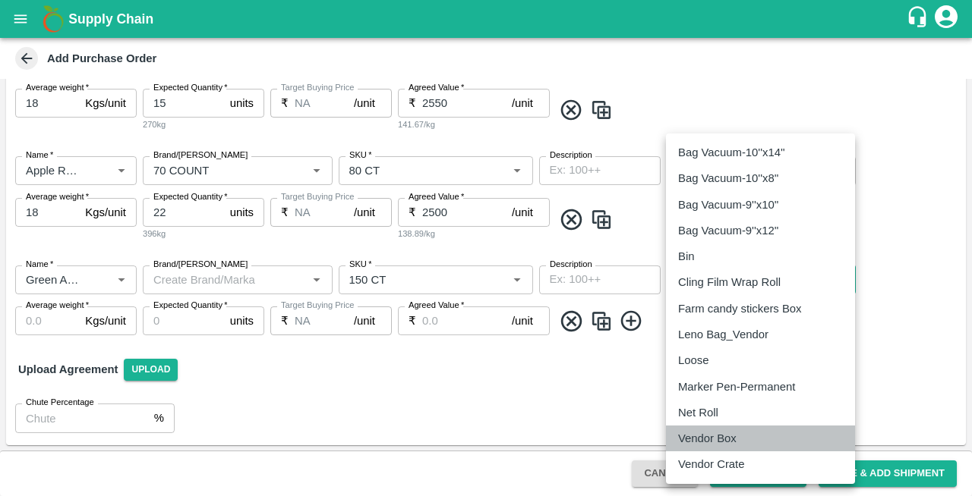
click at [705, 439] on p "Vendor Box" at bounding box center [707, 438] width 58 height 17
type input "276"
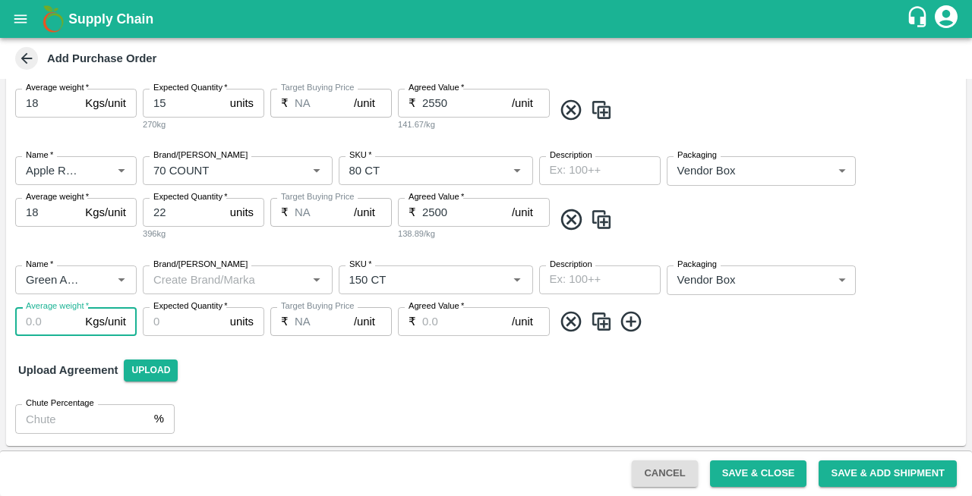
click at [52, 323] on input "Average weight   *" at bounding box center [47, 321] width 64 height 29
type input "18"
click at [189, 325] on input "Expected Quantity   *" at bounding box center [183, 321] width 81 height 29
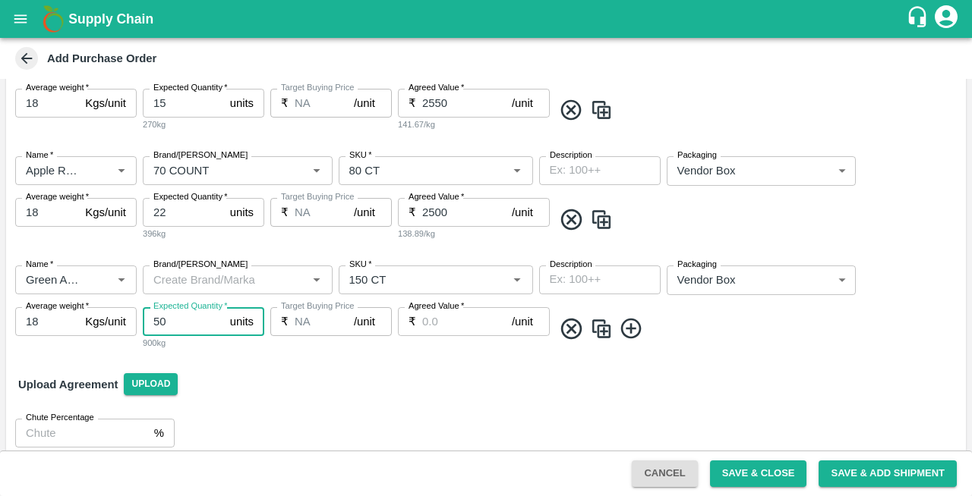
type input "50"
click at [443, 317] on input "Agreed Value   *" at bounding box center [467, 321] width 90 height 29
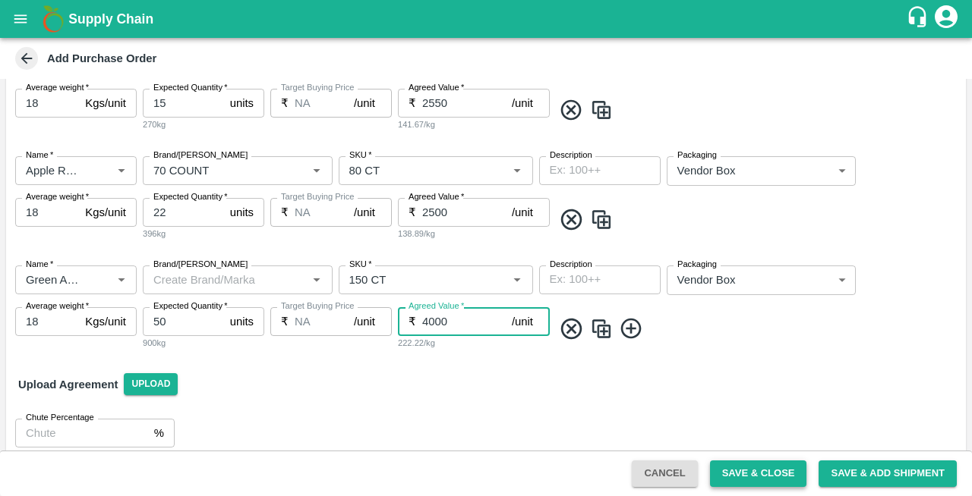
type input "4000"
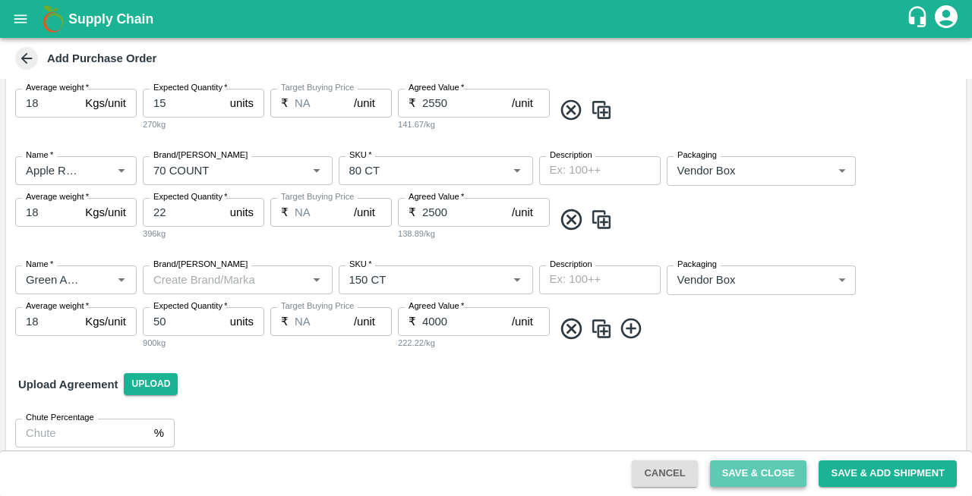
click at [749, 466] on button "Save & Close" at bounding box center [758, 474] width 97 height 27
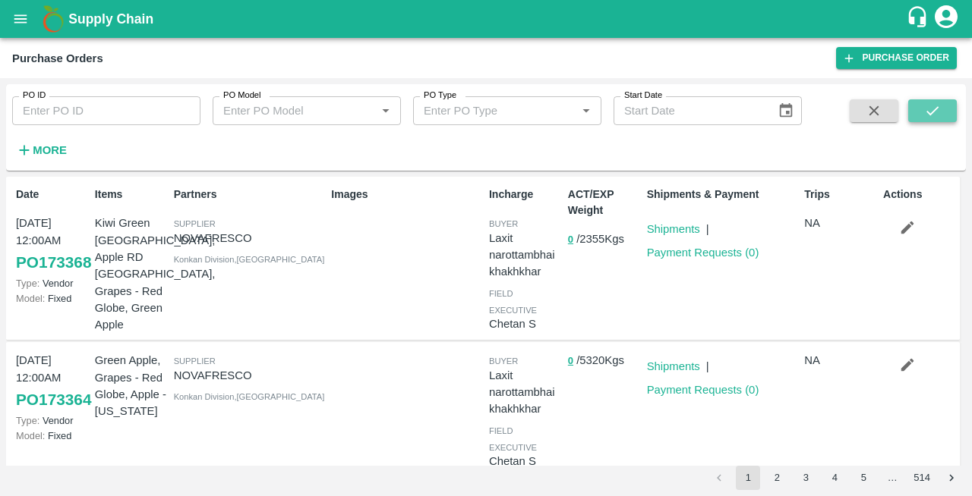
click at [925, 118] on icon "submit" at bounding box center [932, 110] width 17 height 17
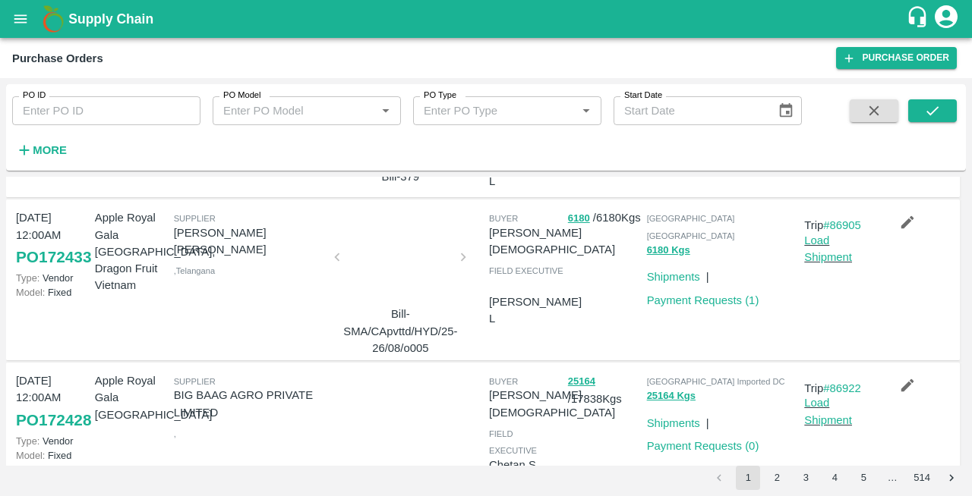
scroll to position [1172, 0]
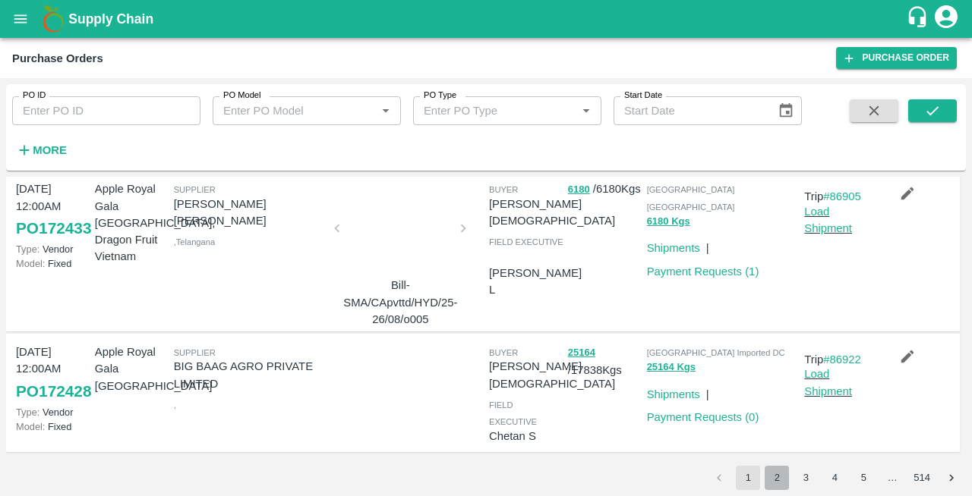
click at [786, 477] on button "2" at bounding box center [776, 478] width 24 height 24
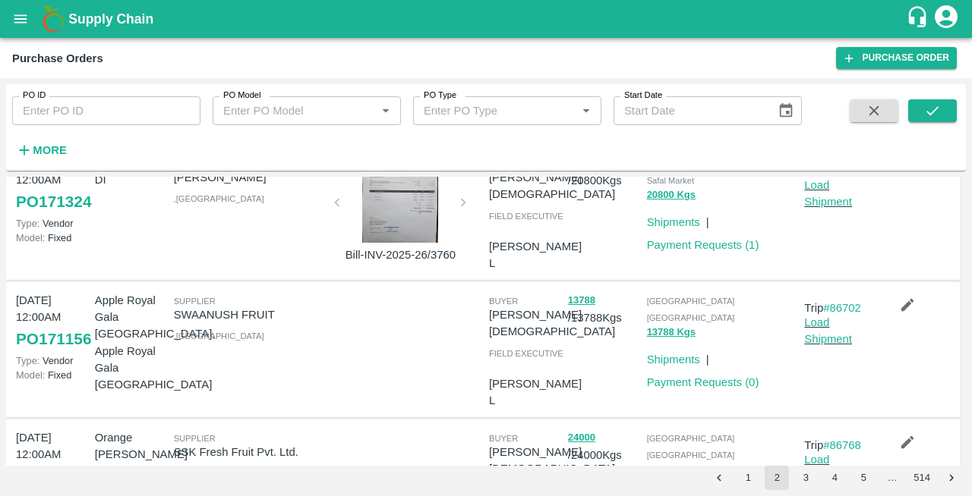
scroll to position [1178, 0]
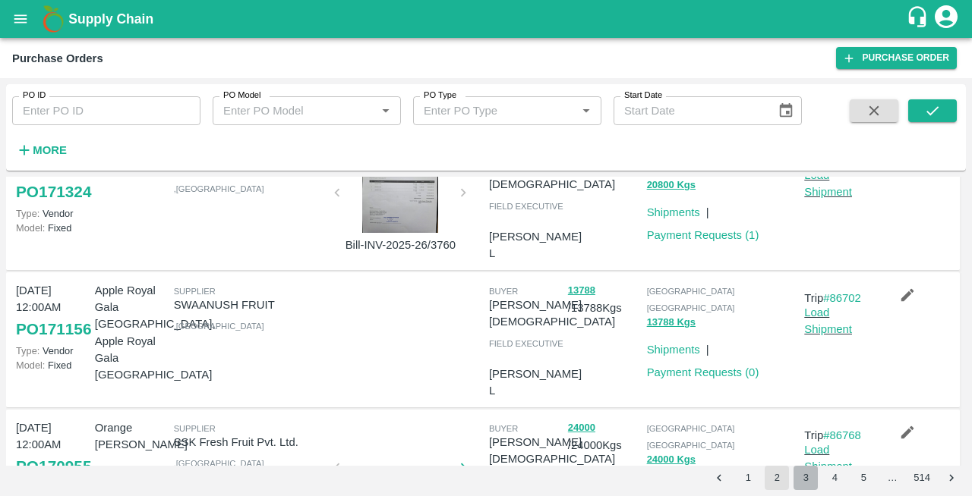
click at [812, 475] on button "3" at bounding box center [805, 478] width 24 height 24
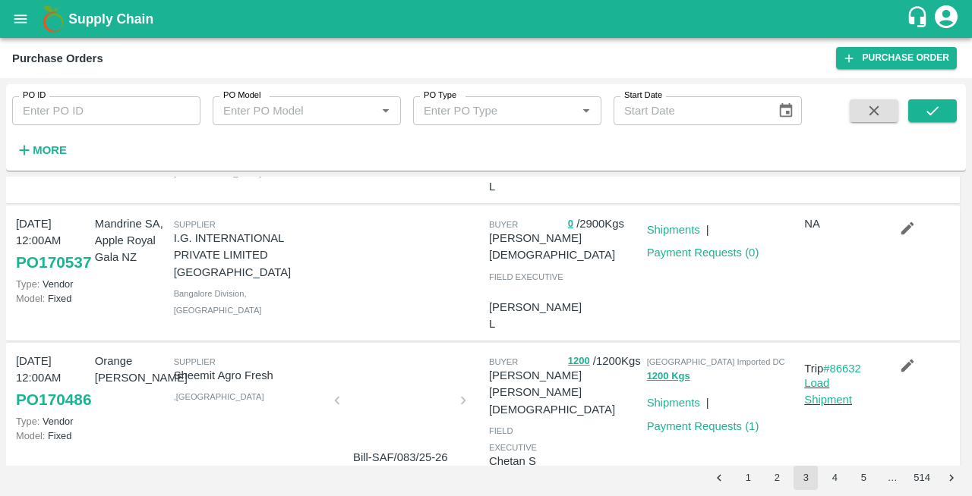
scroll to position [1108, 0]
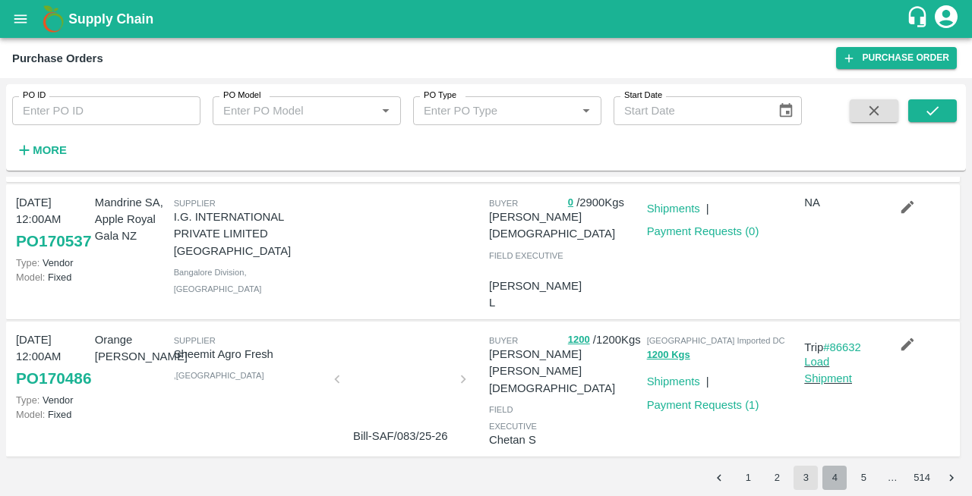
click at [831, 481] on button "4" at bounding box center [834, 478] width 24 height 24
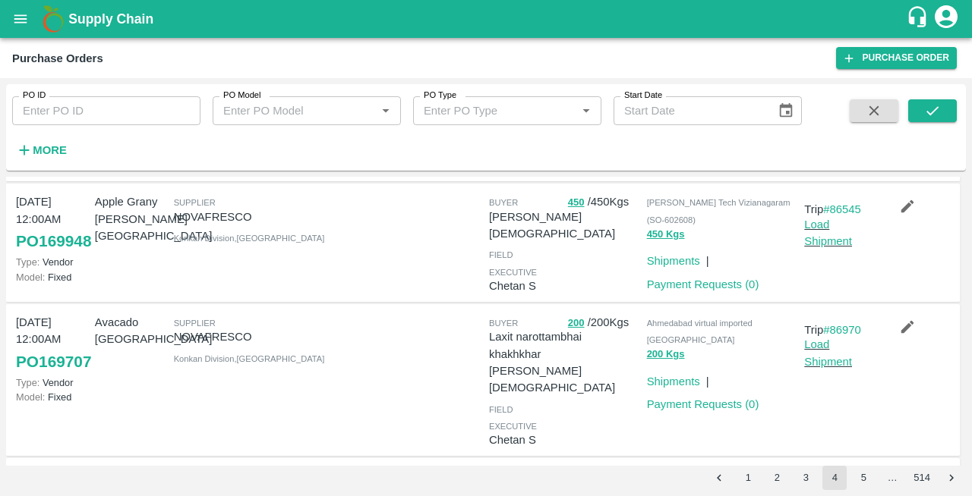
scroll to position [1048, 0]
click at [900, 318] on icon "button" at bounding box center [907, 326] width 17 height 17
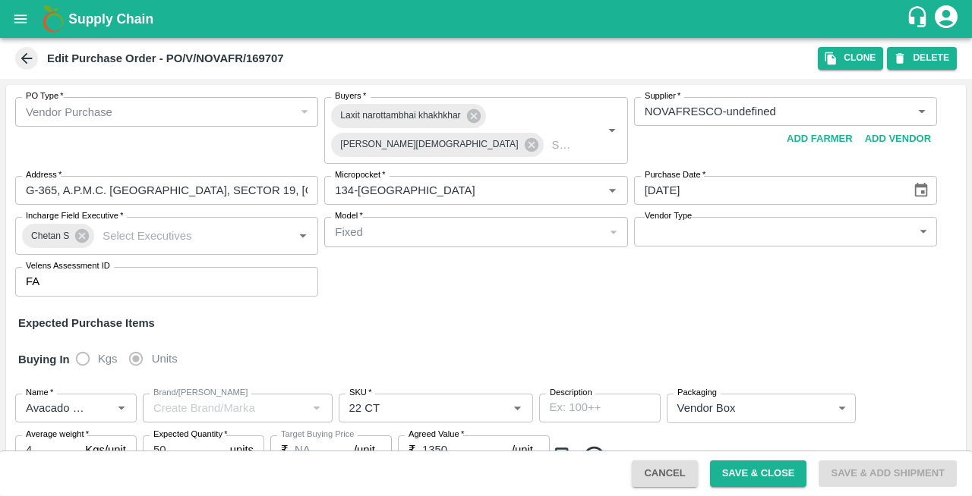
click at [31, 55] on icon at bounding box center [26, 58] width 17 height 17
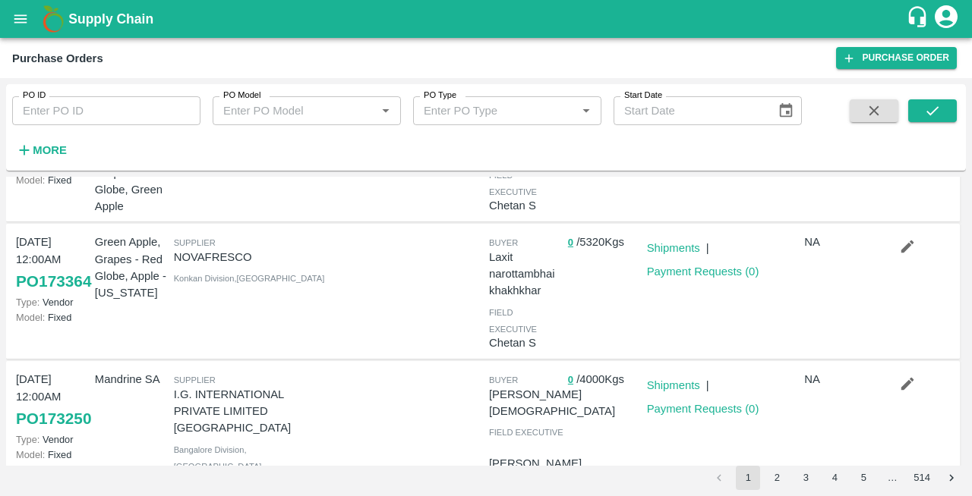
scroll to position [257, 0]
click at [834, 482] on button "4" at bounding box center [834, 478] width 24 height 24
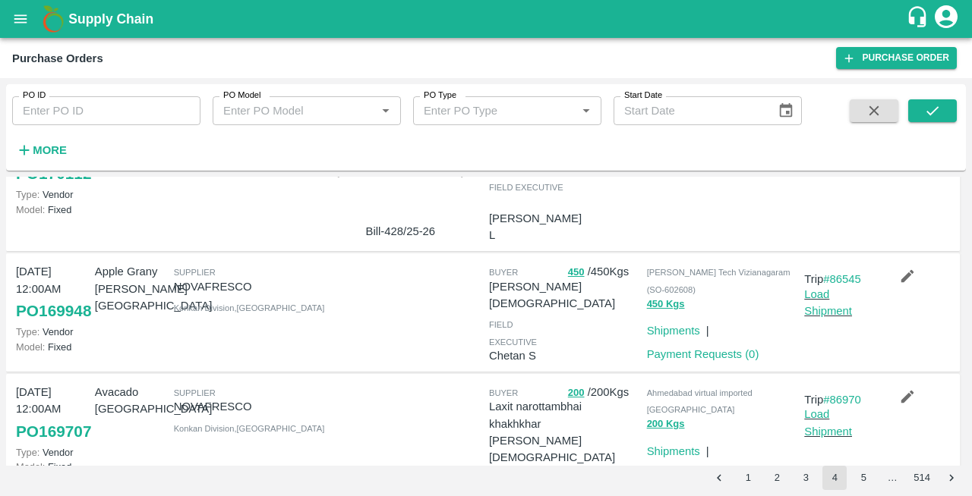
scroll to position [974, 0]
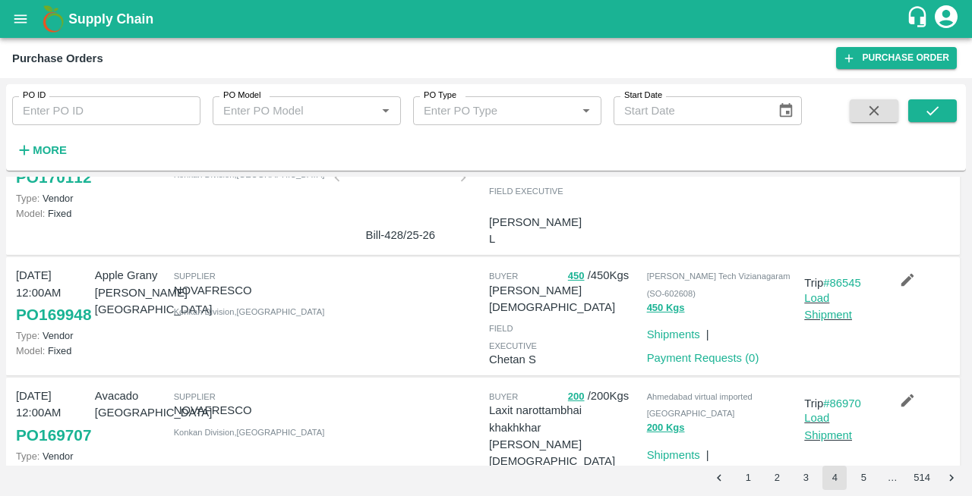
click at [905, 272] on icon "button" at bounding box center [907, 280] width 17 height 17
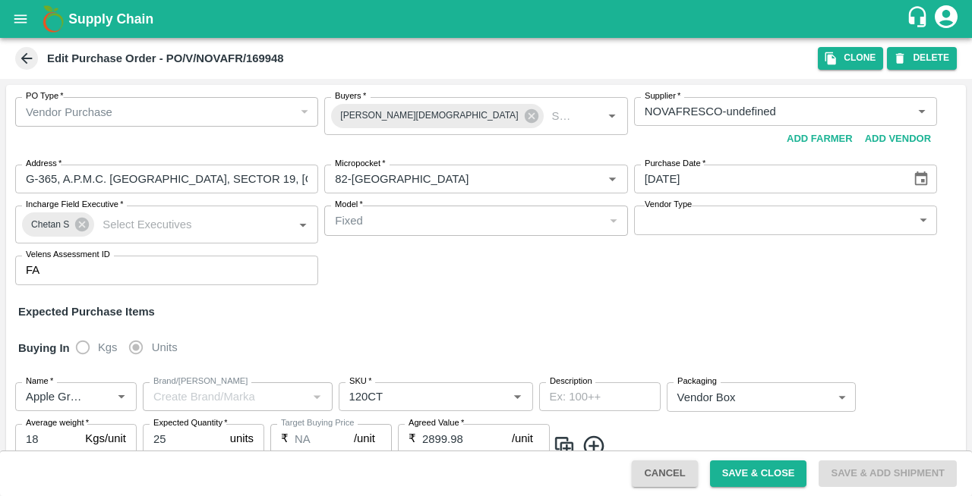
click at [24, 60] on icon at bounding box center [26, 58] width 11 height 11
